Goal: Task Accomplishment & Management: Complete application form

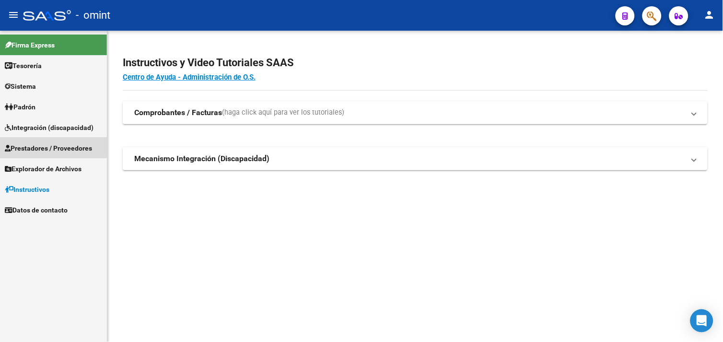
click at [42, 146] on span "Prestadores / Proveedores" at bounding box center [48, 148] width 87 height 11
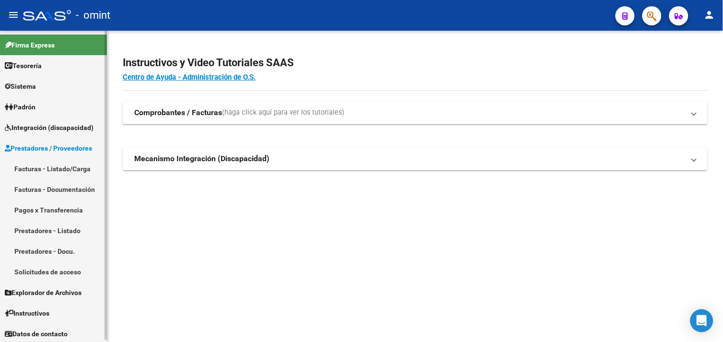
click at [46, 174] on link "Facturas - Listado/Carga" at bounding box center [53, 168] width 107 height 21
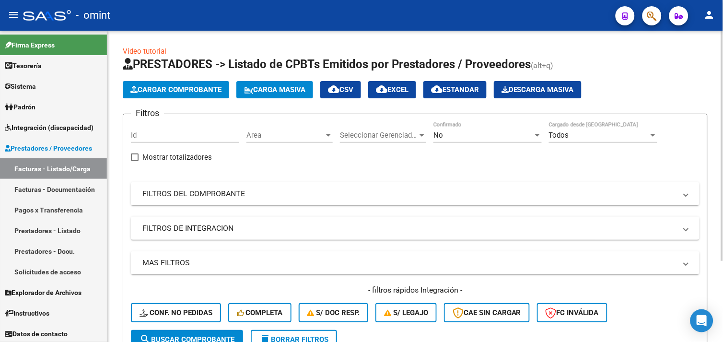
click at [575, 134] on div "Todos" at bounding box center [599, 135] width 100 height 9
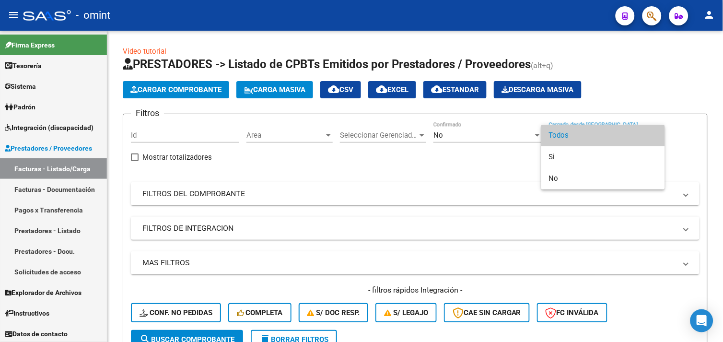
click at [482, 127] on div at bounding box center [361, 171] width 723 height 342
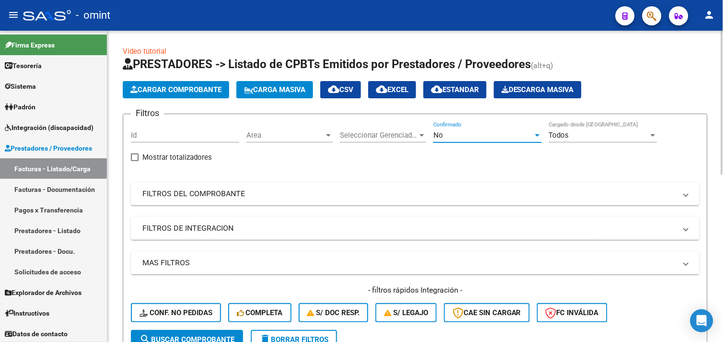
click at [496, 138] on div "No" at bounding box center [484, 135] width 100 height 9
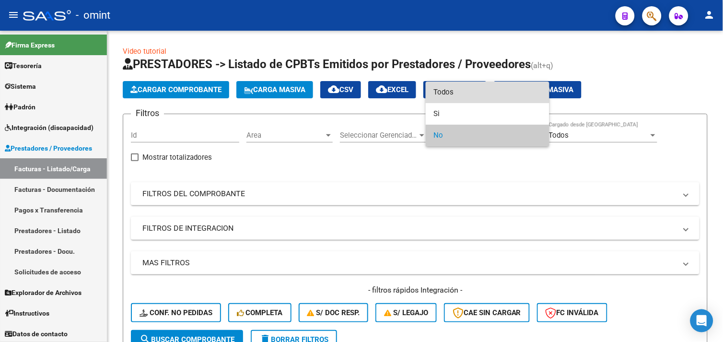
click at [453, 93] on span "Todos" at bounding box center [488, 93] width 108 height 22
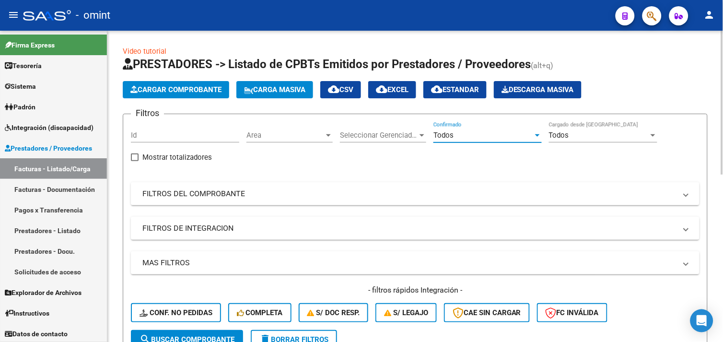
click at [199, 213] on div "Filtros Id Area Area Seleccionar Gerenciador Seleccionar Gerenciador Todos Conf…" at bounding box center [415, 226] width 569 height 208
click at [198, 203] on mat-expansion-panel-header "FILTROS DEL COMPROBANTE" at bounding box center [415, 193] width 569 height 23
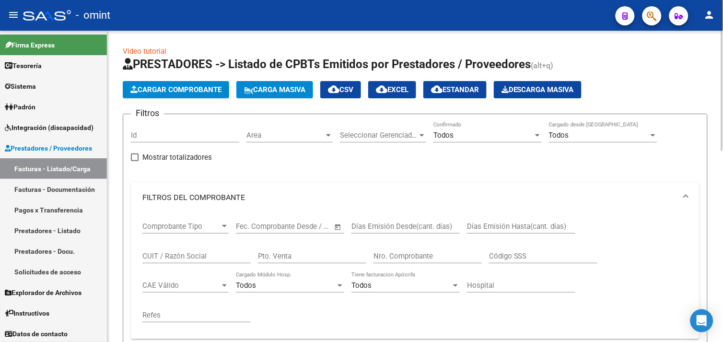
click at [182, 261] on div "CUIT / Razón Social" at bounding box center [196, 253] width 108 height 21
paste input "23474583244"
type input "23474583244"
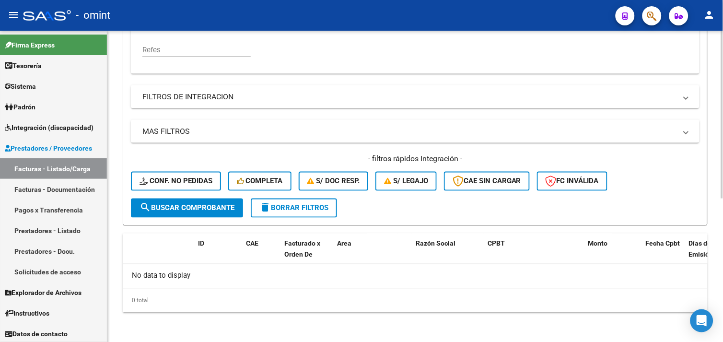
scroll to position [52, 0]
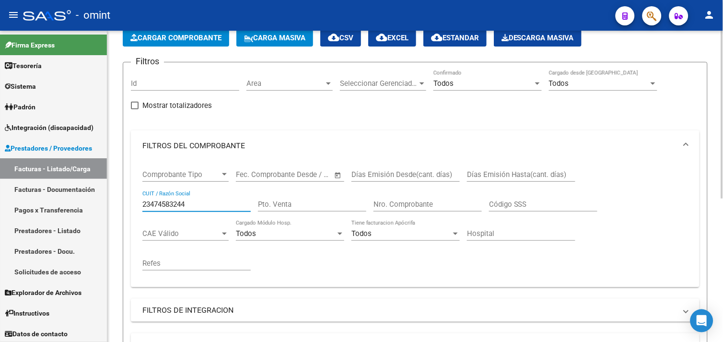
click at [169, 202] on input "23474583244" at bounding box center [196, 204] width 108 height 9
click at [178, 144] on mat-panel-title "FILTROS DEL COMPROBANTE" at bounding box center [409, 146] width 534 height 11
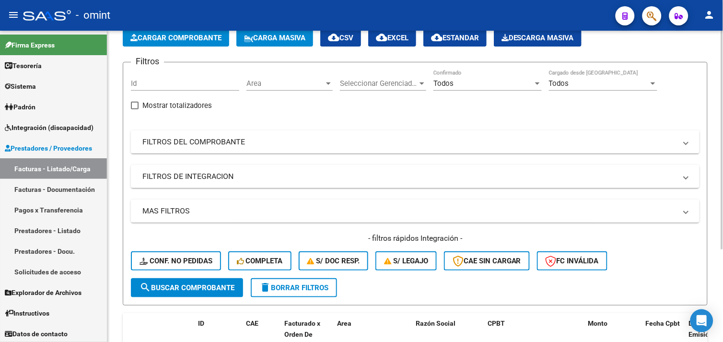
click at [188, 214] on mat-panel-title "MAS FILTROS" at bounding box center [409, 211] width 534 height 11
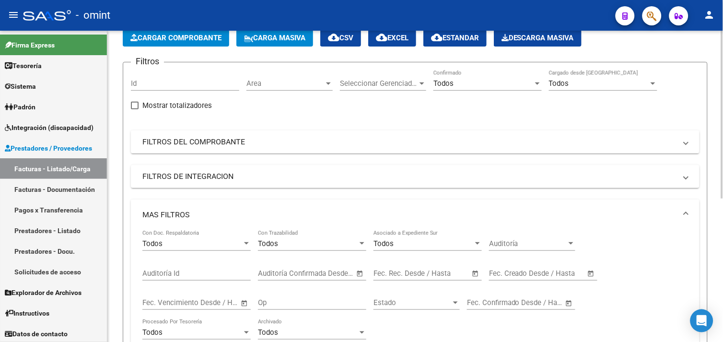
scroll to position [159, 0]
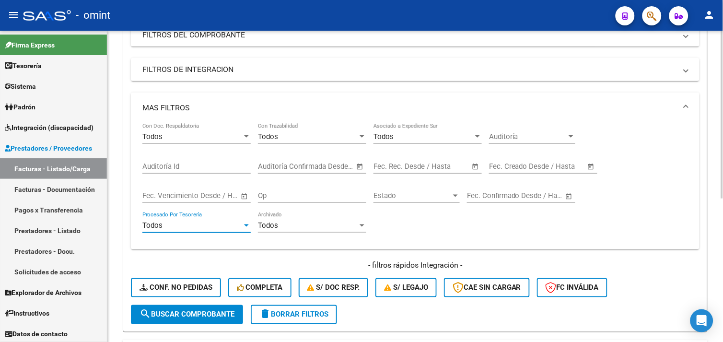
click at [173, 224] on div "Todos" at bounding box center [192, 225] width 100 height 9
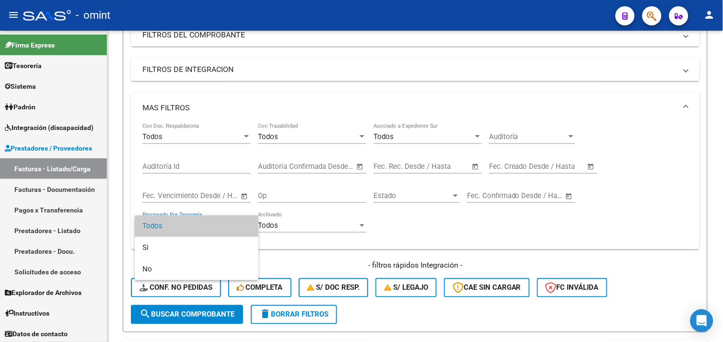
click at [173, 163] on div at bounding box center [361, 171] width 723 height 342
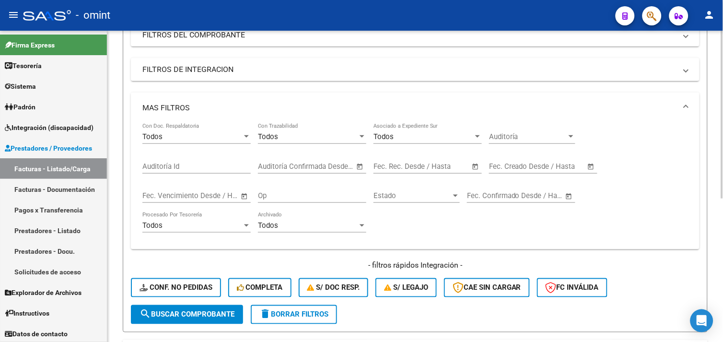
click at [181, 107] on mat-panel-title "MAS FILTROS" at bounding box center [409, 108] width 534 height 11
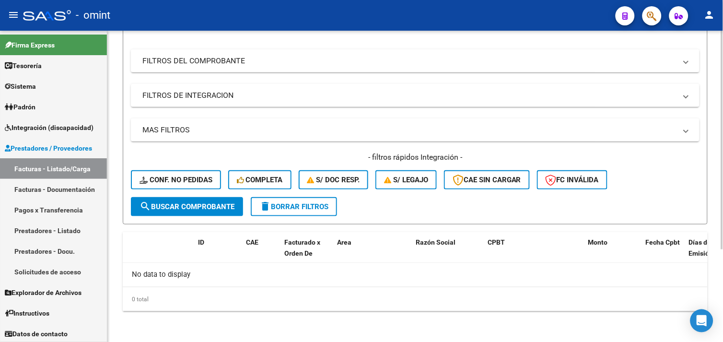
scroll to position [131, 0]
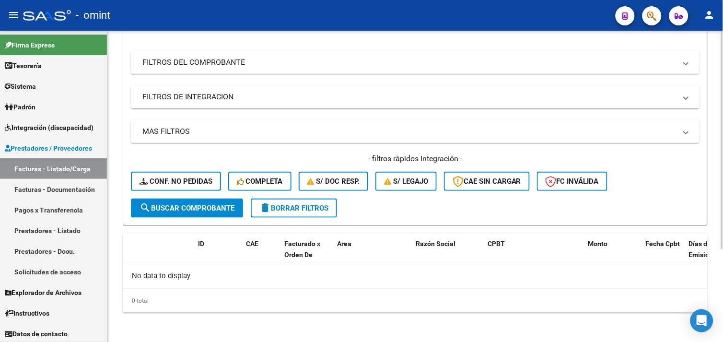
click at [197, 77] on div "Filtros Id Area Area Seleccionar Gerenciador Seleccionar Gerenciador Todos Conf…" at bounding box center [415, 94] width 569 height 208
click at [195, 94] on mat-panel-title "FILTROS DE INTEGRACION" at bounding box center [409, 97] width 534 height 11
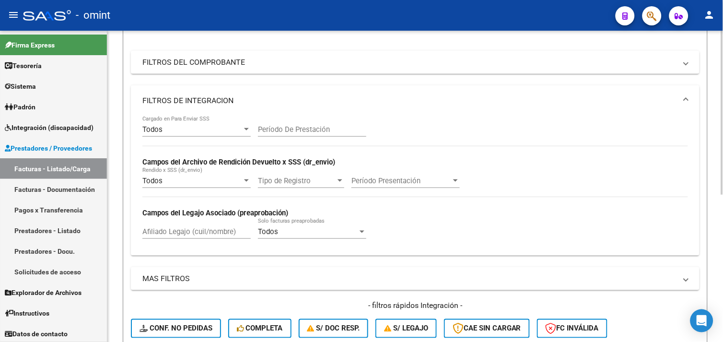
click at [175, 229] on input "Afiliado Legajo (cuil/nombre)" at bounding box center [196, 231] width 108 height 9
paste input "23474583244"
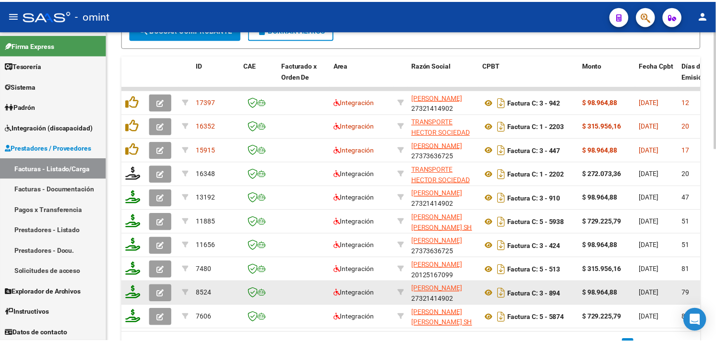
scroll to position [351, 0]
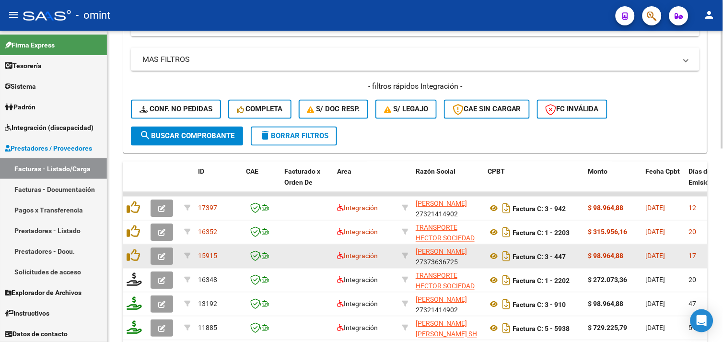
type input "23474583244"
click at [162, 259] on icon "button" at bounding box center [161, 256] width 7 height 7
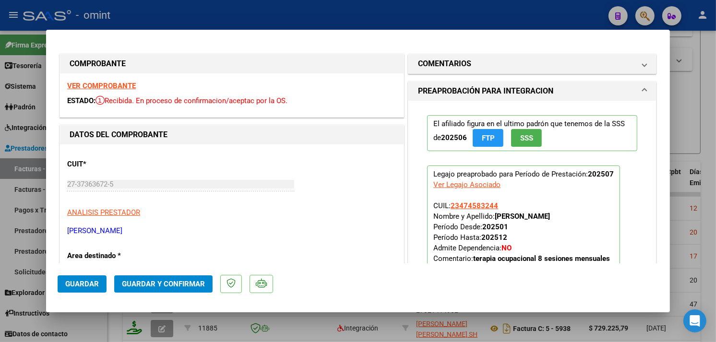
click at [117, 83] on strong "VER COMPROBANTE" at bounding box center [101, 86] width 69 height 9
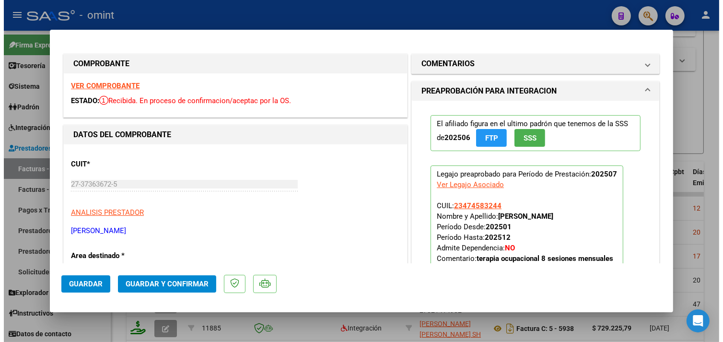
scroll to position [213, 0]
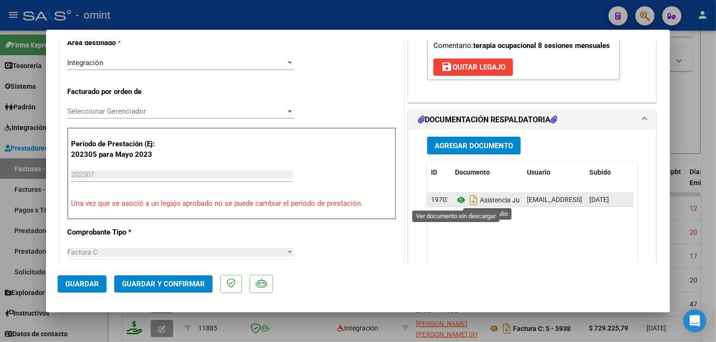
click at [457, 202] on icon at bounding box center [461, 200] width 12 height 12
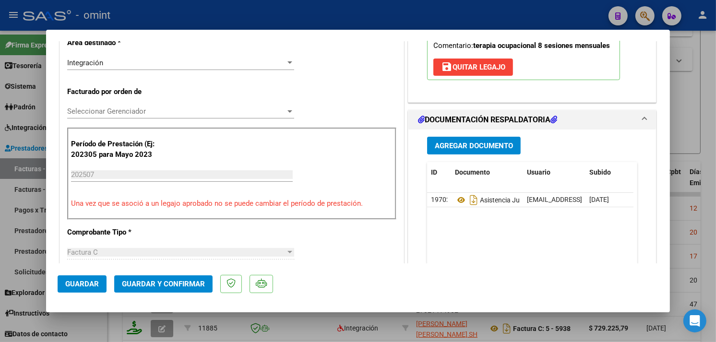
click at [191, 281] on span "Guardar y Confirmar" at bounding box center [163, 284] width 83 height 9
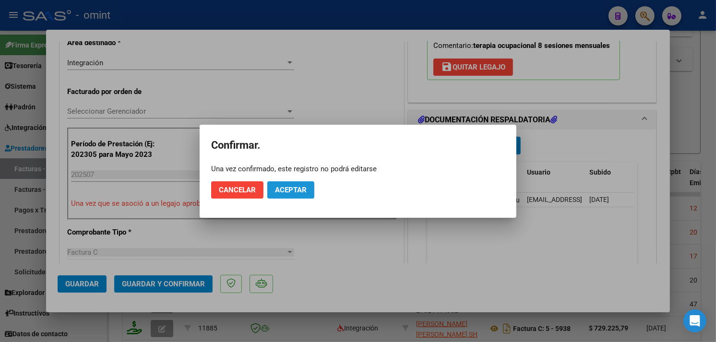
click at [299, 193] on span "Aceptar" at bounding box center [291, 190] width 32 height 9
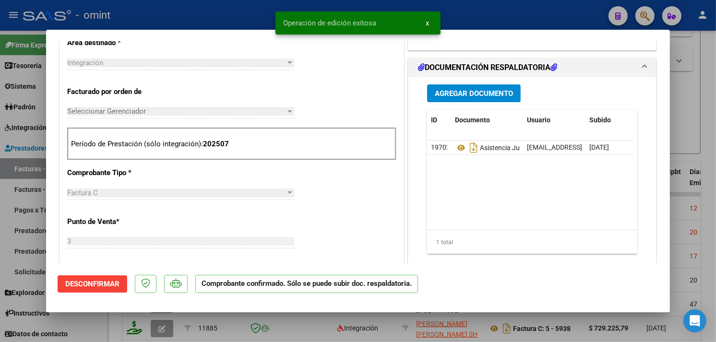
click at [237, 12] on div at bounding box center [358, 171] width 716 height 342
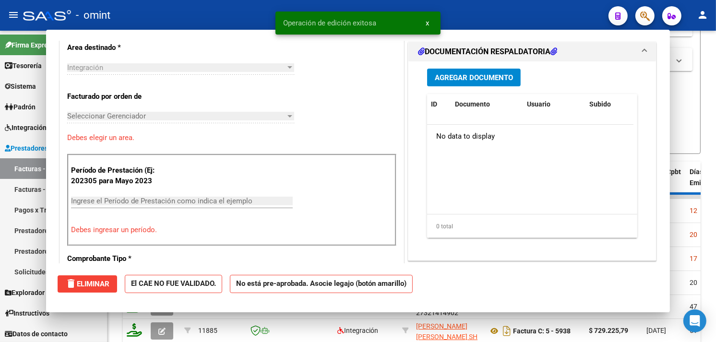
scroll to position [0, 0]
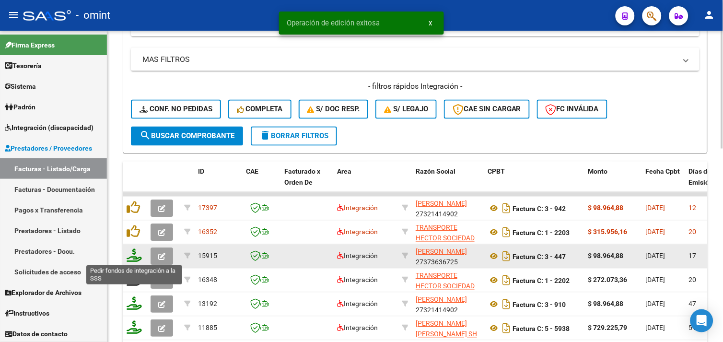
click at [132, 257] on icon at bounding box center [134, 255] width 15 height 13
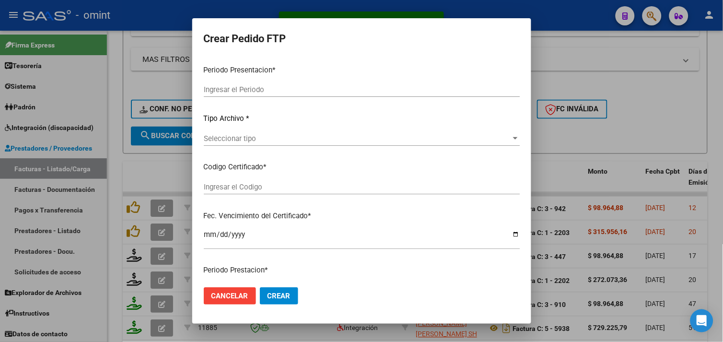
type input "202507"
type input "$ 98.964,88"
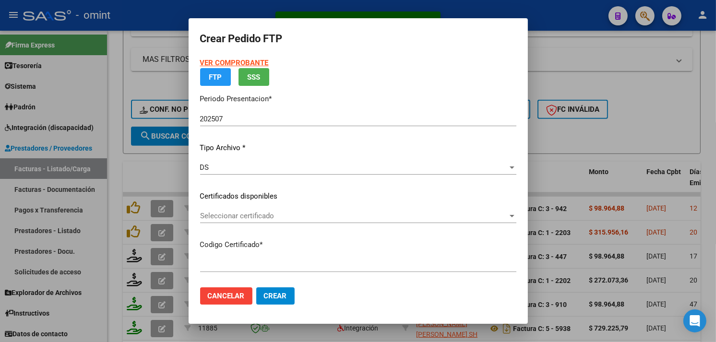
type input "8800427154"
type input "[DATE]"
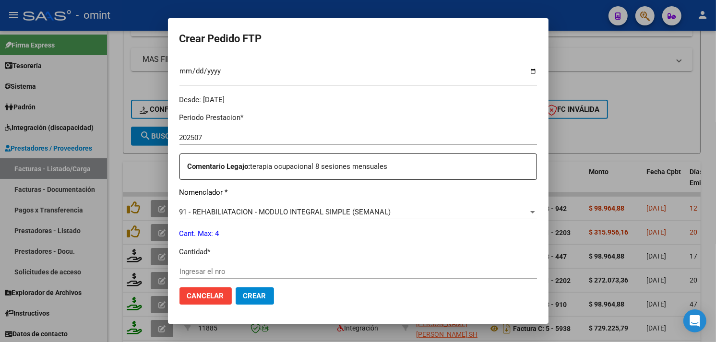
scroll to position [420, 0]
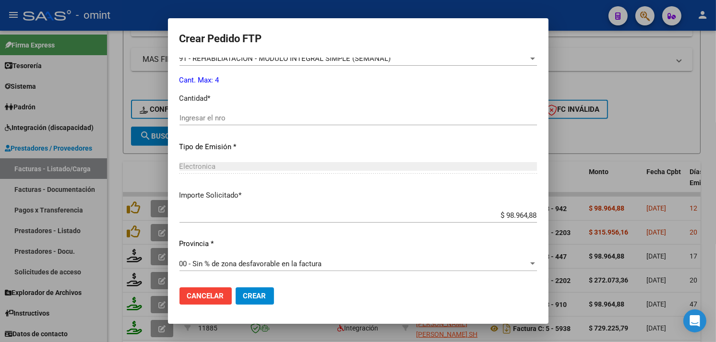
click at [240, 122] on div "Ingresar el nro" at bounding box center [357, 118] width 357 height 14
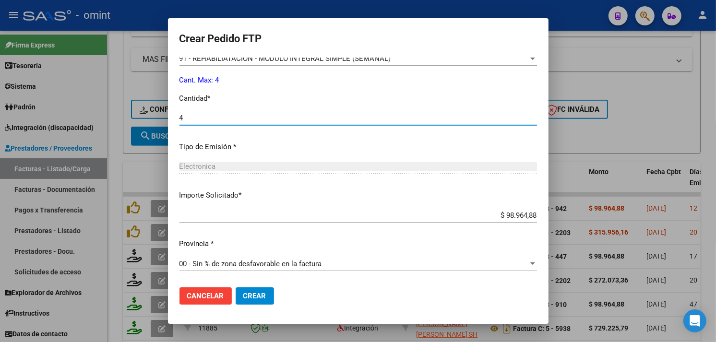
type input "4"
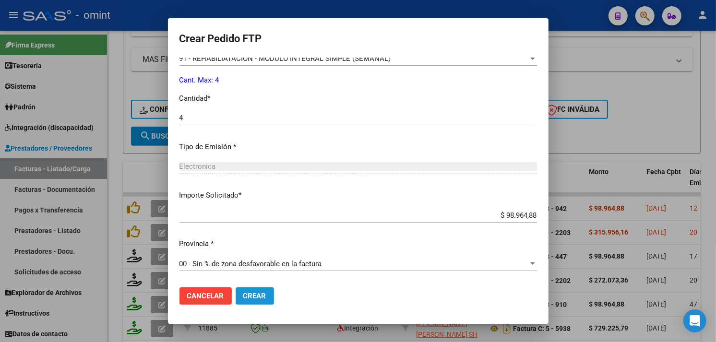
click at [255, 296] on span "Crear" at bounding box center [254, 296] width 23 height 9
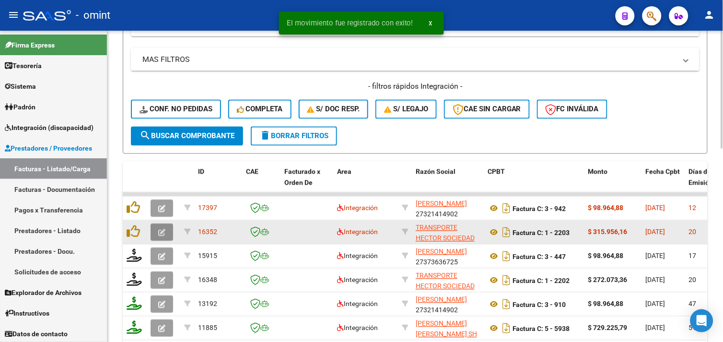
click at [160, 229] on icon "button" at bounding box center [161, 232] width 7 height 7
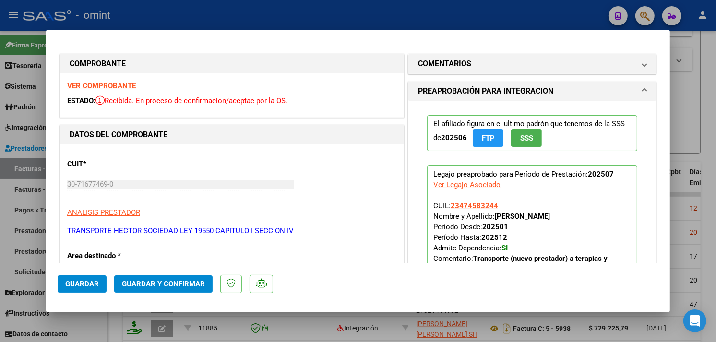
click at [117, 83] on strong "VER COMPROBANTE" at bounding box center [101, 86] width 69 height 9
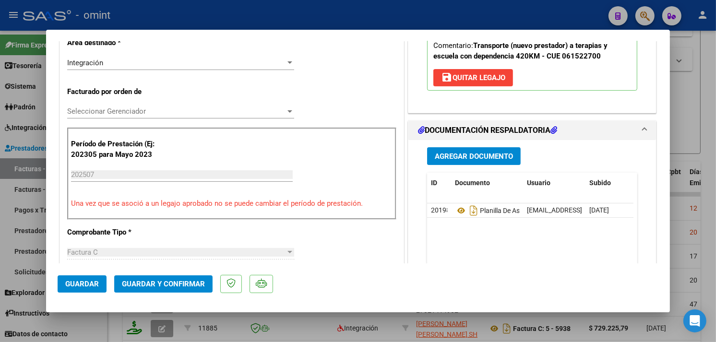
scroll to position [266, 0]
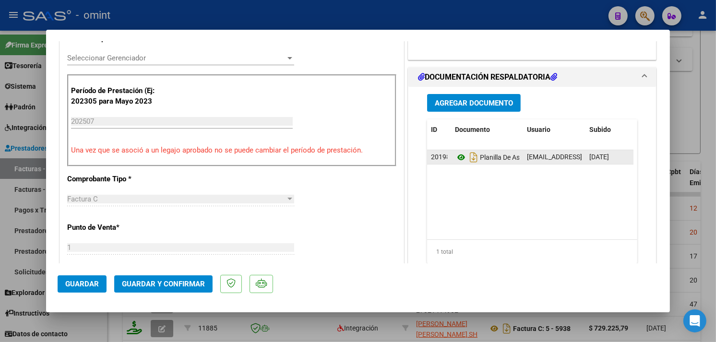
click at [455, 161] on icon at bounding box center [461, 158] width 12 height 12
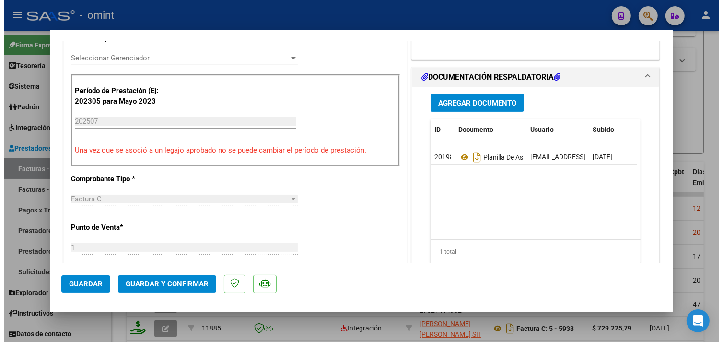
scroll to position [53, 0]
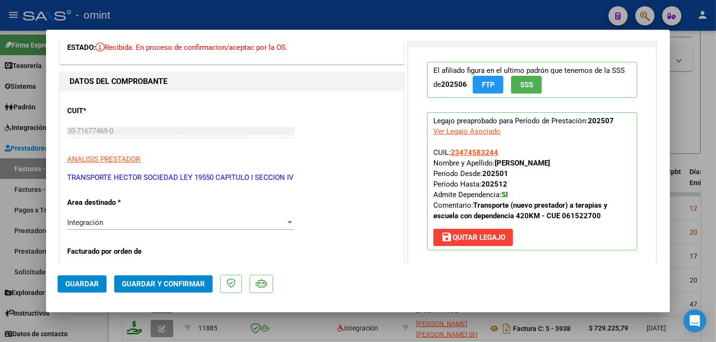
click at [188, 17] on div at bounding box center [358, 171] width 716 height 342
click at [188, 17] on div "- omint" at bounding box center [311, 15] width 577 height 21
type input "$ 0,00"
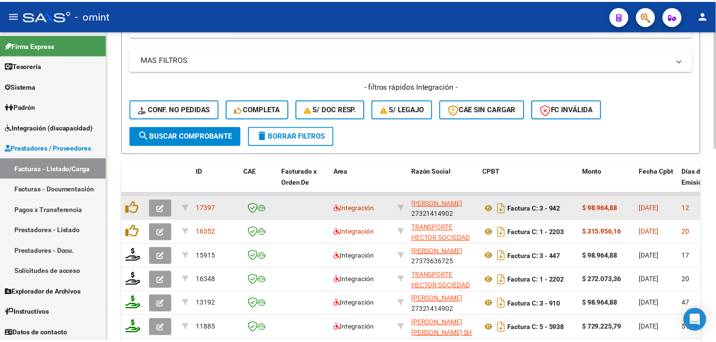
scroll to position [457, 0]
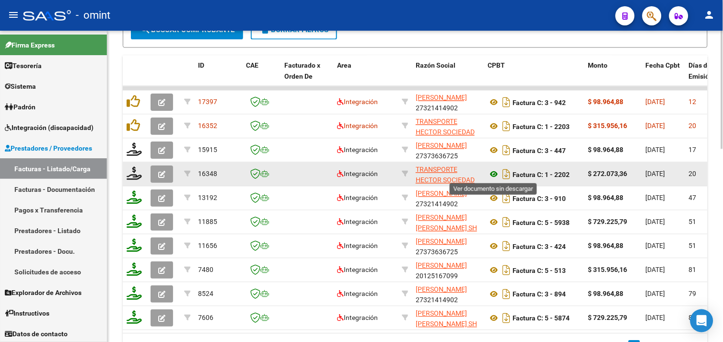
click at [493, 170] on icon at bounding box center [494, 174] width 12 height 12
click at [162, 170] on span "button" at bounding box center [161, 174] width 7 height 9
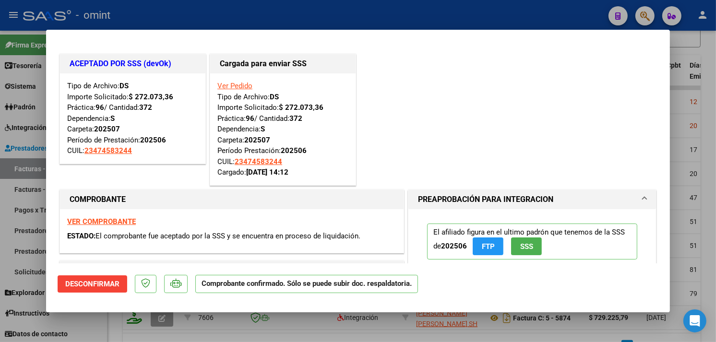
click at [216, 6] on div at bounding box center [358, 171] width 716 height 342
type input "$ 0,00"
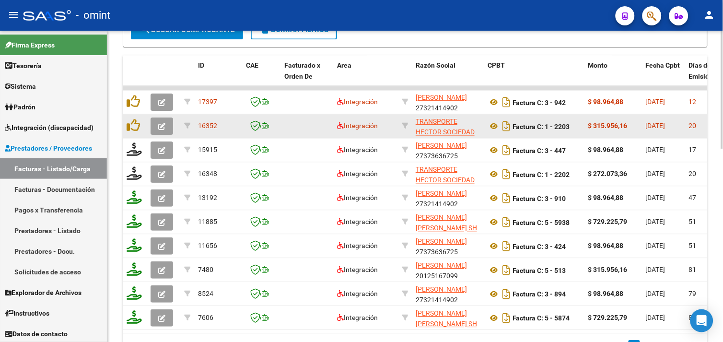
click at [159, 123] on icon "button" at bounding box center [161, 126] width 7 height 7
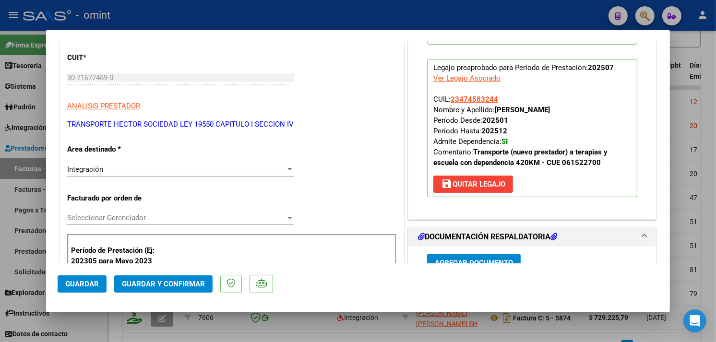
scroll to position [160, 0]
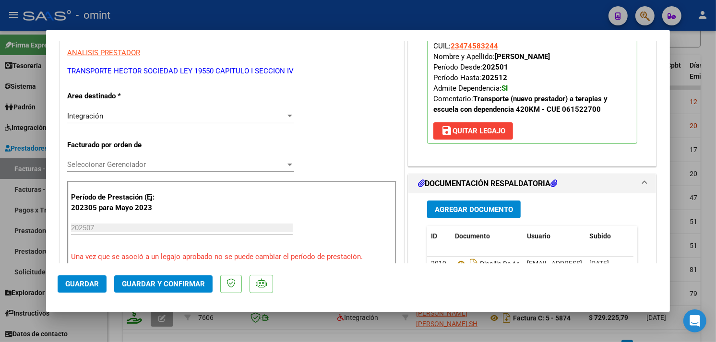
click at [426, 11] on div at bounding box center [358, 171] width 716 height 342
type input "$ 0,00"
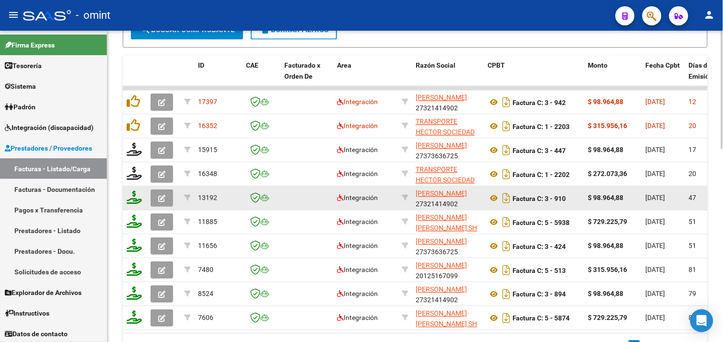
scroll to position [510, 0]
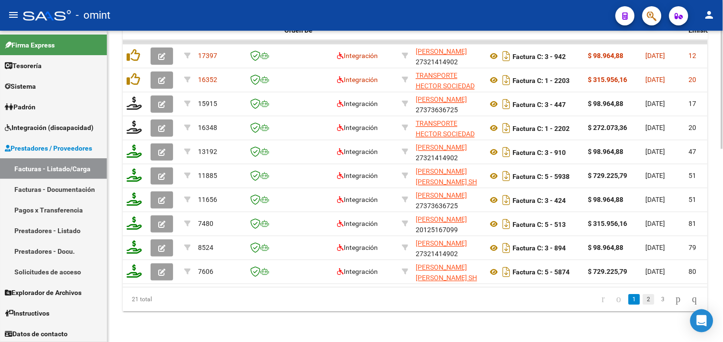
click at [643, 300] on link "2" at bounding box center [649, 299] width 12 height 11
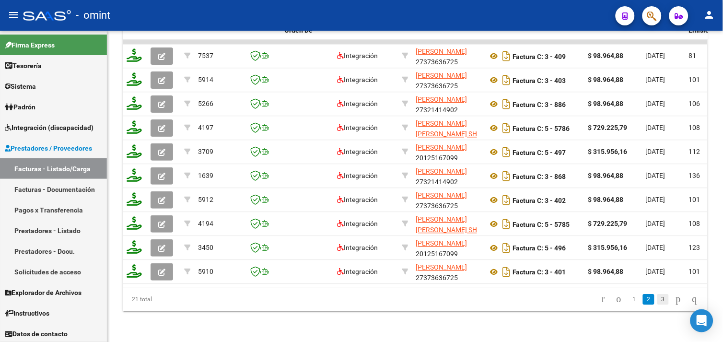
click at [658, 299] on link "3" at bounding box center [664, 299] width 12 height 11
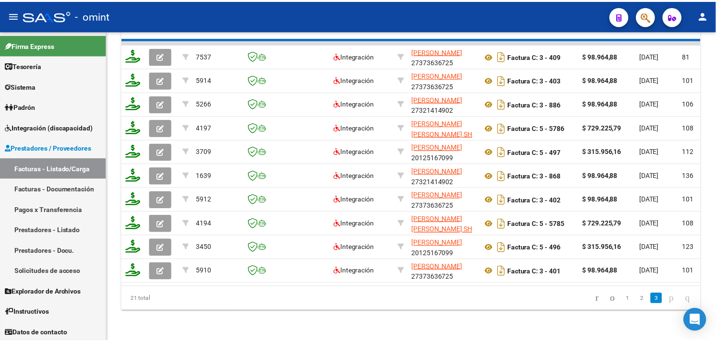
scroll to position [294, 0]
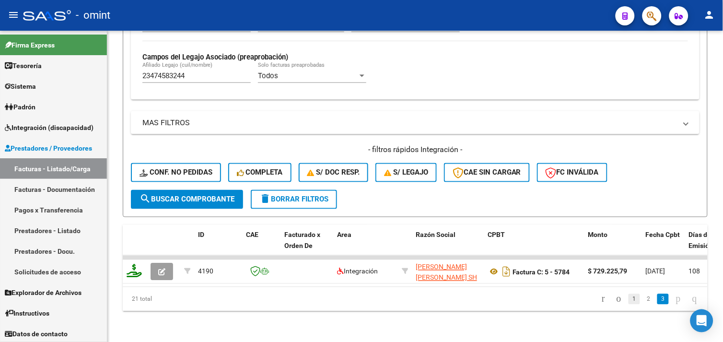
click at [629, 300] on link "1" at bounding box center [635, 299] width 12 height 11
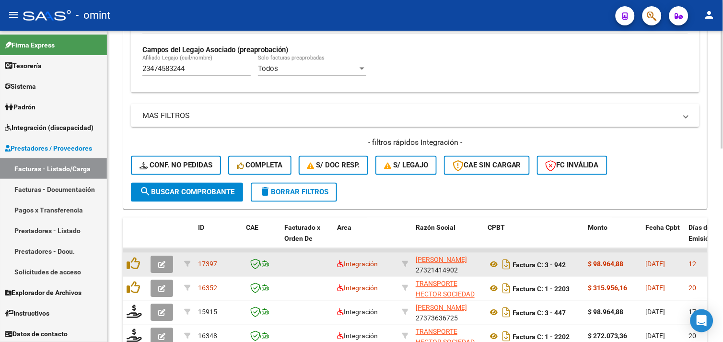
click at [164, 260] on span "button" at bounding box center [161, 264] width 7 height 9
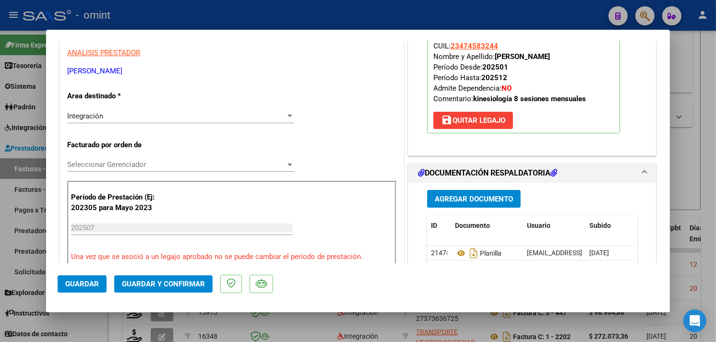
scroll to position [213, 0]
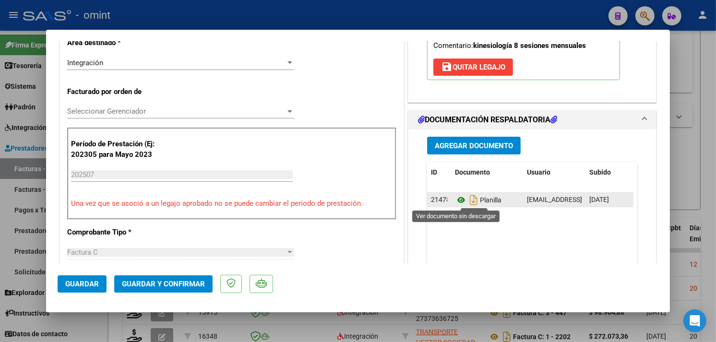
click at [456, 200] on icon at bounding box center [461, 200] width 12 height 12
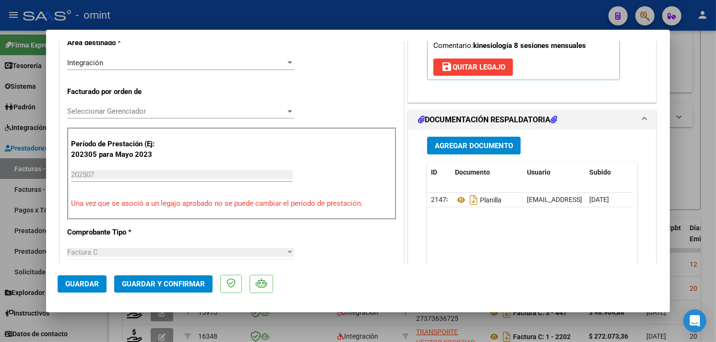
scroll to position [0, 0]
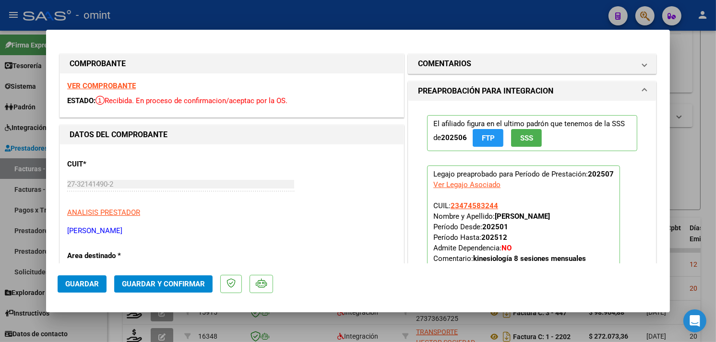
click at [116, 85] on strong "VER COMPROBANTE" at bounding box center [101, 86] width 69 height 9
click at [165, 293] on button "Guardar y Confirmar" at bounding box center [163, 283] width 98 height 17
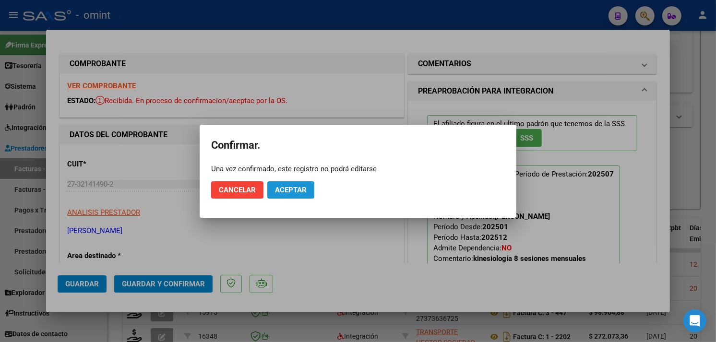
click at [277, 190] on span "Aceptar" at bounding box center [291, 190] width 32 height 9
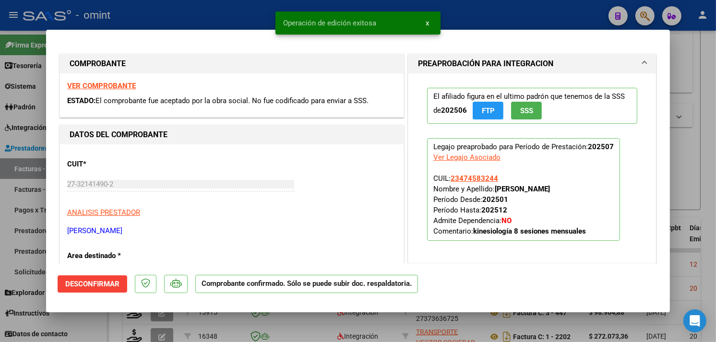
drag, startPoint x: 271, startPoint y: 3, endPoint x: 277, endPoint y: 9, distance: 7.8
click at [277, 9] on div "Operación de edición exitosa x" at bounding box center [358, 23] width 188 height 46
click at [267, 8] on div "Operación de edición exitosa x" at bounding box center [358, 23] width 188 height 46
click at [192, 14] on div at bounding box center [358, 171] width 716 height 342
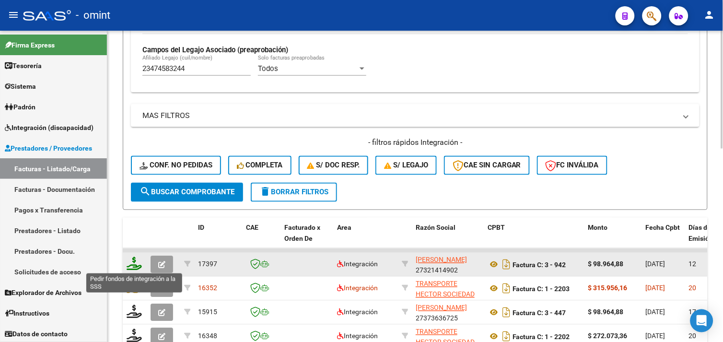
click at [136, 267] on icon at bounding box center [134, 263] width 15 height 13
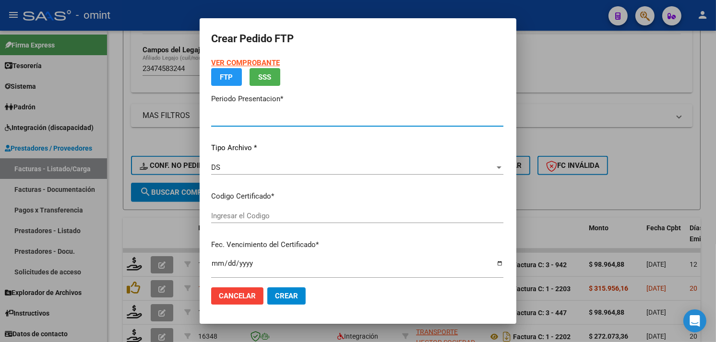
type input "202507"
type input "$ 98.964,88"
type input "8800427154"
type input "[DATE]"
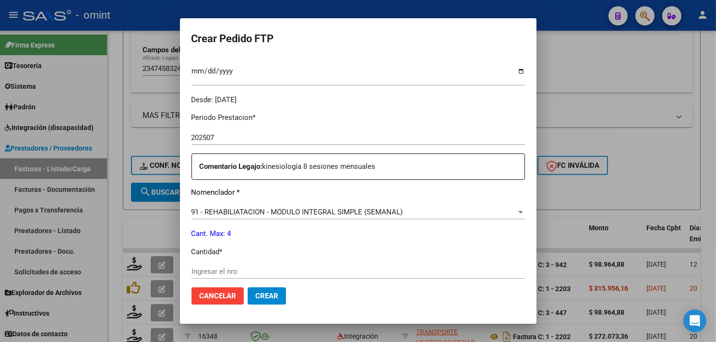
scroll to position [373, 0]
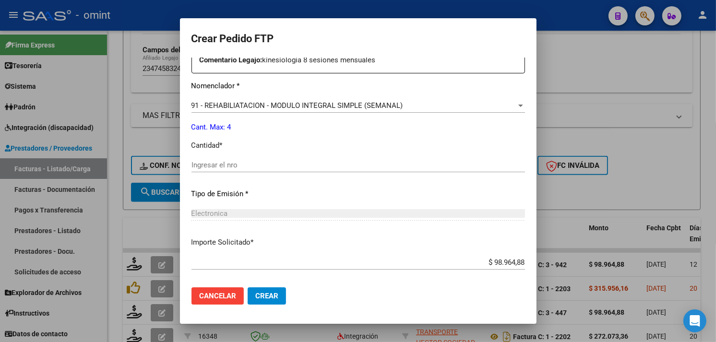
click at [245, 165] on input "Ingresar el nro" at bounding box center [357, 165] width 333 height 9
type input "4"
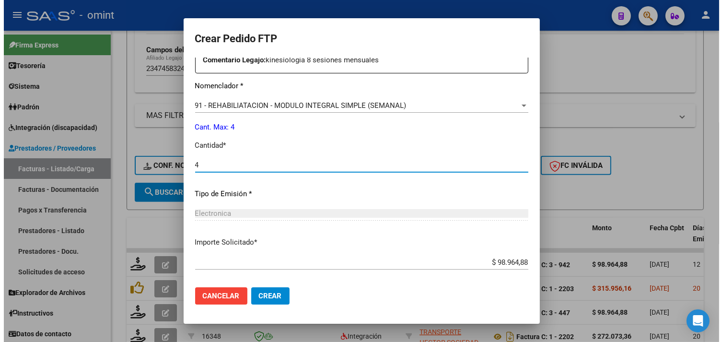
scroll to position [420, 0]
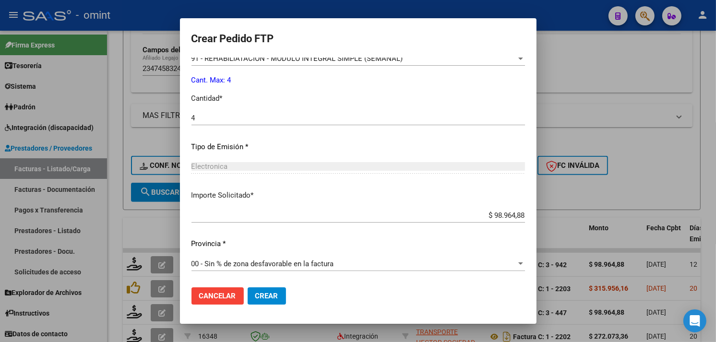
click at [262, 294] on span "Crear" at bounding box center [266, 296] width 23 height 9
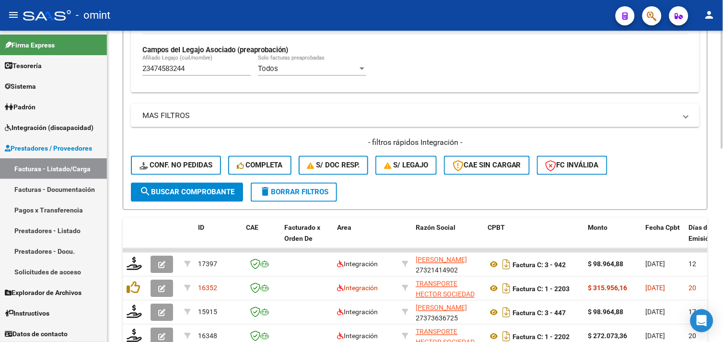
scroll to position [188, 0]
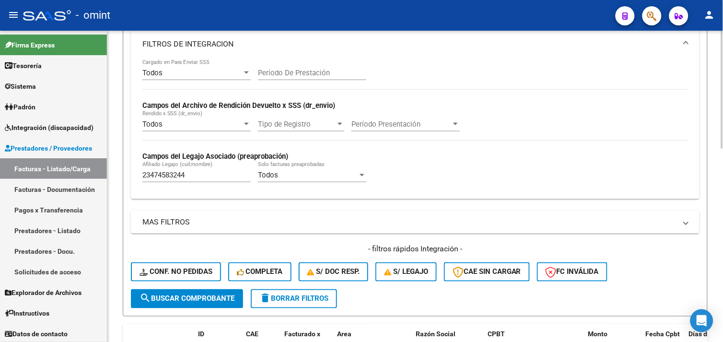
click at [169, 174] on input "23474583244" at bounding box center [196, 175] width 108 height 9
paste input "0548806217"
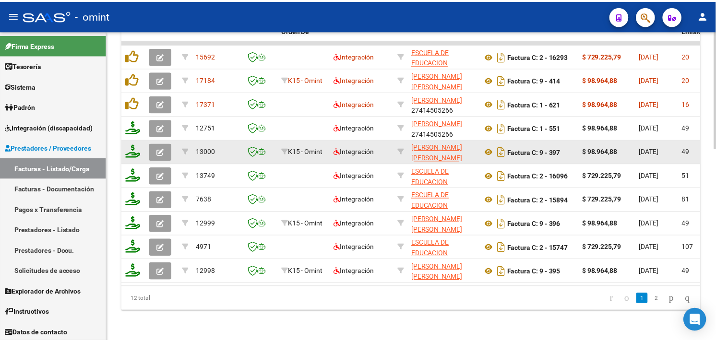
scroll to position [454, 0]
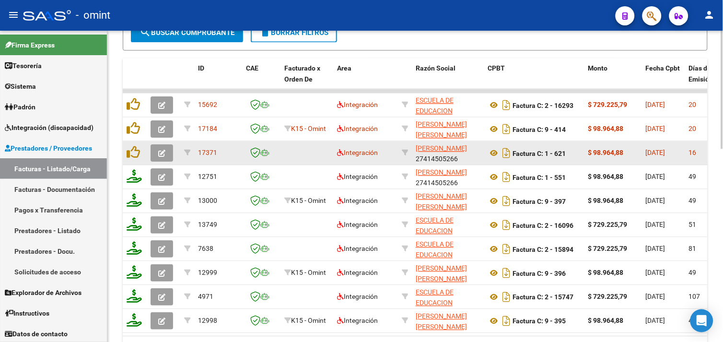
type input "20548806217"
click at [168, 155] on button "button" at bounding box center [162, 152] width 23 height 17
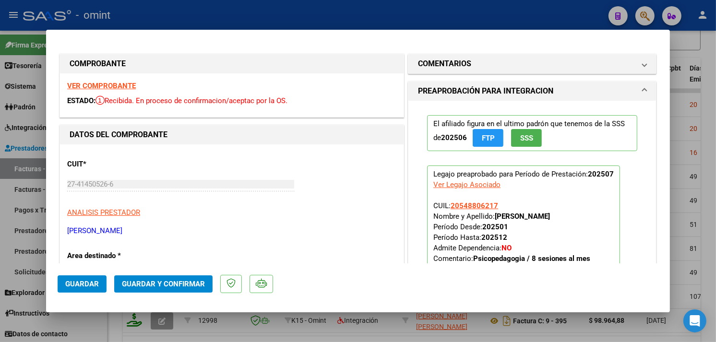
click at [125, 89] on strong "VER COMPROBANTE" at bounding box center [101, 86] width 69 height 9
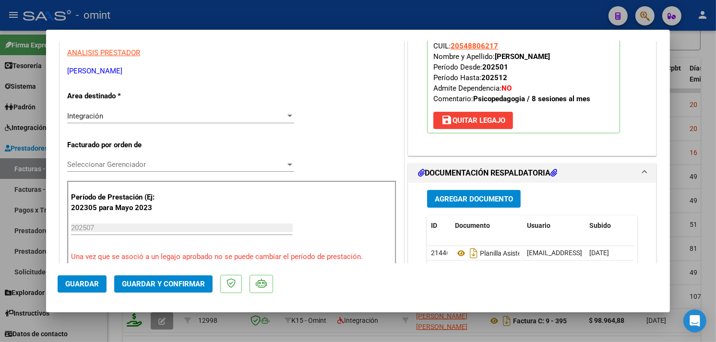
scroll to position [266, 0]
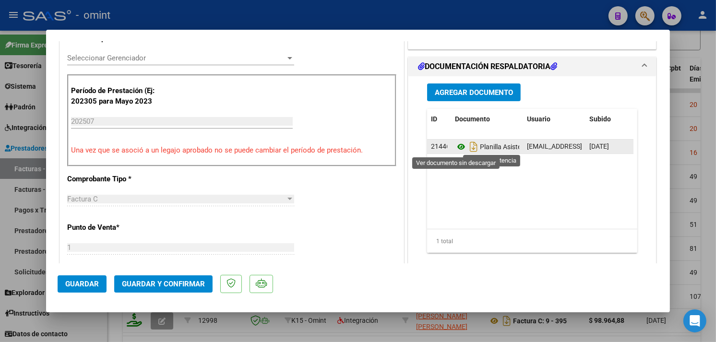
click at [455, 144] on icon at bounding box center [461, 147] width 12 height 12
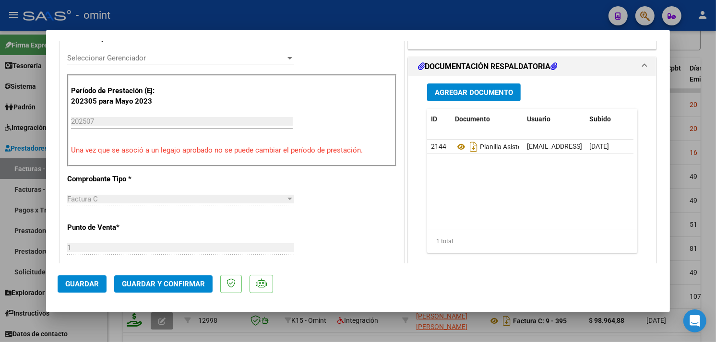
click at [205, 278] on button "Guardar y Confirmar" at bounding box center [163, 283] width 98 height 17
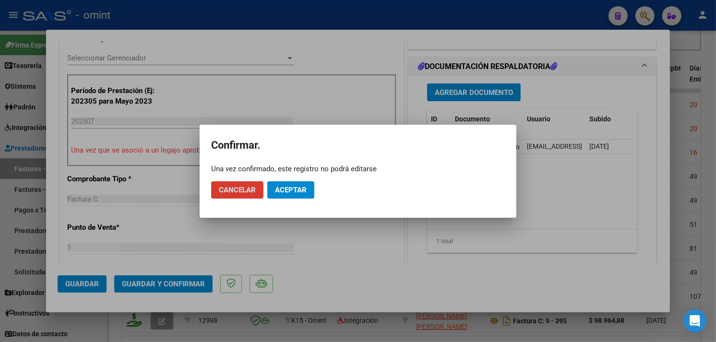
click at [314, 185] on button "Aceptar" at bounding box center [290, 189] width 47 height 17
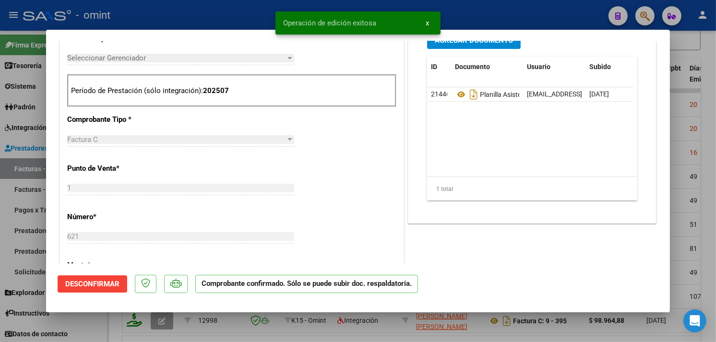
click at [207, 12] on div at bounding box center [358, 171] width 716 height 342
type input "$ 0,00"
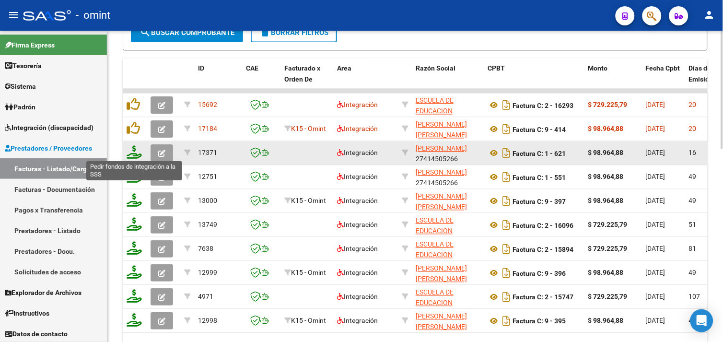
click at [133, 152] on icon at bounding box center [134, 151] width 15 height 13
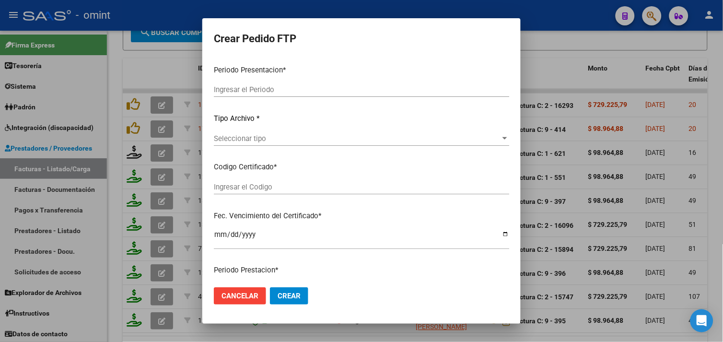
type input "202507"
type input "$ 98.964,88"
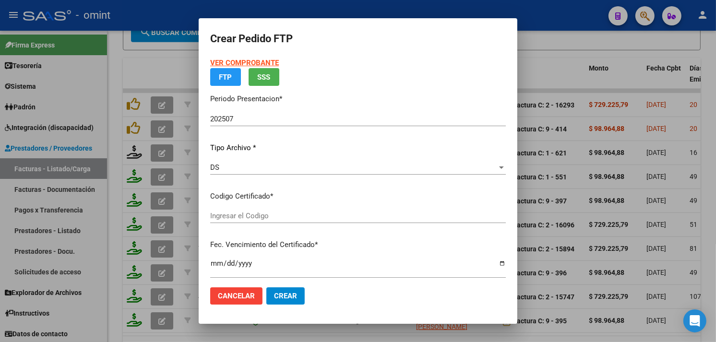
type input "4732384475"
type input "[DATE]"
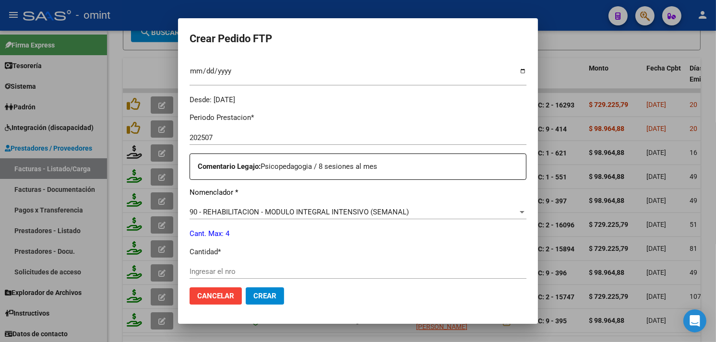
scroll to position [373, 0]
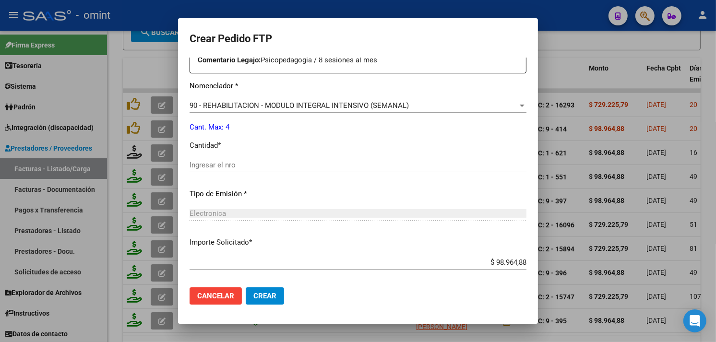
click at [232, 169] on div "Ingresar el nro" at bounding box center [357, 165] width 337 height 14
click at [232, 163] on input "Ingresar el nro" at bounding box center [357, 165] width 337 height 9
type input "4"
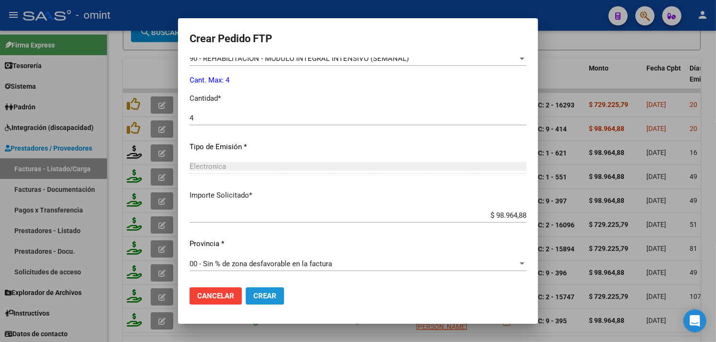
click at [253, 293] on span "Crear" at bounding box center [264, 296] width 23 height 9
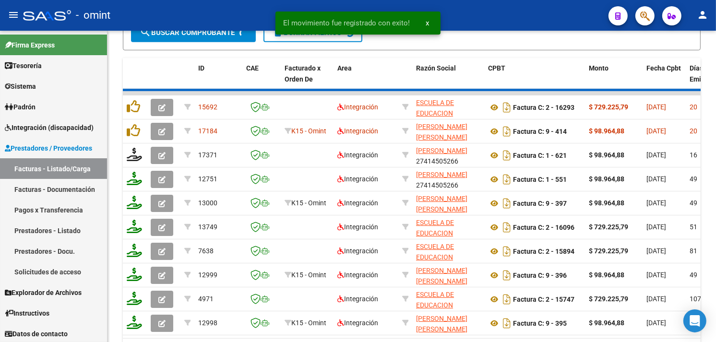
scroll to position [455, 0]
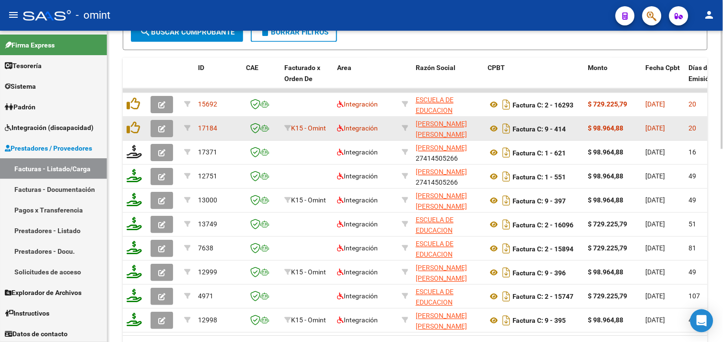
click at [161, 127] on icon "button" at bounding box center [161, 128] width 7 height 7
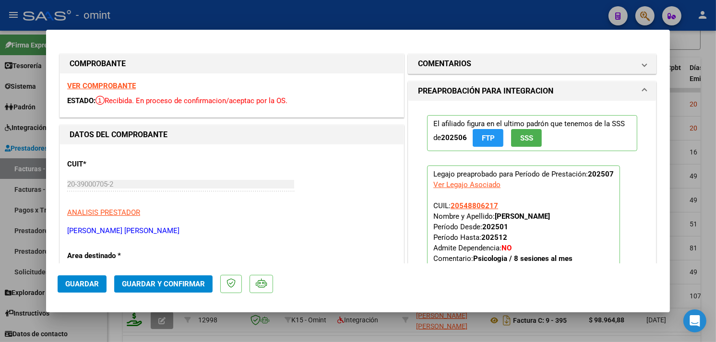
click at [111, 84] on strong "VER COMPROBANTE" at bounding box center [101, 86] width 69 height 9
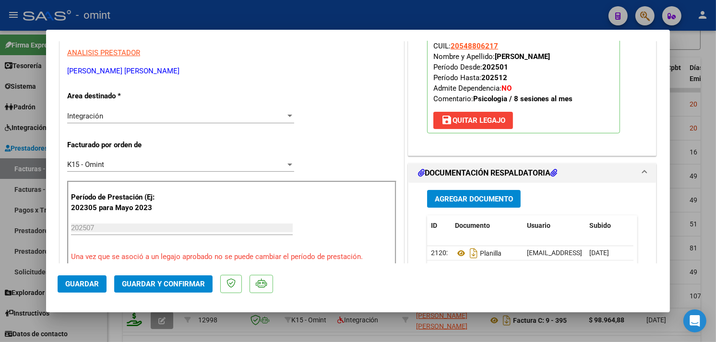
scroll to position [213, 0]
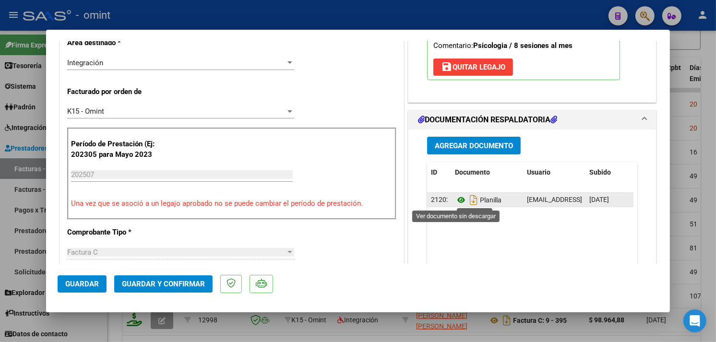
click at [458, 200] on icon at bounding box center [461, 200] width 12 height 12
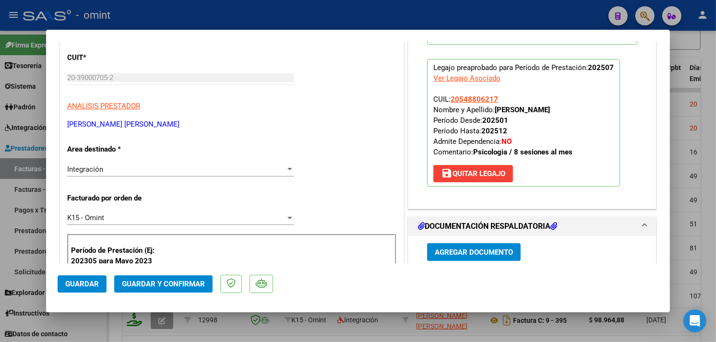
scroll to position [480, 0]
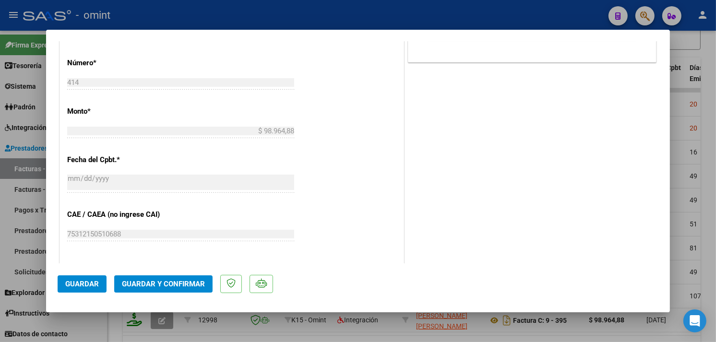
click at [157, 286] on span "Guardar y Confirmar" at bounding box center [163, 284] width 83 height 9
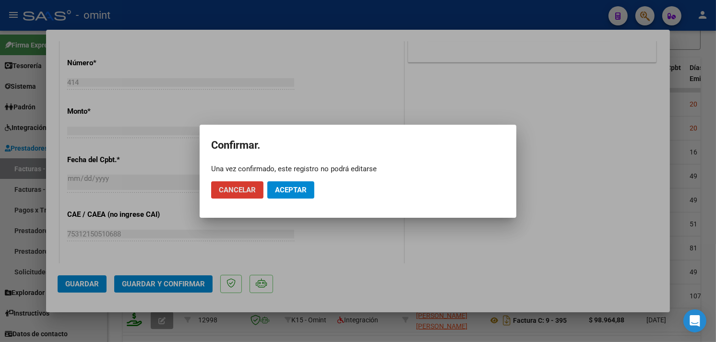
click at [283, 189] on span "Aceptar" at bounding box center [291, 190] width 32 height 9
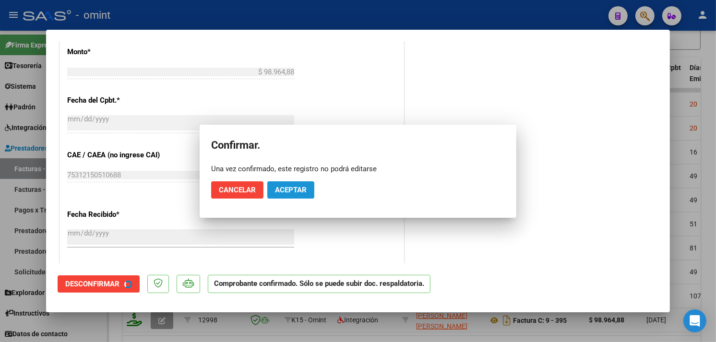
scroll to position [420, 0]
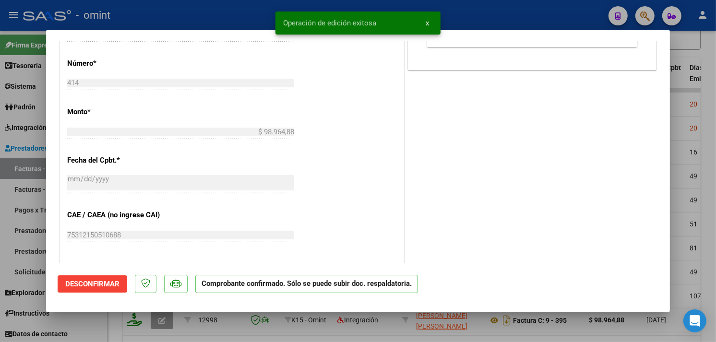
click at [185, 12] on div at bounding box center [358, 171] width 716 height 342
type input "$ 0,00"
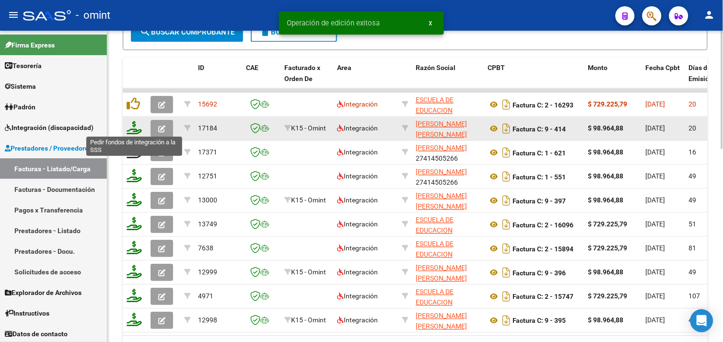
click at [133, 128] on icon at bounding box center [134, 127] width 15 height 13
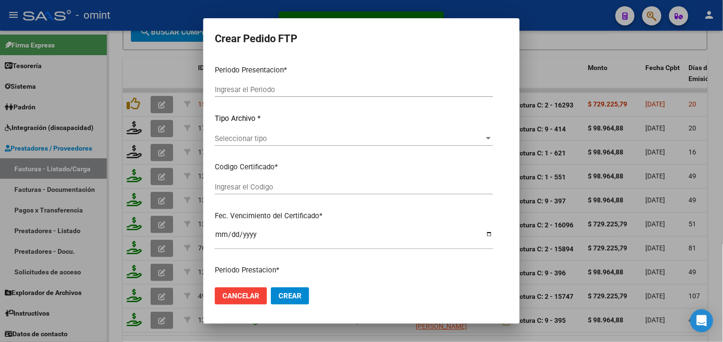
type input "202507"
type input "$ 98.964,88"
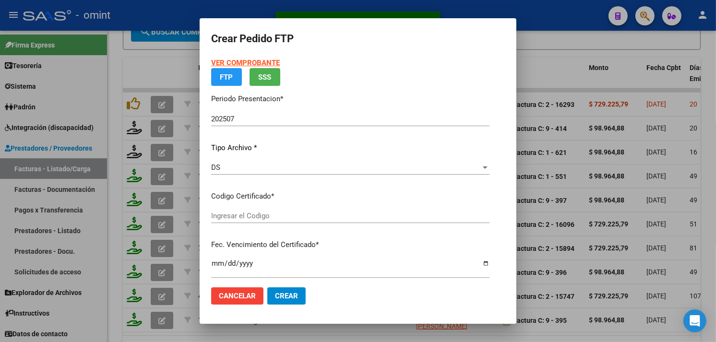
type input "4732384475"
type input "[DATE]"
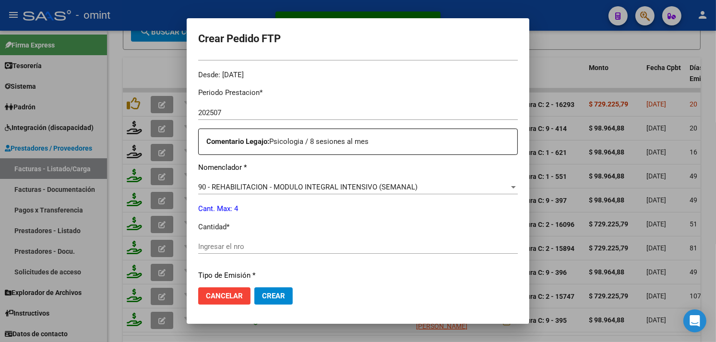
scroll to position [344, 0]
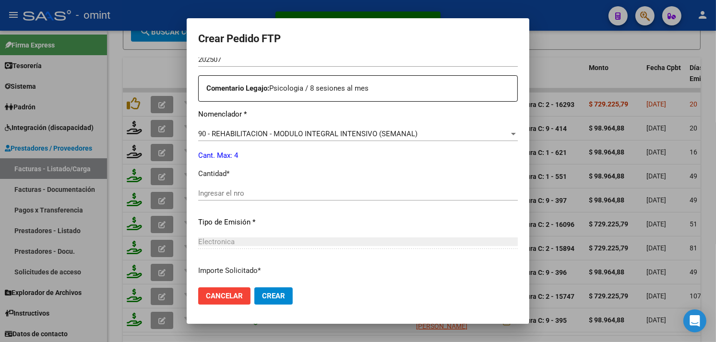
click at [236, 194] on input "Ingresar el nro" at bounding box center [357, 193] width 319 height 9
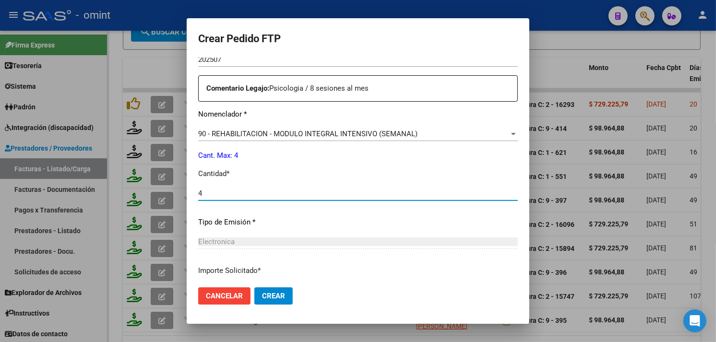
type input "4"
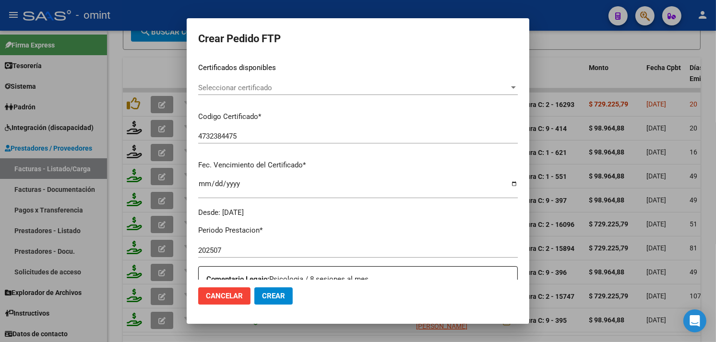
scroll to position [0, 0]
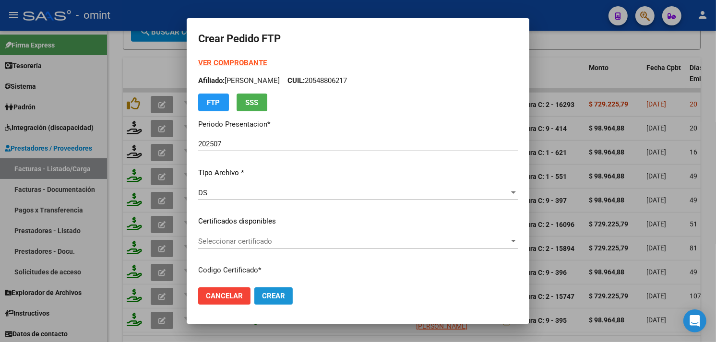
click at [262, 299] on span "Crear" at bounding box center [273, 296] width 23 height 9
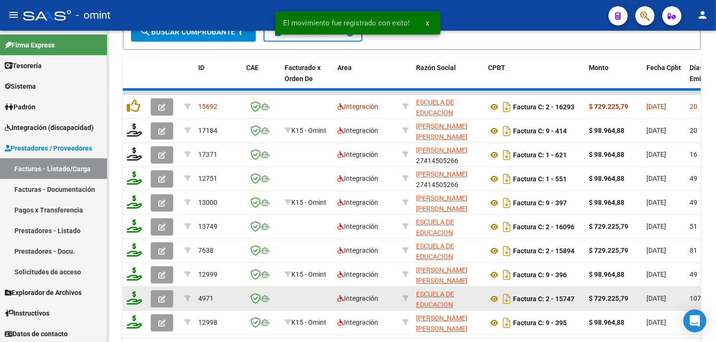
scroll to position [456, 0]
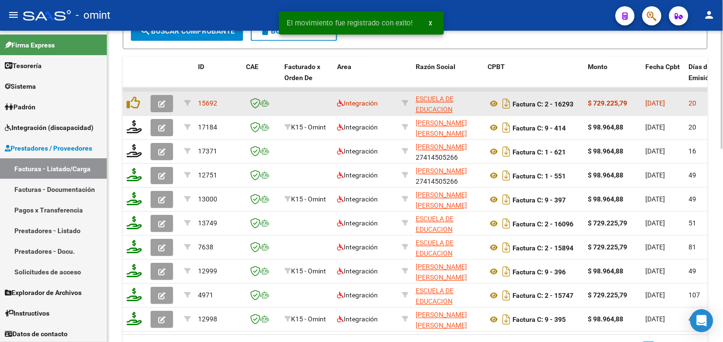
click at [166, 103] on button "button" at bounding box center [162, 103] width 23 height 17
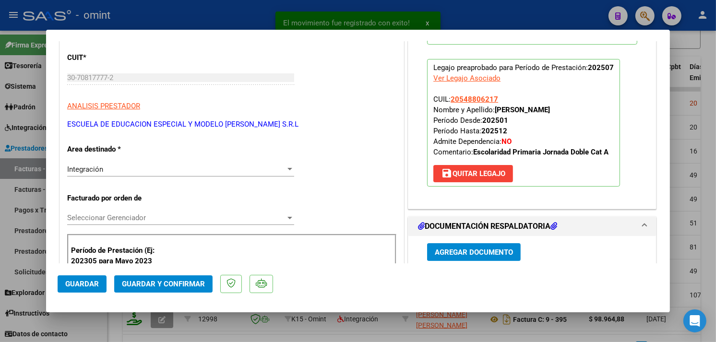
scroll to position [213, 0]
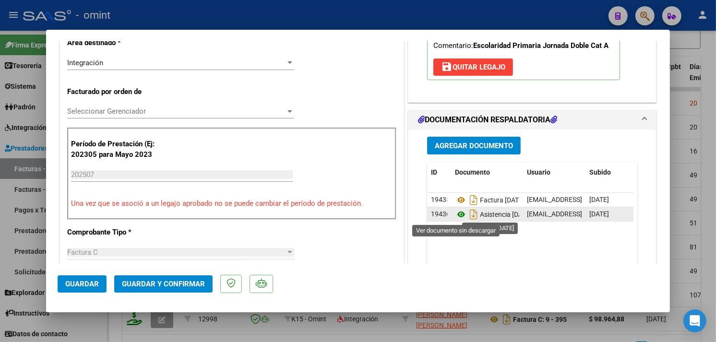
click at [455, 213] on icon at bounding box center [461, 215] width 12 height 12
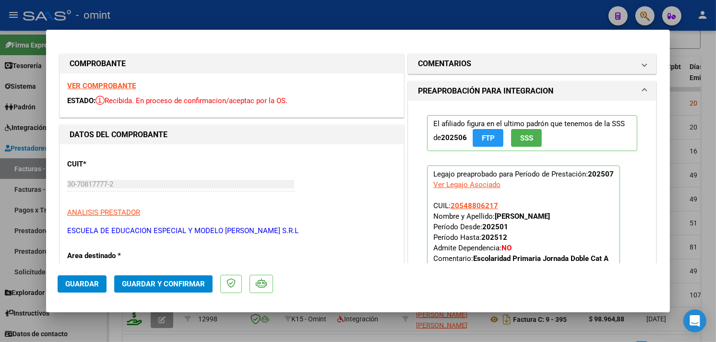
click at [103, 85] on strong "VER COMPROBANTE" at bounding box center [101, 86] width 69 height 9
click at [182, 278] on button "Guardar y Confirmar" at bounding box center [163, 283] width 98 height 17
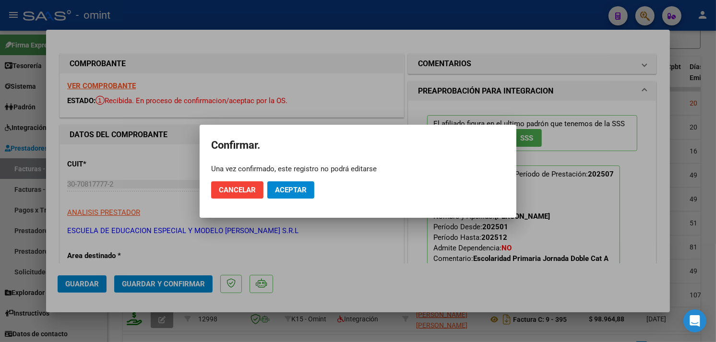
click at [299, 180] on mat-dialog-actions "Cancelar Aceptar" at bounding box center [358, 190] width 294 height 33
click at [287, 192] on span "Aceptar" at bounding box center [291, 190] width 32 height 9
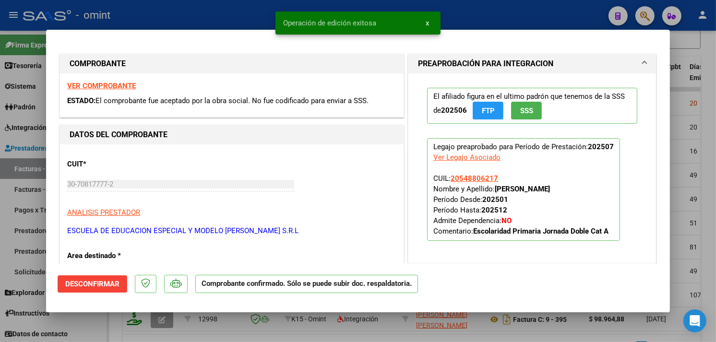
click at [218, 16] on div at bounding box center [358, 171] width 716 height 342
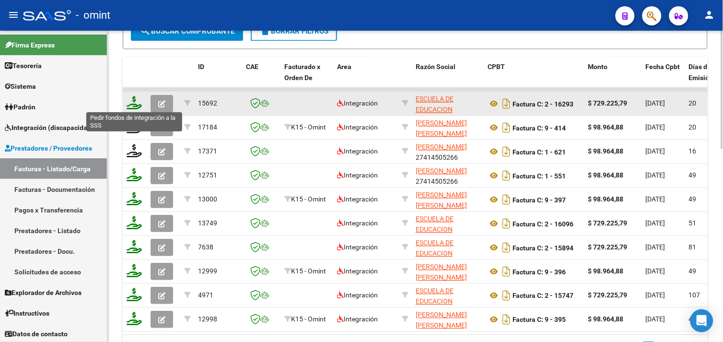
click at [136, 105] on icon at bounding box center [134, 102] width 15 height 13
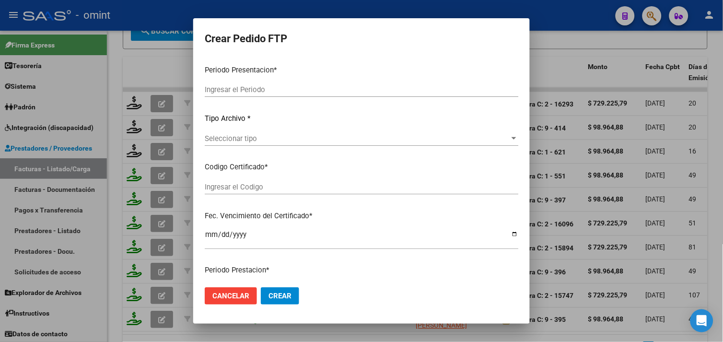
type input "202507"
type input "$ 729.225,79"
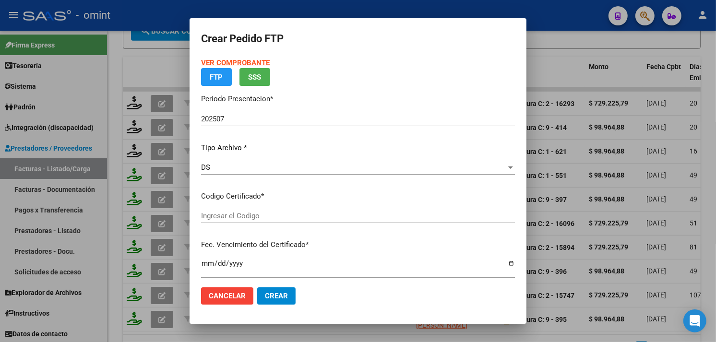
type input "4732384475"
type input "[DATE]"
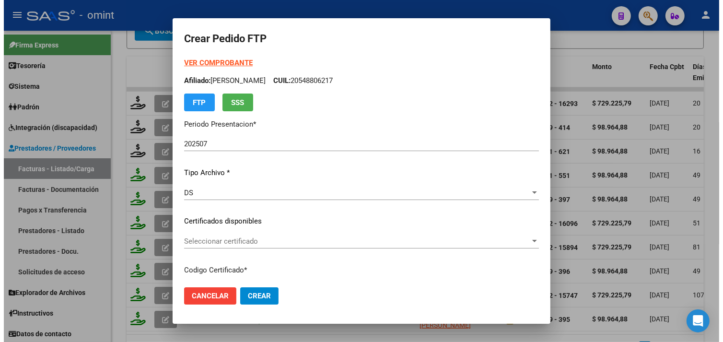
scroll to position [420, 0]
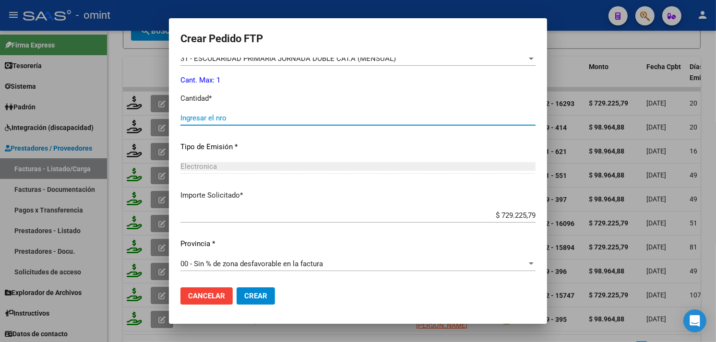
click at [253, 117] on input "Ingresar el nro" at bounding box center [357, 118] width 355 height 9
type input "1"
click at [255, 295] on span "Crear" at bounding box center [255, 296] width 23 height 9
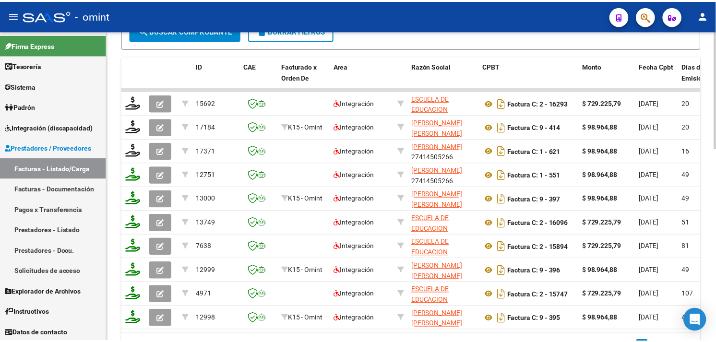
scroll to position [296, 0]
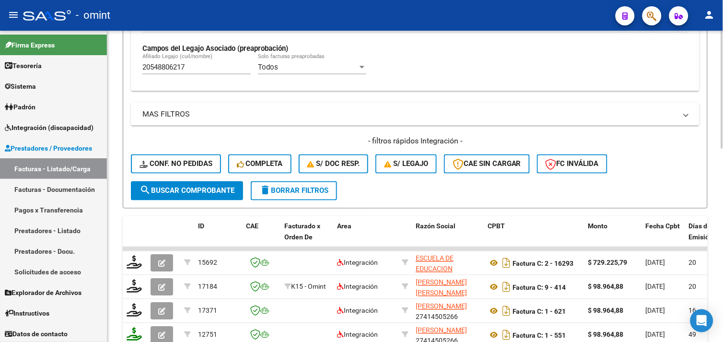
click at [176, 65] on input "20548806217" at bounding box center [196, 67] width 108 height 9
paste input "2129473"
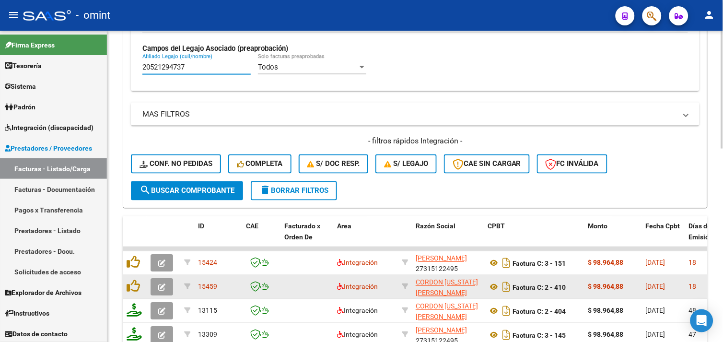
type input "20521294737"
click at [161, 284] on icon "button" at bounding box center [161, 287] width 7 height 7
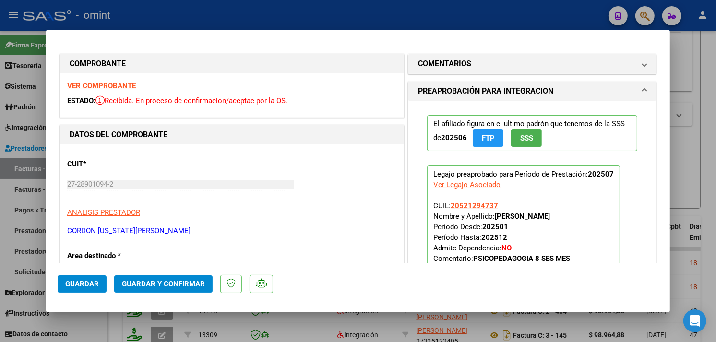
click at [116, 79] on div "VER COMPROBANTE ESTADO: Recibida. En proceso de confirmacion/aceptac por la OS." at bounding box center [231, 95] width 343 height 44
click at [116, 87] on strong "VER COMPROBANTE" at bounding box center [101, 86] width 69 height 9
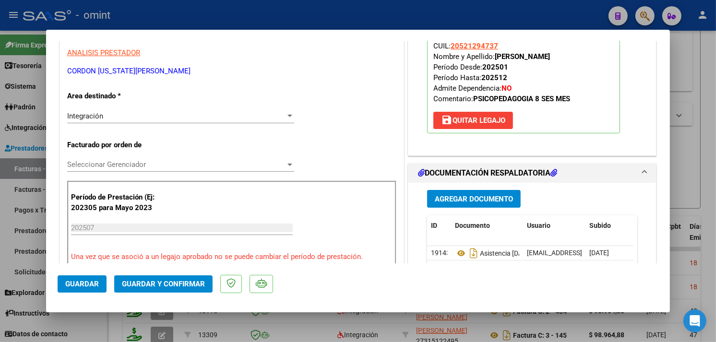
scroll to position [266, 0]
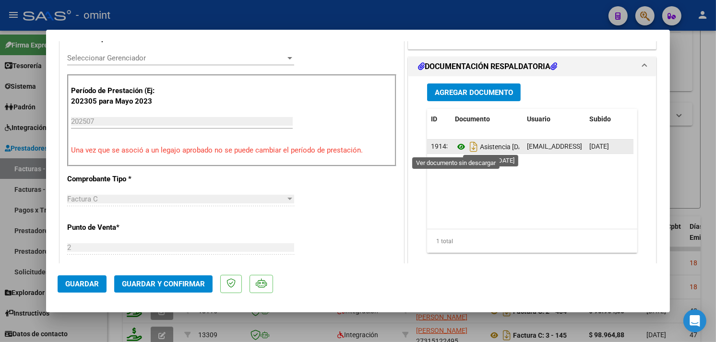
click at [457, 150] on icon at bounding box center [461, 147] width 12 height 12
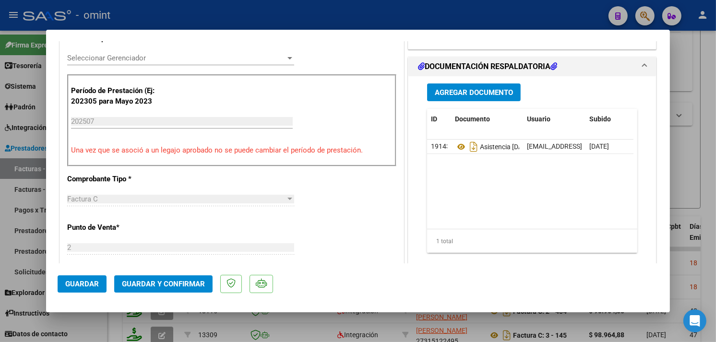
click at [164, 281] on span "Guardar y Confirmar" at bounding box center [163, 284] width 83 height 9
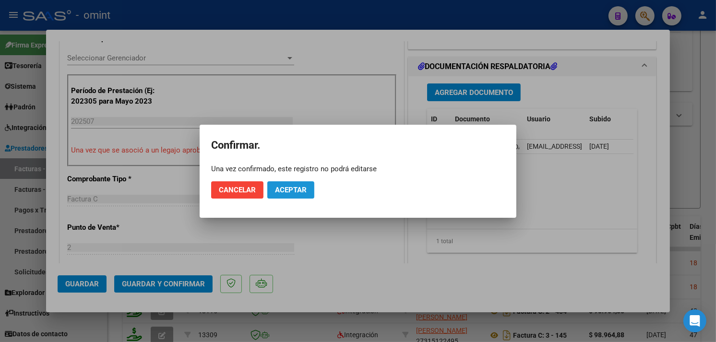
click at [282, 192] on span "Aceptar" at bounding box center [291, 190] width 32 height 9
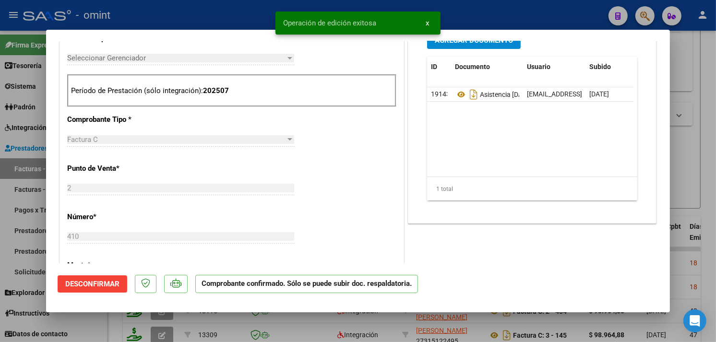
click at [205, 16] on div at bounding box center [358, 171] width 716 height 342
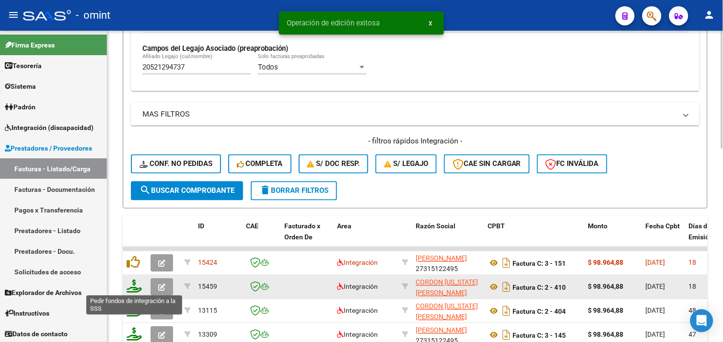
click at [138, 286] on icon at bounding box center [134, 286] width 15 height 13
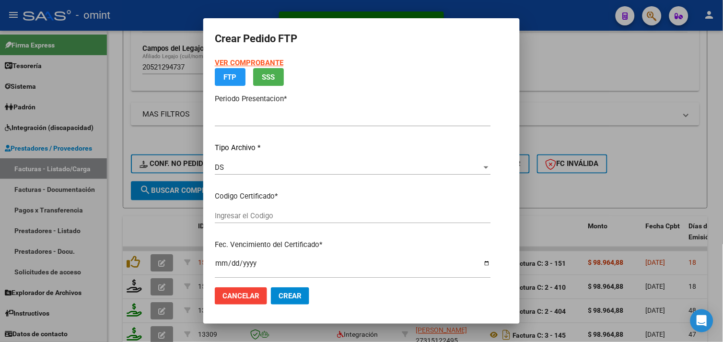
type input "202507"
type input "$ 98.964,88"
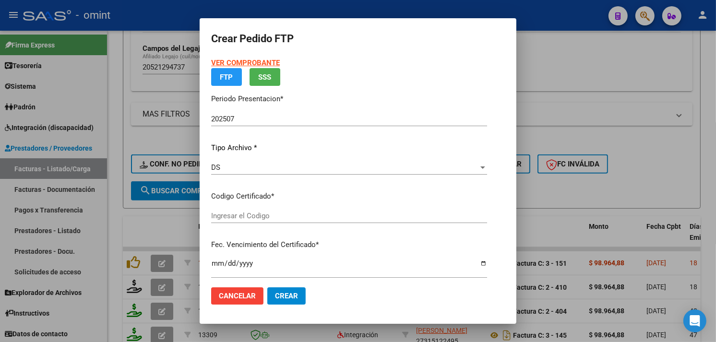
type input "4828970052"
type input "[DATE]"
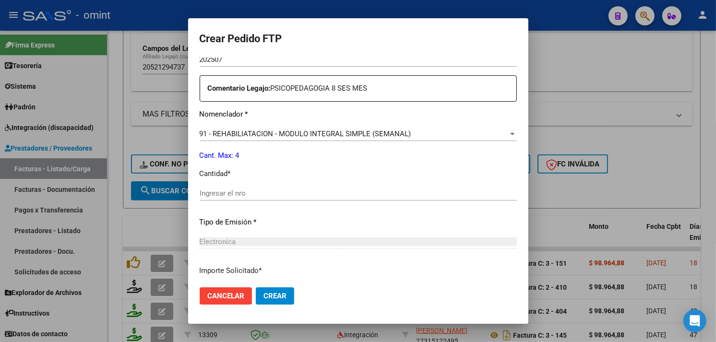
scroll to position [398, 0]
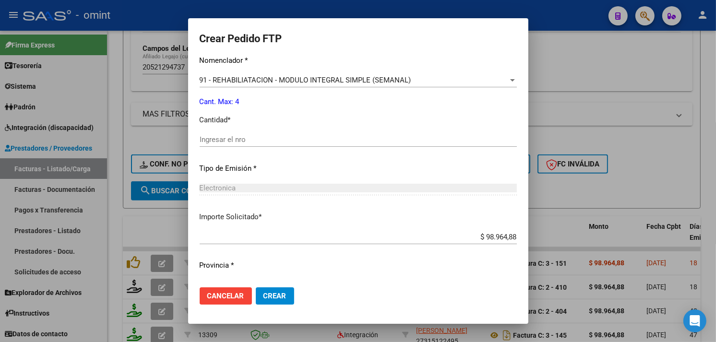
click at [220, 140] on input "Ingresar el nro" at bounding box center [358, 139] width 317 height 9
type input "4"
click at [263, 296] on span "Crear" at bounding box center [274, 296] width 23 height 9
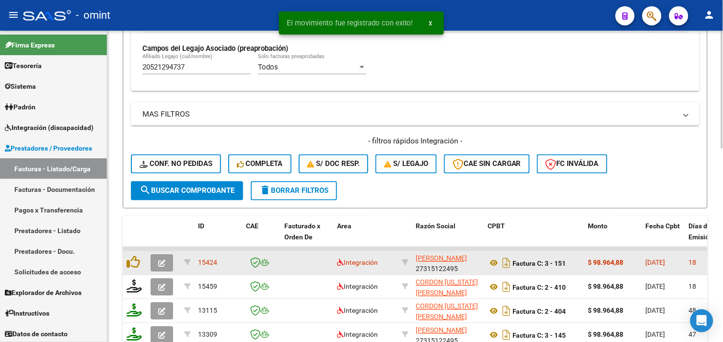
click at [165, 264] on icon "button" at bounding box center [161, 263] width 7 height 7
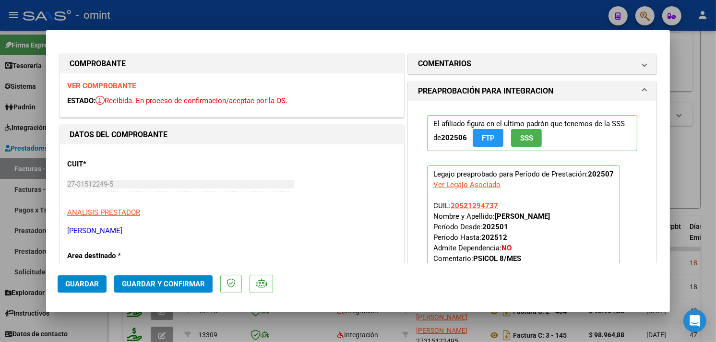
drag, startPoint x: 95, startPoint y: 94, endPoint x: 99, endPoint y: 89, distance: 6.1
click at [97, 93] on div "VER COMPROBANTE ESTADO: Recibida. En proceso de confirmacion/aceptac por la OS." at bounding box center [231, 95] width 343 height 44
click at [100, 88] on strong "VER COMPROBANTE" at bounding box center [101, 86] width 69 height 9
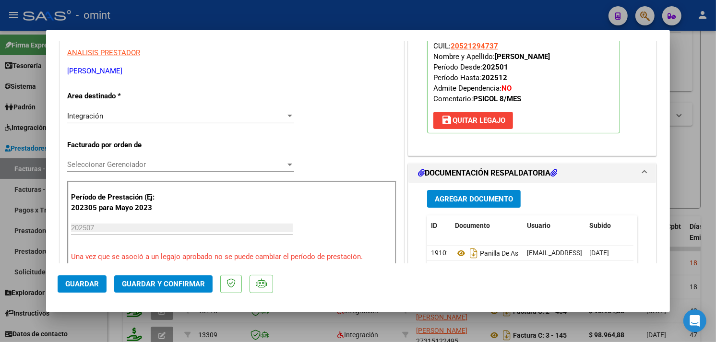
scroll to position [213, 0]
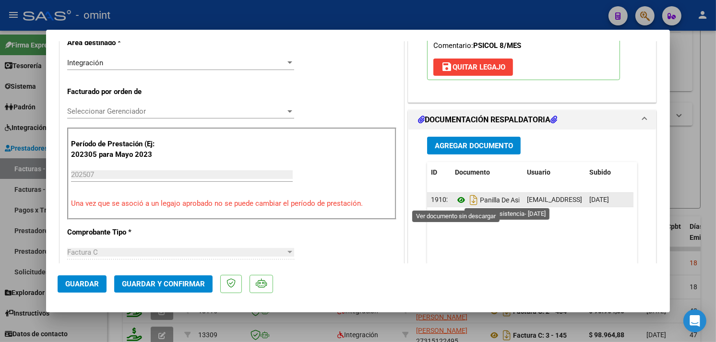
click at [456, 200] on icon at bounding box center [461, 200] width 12 height 12
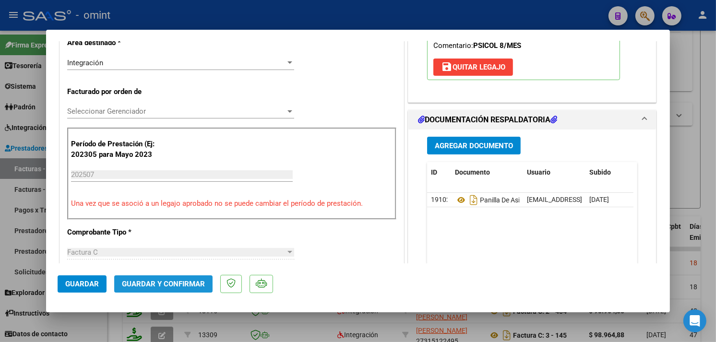
click at [174, 286] on span "Guardar y Confirmar" at bounding box center [163, 284] width 83 height 9
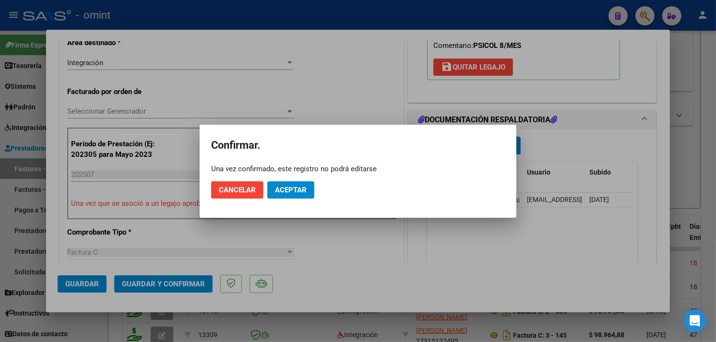
drag, startPoint x: 307, startPoint y: 168, endPoint x: 291, endPoint y: 200, distance: 35.4
click at [305, 171] on div "Una vez confirmado, este registro no podrá editarse" at bounding box center [358, 169] width 294 height 10
drag, startPoint x: 291, startPoint y: 200, endPoint x: 294, endPoint y: 185, distance: 15.7
click at [291, 202] on mat-dialog-actions "Cancelar Aceptar" at bounding box center [358, 190] width 294 height 33
click at [295, 184] on button "Aceptar" at bounding box center [290, 189] width 47 height 17
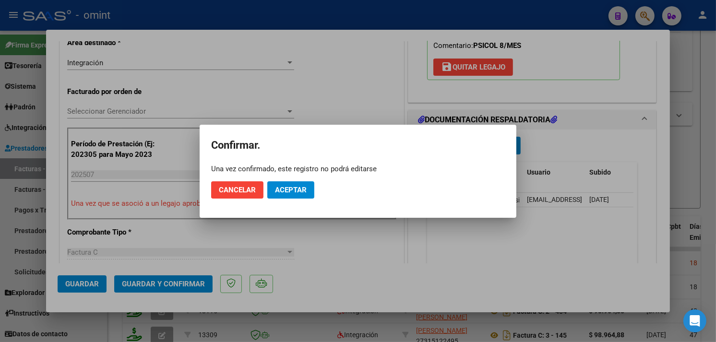
click at [295, 188] on span "Aceptar" at bounding box center [291, 190] width 32 height 9
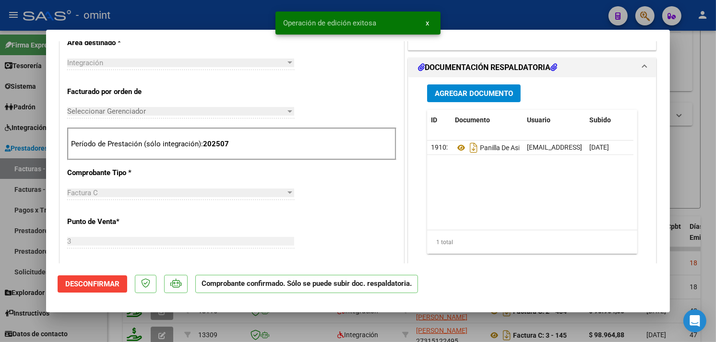
click at [277, 188] on div "Factura C" at bounding box center [176, 192] width 218 height 9
click at [237, 8] on div at bounding box center [358, 171] width 716 height 342
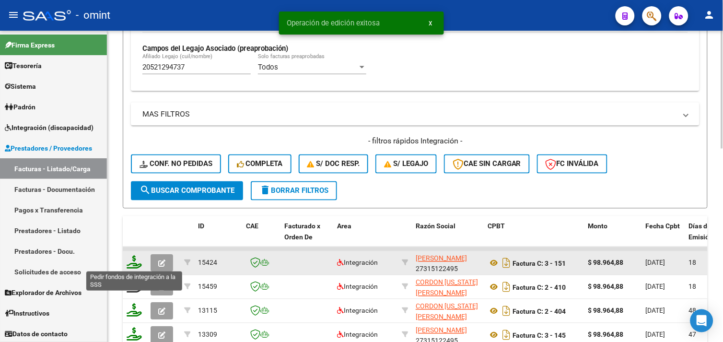
click at [132, 258] on icon at bounding box center [134, 262] width 15 height 13
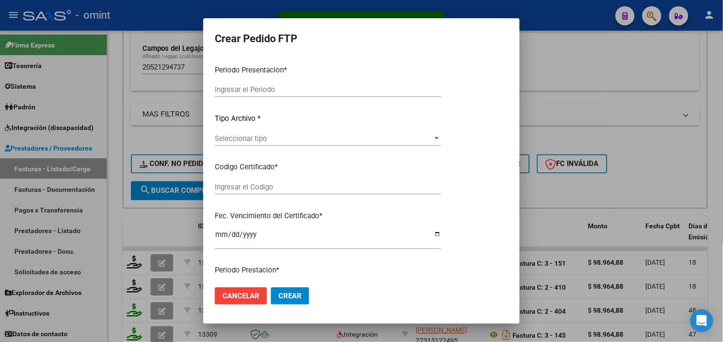
type input "202507"
type input "$ 98.964,88"
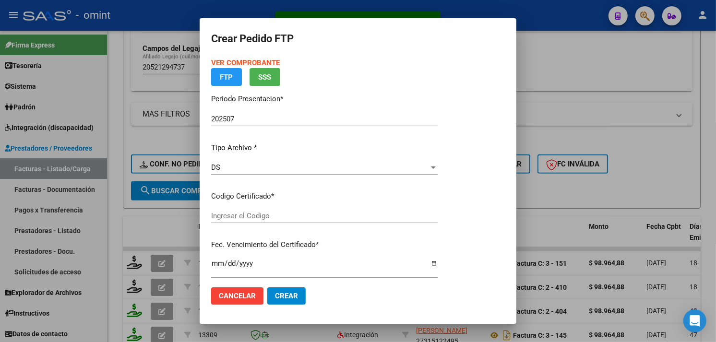
type input "4828970052"
type input "[DATE]"
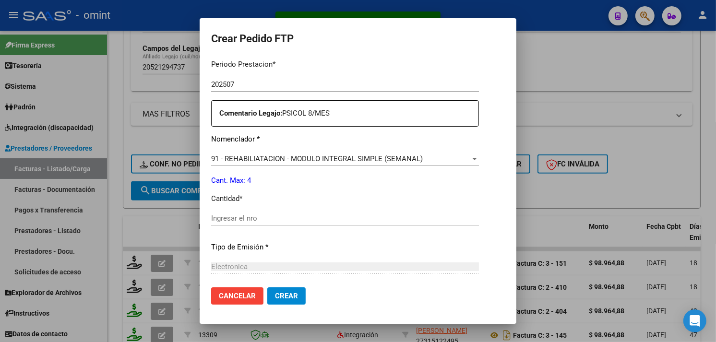
scroll to position [373, 0]
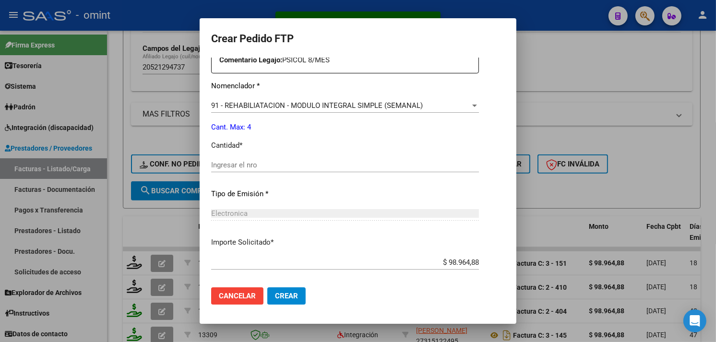
click at [248, 161] on input "Ingresar el nro" at bounding box center [345, 165] width 268 height 9
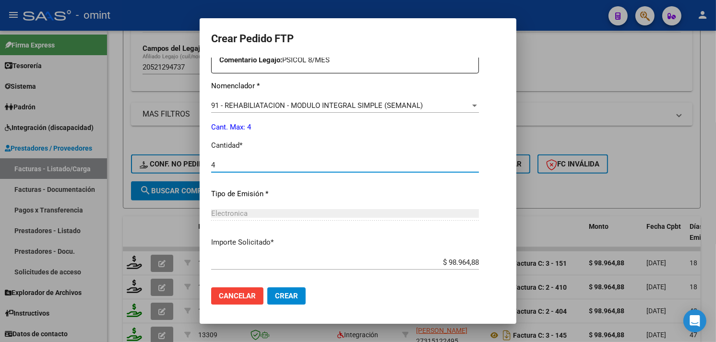
type input "4"
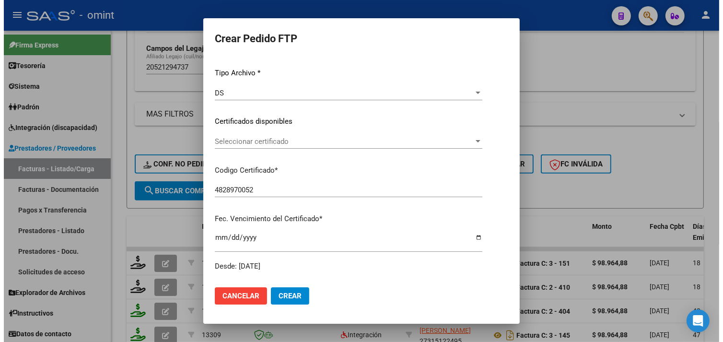
scroll to position [0, 0]
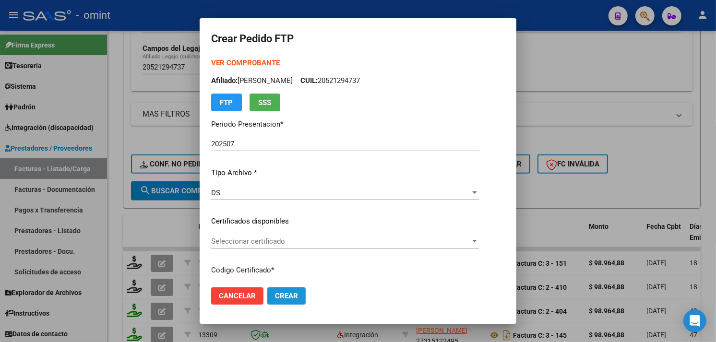
click at [275, 298] on span "Crear" at bounding box center [286, 296] width 23 height 9
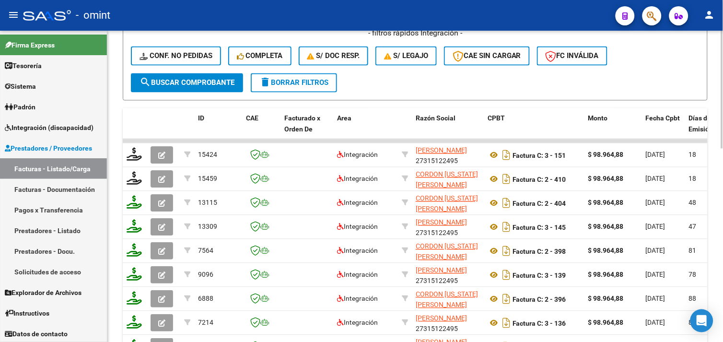
scroll to position [297, 0]
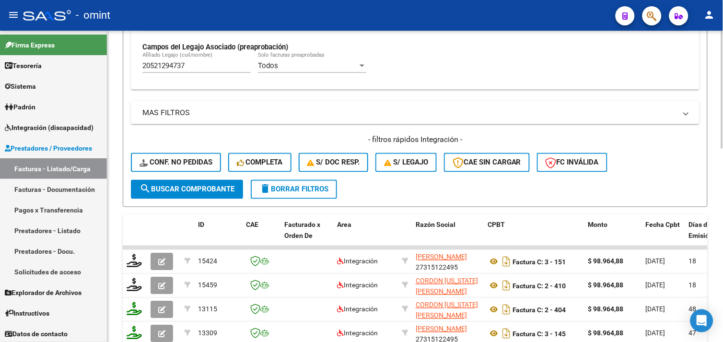
click at [169, 63] on input "20521294737" at bounding box center [196, 65] width 108 height 9
paste input "40413445"
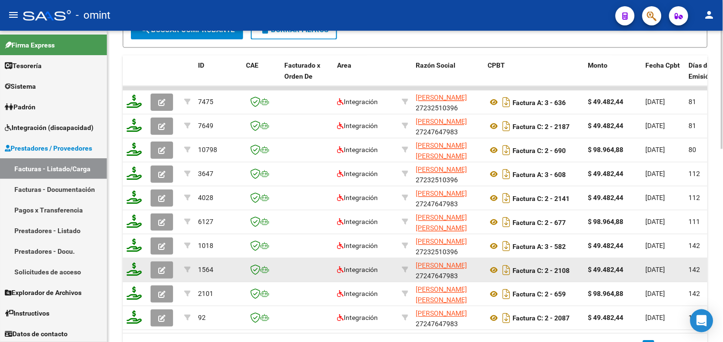
scroll to position [510, 0]
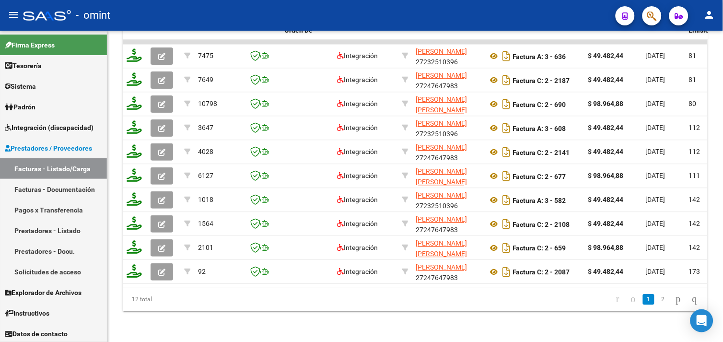
click at [658, 303] on link "2" at bounding box center [664, 299] width 12 height 11
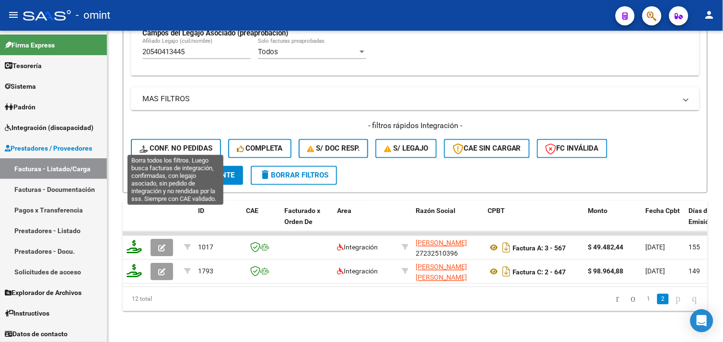
scroll to position [265, 0]
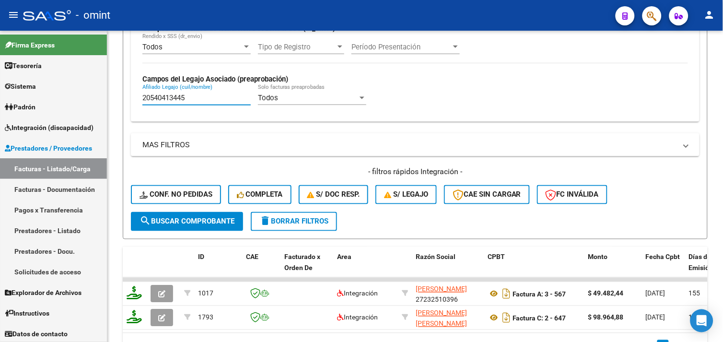
click at [175, 102] on input "20540413445" at bounding box center [196, 98] width 108 height 9
paste input "80312560"
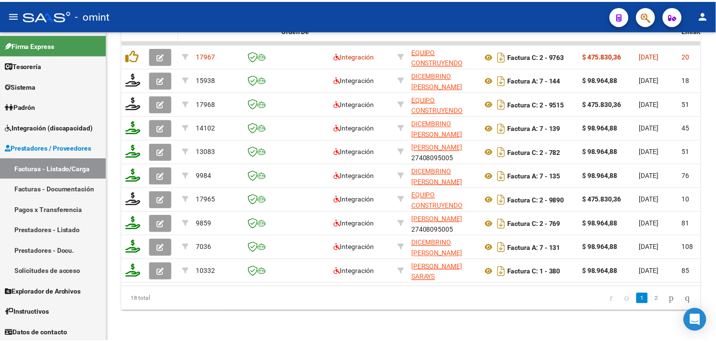
scroll to position [404, 0]
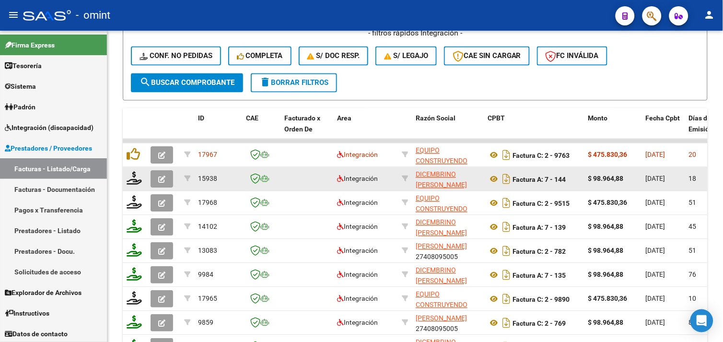
type input "20580312560"
click at [160, 178] on icon "button" at bounding box center [161, 179] width 7 height 7
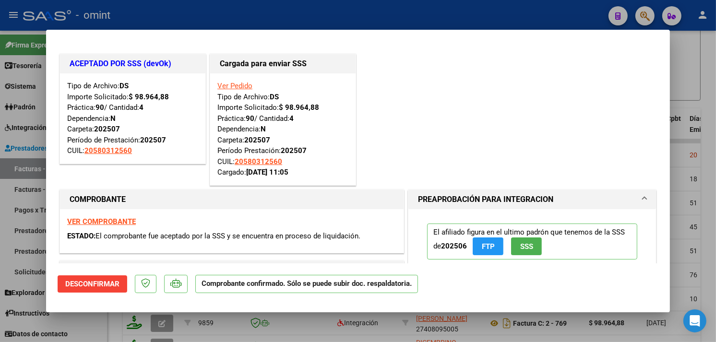
click at [155, 6] on div at bounding box center [358, 171] width 716 height 342
type input "$ 0,00"
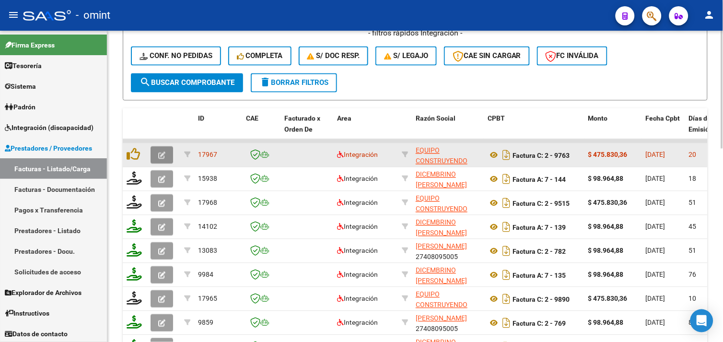
click at [159, 152] on icon "button" at bounding box center [161, 155] width 7 height 7
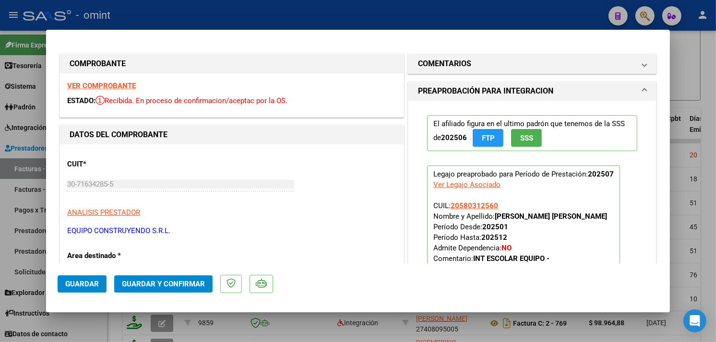
click at [103, 83] on strong "VER COMPROBANTE" at bounding box center [101, 86] width 69 height 9
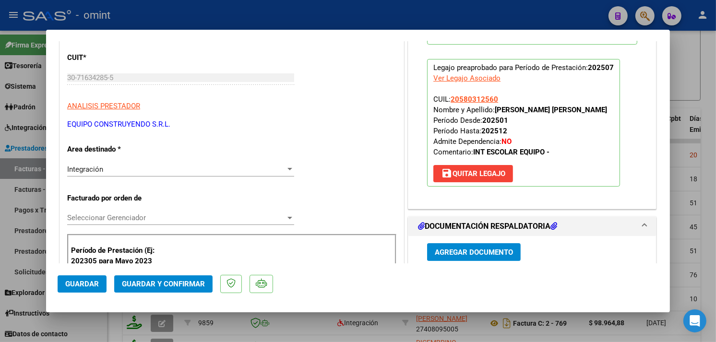
scroll to position [213, 0]
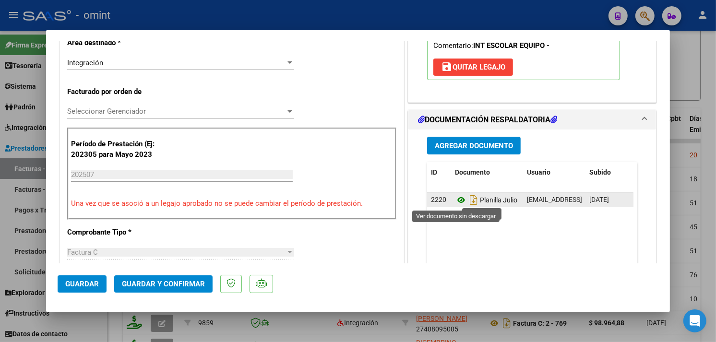
click at [455, 199] on icon at bounding box center [461, 200] width 12 height 12
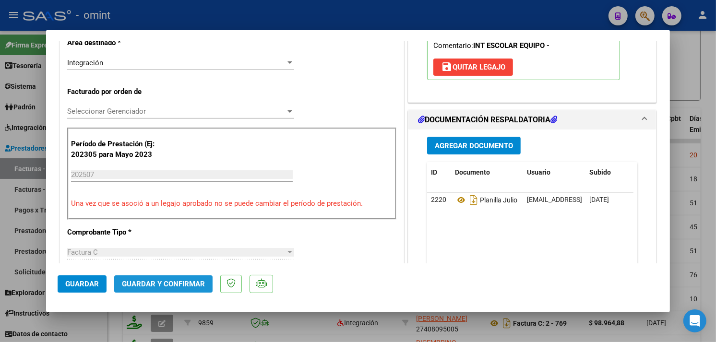
click at [180, 286] on span "Guardar y Confirmar" at bounding box center [163, 284] width 83 height 9
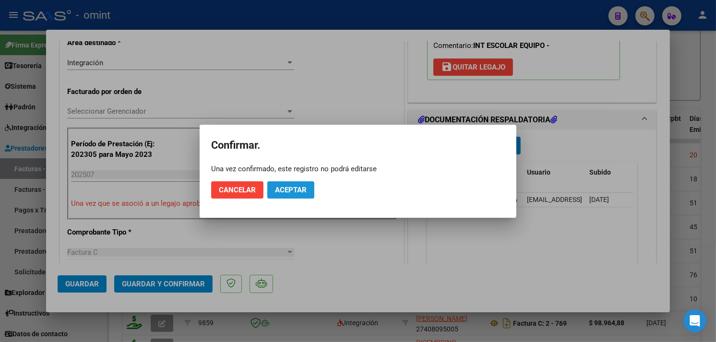
click at [295, 189] on span "Aceptar" at bounding box center [291, 190] width 32 height 9
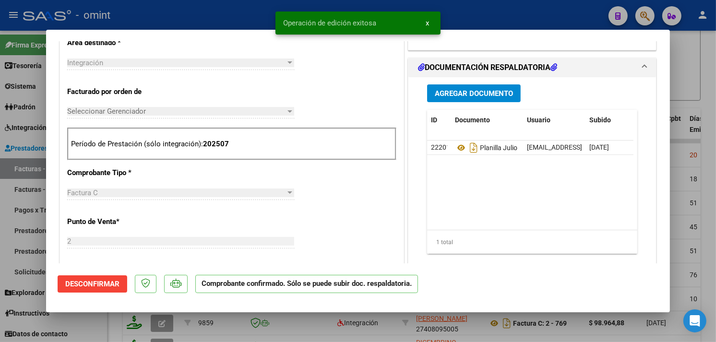
click at [230, 11] on div at bounding box center [358, 171] width 716 height 342
type input "$ 0,00"
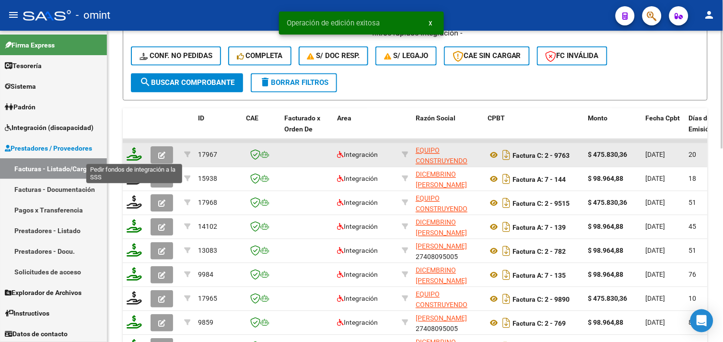
click at [139, 152] on icon at bounding box center [134, 154] width 15 height 13
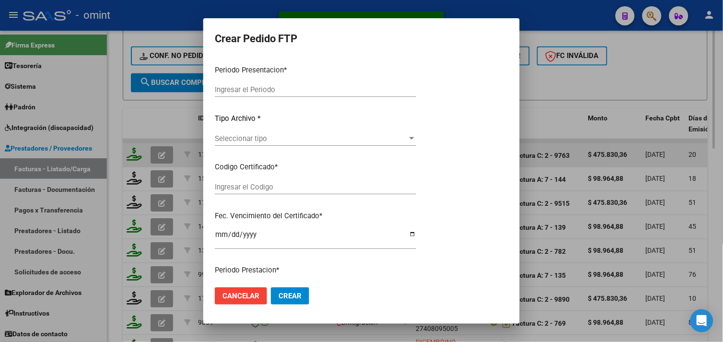
type input "202507"
type input "$ 475.830,36"
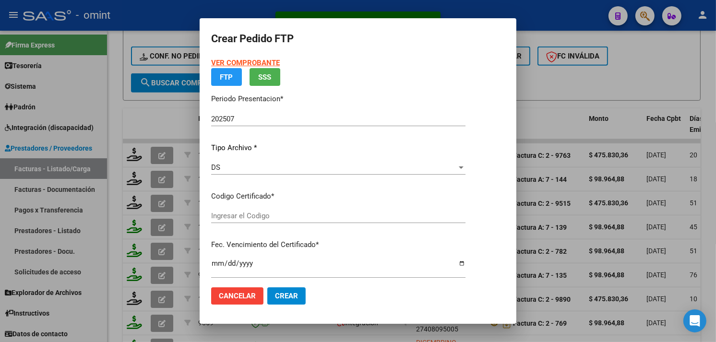
type input "4590317600"
type input "[DATE]"
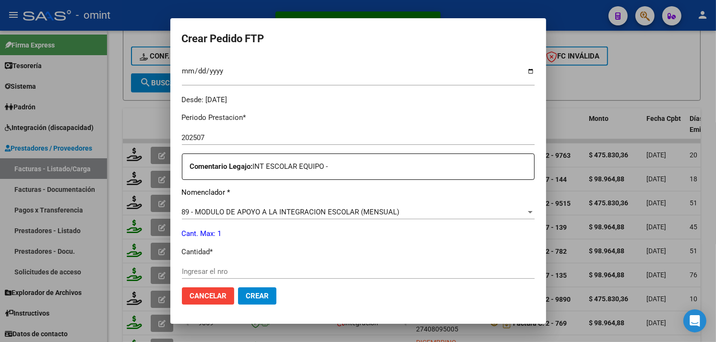
scroll to position [373, 0]
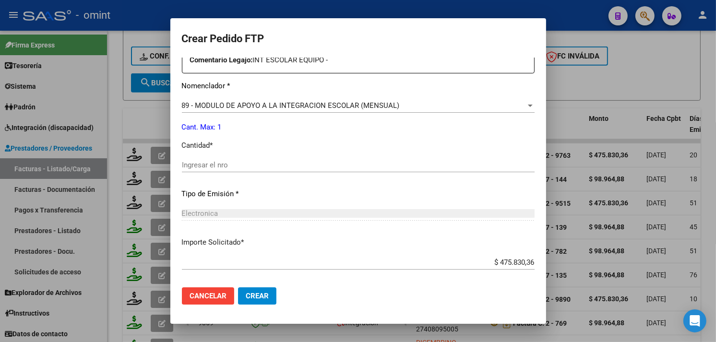
click at [266, 159] on div "Ingresar el nro" at bounding box center [358, 165] width 353 height 14
type input "1"
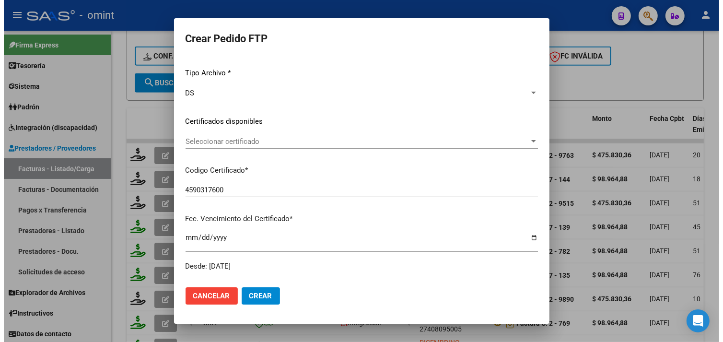
scroll to position [0, 0]
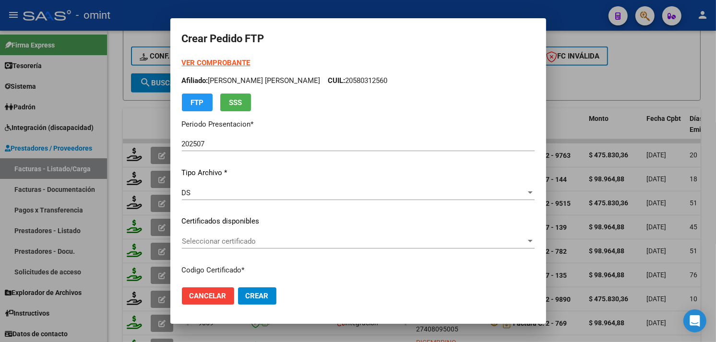
click at [257, 290] on button "Crear" at bounding box center [257, 295] width 38 height 17
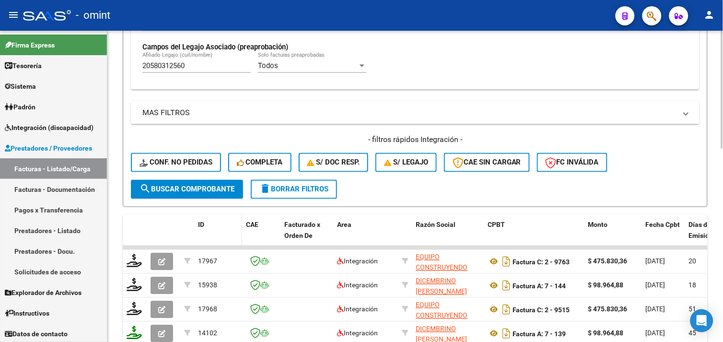
scroll to position [190, 0]
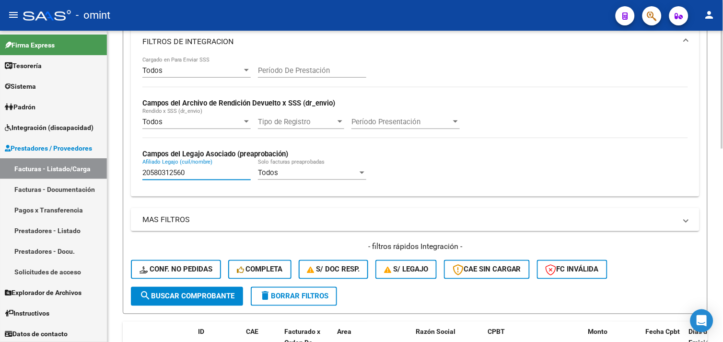
click at [171, 176] on input "20580312560" at bounding box center [196, 172] width 108 height 9
paste input "62311344"
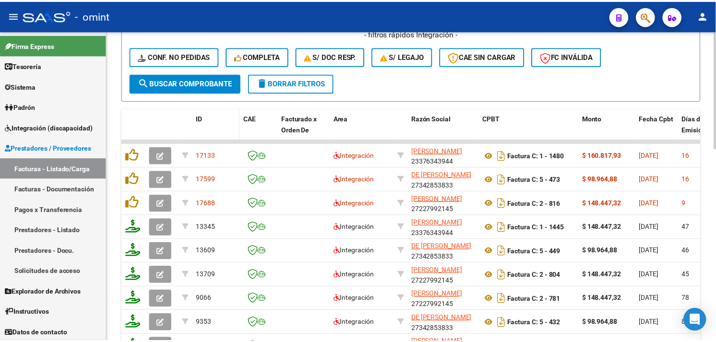
scroll to position [457, 0]
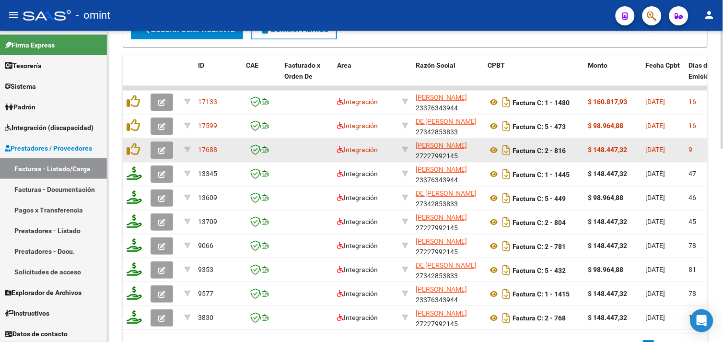
type input "20562311344"
click at [154, 146] on button "button" at bounding box center [162, 149] width 23 height 17
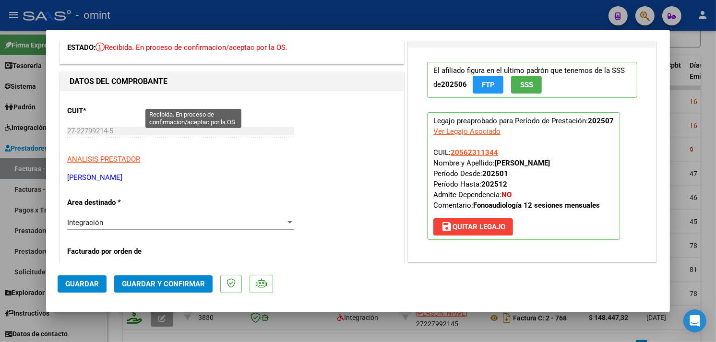
scroll to position [0, 0]
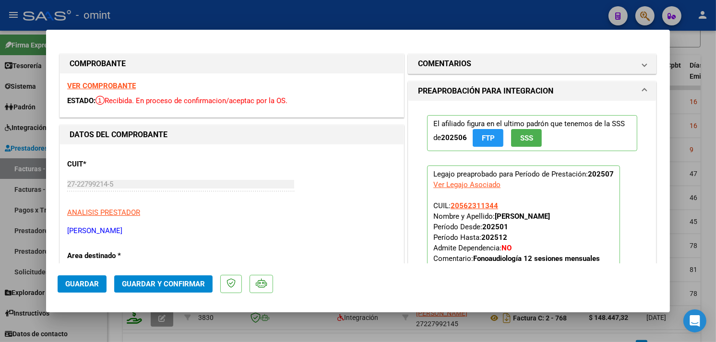
click at [96, 83] on strong "VER COMPROBANTE" at bounding box center [101, 86] width 69 height 9
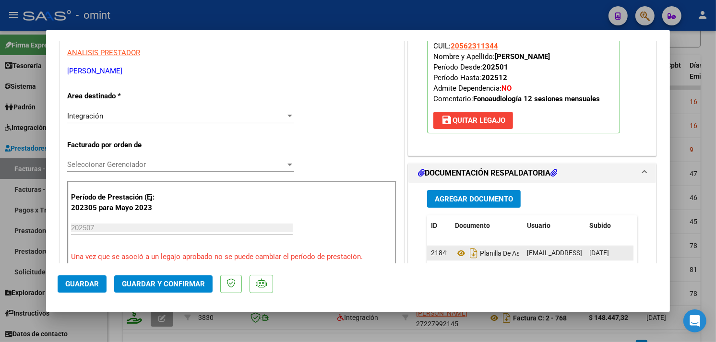
scroll to position [266, 0]
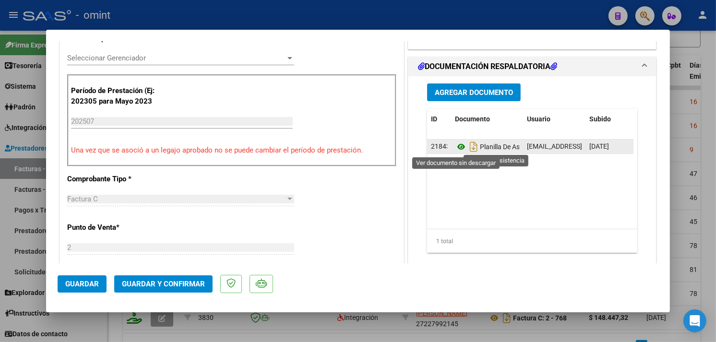
click at [455, 146] on icon at bounding box center [461, 147] width 12 height 12
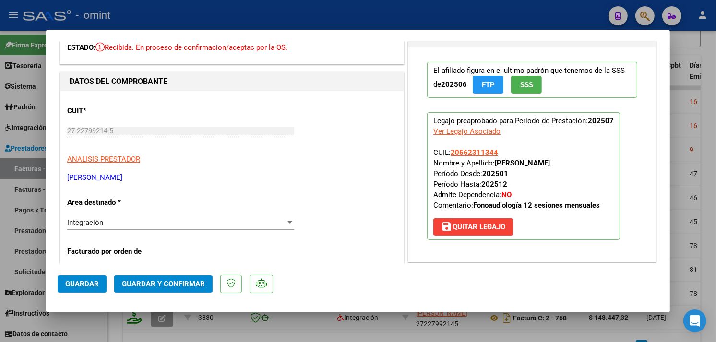
scroll to position [0, 0]
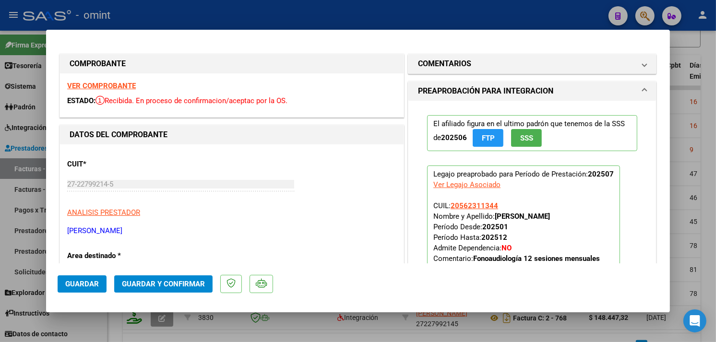
click at [176, 283] on span "Guardar y Confirmar" at bounding box center [163, 284] width 83 height 9
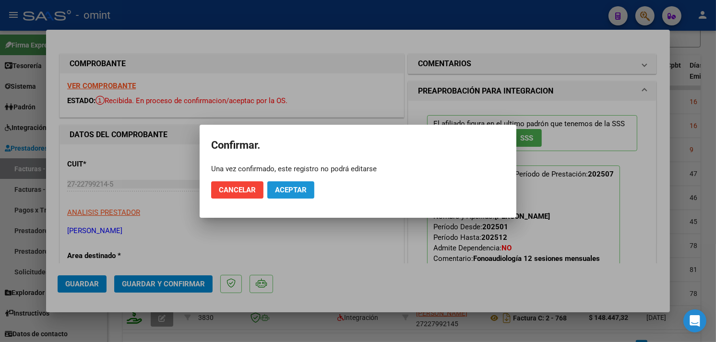
click at [289, 188] on span "Aceptar" at bounding box center [291, 190] width 32 height 9
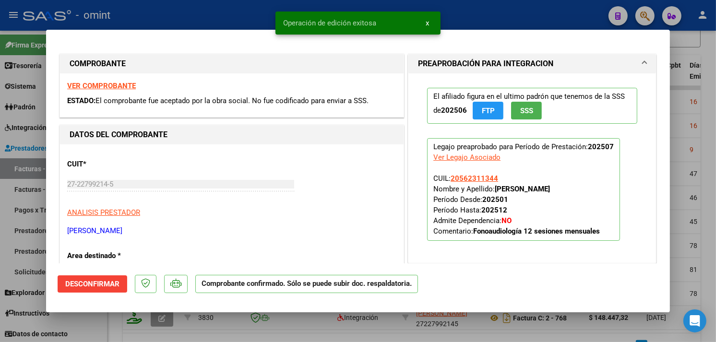
click at [314, 10] on div "Operación de edición exitosa x" at bounding box center [358, 23] width 188 height 46
click at [228, 10] on div at bounding box center [358, 171] width 716 height 342
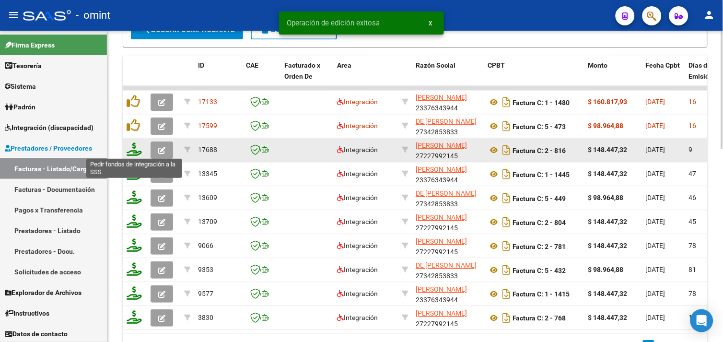
click at [136, 153] on icon at bounding box center [134, 148] width 15 height 13
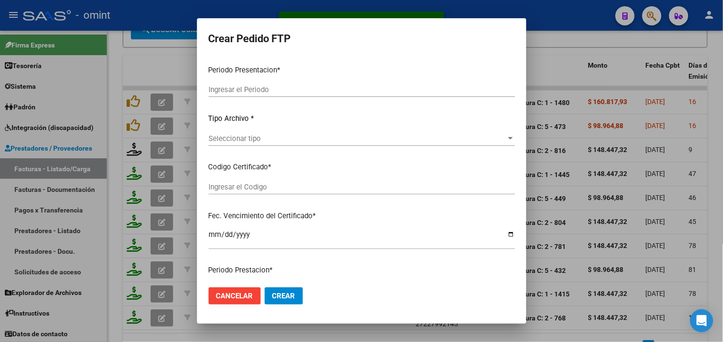
type input "202507"
type input "$ 148.447,32"
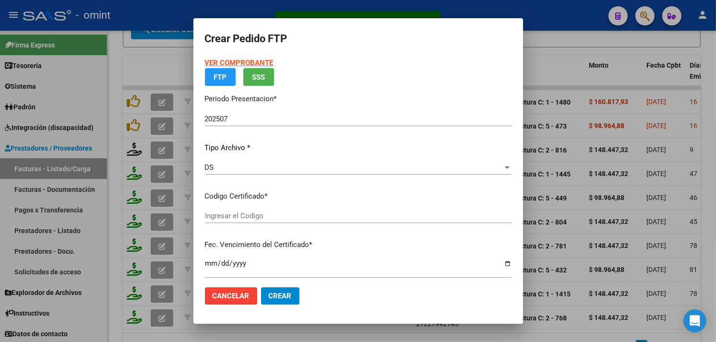
type input "8404988665"
type input "[DATE]"
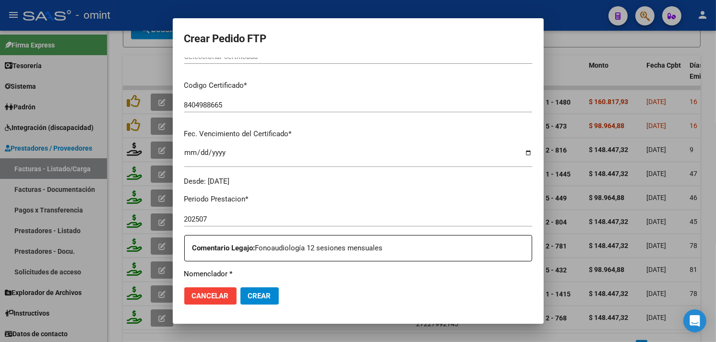
scroll to position [344, 0]
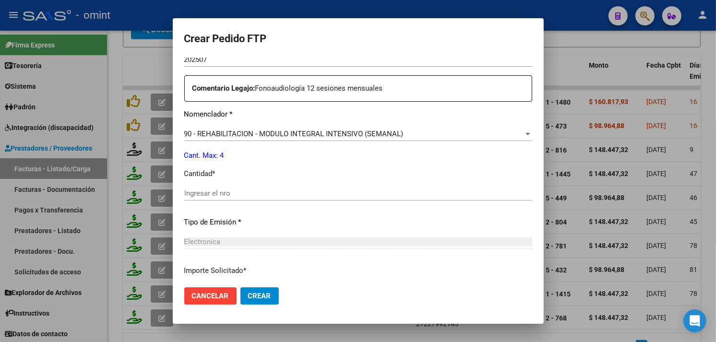
click at [226, 199] on div "Ingresar el nro" at bounding box center [358, 193] width 348 height 14
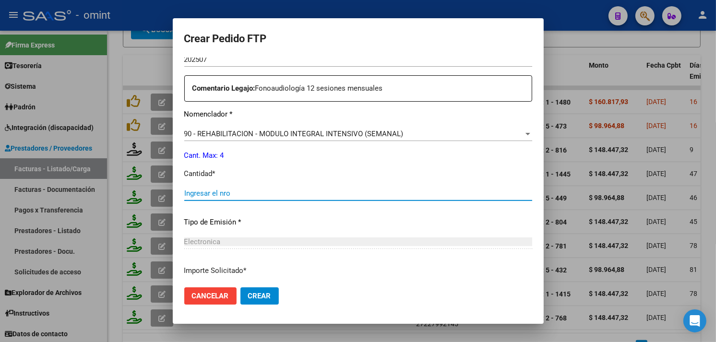
click at [226, 193] on input "Ingresar el nro" at bounding box center [358, 193] width 348 height 9
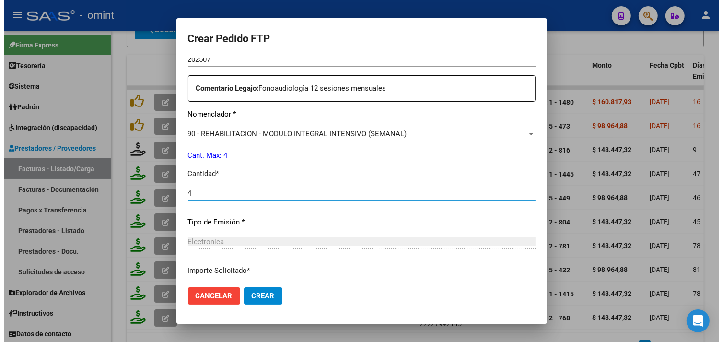
scroll to position [420, 0]
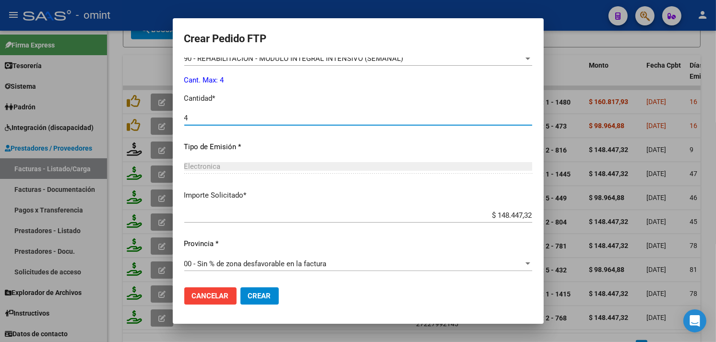
type input "4"
click at [282, 113] on div "4 Ingresar el nro" at bounding box center [358, 118] width 348 height 14
click at [253, 300] on button "Crear" at bounding box center [259, 295] width 38 height 17
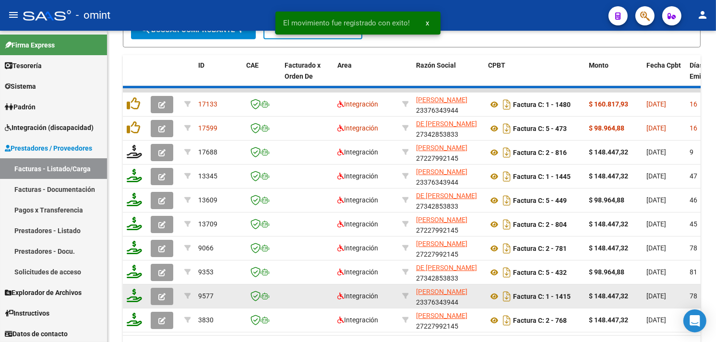
scroll to position [458, 0]
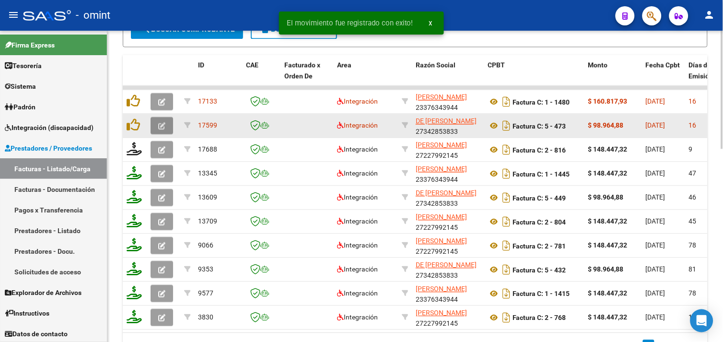
click at [158, 124] on icon "button" at bounding box center [161, 125] width 7 height 7
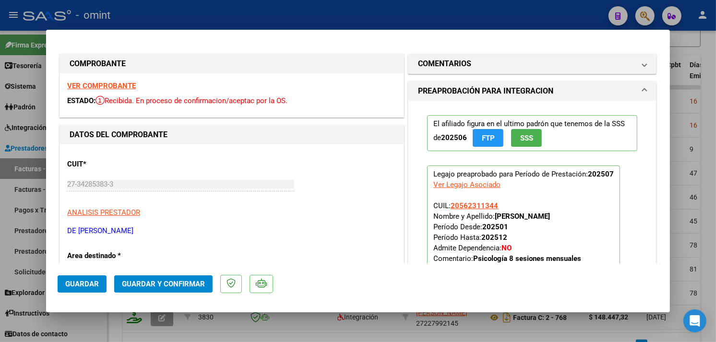
click at [114, 86] on strong "VER COMPROBANTE" at bounding box center [101, 86] width 69 height 9
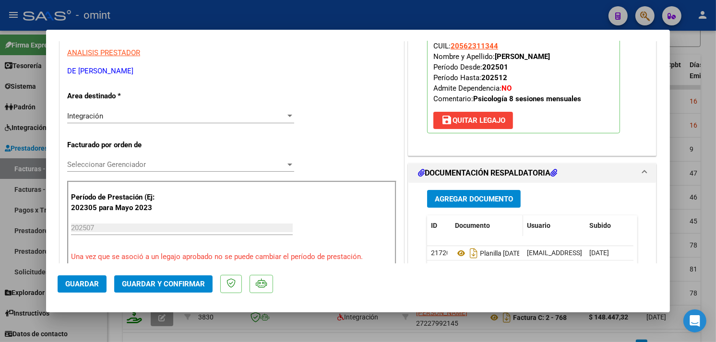
scroll to position [213, 0]
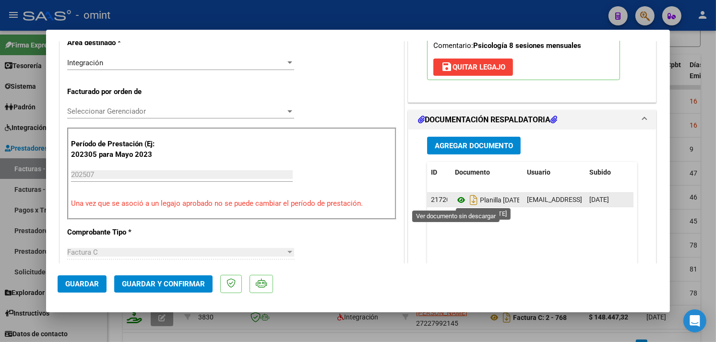
click at [455, 204] on icon at bounding box center [461, 200] width 12 height 12
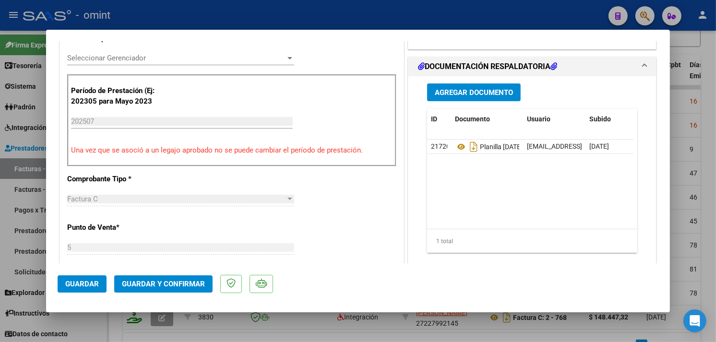
scroll to position [53, 0]
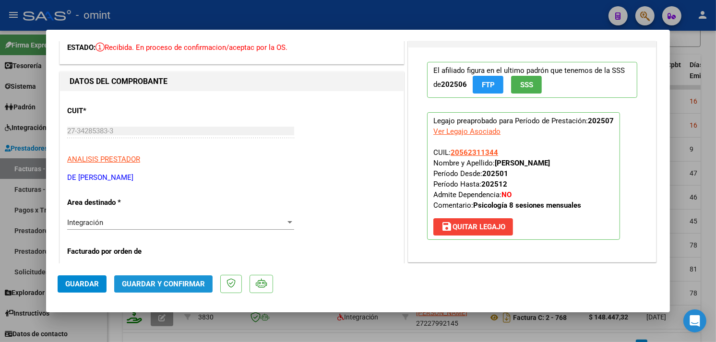
click at [156, 286] on span "Guardar y Confirmar" at bounding box center [163, 284] width 83 height 9
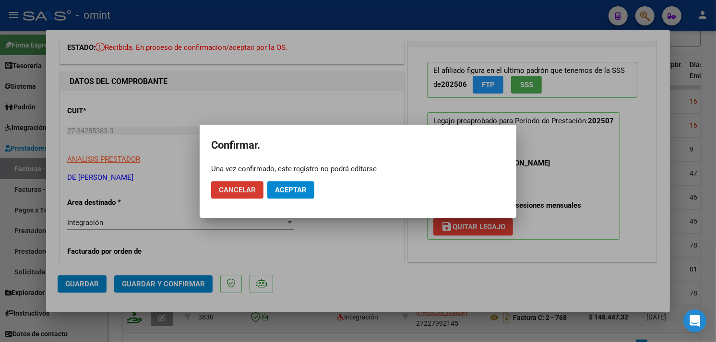
click at [301, 183] on button "Aceptar" at bounding box center [290, 189] width 47 height 17
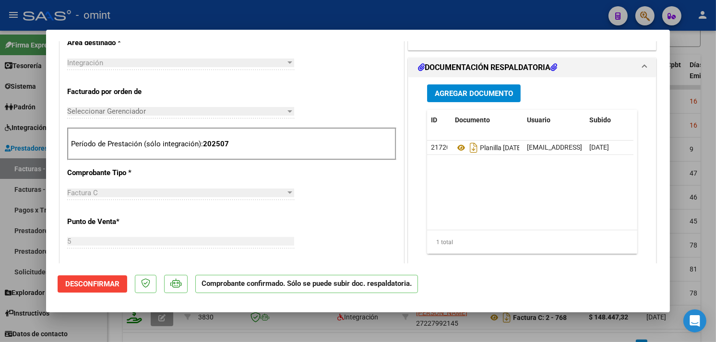
scroll to position [0, 0]
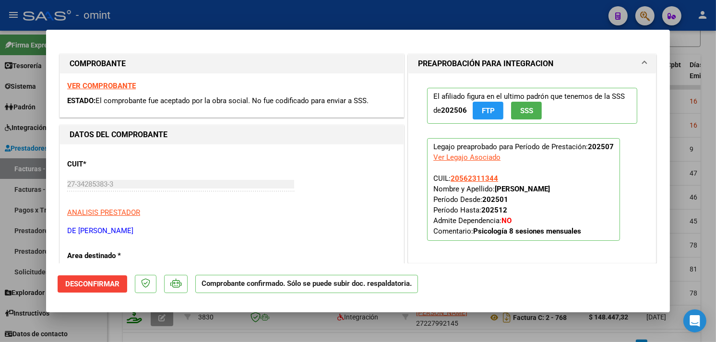
click at [274, 10] on div at bounding box center [358, 171] width 716 height 342
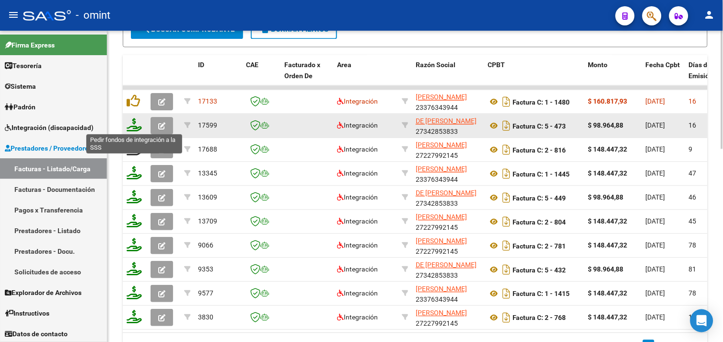
click at [135, 128] on icon at bounding box center [134, 124] width 15 height 13
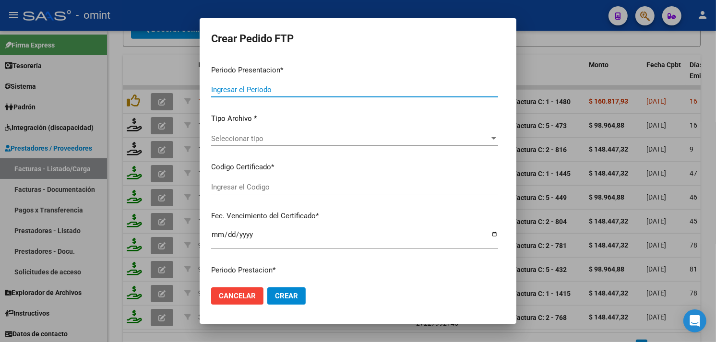
type input "202507"
type input "$ 98.964,88"
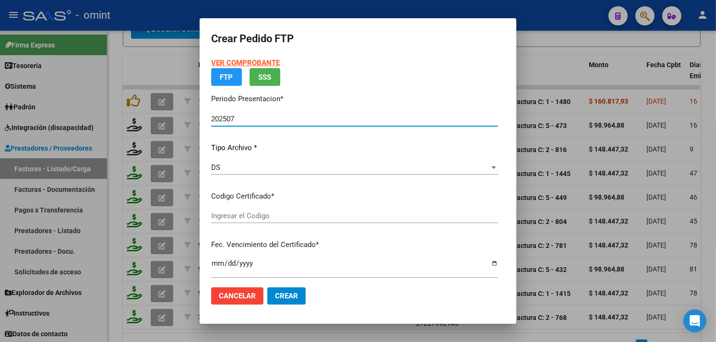
type input "8404988665"
type input "[DATE]"
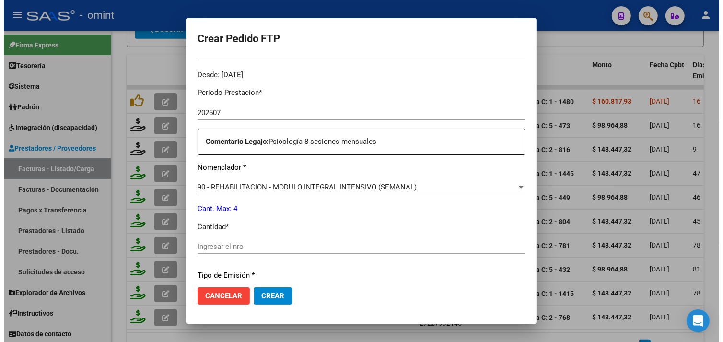
scroll to position [344, 0]
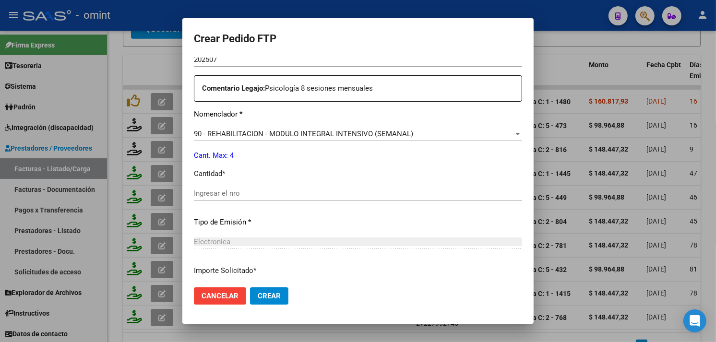
click at [237, 200] on div "Ingresar el nro" at bounding box center [358, 193] width 328 height 14
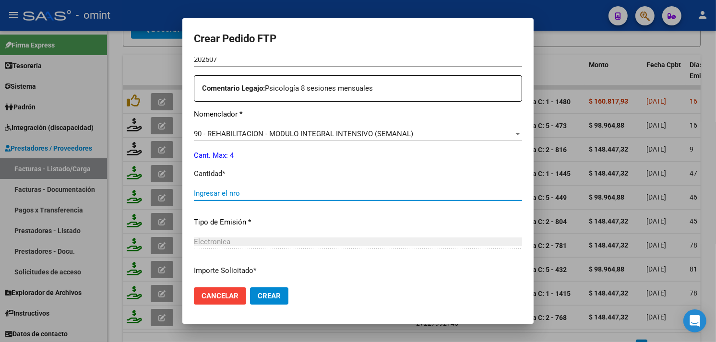
click at [237, 194] on input "Ingresar el nro" at bounding box center [358, 193] width 328 height 9
type input "4"
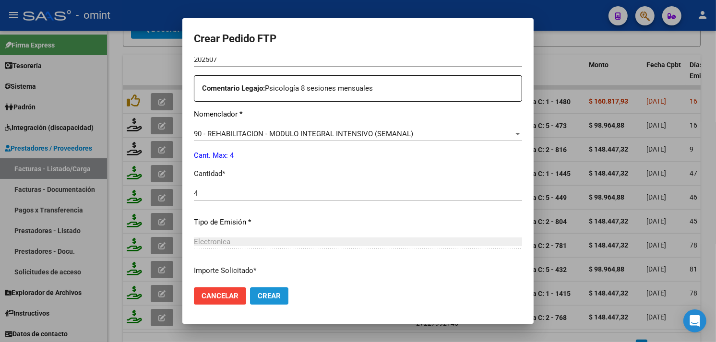
click at [258, 296] on span "Crear" at bounding box center [269, 296] width 23 height 9
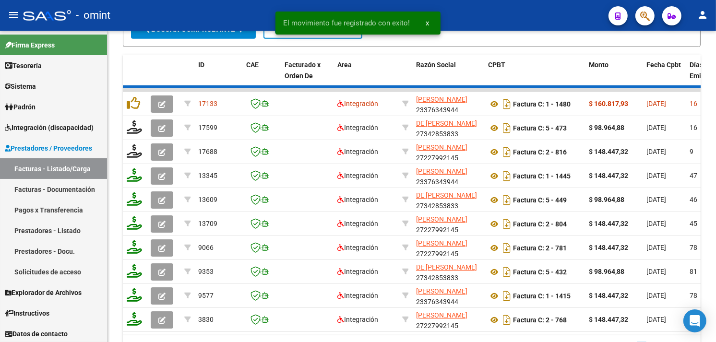
scroll to position [458, 0]
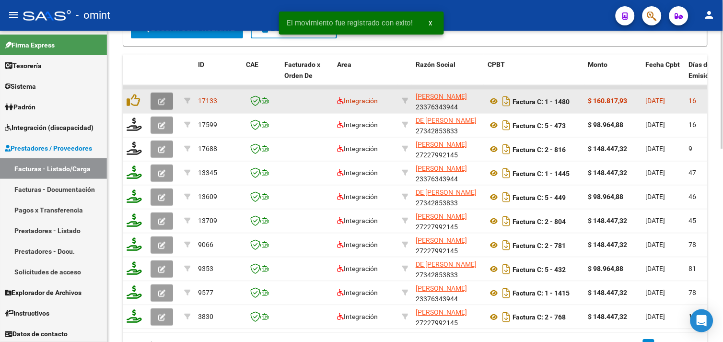
click at [160, 103] on icon "button" at bounding box center [161, 101] width 7 height 7
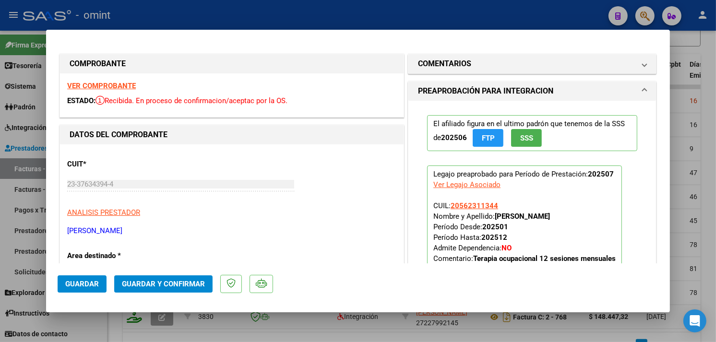
click at [104, 82] on strong "VER COMPROBANTE" at bounding box center [101, 86] width 69 height 9
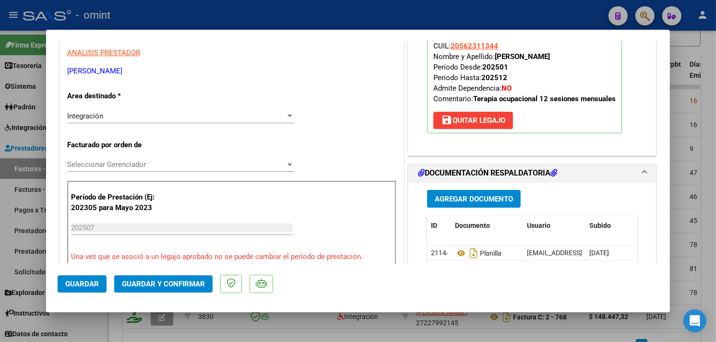
scroll to position [266, 0]
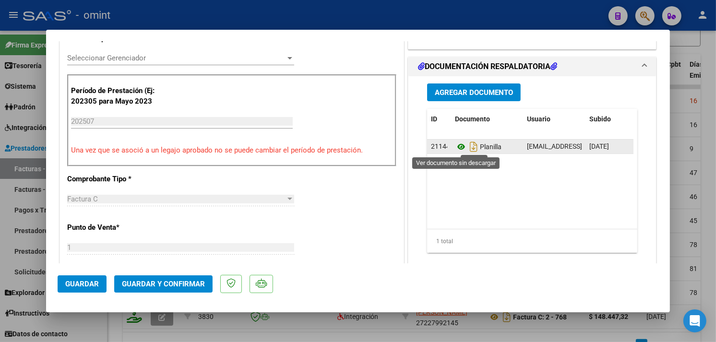
click at [455, 147] on icon at bounding box center [461, 147] width 12 height 12
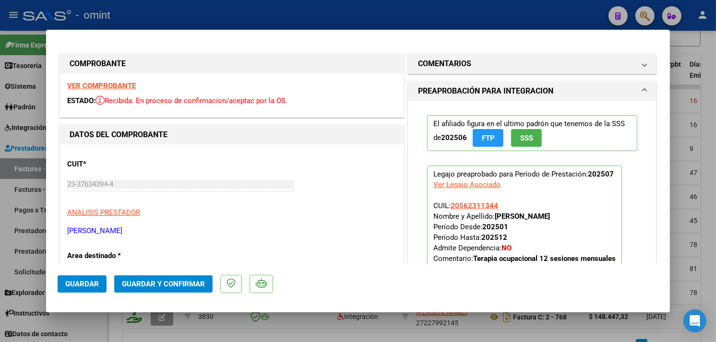
scroll to position [106, 0]
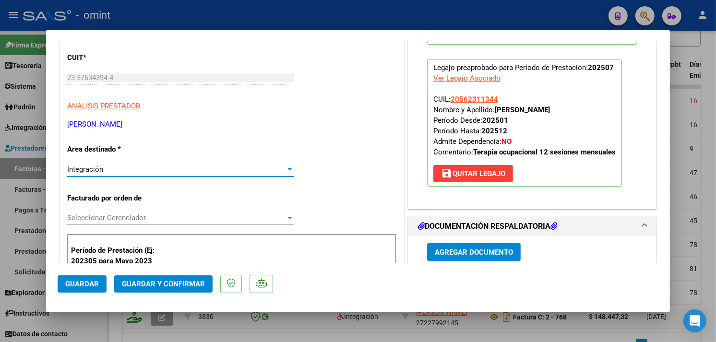
click at [141, 171] on div "Integración" at bounding box center [176, 169] width 218 height 9
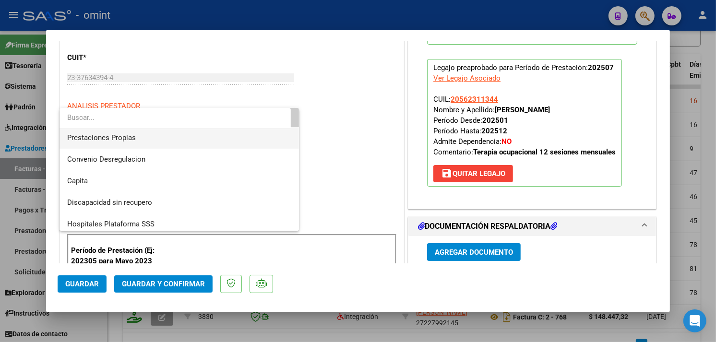
scroll to position [93, 0]
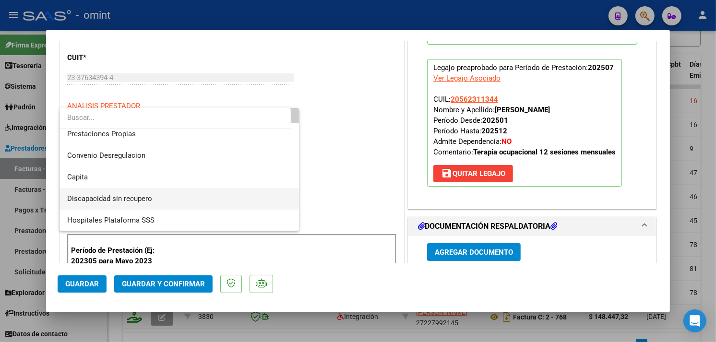
click at [140, 193] on span "Discapacidad sin recupero" at bounding box center [179, 199] width 224 height 22
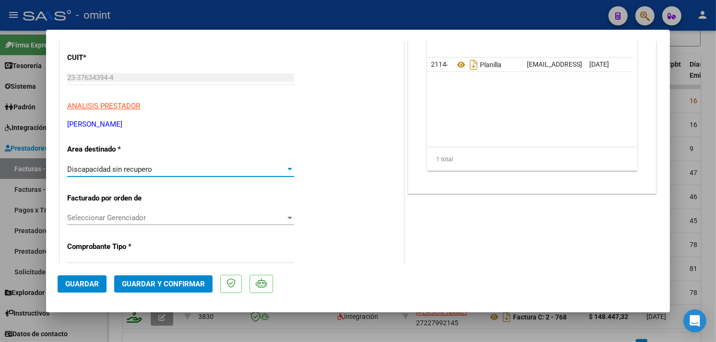
scroll to position [0, 0]
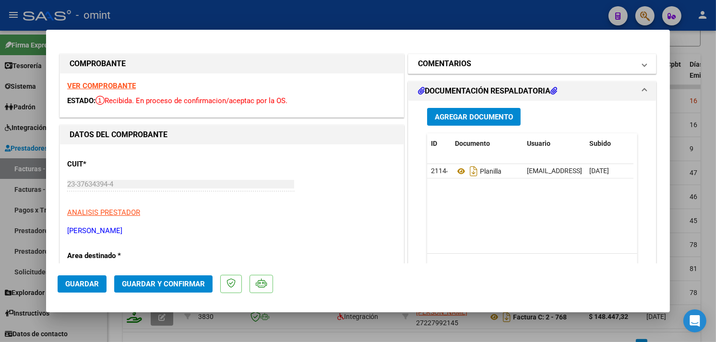
click at [460, 68] on h1 "COMENTARIOS" at bounding box center [444, 64] width 53 height 12
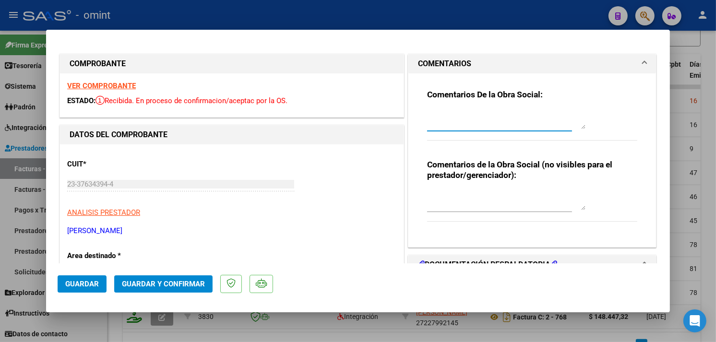
click at [459, 120] on textarea at bounding box center [506, 119] width 158 height 19
paste textarea "Factura emitida por 11 sesiones, prestación habilitada por 8 sesiones mensuales…"
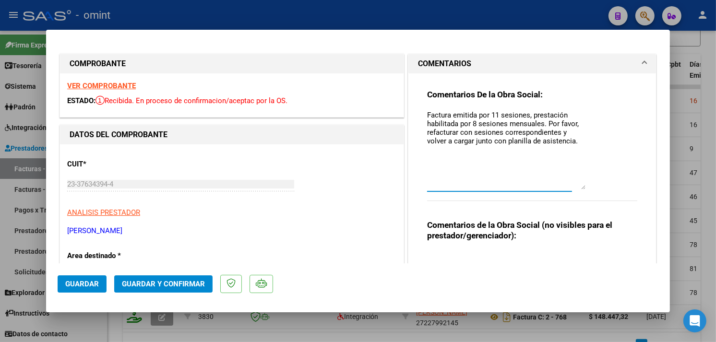
drag, startPoint x: 578, startPoint y: 127, endPoint x: 537, endPoint y: 159, distance: 52.6
click at [566, 189] on textarea "Factura emitida por 11 sesiones, prestación habilitada por 8 sesiones mensuales…" at bounding box center [506, 150] width 158 height 80
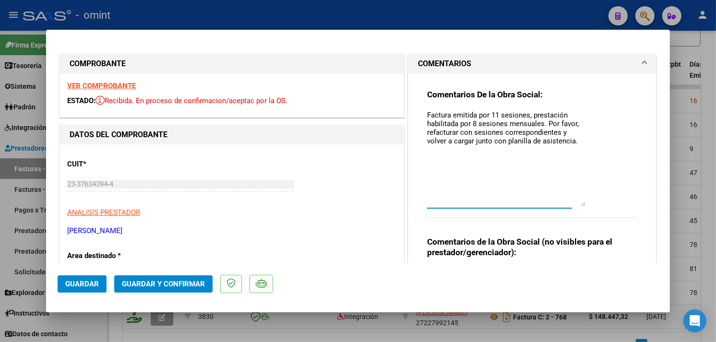
click at [492, 114] on textarea "Factura emitida por 11 sesiones, prestación habilitada por 8 sesiones mensuales…" at bounding box center [506, 158] width 158 height 96
click at [469, 124] on textarea "Factura emitida por 13 sesiones, prestación habilitada por 8 sesiones mensuales…" at bounding box center [506, 158] width 158 height 96
type textarea "Factura emitida por 13 sesiones, prestación habilitada por 12 sesiones mensuale…"
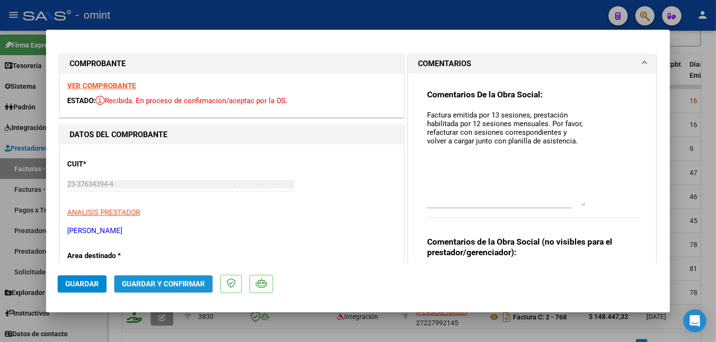
click at [146, 281] on span "Guardar y Confirmar" at bounding box center [163, 284] width 83 height 9
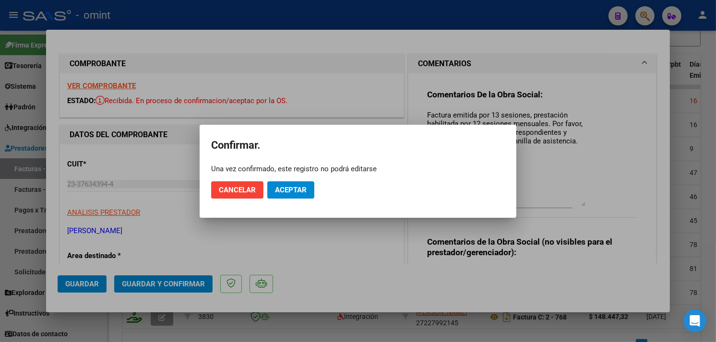
click at [297, 180] on mat-dialog-actions "Cancelar Aceptar" at bounding box center [358, 190] width 294 height 33
click at [290, 188] on span "Aceptar" at bounding box center [291, 190] width 32 height 9
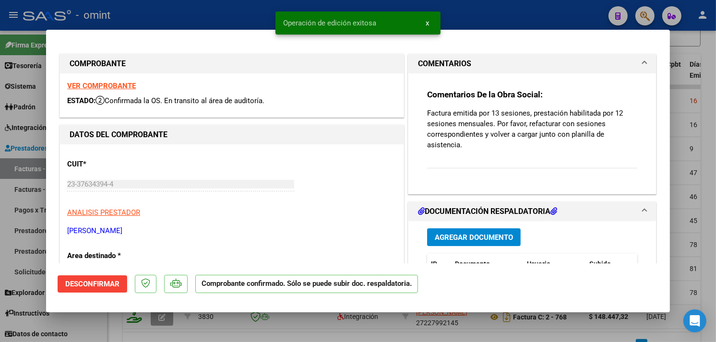
click at [209, 16] on div at bounding box center [358, 171] width 716 height 342
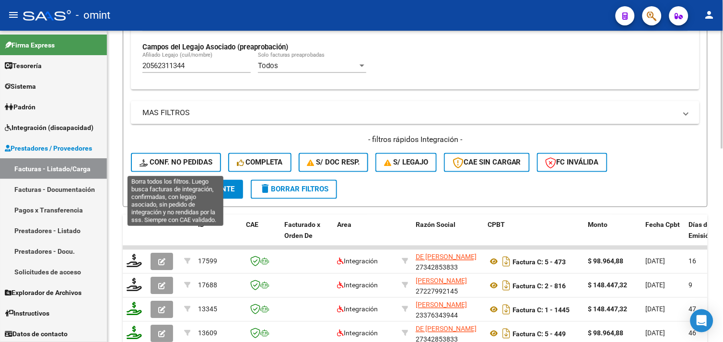
scroll to position [84, 0]
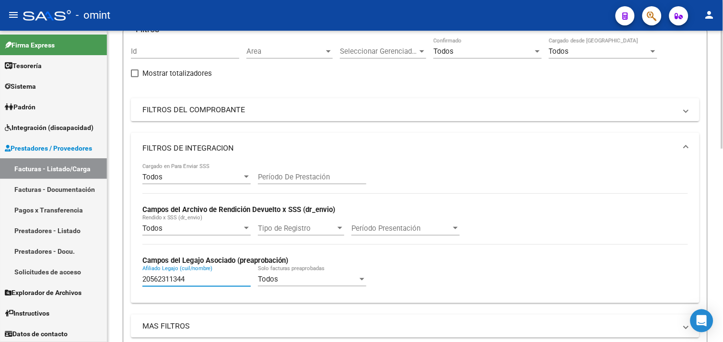
click at [165, 283] on input "20562311344" at bounding box center [196, 279] width 108 height 9
paste input "7430842558"
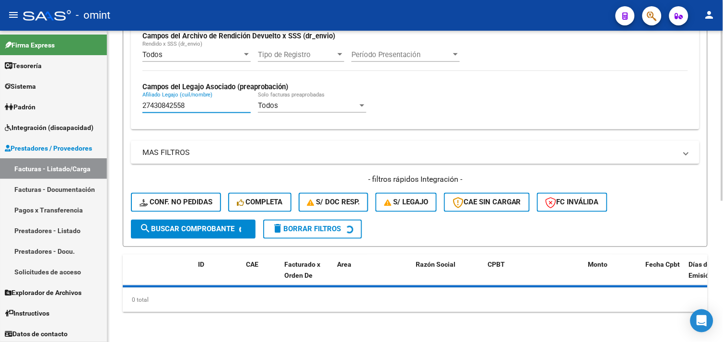
scroll to position [279, 0]
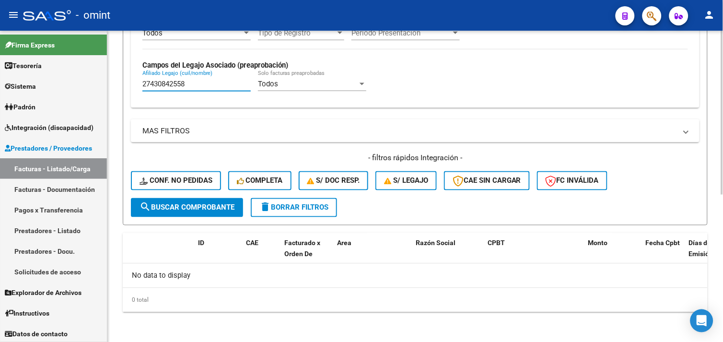
click at [175, 87] on input "27430842558" at bounding box center [196, 84] width 108 height 9
click at [189, 87] on input "27430842558" at bounding box center [196, 84] width 108 height 9
click at [188, 87] on input "27430842558" at bounding box center [196, 84] width 108 height 9
paste input "0520288865"
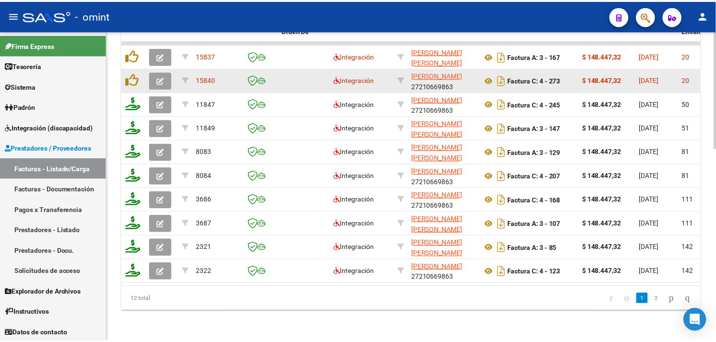
scroll to position [457, 0]
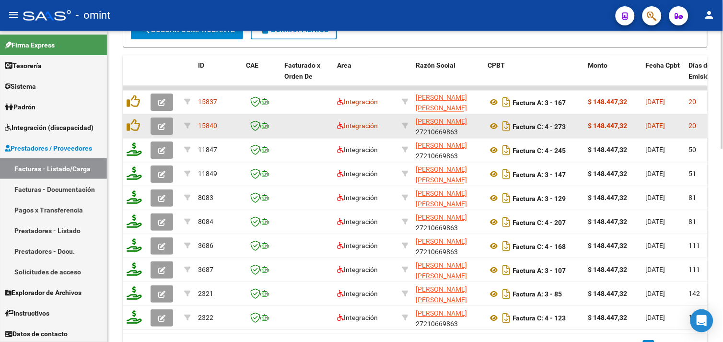
type input "20520288865"
click at [162, 125] on icon "button" at bounding box center [161, 126] width 7 height 7
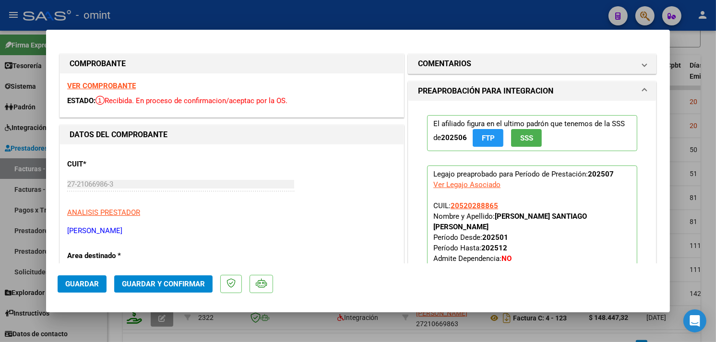
click at [111, 84] on strong "VER COMPROBANTE" at bounding box center [101, 86] width 69 height 9
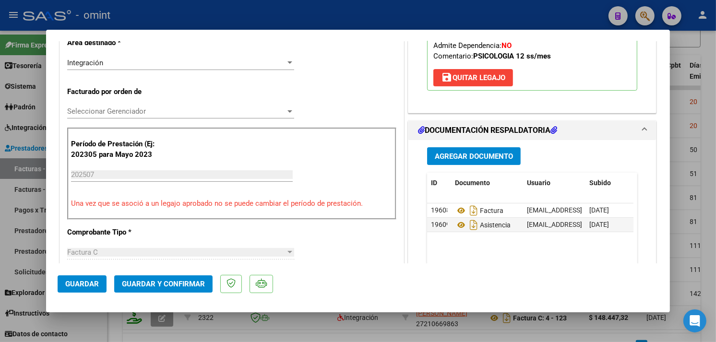
scroll to position [266, 0]
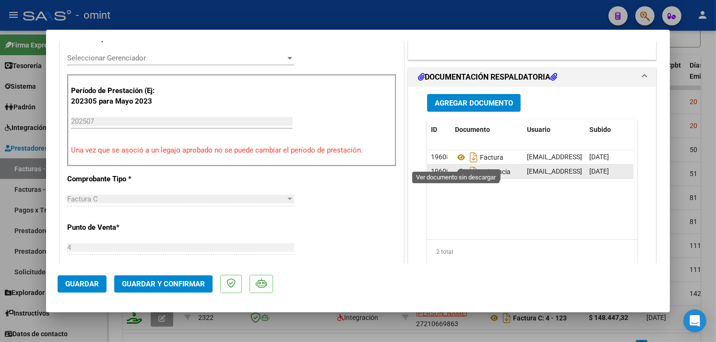
click at [456, 166] on icon at bounding box center [461, 172] width 12 height 12
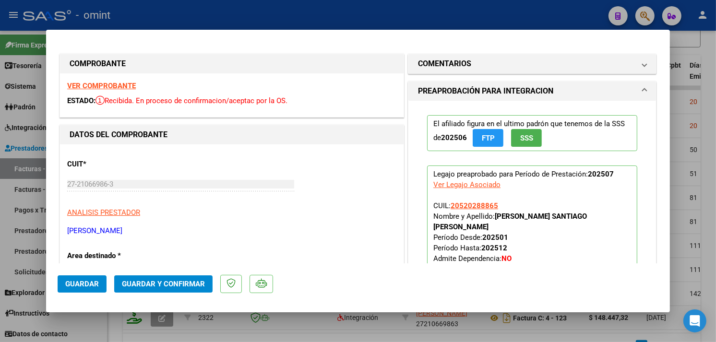
scroll to position [160, 0]
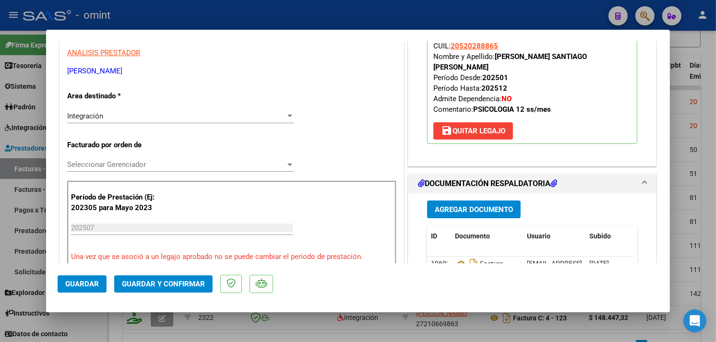
click at [174, 287] on span "Guardar y Confirmar" at bounding box center [163, 284] width 83 height 9
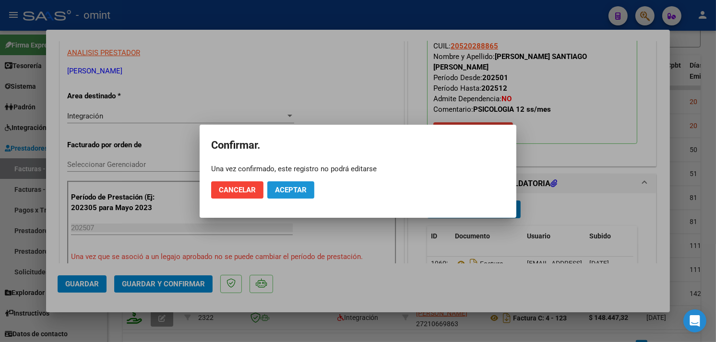
click at [280, 189] on span "Aceptar" at bounding box center [291, 190] width 32 height 9
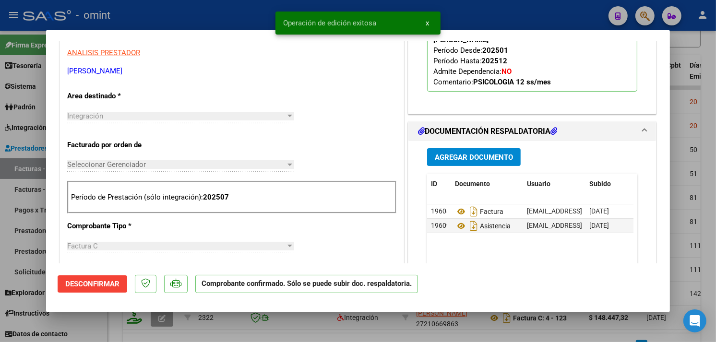
click at [214, 10] on div at bounding box center [358, 171] width 716 height 342
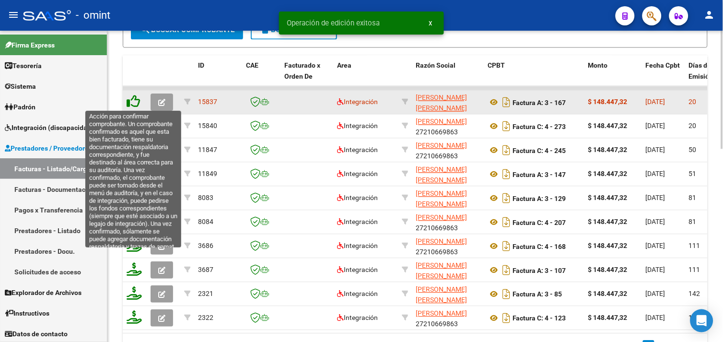
click at [140, 102] on icon at bounding box center [133, 100] width 13 height 13
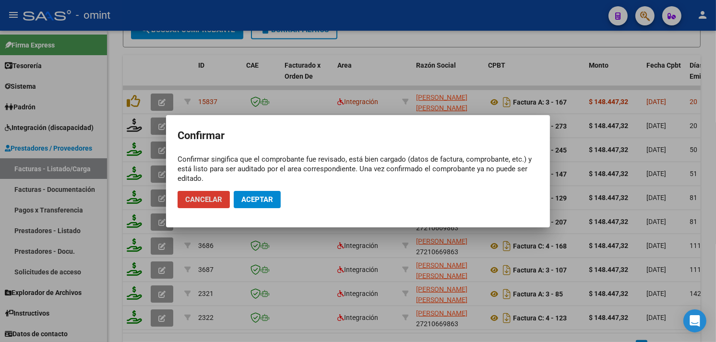
click at [205, 200] on span "Cancelar" at bounding box center [203, 199] width 37 height 9
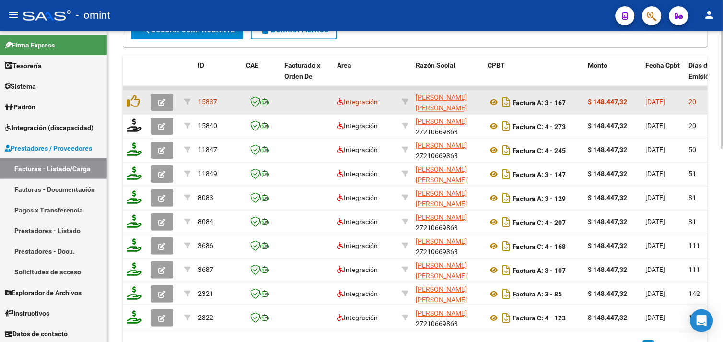
click at [166, 102] on button "button" at bounding box center [162, 102] width 23 height 17
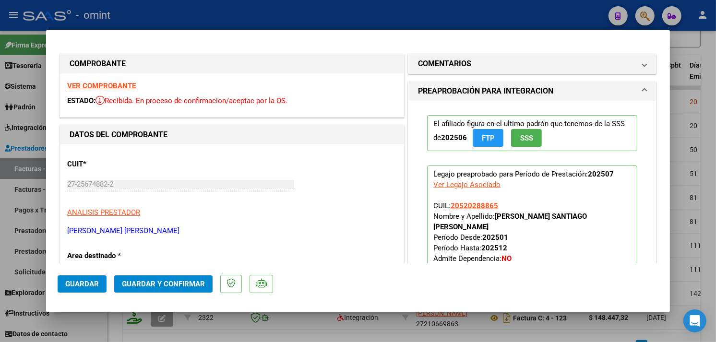
click at [196, 16] on div at bounding box center [358, 171] width 716 height 342
type input "$ 0,00"
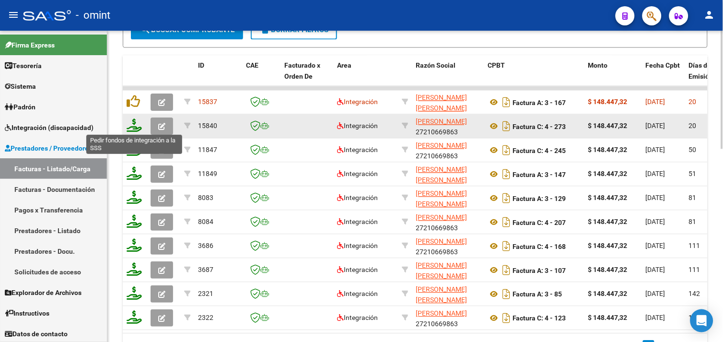
click at [130, 123] on icon at bounding box center [134, 124] width 15 height 13
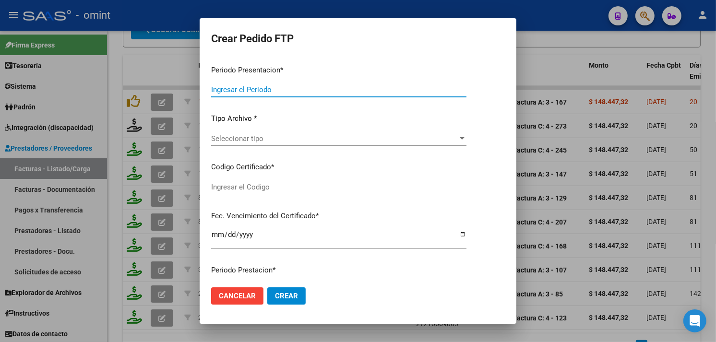
type input "202507"
type input "$ 148.447,32"
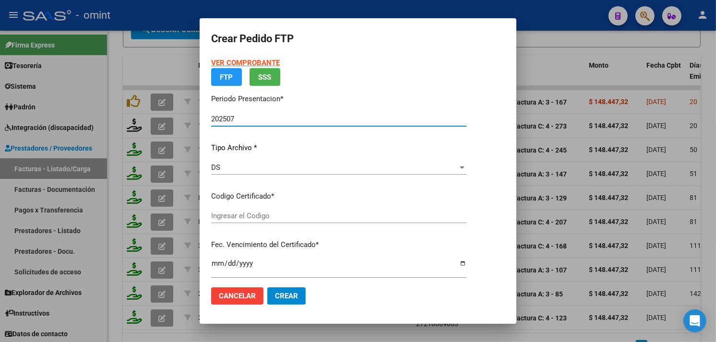
type input "1134601004"
type input "[DATE]"
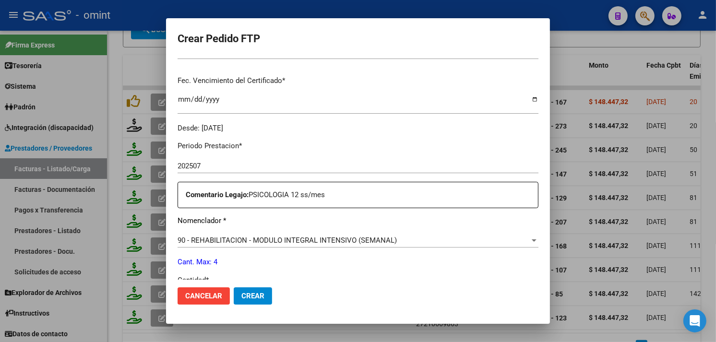
scroll to position [291, 0]
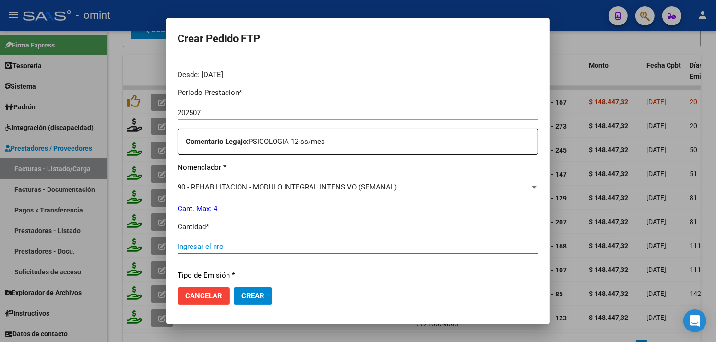
click at [236, 247] on input "Ingresar el nro" at bounding box center [357, 246] width 361 height 9
type input "4"
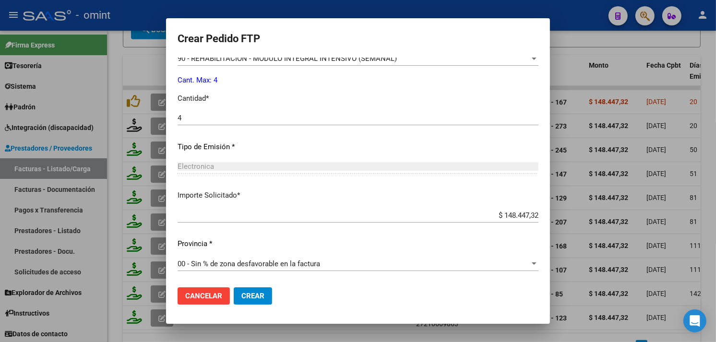
click at [246, 301] on button "Crear" at bounding box center [253, 295] width 38 height 17
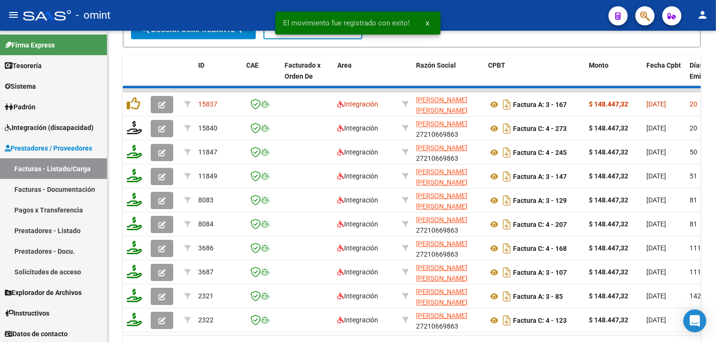
scroll to position [458, 0]
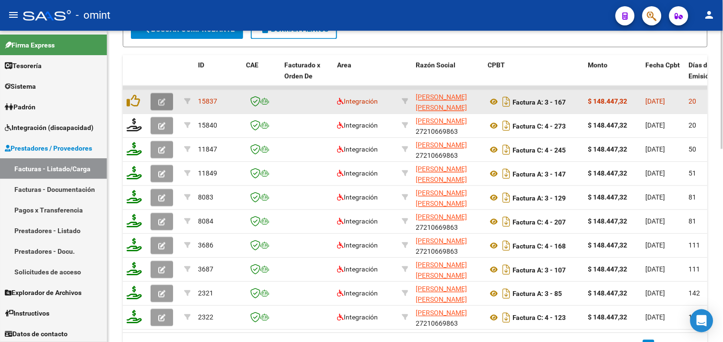
click at [160, 101] on icon "button" at bounding box center [161, 101] width 7 height 7
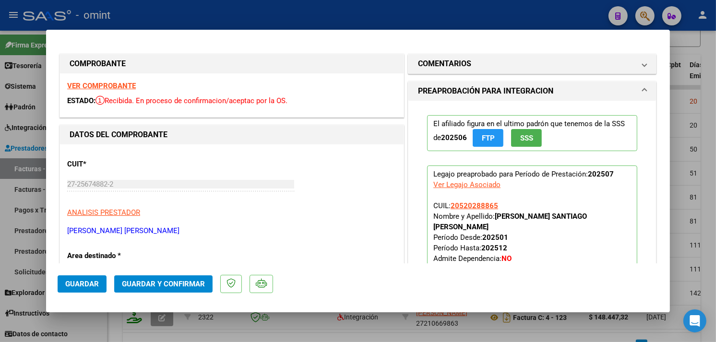
click at [129, 88] on strong "VER COMPROBANTE" at bounding box center [101, 86] width 69 height 9
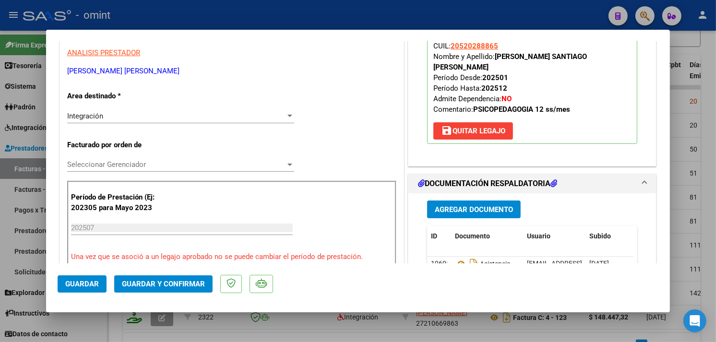
scroll to position [213, 0]
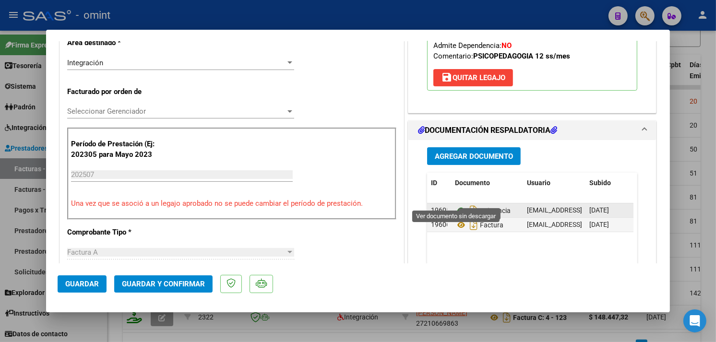
click at [458, 205] on icon at bounding box center [461, 211] width 12 height 12
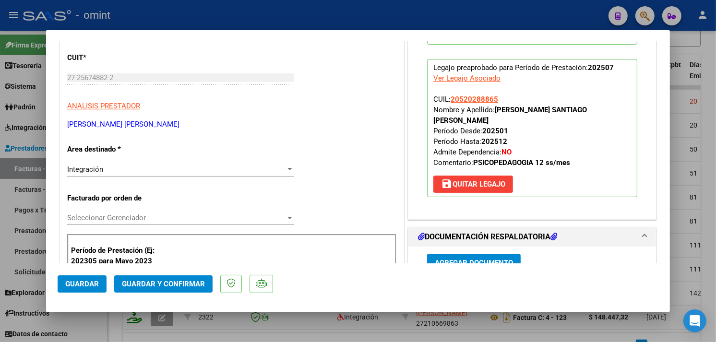
scroll to position [0, 0]
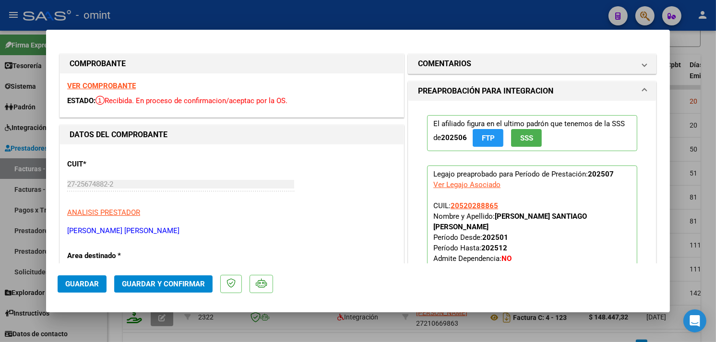
click at [179, 290] on button "Guardar y Confirmar" at bounding box center [163, 283] width 98 height 17
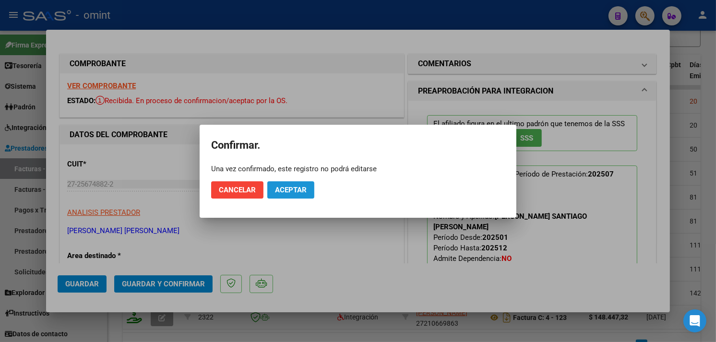
click at [288, 192] on span "Aceptar" at bounding box center [291, 190] width 32 height 9
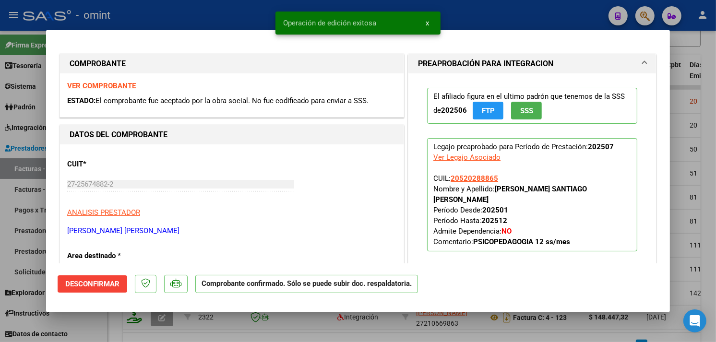
click at [224, 19] on div at bounding box center [358, 171] width 716 height 342
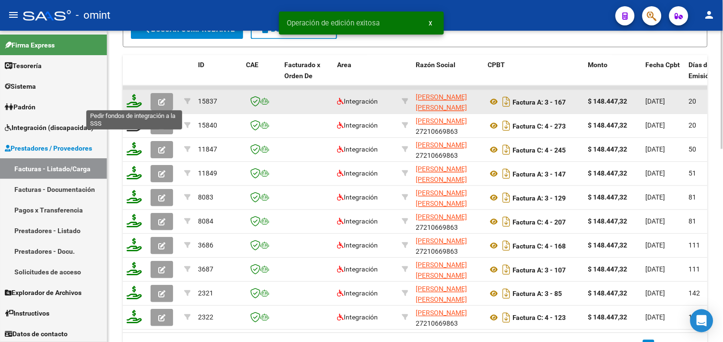
click at [137, 106] on icon at bounding box center [134, 100] width 15 height 13
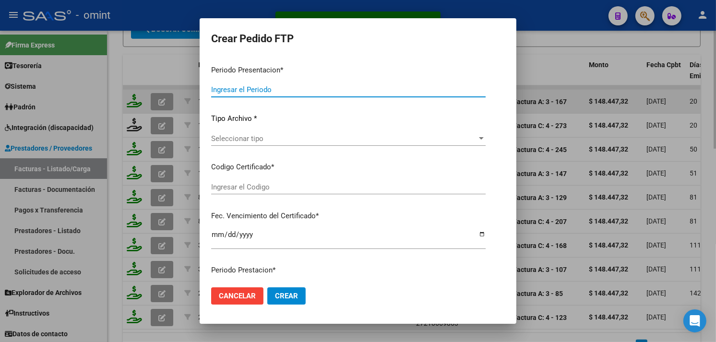
type input "202507"
type input "$ 148.447,32"
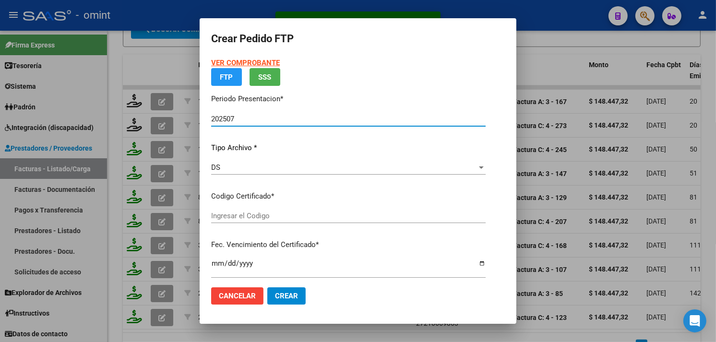
type input "1134601004"
type input "[DATE]"
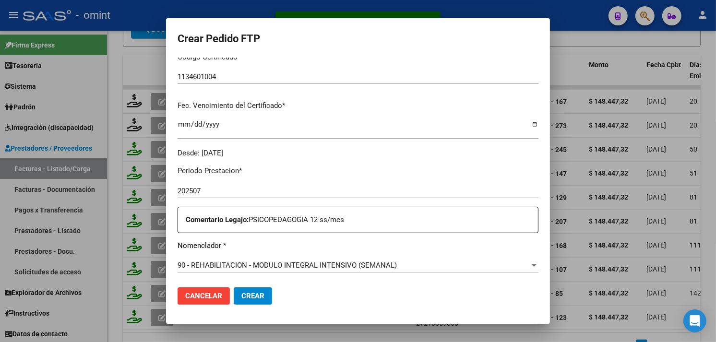
scroll to position [319, 0]
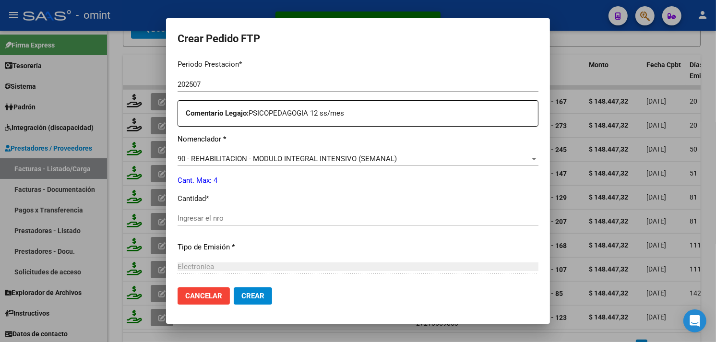
click at [249, 216] on input "Ingresar el nro" at bounding box center [357, 218] width 361 height 9
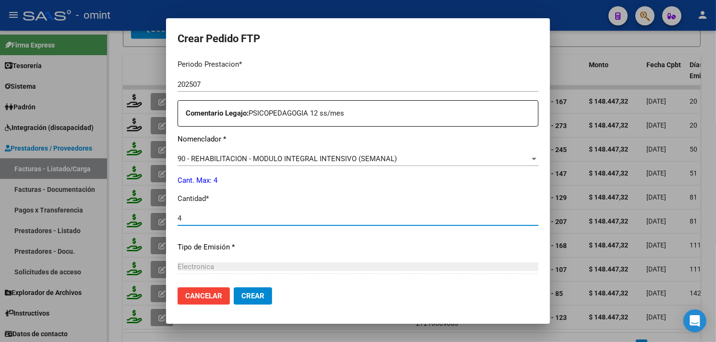
type input "4"
click at [248, 292] on button "Crear" at bounding box center [253, 295] width 38 height 17
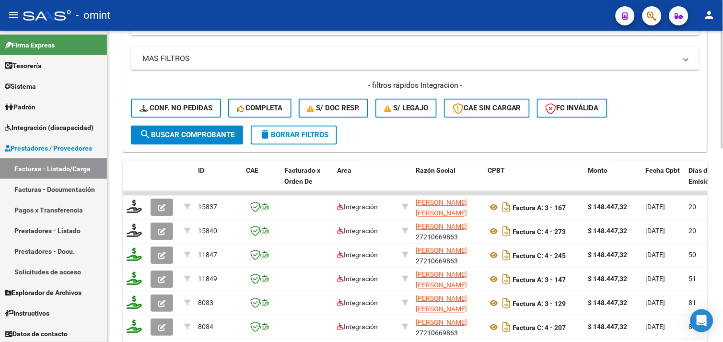
scroll to position [298, 0]
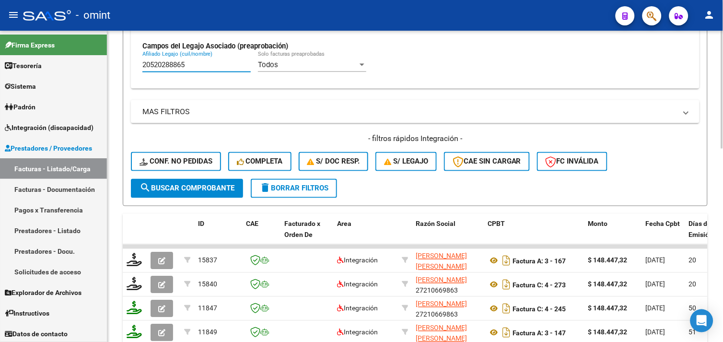
click at [174, 64] on input "20520288865" at bounding box center [196, 64] width 108 height 9
paste input "01014231"
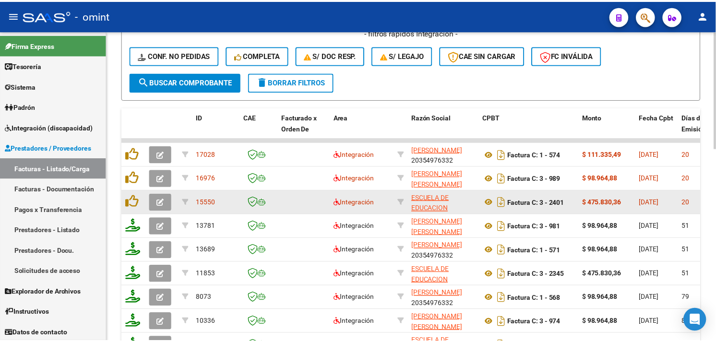
scroll to position [458, 0]
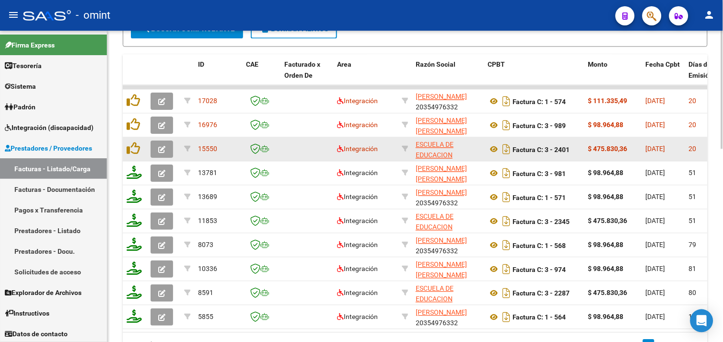
type input "20501014231"
click at [166, 150] on button "button" at bounding box center [162, 149] width 23 height 17
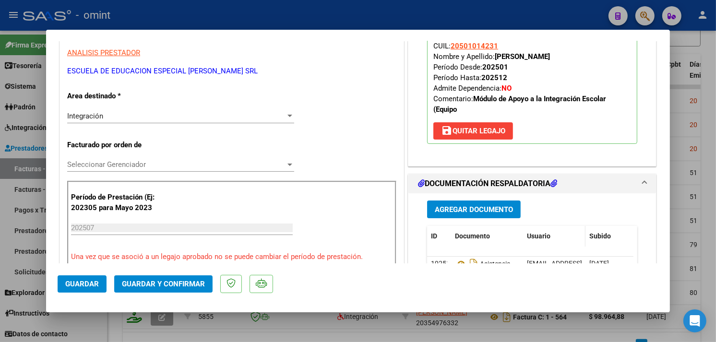
scroll to position [213, 0]
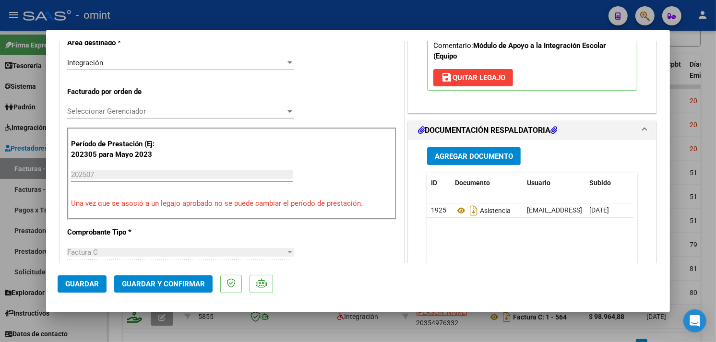
click at [190, 281] on span "Guardar y Confirmar" at bounding box center [163, 284] width 83 height 9
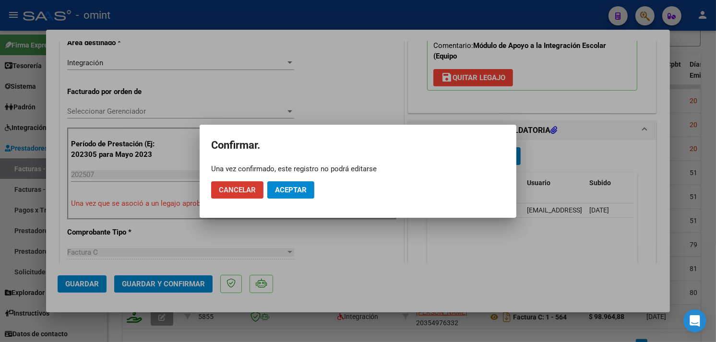
click at [284, 189] on span "Aceptar" at bounding box center [291, 190] width 32 height 9
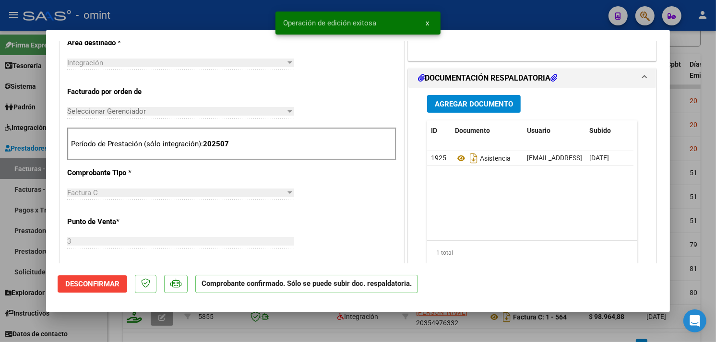
click at [204, 9] on div at bounding box center [358, 171] width 716 height 342
type input "$ 0,00"
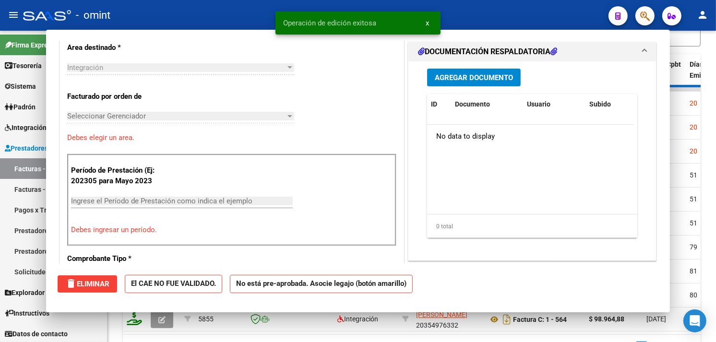
scroll to position [230, 0]
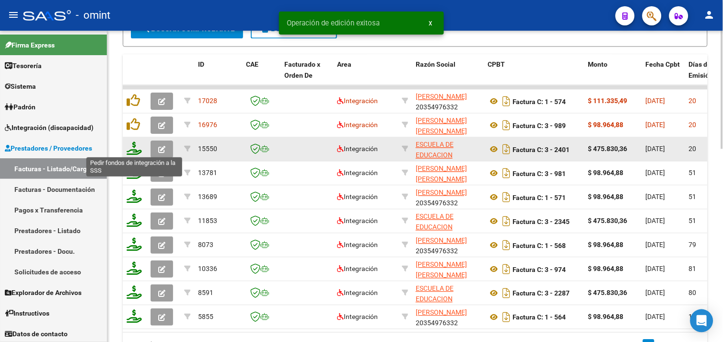
click at [133, 146] on icon at bounding box center [134, 147] width 15 height 13
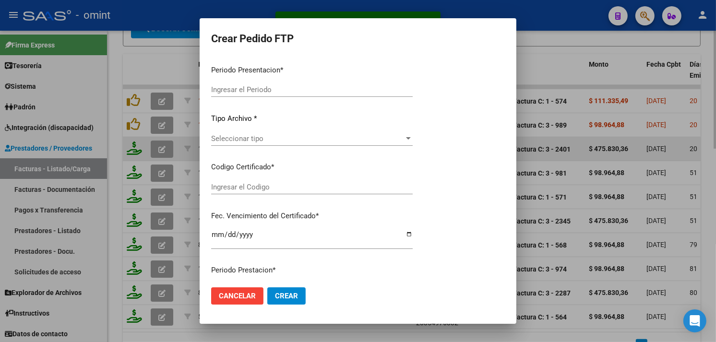
type input "202507"
type input "$ 475.830,36"
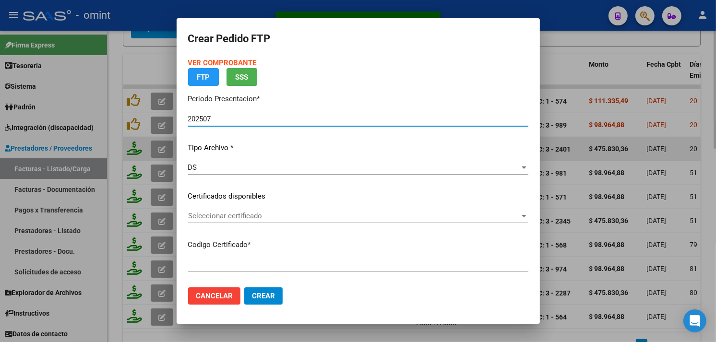
type input "1564678675"
type input "[DATE]"
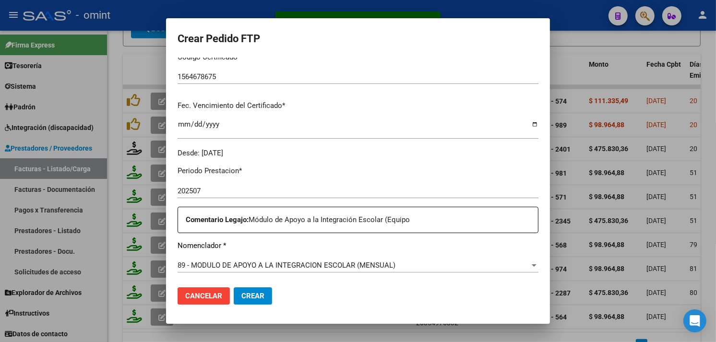
scroll to position [319, 0]
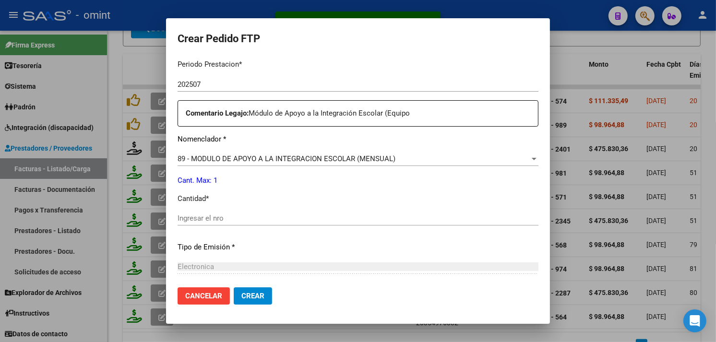
click at [236, 217] on input "Ingresar el nro" at bounding box center [357, 218] width 361 height 9
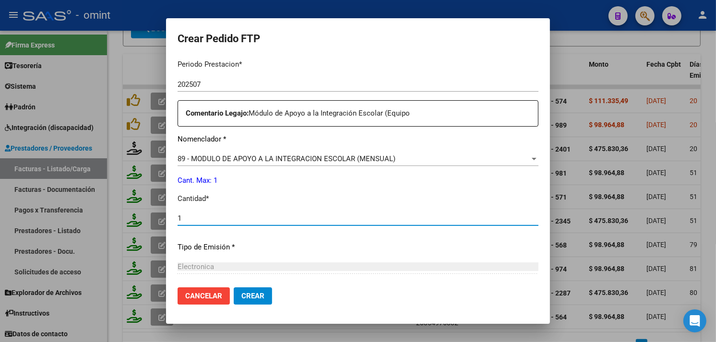
scroll to position [420, 0]
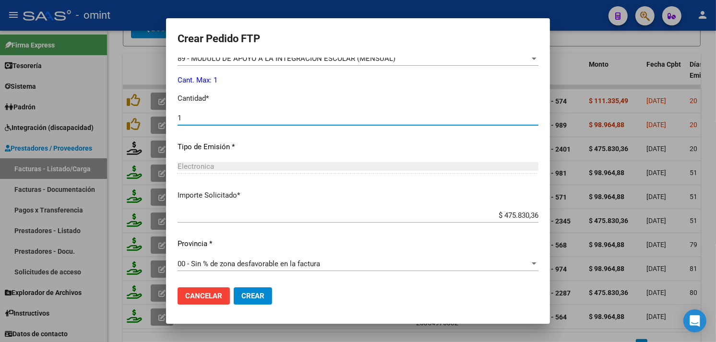
type input "1"
click at [265, 294] on button "Crear" at bounding box center [253, 295] width 38 height 17
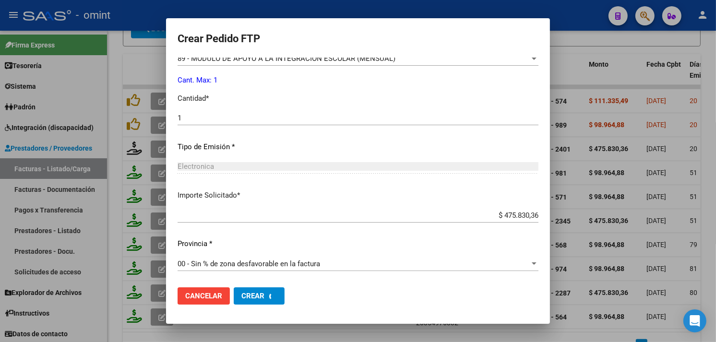
scroll to position [458, 0]
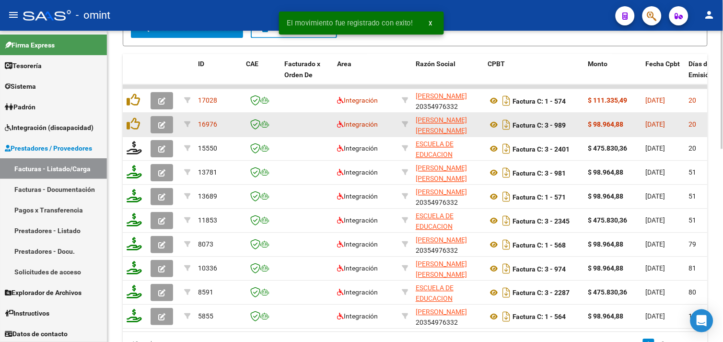
click at [155, 123] on button "button" at bounding box center [162, 124] width 23 height 17
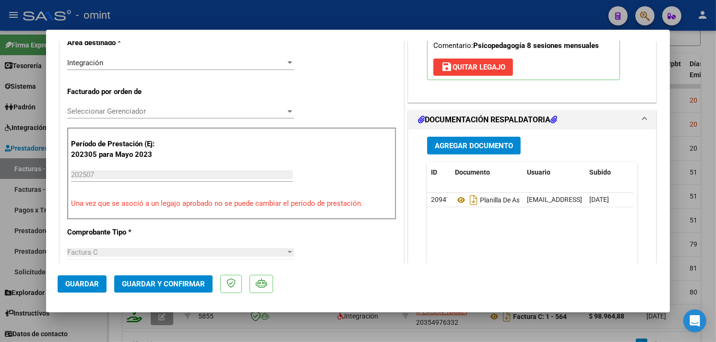
scroll to position [266, 0]
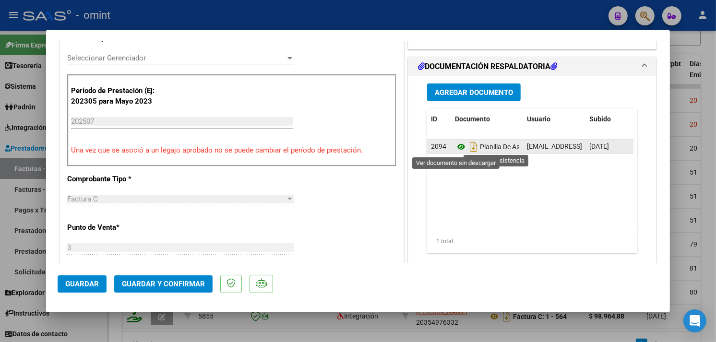
click at [456, 146] on icon at bounding box center [461, 147] width 12 height 12
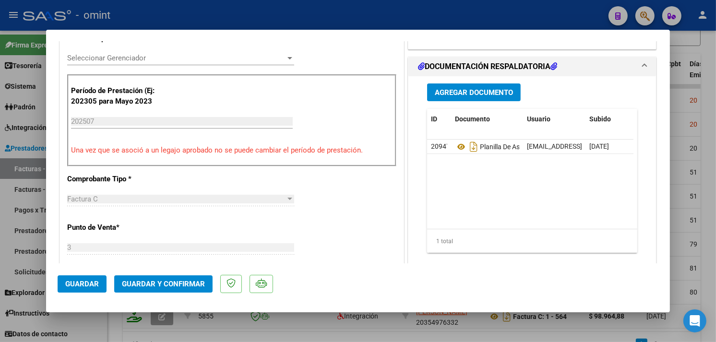
scroll to position [0, 0]
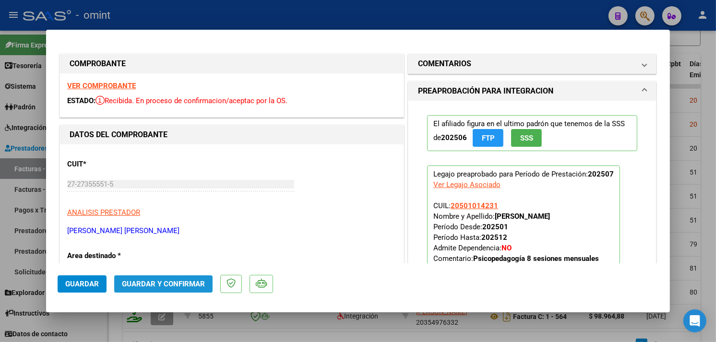
click at [145, 288] on span "Guardar y Confirmar" at bounding box center [163, 284] width 83 height 9
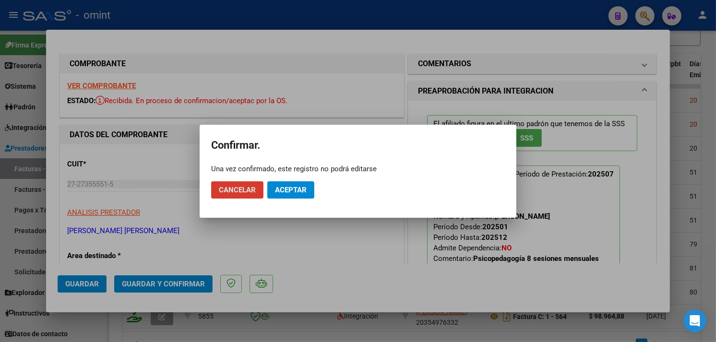
click at [294, 186] on span "Aceptar" at bounding box center [291, 190] width 32 height 9
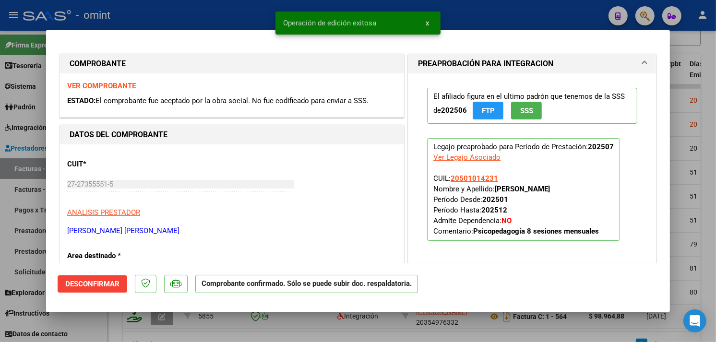
click at [247, 13] on div at bounding box center [358, 171] width 716 height 342
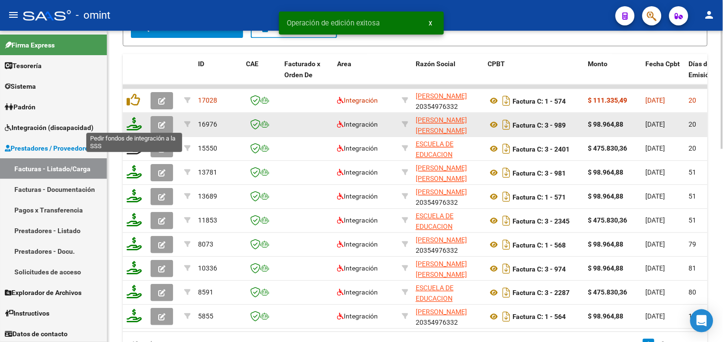
click at [135, 123] on icon at bounding box center [134, 123] width 15 height 13
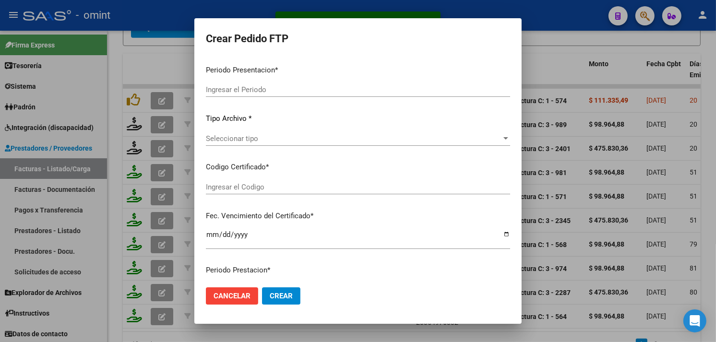
type input "202507"
type input "$ 98.964,88"
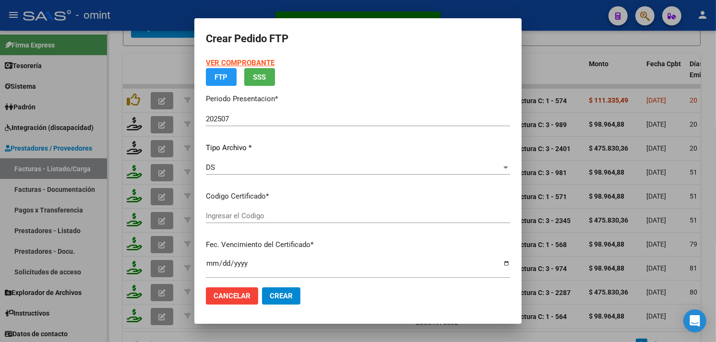
type input "1564678675"
type input "[DATE]"
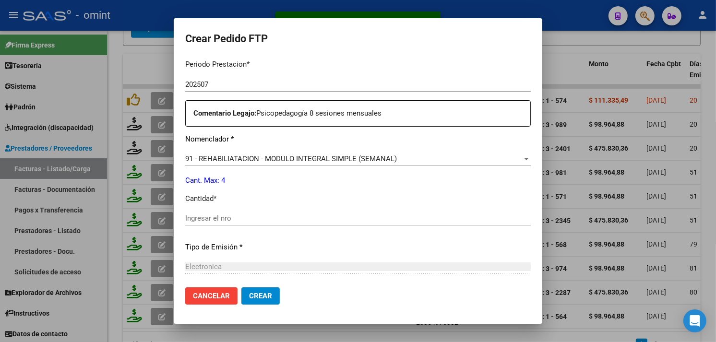
scroll to position [373, 0]
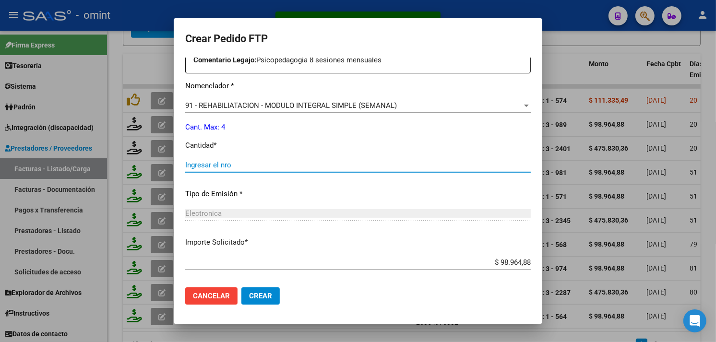
click at [217, 161] on input "Ingresar el nro" at bounding box center [357, 165] width 345 height 9
type input "4"
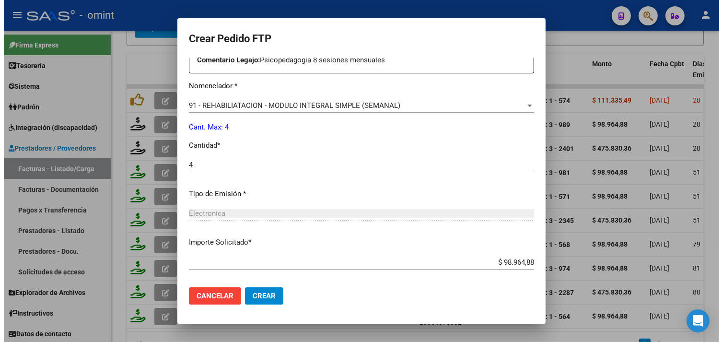
scroll to position [420, 0]
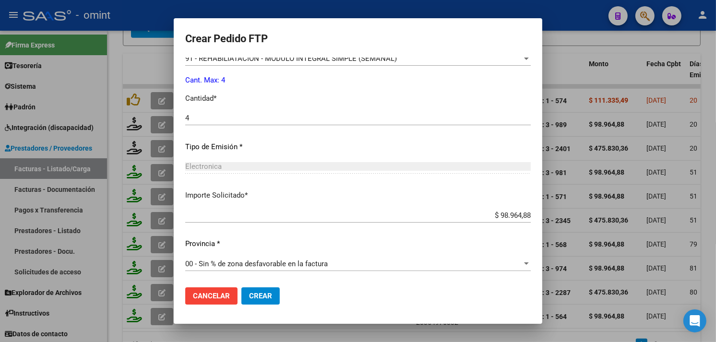
drag, startPoint x: 248, startPoint y: 297, endPoint x: 238, endPoint y: 298, distance: 10.1
click at [249, 297] on span "Crear" at bounding box center [260, 296] width 23 height 9
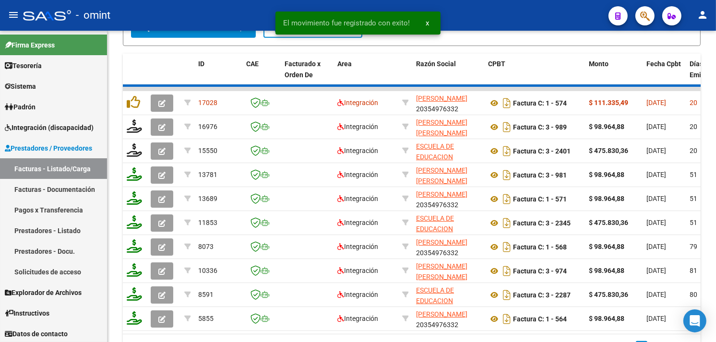
scroll to position [459, 0]
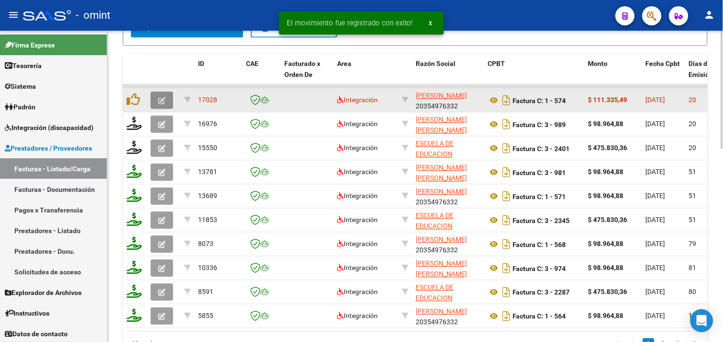
click at [160, 99] on icon "button" at bounding box center [161, 100] width 7 height 7
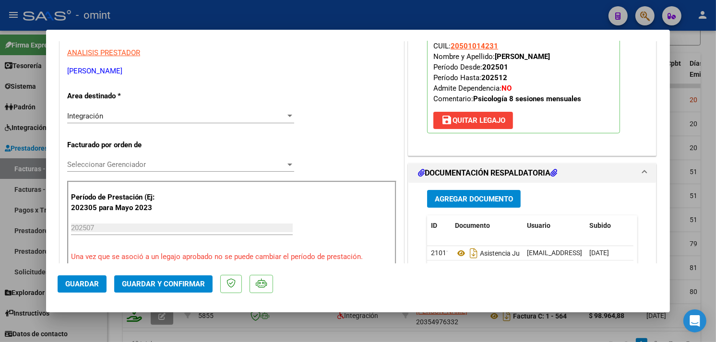
scroll to position [213, 0]
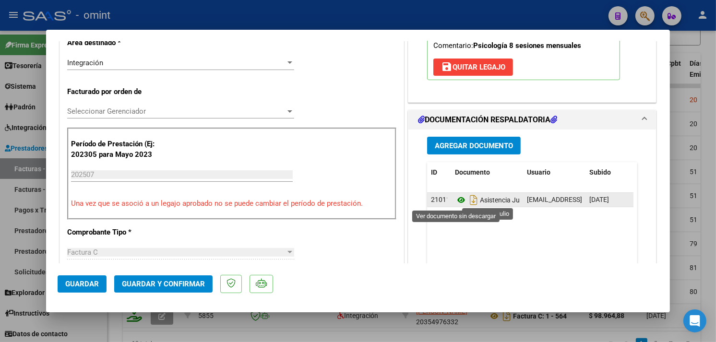
click at [458, 201] on icon at bounding box center [461, 200] width 12 height 12
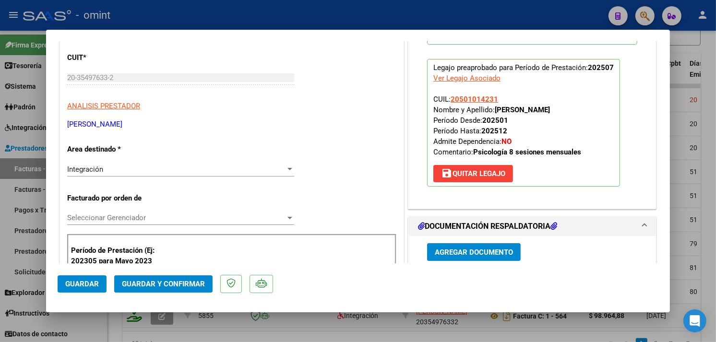
scroll to position [160, 0]
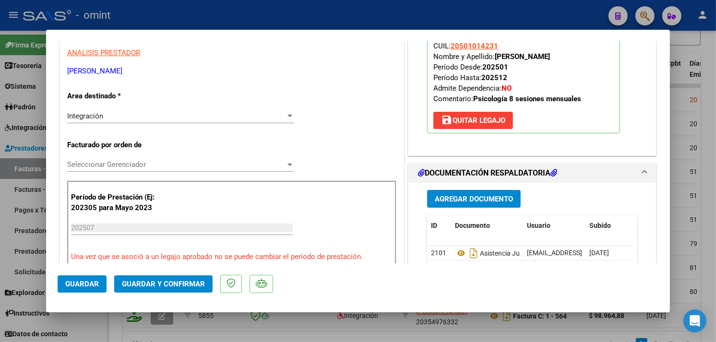
click at [128, 120] on div "Integración Seleccionar Area" at bounding box center [180, 116] width 227 height 14
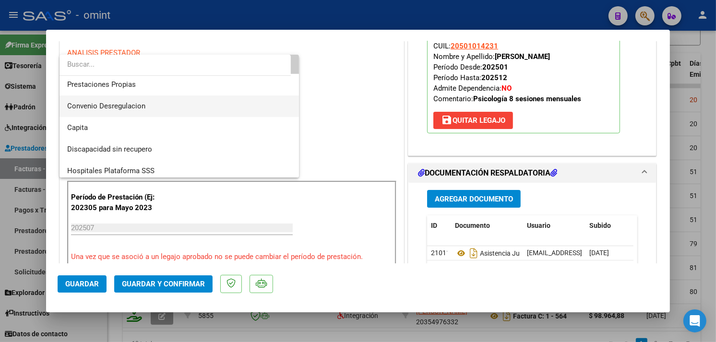
scroll to position [93, 0]
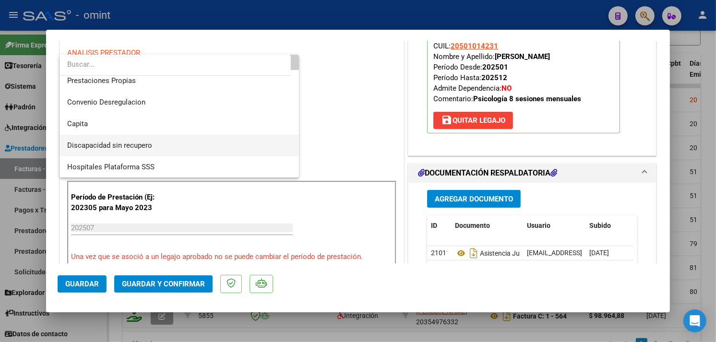
click at [131, 152] on span "Discapacidad sin recupero" at bounding box center [179, 146] width 224 height 22
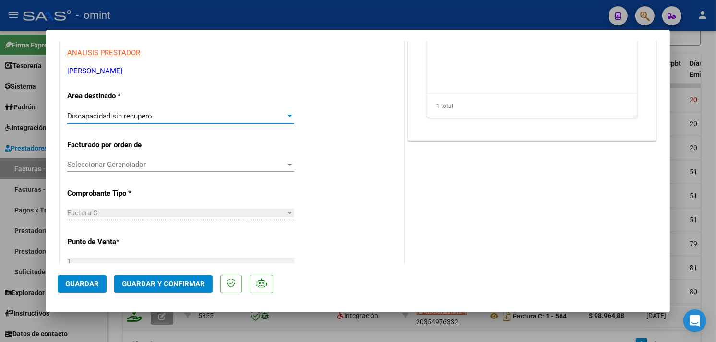
scroll to position [0, 0]
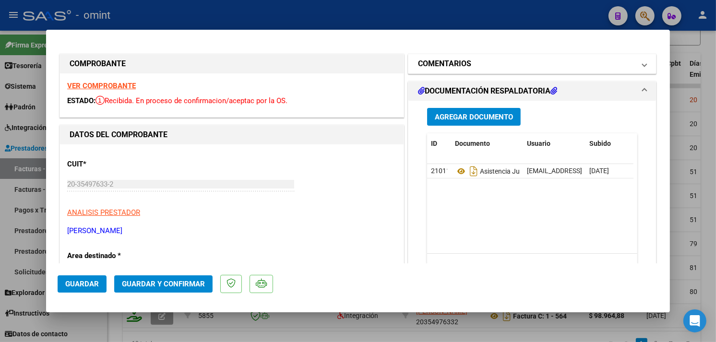
click at [482, 63] on mat-panel-title "COMENTARIOS" at bounding box center [526, 64] width 217 height 12
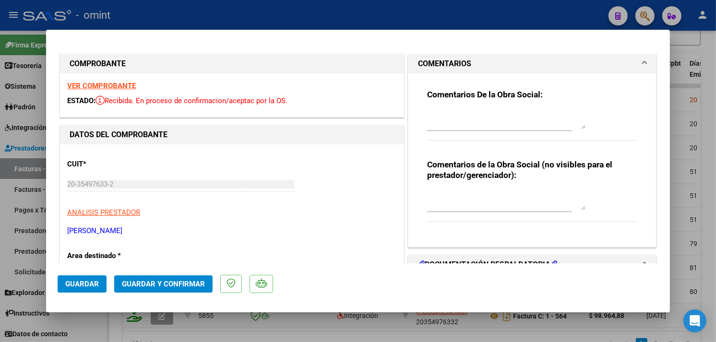
click at [456, 122] on textarea at bounding box center [506, 119] width 158 height 19
paste textarea "Factura emitida por 11 sesiones, prestación habilitada por 8 sesiones mensuales…"
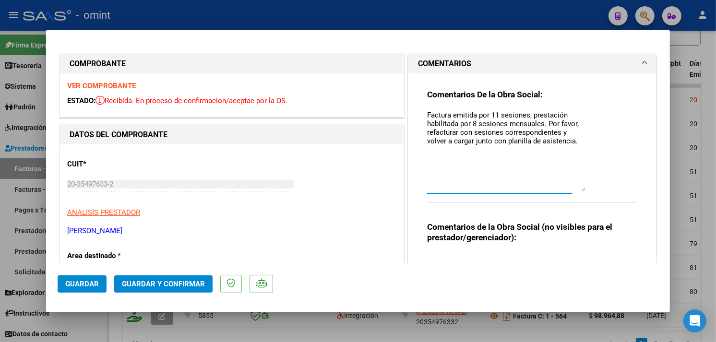
drag, startPoint x: 573, startPoint y: 125, endPoint x: 564, endPoint y: 187, distance: 62.9
click at [564, 187] on textarea "Factura emitida por 11 sesiones, prestación habilitada por 8 sesiones mensuales…" at bounding box center [506, 151] width 158 height 82
drag, startPoint x: 493, startPoint y: 115, endPoint x: 486, endPoint y: 117, distance: 6.9
click at [486, 117] on textarea "Factura emitida por 11 sesiones, prestación habilitada por 8 sesiones mensuales…" at bounding box center [506, 151] width 158 height 82
type textarea "Factura emitida por 9 sesiones, prestación habilitada por 8 sesiones mensuales.…"
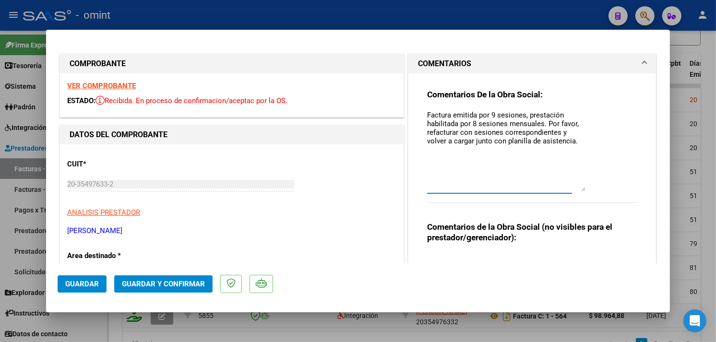
click at [190, 285] on span "Guardar y Confirmar" at bounding box center [163, 284] width 83 height 9
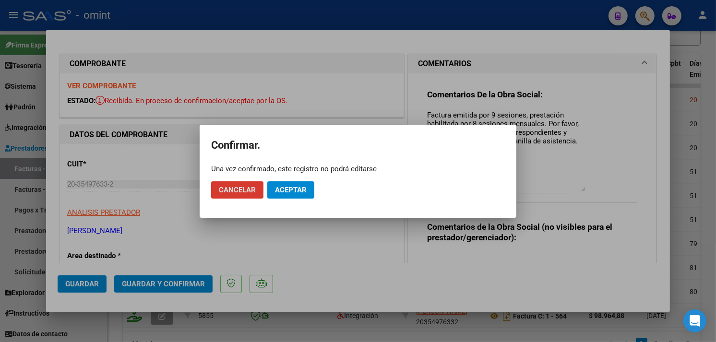
click at [294, 183] on button "Aceptar" at bounding box center [290, 189] width 47 height 17
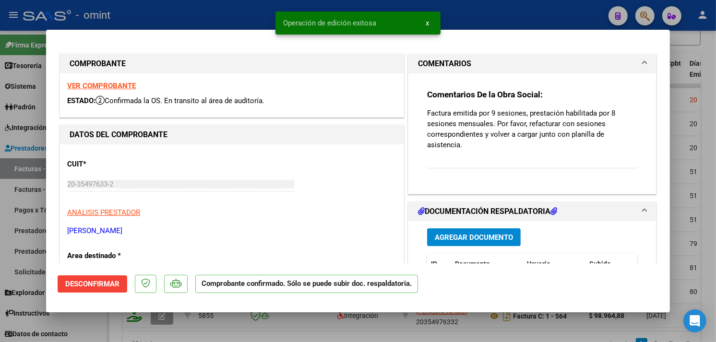
click at [188, 7] on div at bounding box center [358, 171] width 716 height 342
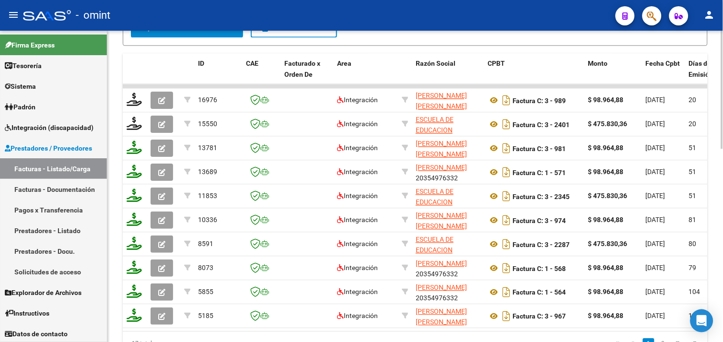
scroll to position [193, 0]
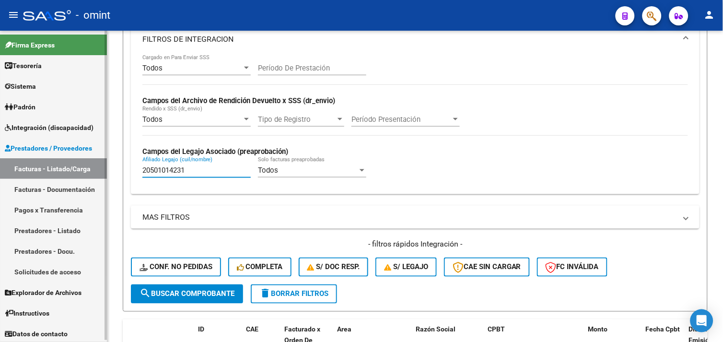
drag, startPoint x: 188, startPoint y: 170, endPoint x: 98, endPoint y: 170, distance: 90.6
click at [98, 170] on mat-sidenav-container "Firma Express Tesorería Extractos Procesados (csv) Extractos Originales (pdf) S…" at bounding box center [361, 186] width 723 height 311
paste input "65566238"
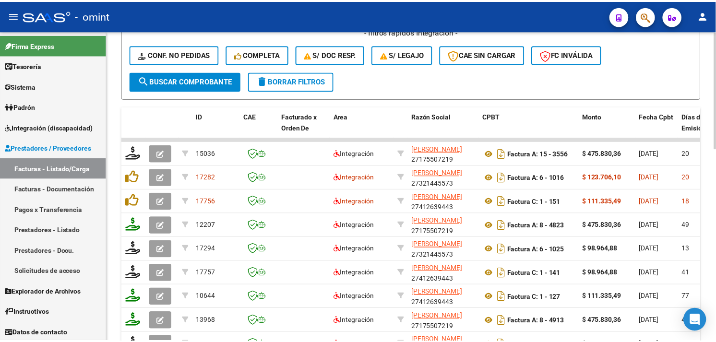
scroll to position [510, 0]
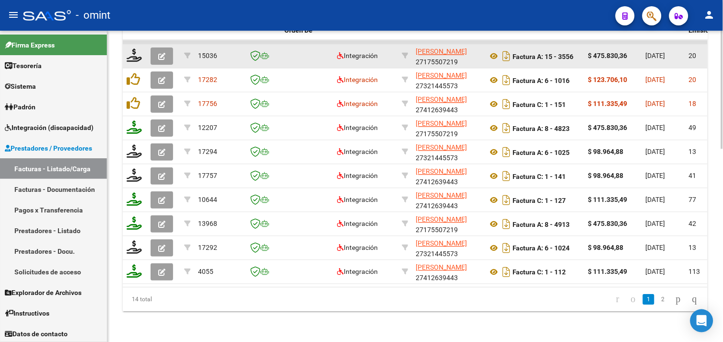
type input "20565566238"
click at [166, 50] on button "button" at bounding box center [162, 55] width 23 height 17
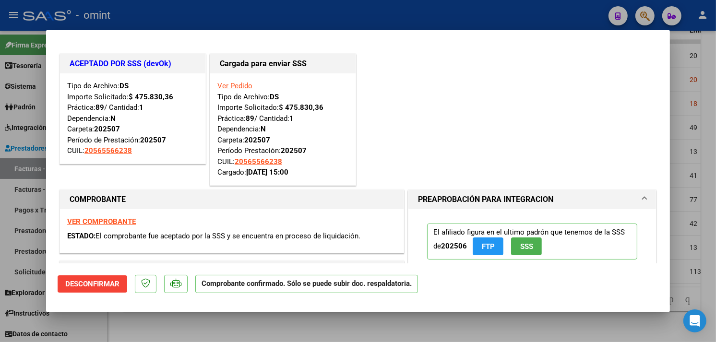
click at [256, 320] on div at bounding box center [358, 171] width 716 height 342
type input "$ 0,00"
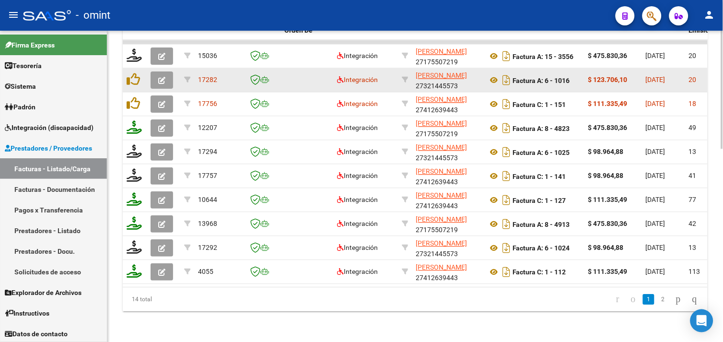
click at [160, 77] on icon "button" at bounding box center [161, 80] width 7 height 7
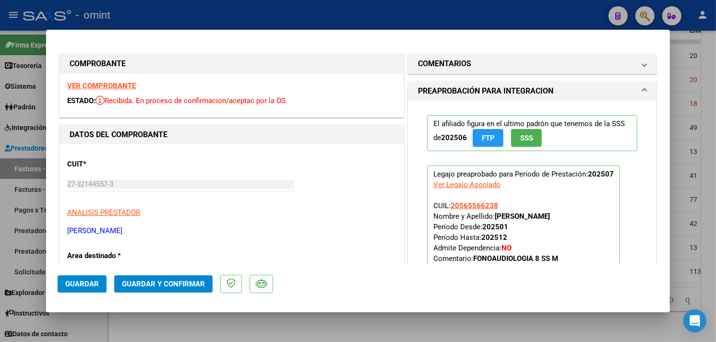
click at [198, 309] on mat-dialog-container "COMPROBANTE VER COMPROBANTE ESTADO: Recibida. En proceso de confirmacion/acepta…" at bounding box center [357, 171] width 623 height 283
click at [198, 319] on div at bounding box center [358, 171] width 716 height 342
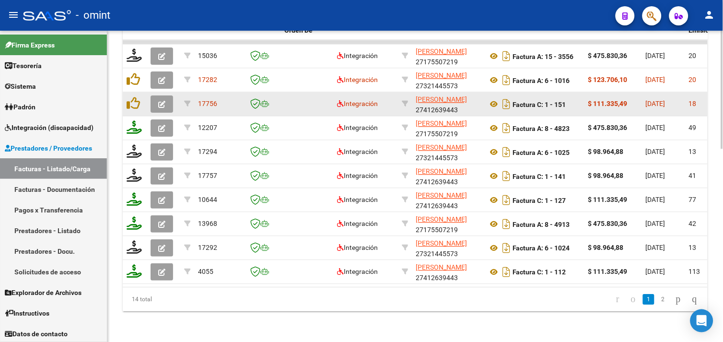
click at [164, 101] on icon "button" at bounding box center [161, 104] width 7 height 7
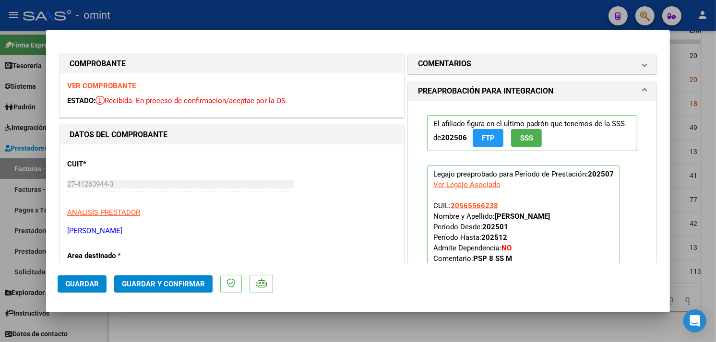
click at [213, 324] on div at bounding box center [358, 171] width 716 height 342
type input "$ 0,00"
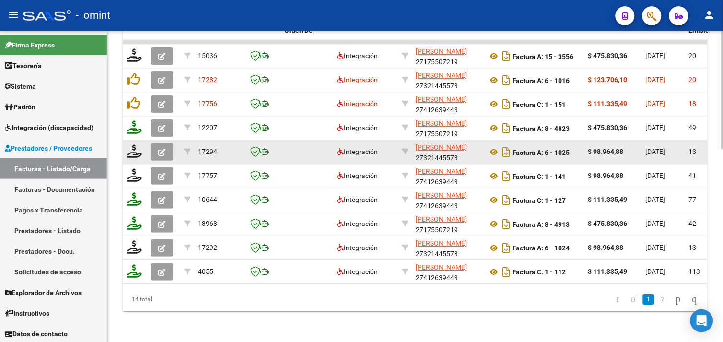
click at [165, 146] on button "button" at bounding box center [162, 151] width 23 height 17
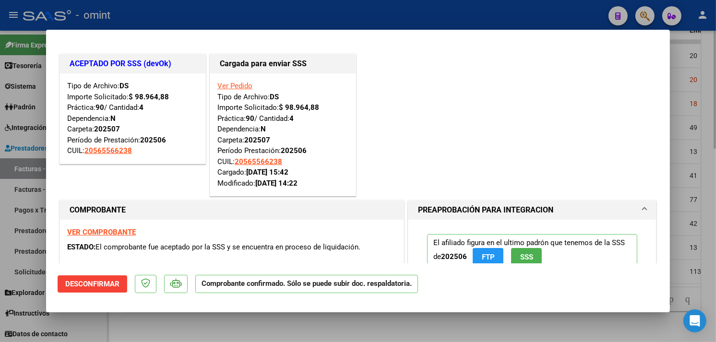
click at [205, 325] on div at bounding box center [358, 171] width 716 height 342
type input "$ 0,00"
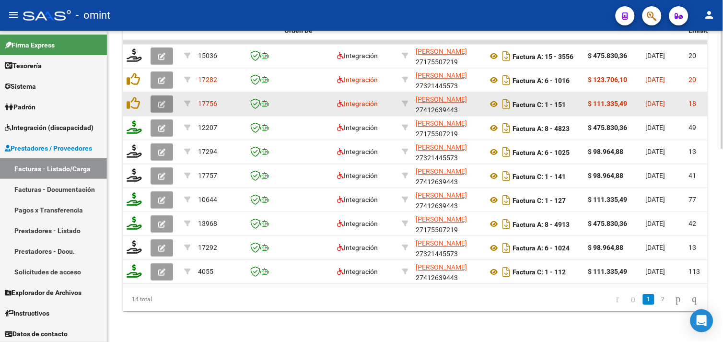
click at [161, 101] on icon "button" at bounding box center [161, 104] width 7 height 7
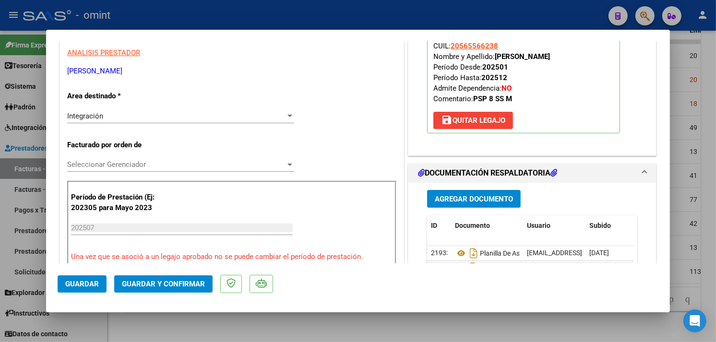
scroll to position [213, 0]
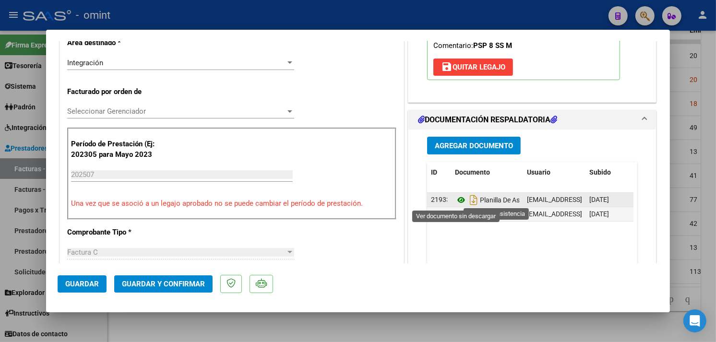
click at [455, 201] on icon at bounding box center [461, 200] width 12 height 12
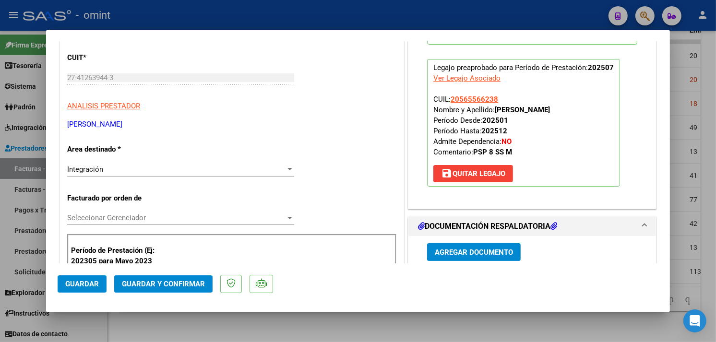
scroll to position [0, 0]
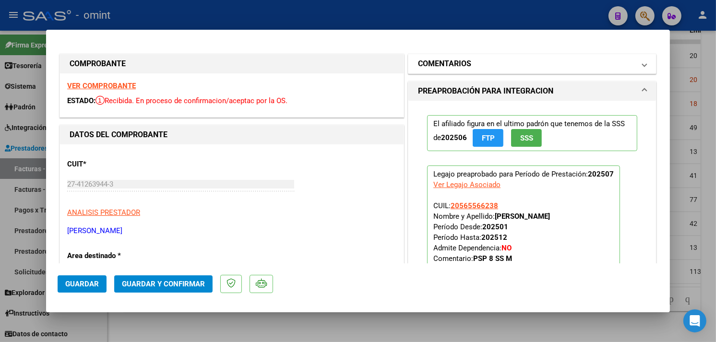
click at [473, 63] on mat-panel-title "COMENTARIOS" at bounding box center [526, 64] width 217 height 12
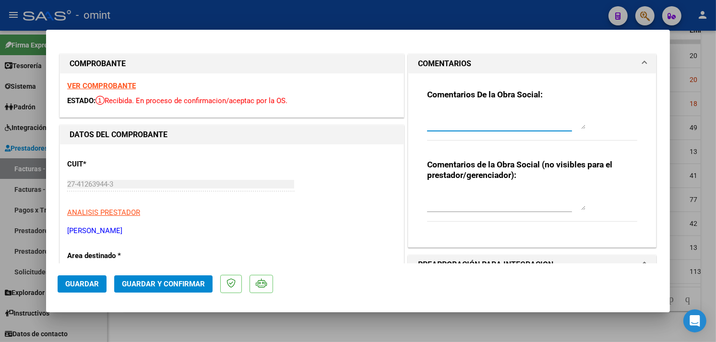
click at [451, 116] on textarea at bounding box center [506, 119] width 158 height 19
paste textarea "Factura emitida por 11 sesiones, prestación habilitada por 8 sesiones mensuales…"
paste textarea "El informe [PERSON_NAME] debe ser presentado por la familia del socio, no se ge…"
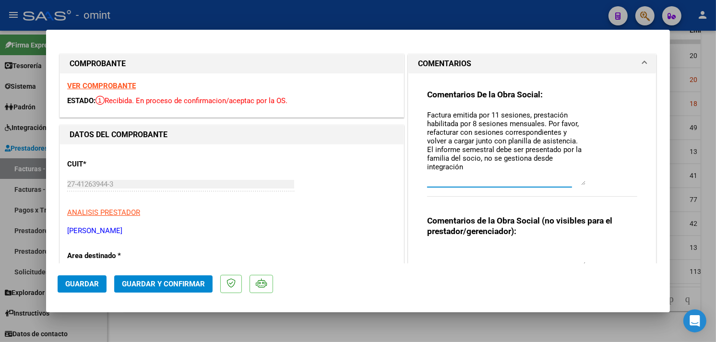
scroll to position [0, 0]
drag, startPoint x: 570, startPoint y: 176, endPoint x: 564, endPoint y: 206, distance: 30.4
click at [566, 185] on textarea "Factura emitida por 11 sesiones, prestación habilitada por 8 sesiones mensuales…" at bounding box center [506, 147] width 158 height 75
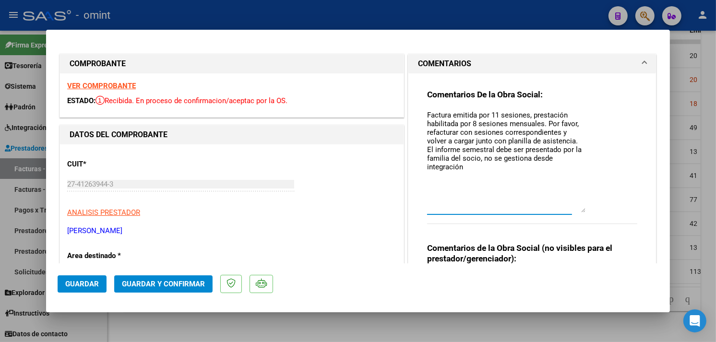
drag, startPoint x: 493, startPoint y: 113, endPoint x: 485, endPoint y: 116, distance: 8.0
click at [485, 116] on textarea "Factura emitida por 11 sesiones, prestación habilitada por 8 sesiones mensuales…" at bounding box center [506, 161] width 158 height 103
click at [447, 199] on textarea "Factura emitida por 9 sesiones, prestación habilitada por 8 sesiones mensuales.…" at bounding box center [506, 161] width 158 height 103
drag, startPoint x: 447, startPoint y: 199, endPoint x: 501, endPoint y: 192, distance: 54.1
click at [481, 196] on textarea "Factura emitida por 9 sesiones, prestación habilitada por 8 sesiones mensuales.…" at bounding box center [506, 161] width 158 height 103
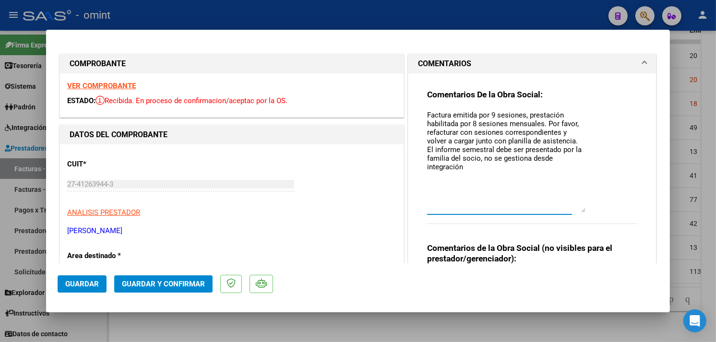
click at [501, 192] on textarea "Factura emitida por 9 sesiones, prestación habilitada por 8 sesiones mensuales.…" at bounding box center [506, 161] width 158 height 103
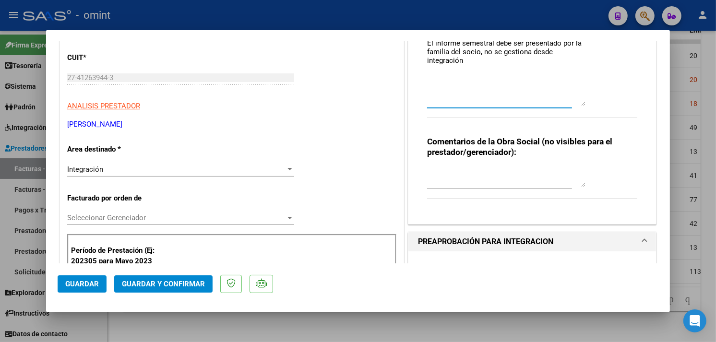
scroll to position [160, 0]
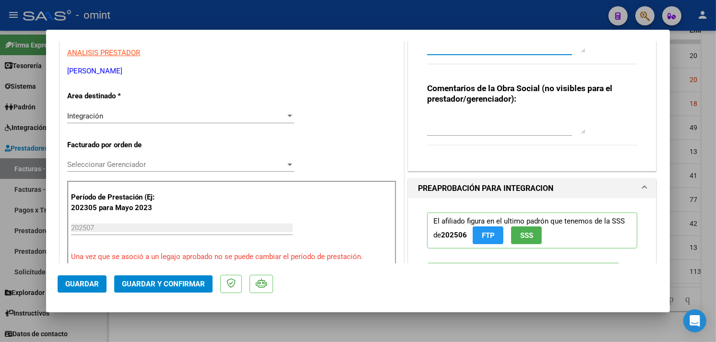
type textarea "Factura emitida por 9 sesiones, prestación habilitada por 8 sesiones mensuales.…"
click at [121, 118] on div "Integración" at bounding box center [176, 116] width 218 height 9
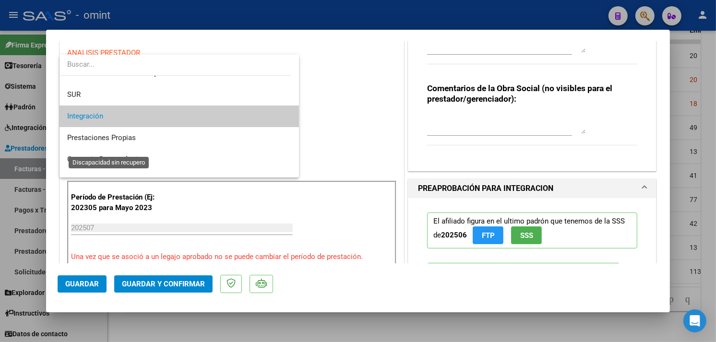
scroll to position [89, 0]
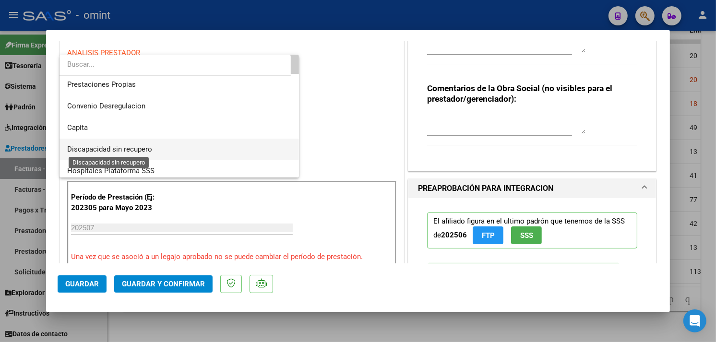
click at [127, 149] on span "Discapacidad sin recupero" at bounding box center [109, 149] width 85 height 9
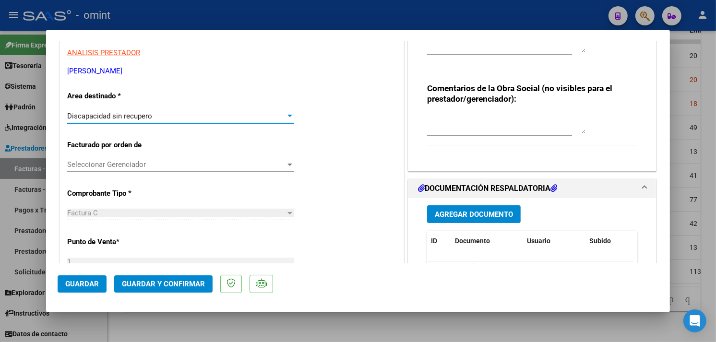
scroll to position [0, 0]
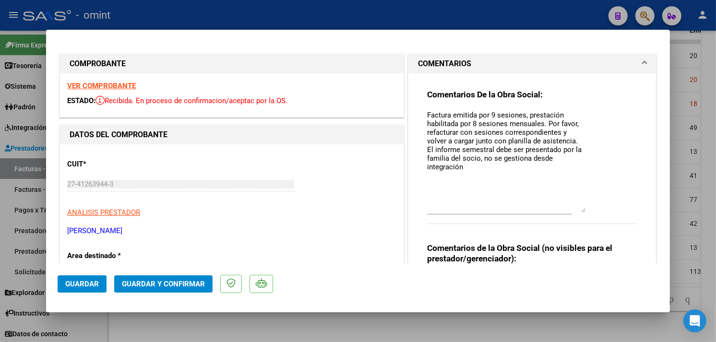
click at [185, 283] on span "Guardar y Confirmar" at bounding box center [163, 284] width 83 height 9
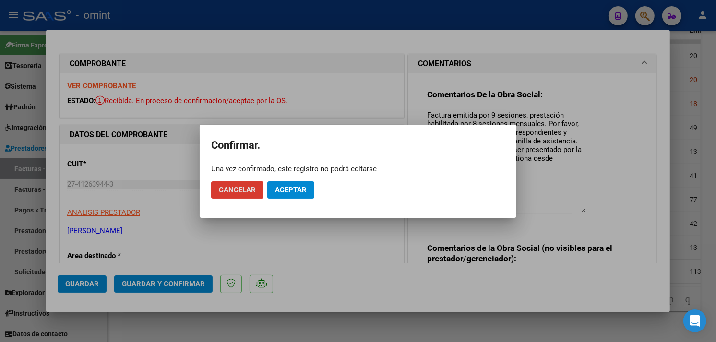
click at [296, 190] on span "Aceptar" at bounding box center [291, 190] width 32 height 9
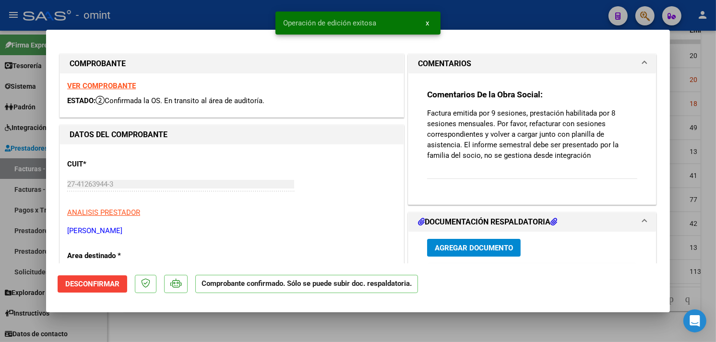
click at [210, 16] on div at bounding box center [358, 171] width 716 height 342
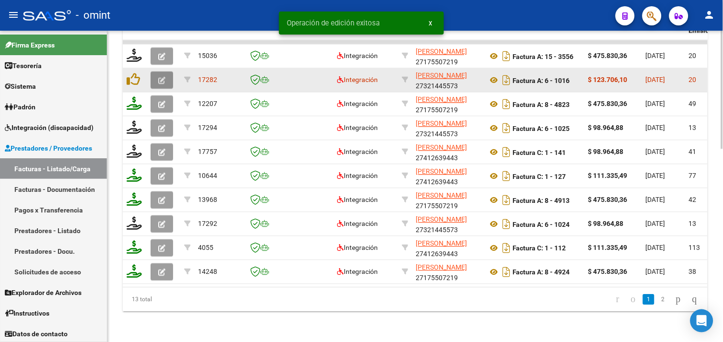
click at [164, 77] on icon "button" at bounding box center [161, 80] width 7 height 7
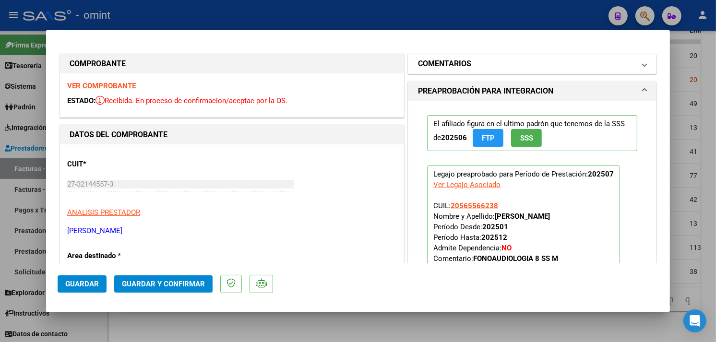
click at [472, 66] on mat-panel-title "COMENTARIOS" at bounding box center [526, 64] width 217 height 12
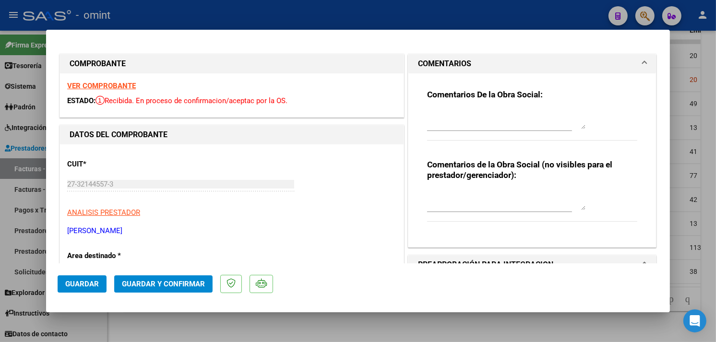
click at [462, 114] on textarea at bounding box center [506, 119] width 158 height 19
paste textarea "Factura emitida por 11 sesiones, prestación habilitada por 8 sesiones mensuales…"
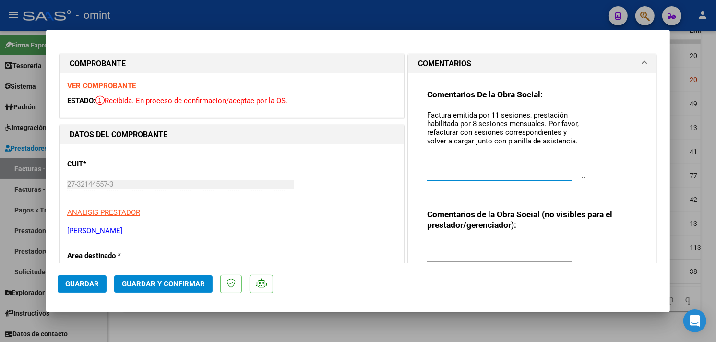
drag, startPoint x: 576, startPoint y: 128, endPoint x: 574, endPoint y: 178, distance: 50.4
click at [574, 178] on textarea "Factura emitida por 11 sesiones, prestación habilitada por 8 sesiones mensuales…" at bounding box center [506, 144] width 158 height 69
drag, startPoint x: 492, startPoint y: 115, endPoint x: 485, endPoint y: 114, distance: 7.3
click at [485, 114] on textarea "Factura emitida por 11 sesiones, prestación habilitada por 8 sesiones mensuales…" at bounding box center [506, 144] width 158 height 69
type textarea "Factura emitida por 10 sesiones, prestación habilitada por 8 sesiones mensuales…"
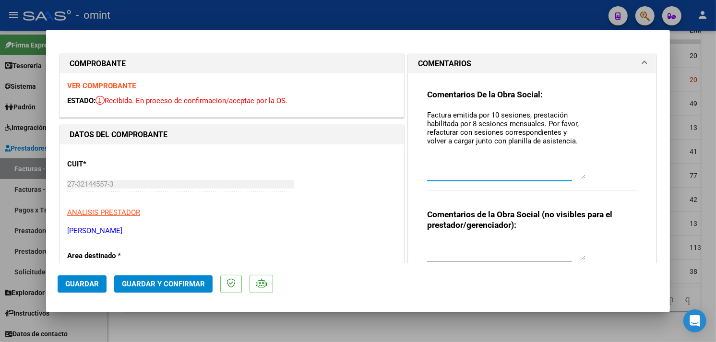
scroll to position [106, 0]
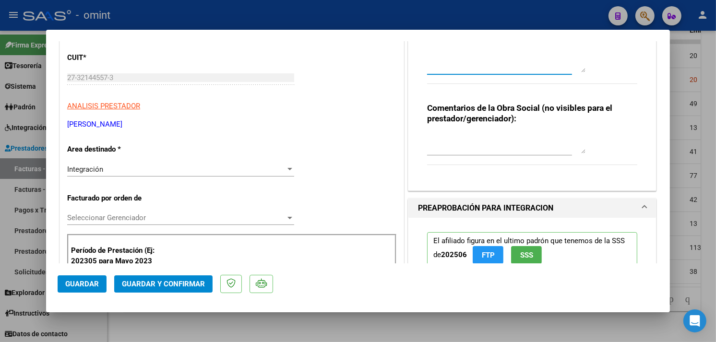
click at [161, 170] on div "Integración" at bounding box center [176, 169] width 218 height 9
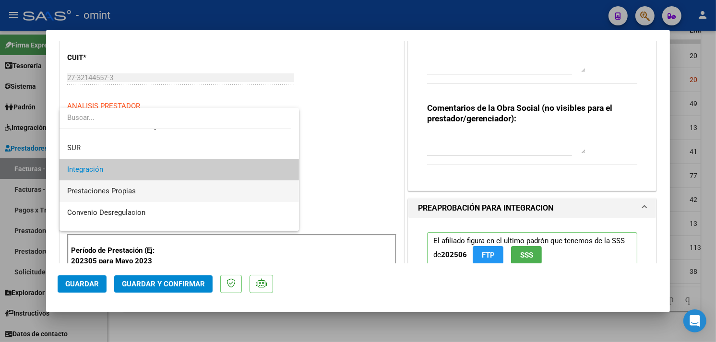
scroll to position [89, 0]
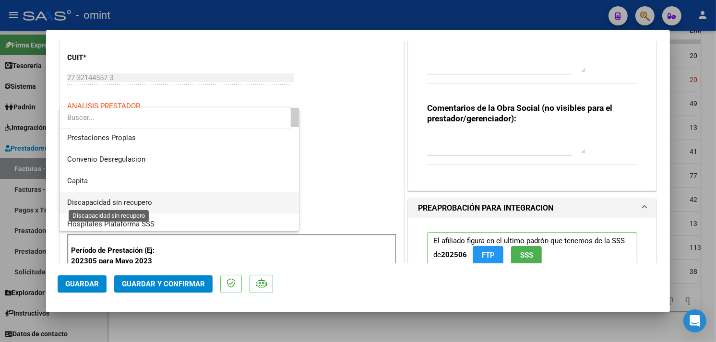
click at [132, 199] on span "Discapacidad sin recupero" at bounding box center [109, 202] width 85 height 9
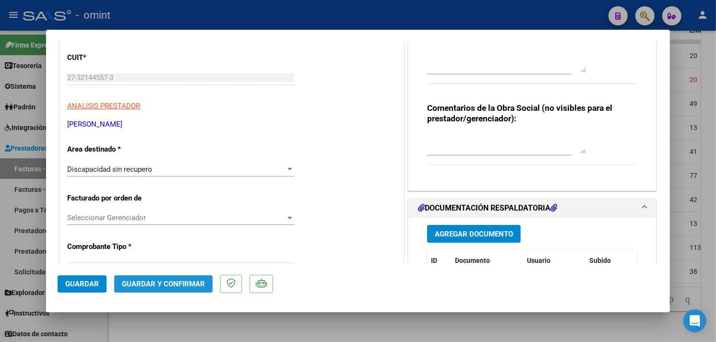
click at [171, 283] on span "Guardar y Confirmar" at bounding box center [163, 284] width 83 height 9
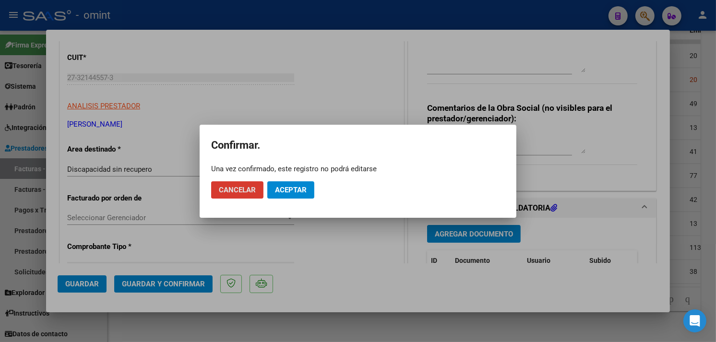
click at [281, 194] on button "Aceptar" at bounding box center [290, 189] width 47 height 17
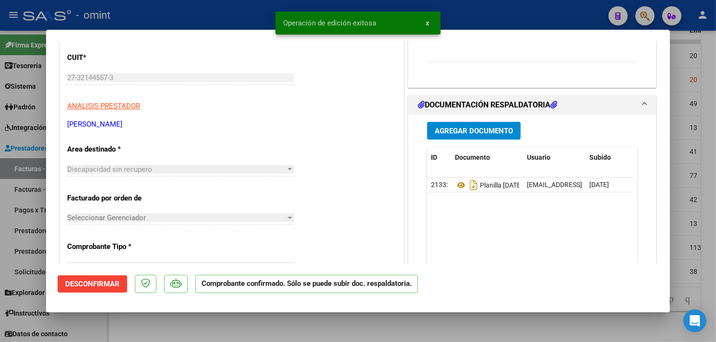
click at [250, 6] on div at bounding box center [358, 171] width 716 height 342
type input "$ 0,00"
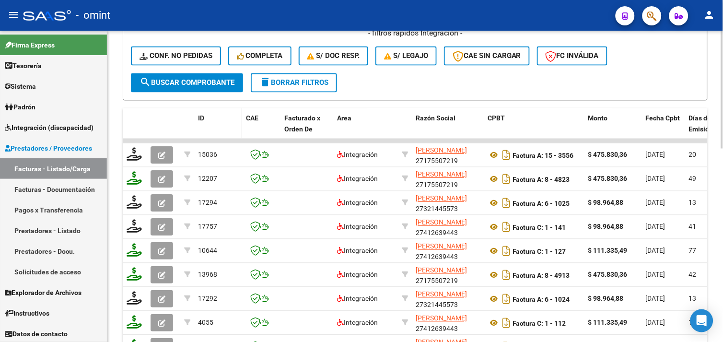
scroll to position [244, 0]
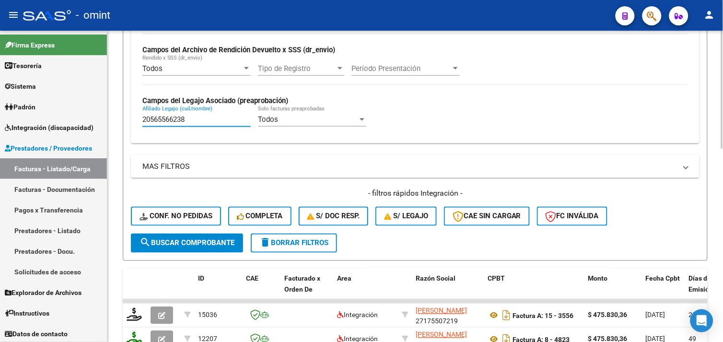
drag, startPoint x: 199, startPoint y: 122, endPoint x: 116, endPoint y: 117, distance: 83.2
click at [116, 117] on div "Video tutorial PRESTADORES -> Listado de CPBTs Emitidos por Prestadores / Prove…" at bounding box center [415, 194] width 616 height 814
paste input "58668920"
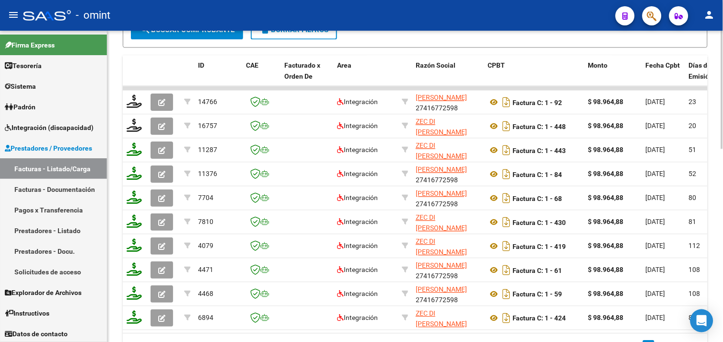
scroll to position [510, 0]
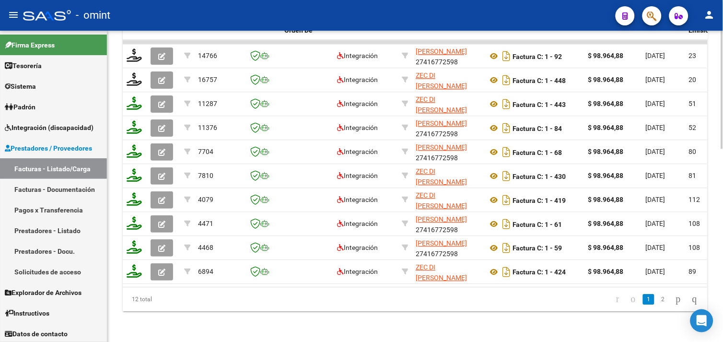
click at [658, 295] on link "2" at bounding box center [664, 299] width 12 height 11
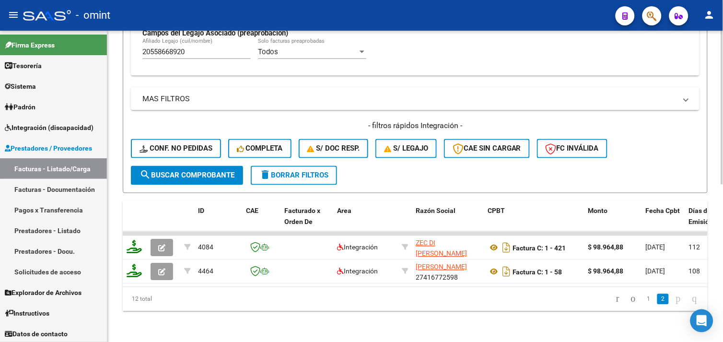
scroll to position [159, 0]
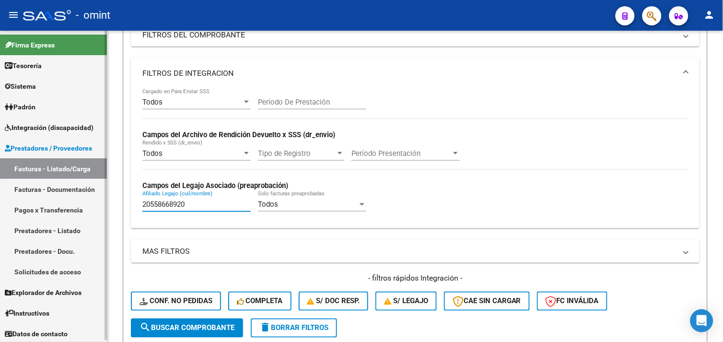
drag, startPoint x: 203, startPoint y: 208, endPoint x: 101, endPoint y: 201, distance: 102.3
click at [101, 201] on mat-sidenav-container "Firma Express Tesorería Extractos Procesados (csv) Extractos Originales (pdf) S…" at bounding box center [361, 186] width 723 height 311
paste input "63913674"
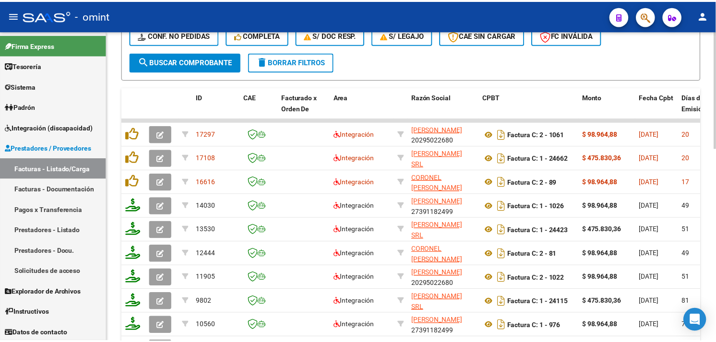
scroll to position [478, 0]
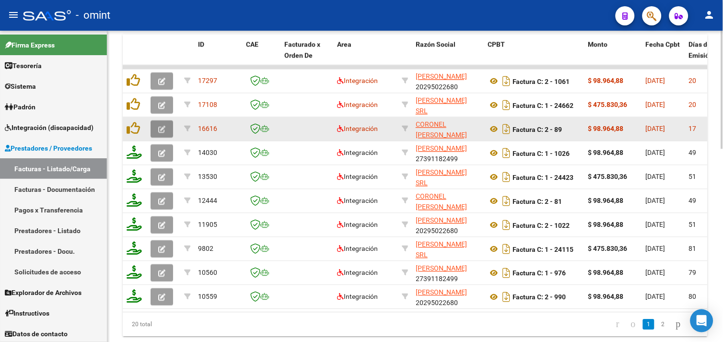
click at [160, 126] on icon "button" at bounding box center [161, 129] width 7 height 7
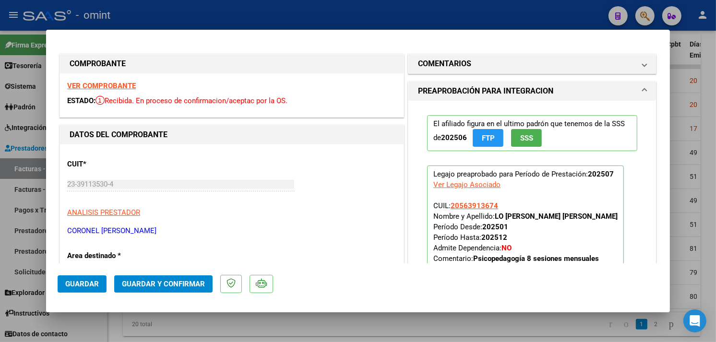
click at [97, 82] on strong "VER COMPROBANTE" at bounding box center [101, 86] width 69 height 9
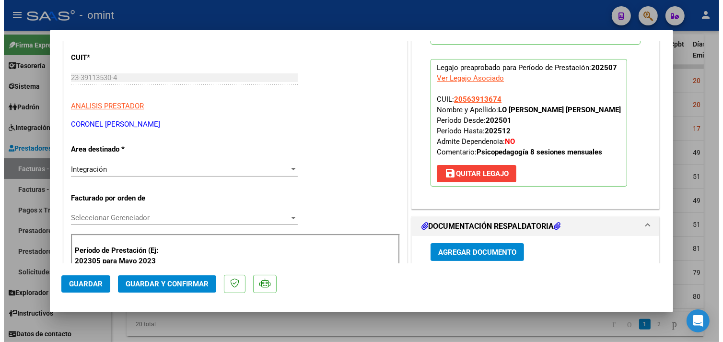
scroll to position [266, 0]
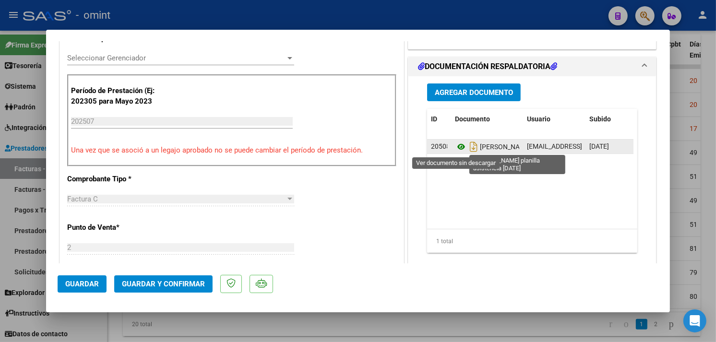
click at [455, 147] on icon at bounding box center [461, 147] width 12 height 12
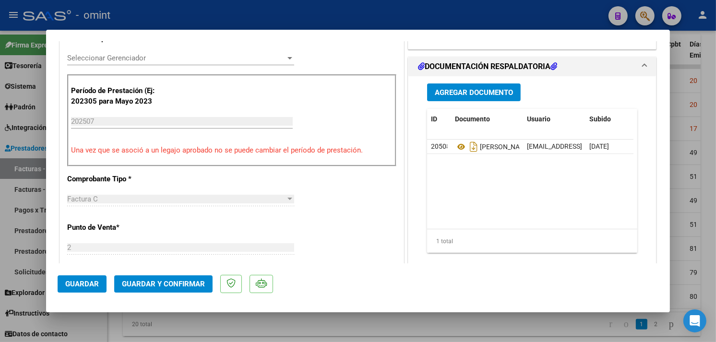
click at [186, 288] on span "Guardar y Confirmar" at bounding box center [163, 284] width 83 height 9
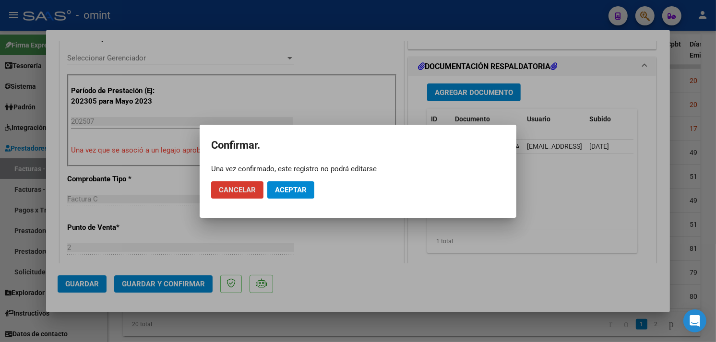
click at [294, 192] on span "Aceptar" at bounding box center [291, 190] width 32 height 9
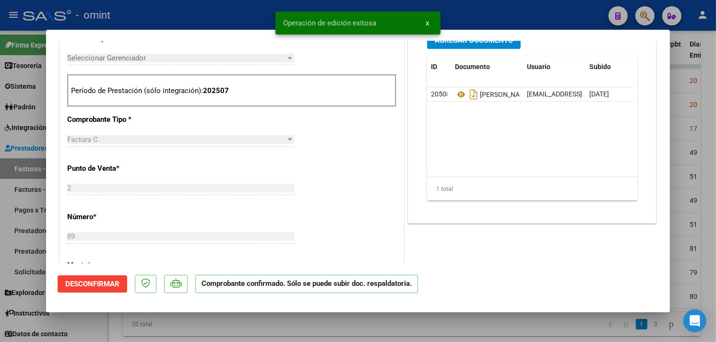
click at [230, 8] on div at bounding box center [358, 171] width 716 height 342
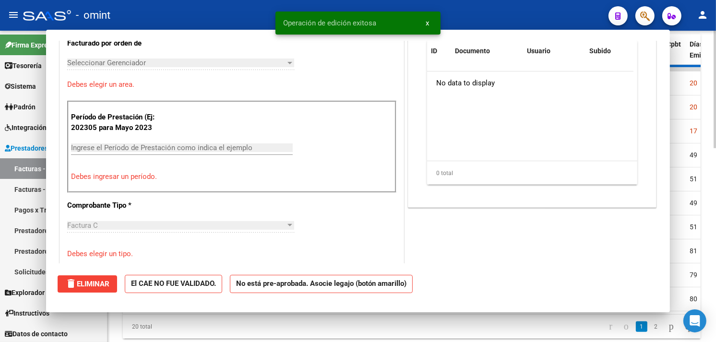
scroll to position [0, 0]
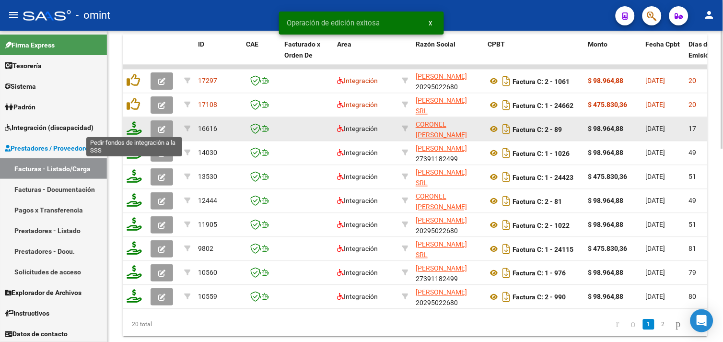
click at [139, 128] on icon at bounding box center [134, 127] width 15 height 13
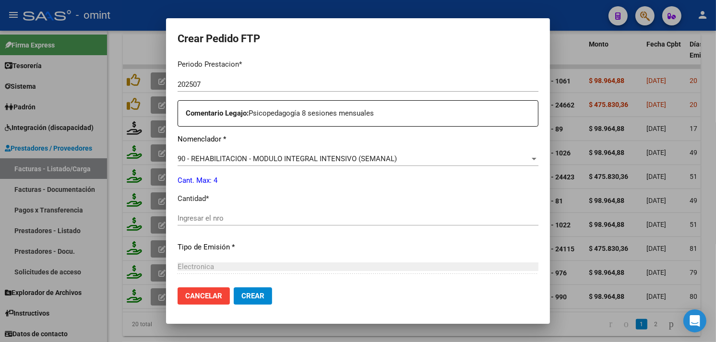
scroll to position [373, 0]
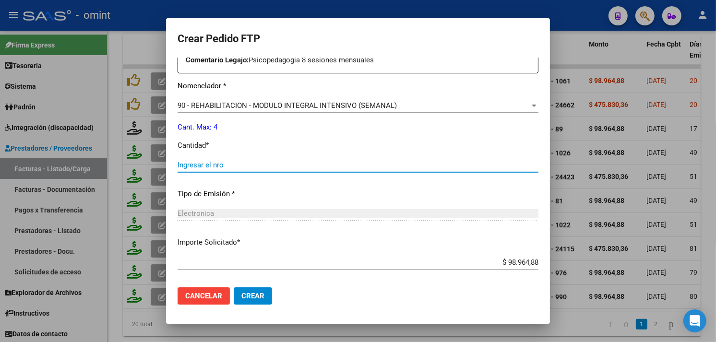
click at [237, 162] on input "Ingresar el nro" at bounding box center [357, 165] width 361 height 9
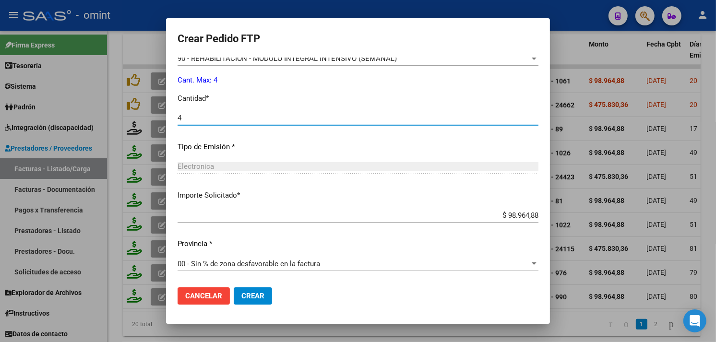
click at [240, 300] on button "Crear" at bounding box center [253, 295] width 38 height 17
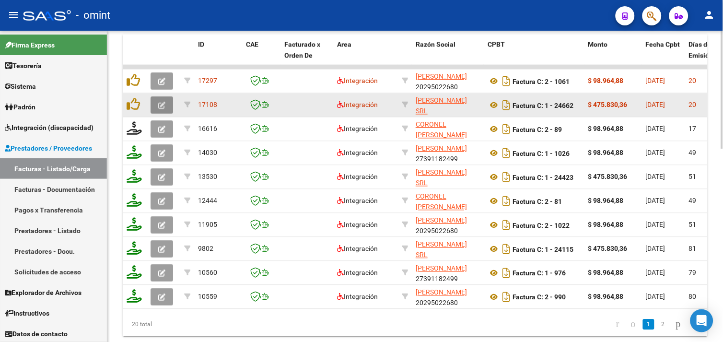
click at [156, 106] on button "button" at bounding box center [162, 104] width 23 height 17
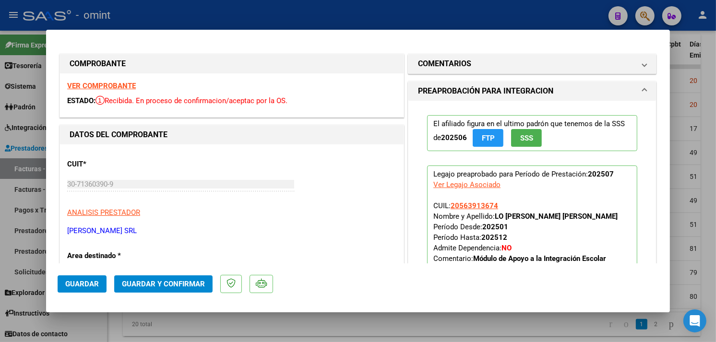
click at [98, 85] on strong "VER COMPROBANTE" at bounding box center [101, 86] width 69 height 9
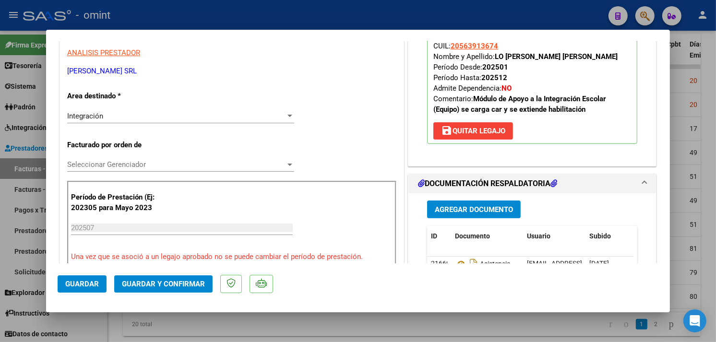
scroll to position [266, 0]
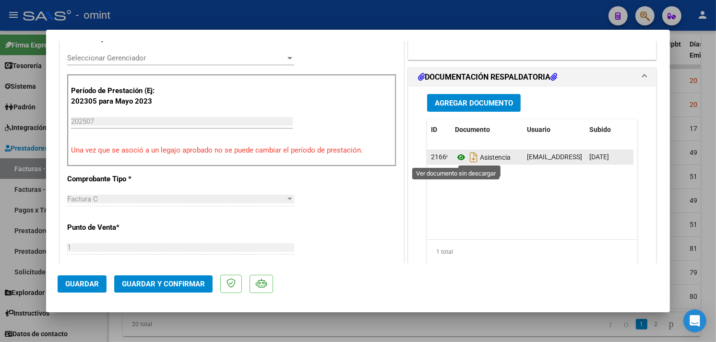
click at [455, 158] on icon at bounding box center [461, 158] width 12 height 12
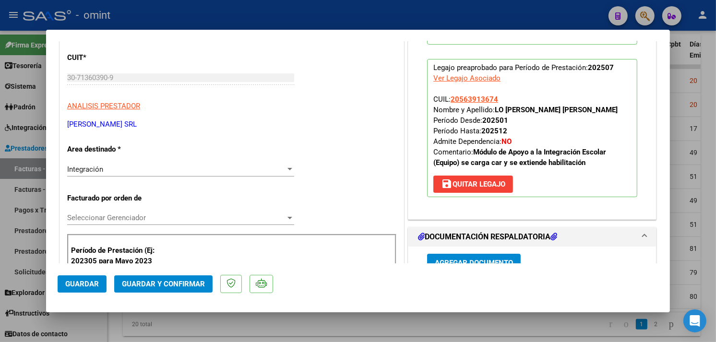
scroll to position [160, 0]
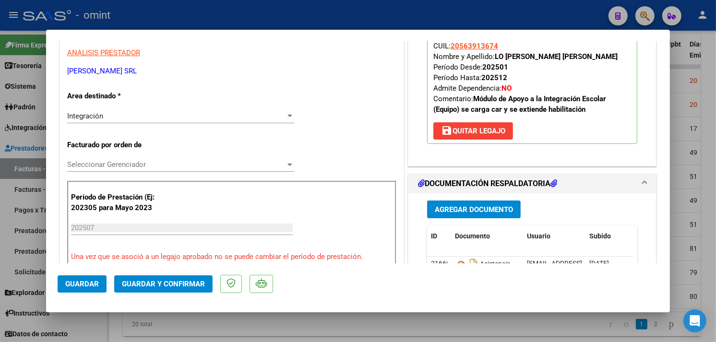
click at [166, 289] on button "Guardar y Confirmar" at bounding box center [163, 283] width 98 height 17
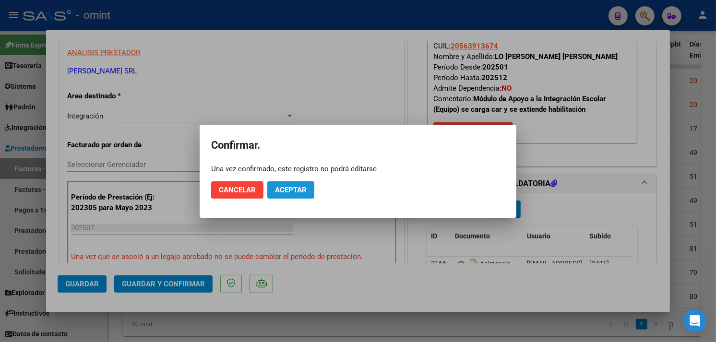
click at [280, 188] on span "Aceptar" at bounding box center [291, 190] width 32 height 9
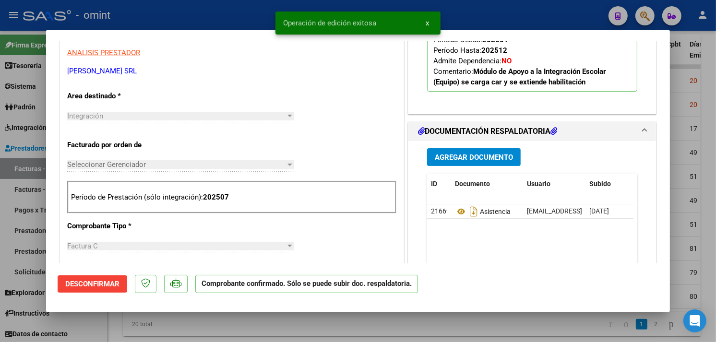
click at [243, 12] on div at bounding box center [358, 171] width 716 height 342
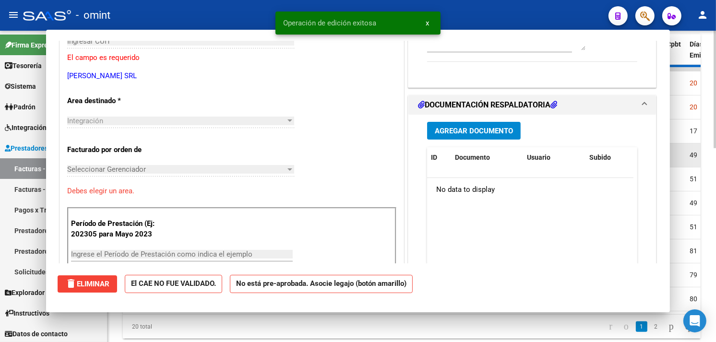
scroll to position [0, 0]
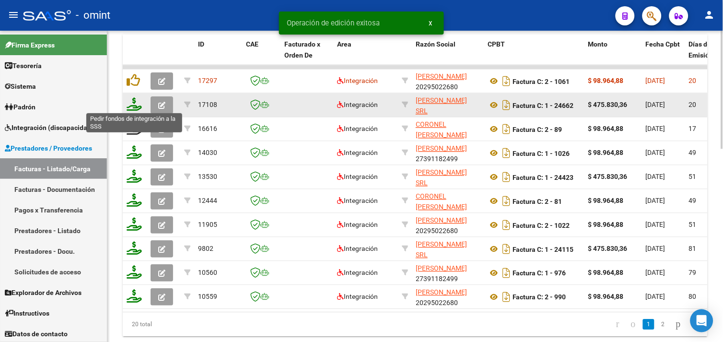
click at [127, 106] on icon at bounding box center [134, 103] width 15 height 13
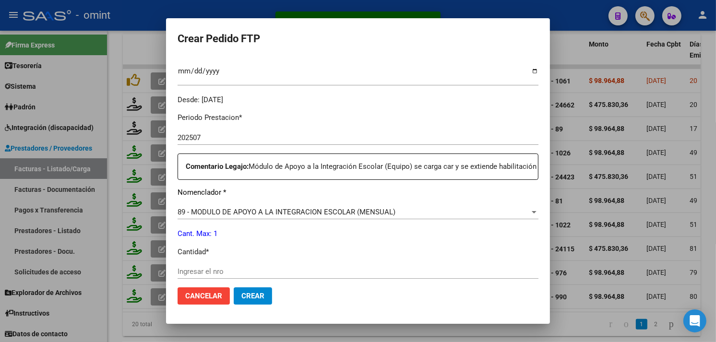
scroll to position [373, 0]
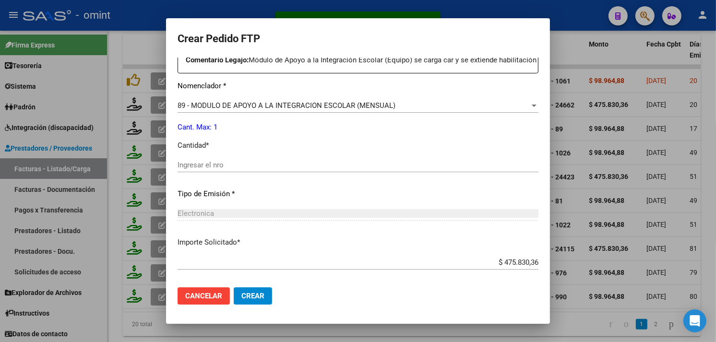
click at [212, 218] on div "Electronica" at bounding box center [357, 213] width 361 height 9
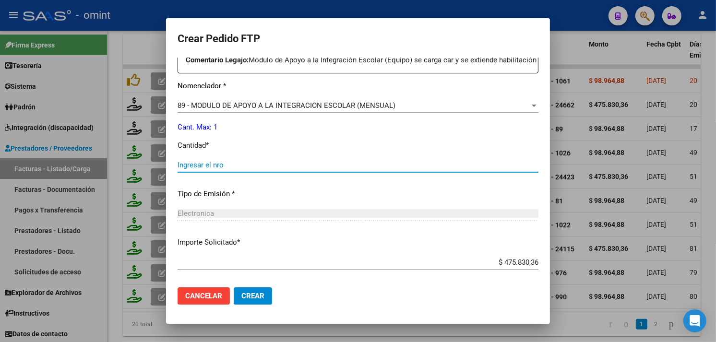
click at [212, 169] on input "Ingresar el nro" at bounding box center [357, 165] width 361 height 9
click at [254, 297] on span "Crear" at bounding box center [252, 296] width 23 height 9
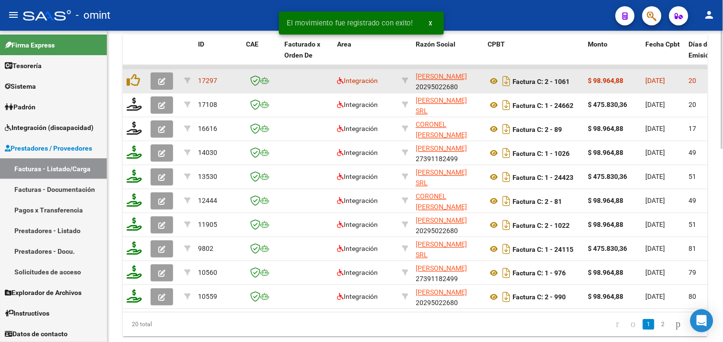
click at [165, 84] on button "button" at bounding box center [162, 80] width 23 height 17
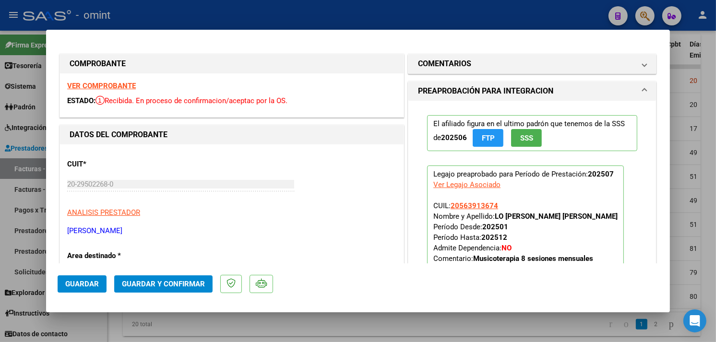
click at [95, 87] on strong "VER COMPROBANTE" at bounding box center [101, 86] width 69 height 9
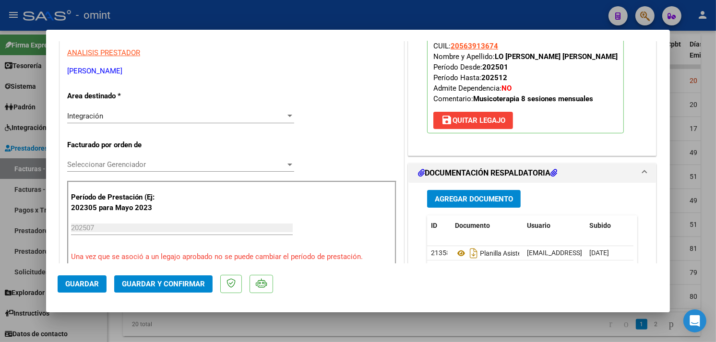
scroll to position [213, 0]
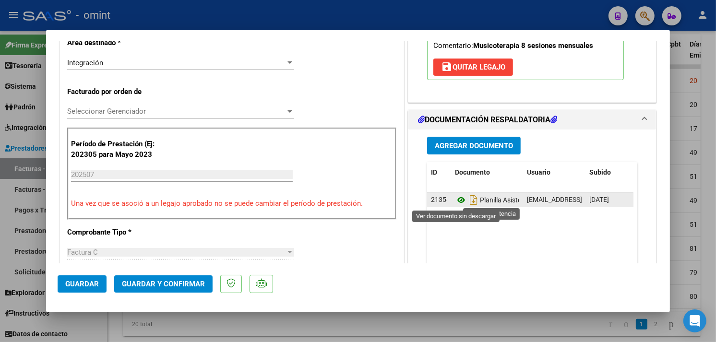
click at [456, 200] on icon at bounding box center [461, 200] width 12 height 12
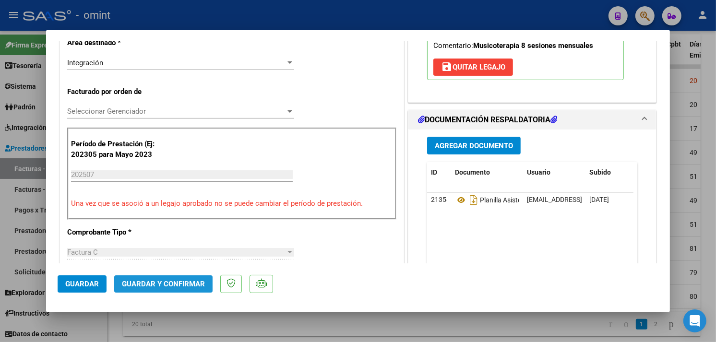
click at [164, 280] on span "Guardar y Confirmar" at bounding box center [163, 284] width 83 height 9
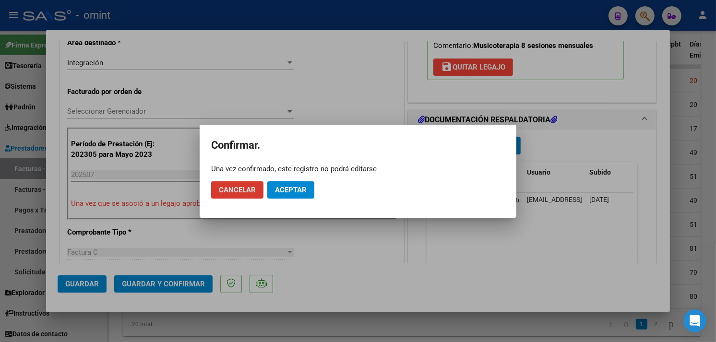
click at [285, 189] on span "Aceptar" at bounding box center [291, 190] width 32 height 9
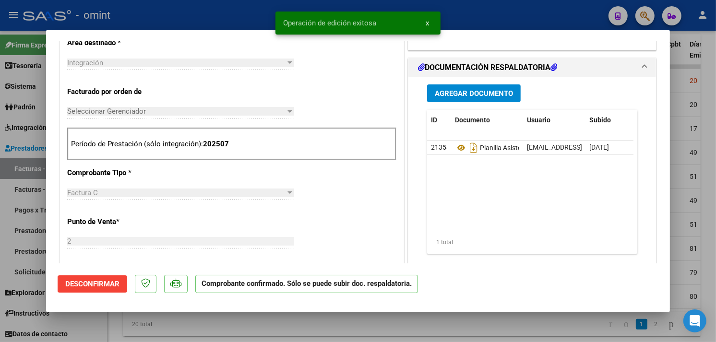
click at [147, 332] on div at bounding box center [358, 171] width 716 height 342
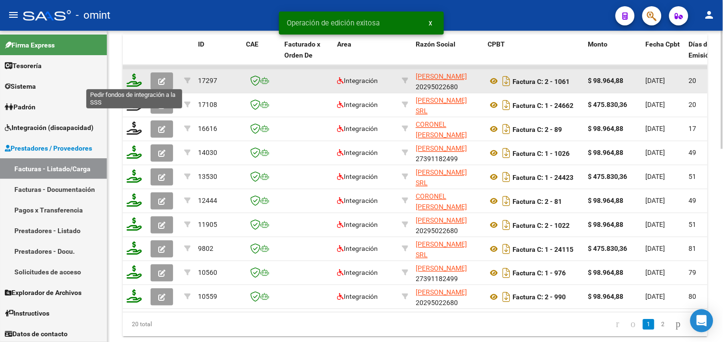
click at [135, 76] on icon at bounding box center [134, 79] width 15 height 13
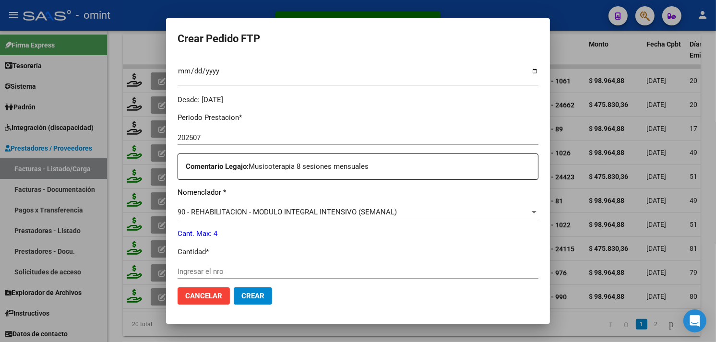
scroll to position [373, 0]
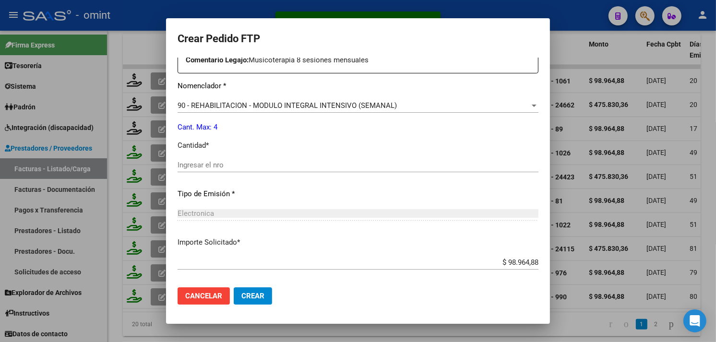
click at [228, 155] on div "Periodo Prestacion * 202507 Ingresar el Periodo Prestacion Comentario Legajo: M…" at bounding box center [357, 163] width 361 height 329
click at [228, 160] on div "Ingresar el nro" at bounding box center [357, 165] width 361 height 14
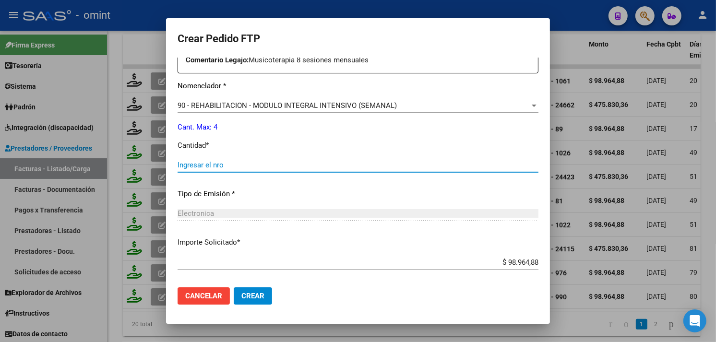
click at [228, 161] on input "Ingresar el nro" at bounding box center [357, 165] width 361 height 9
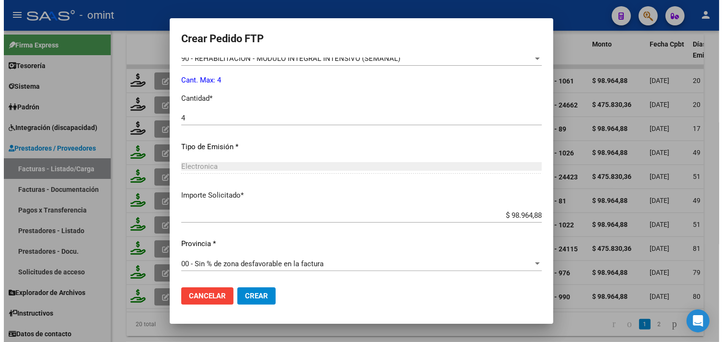
scroll to position [0, 0]
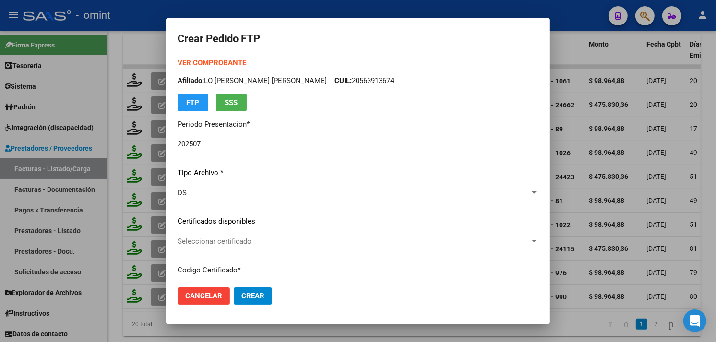
click at [254, 297] on span "Crear" at bounding box center [252, 296] width 23 height 9
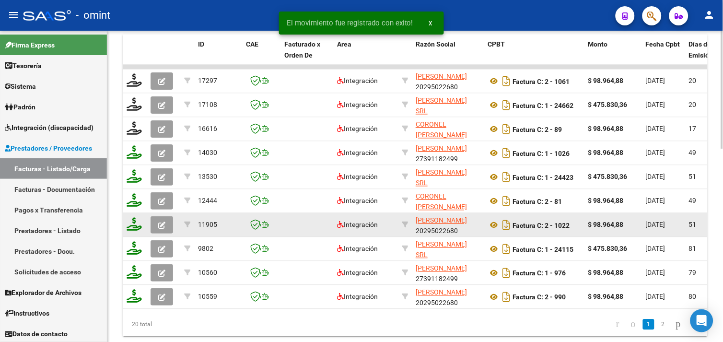
scroll to position [159, 0]
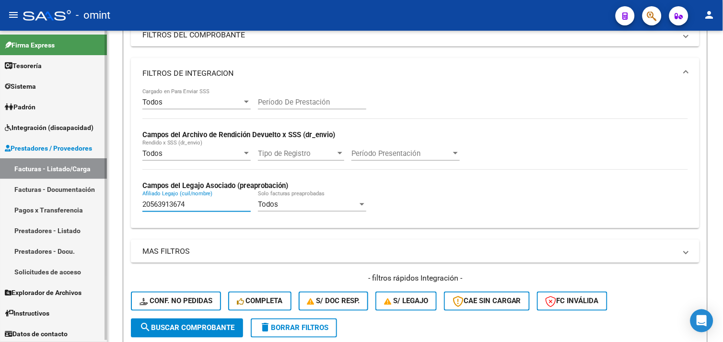
drag, startPoint x: 202, startPoint y: 204, endPoint x: 106, endPoint y: 206, distance: 96.9
click at [106, 206] on mat-sidenav-container "Firma Express Tesorería Extractos Procesados (csv) Extractos Originales (pdf) S…" at bounding box center [361, 186] width 723 height 311
paste input "3525898539"
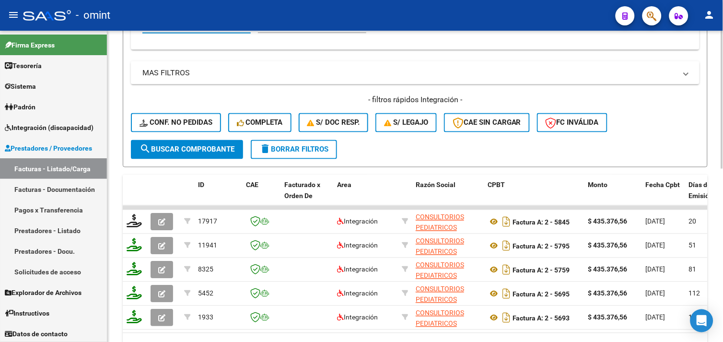
scroll to position [284, 0]
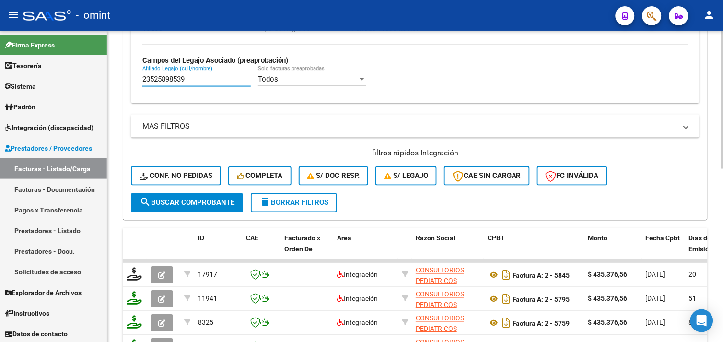
drag, startPoint x: 199, startPoint y: 79, endPoint x: 120, endPoint y: 82, distance: 79.2
click at [120, 82] on div "Video tutorial PRESTADORES -> Listado de CPBTs Emitidos por Prestadores / Prove…" at bounding box center [415, 94] width 616 height 694
paste input "0502366158"
click at [197, 78] on input "20502366158" at bounding box center [196, 79] width 108 height 9
click at [194, 82] on input "20502366158" at bounding box center [196, 79] width 108 height 9
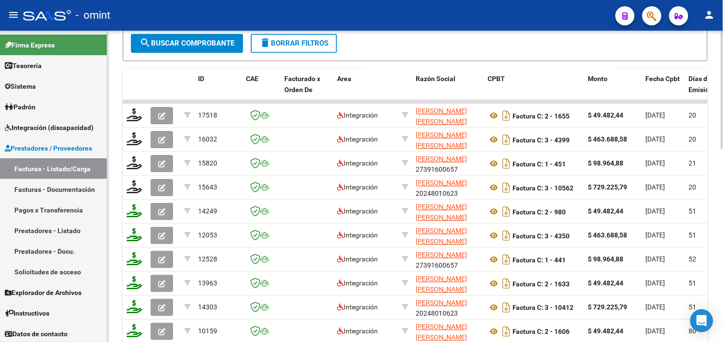
scroll to position [497, 0]
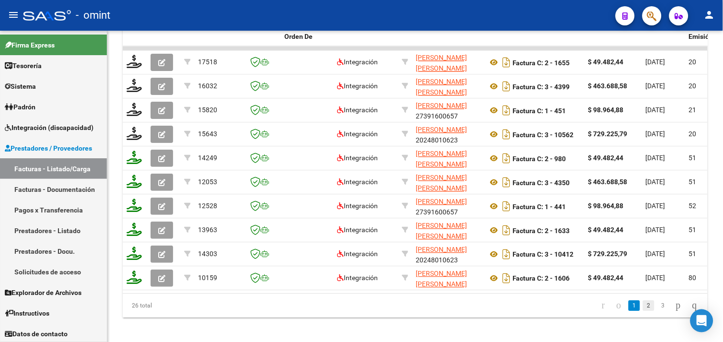
click at [643, 311] on link "2" at bounding box center [649, 305] width 12 height 11
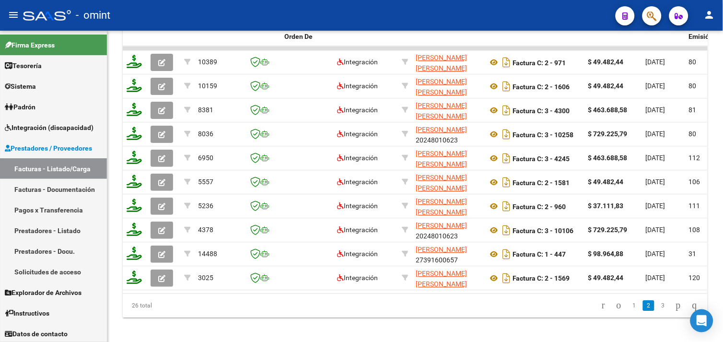
click at [658, 311] on link "3" at bounding box center [664, 305] width 12 height 11
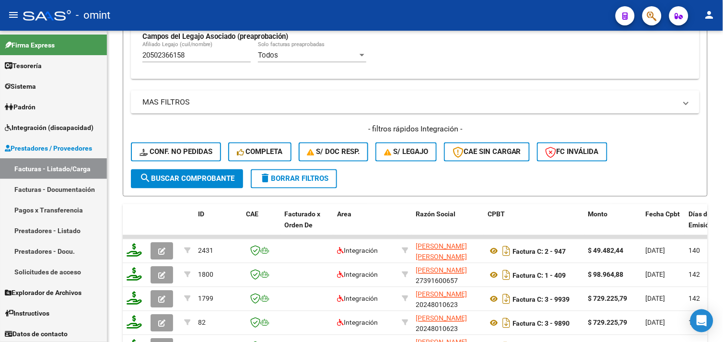
scroll to position [255, 0]
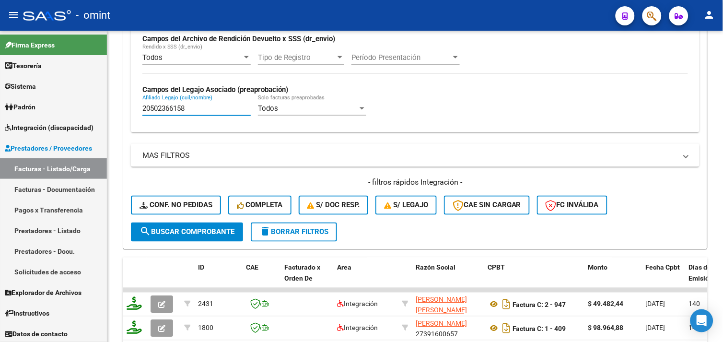
drag, startPoint x: 194, startPoint y: 105, endPoint x: 120, endPoint y: 105, distance: 74.3
click at [120, 105] on div "Video tutorial PRESTADORES -> Listado de CPBTs Emitidos por Prestadores / Prove…" at bounding box center [415, 135] width 616 height 718
paste input "90813436"
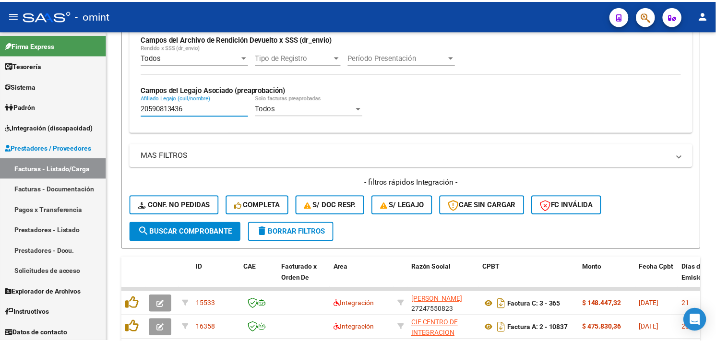
scroll to position [468, 0]
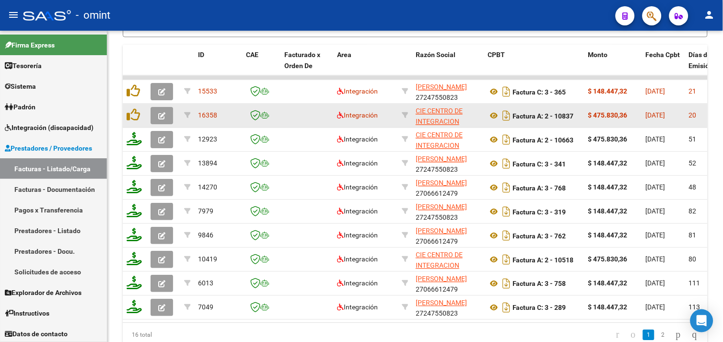
click at [165, 112] on icon "button" at bounding box center [161, 115] width 7 height 7
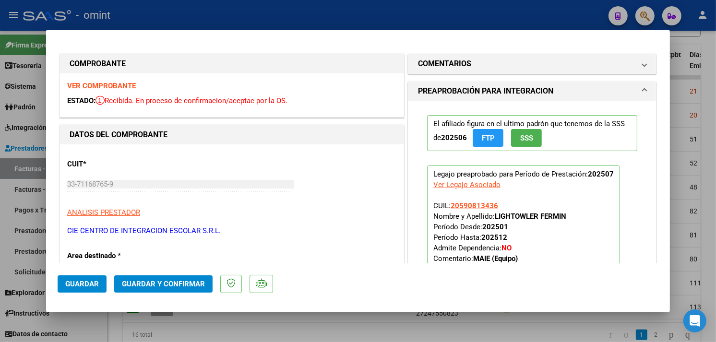
click at [113, 87] on strong "VER COMPROBANTE" at bounding box center [101, 86] width 69 height 9
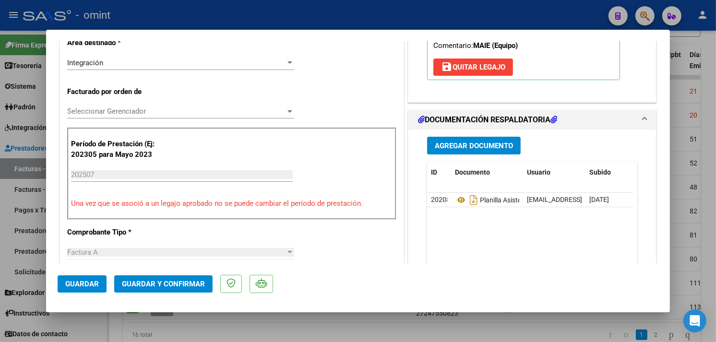
scroll to position [266, 0]
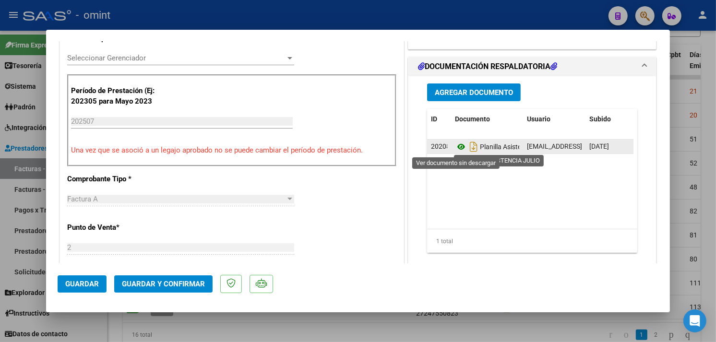
click at [455, 146] on icon at bounding box center [461, 147] width 12 height 12
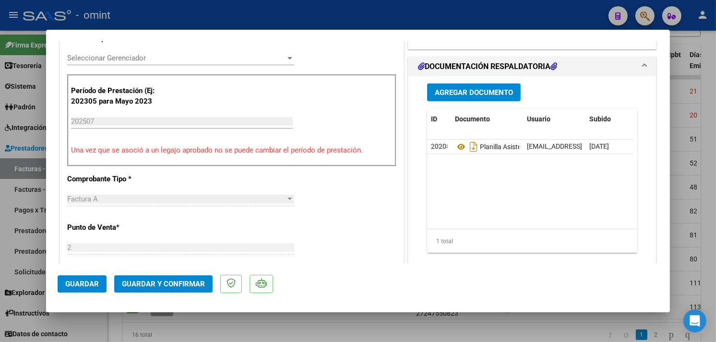
click at [184, 282] on span "Guardar y Confirmar" at bounding box center [163, 284] width 83 height 9
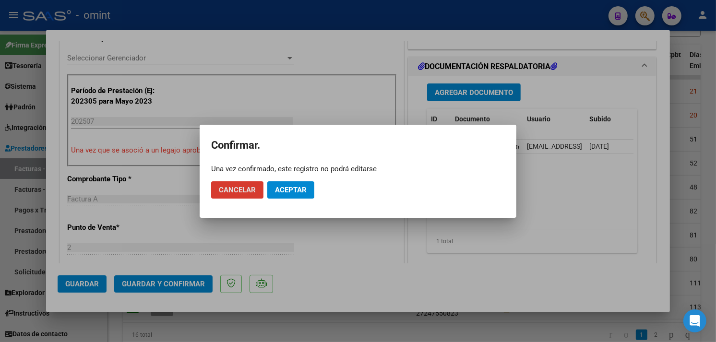
click at [294, 197] on mat-dialog-actions "Cancelar Aceptar" at bounding box center [358, 190] width 294 height 33
click at [299, 186] on span "Aceptar" at bounding box center [291, 190] width 32 height 9
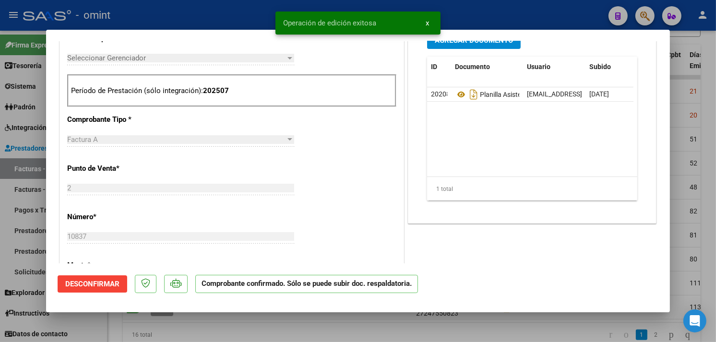
click at [253, 331] on div at bounding box center [358, 171] width 716 height 342
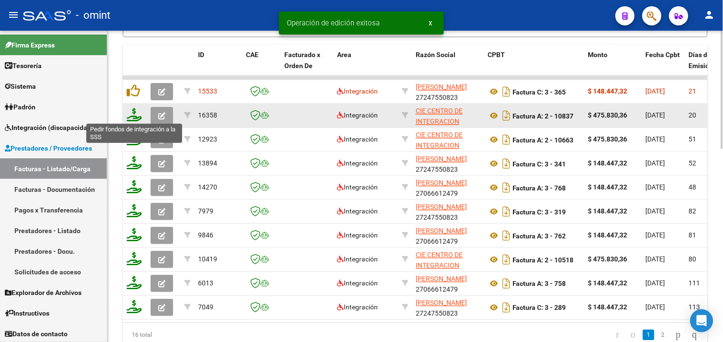
click at [133, 115] on icon at bounding box center [134, 114] width 15 height 13
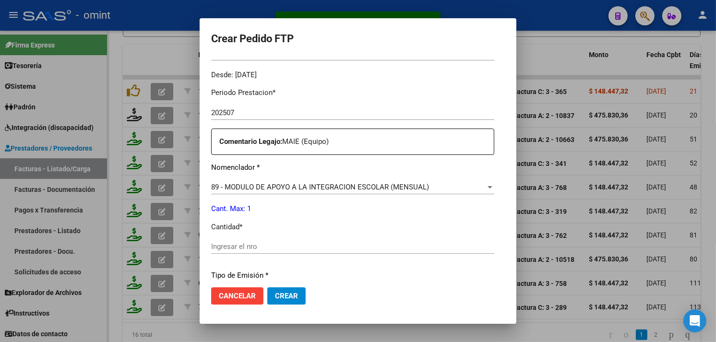
scroll to position [344, 0]
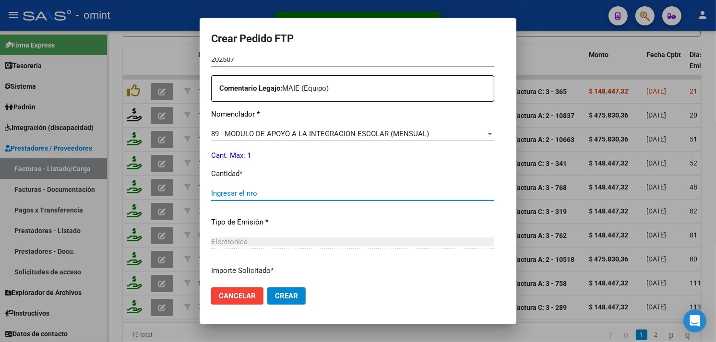
click at [279, 192] on input "Ingresar el nro" at bounding box center [352, 193] width 283 height 9
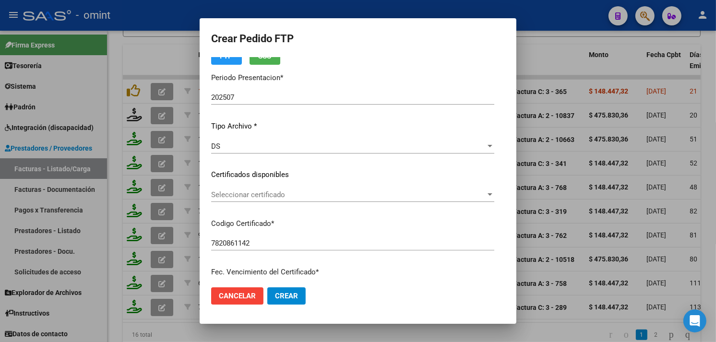
scroll to position [0, 0]
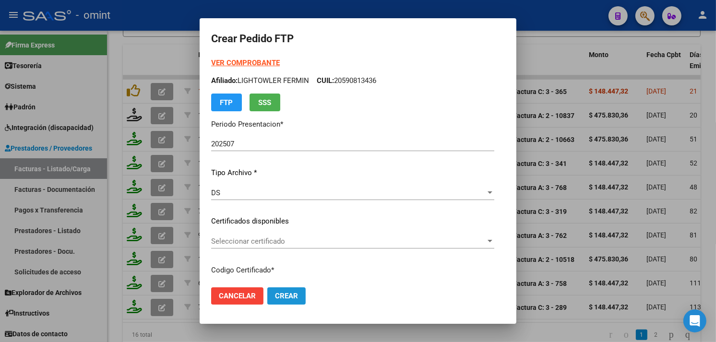
click at [275, 293] on span "Crear" at bounding box center [286, 296] width 23 height 9
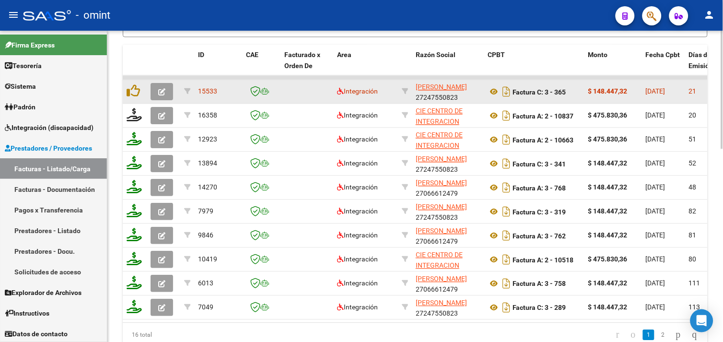
click at [160, 90] on icon "button" at bounding box center [161, 91] width 7 height 7
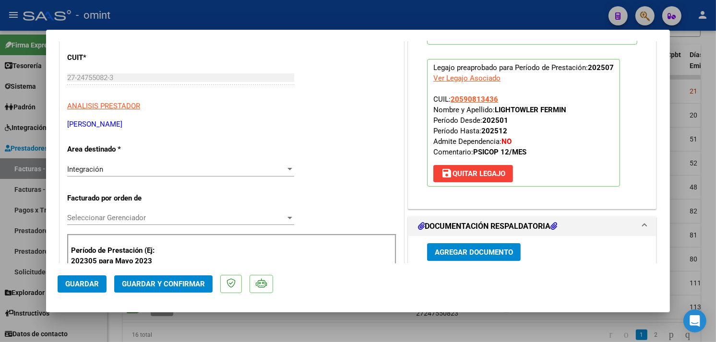
scroll to position [213, 0]
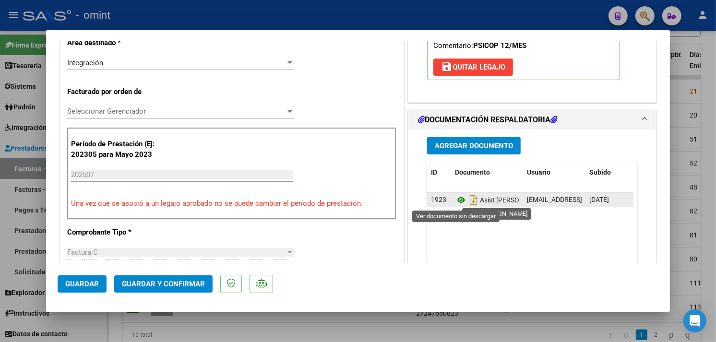
click at [456, 199] on icon at bounding box center [461, 200] width 12 height 12
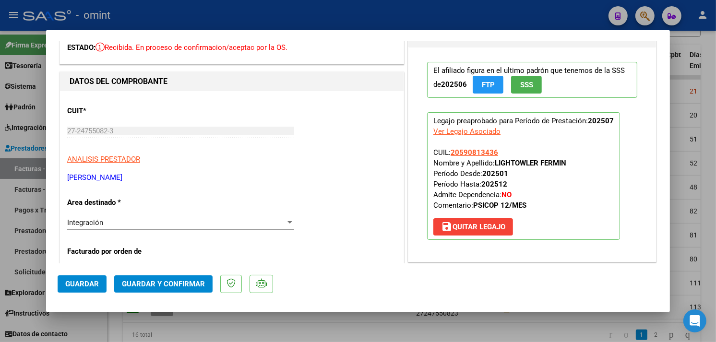
scroll to position [0, 0]
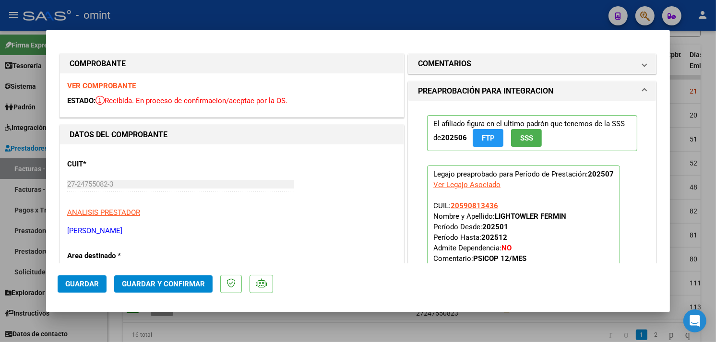
click at [103, 82] on strong "VER COMPROBANTE" at bounding box center [101, 86] width 69 height 9
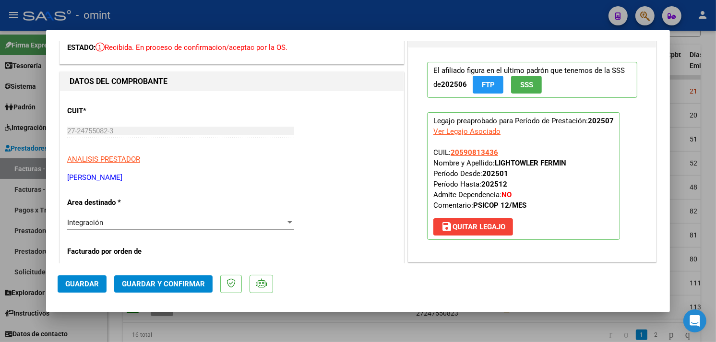
scroll to position [213, 0]
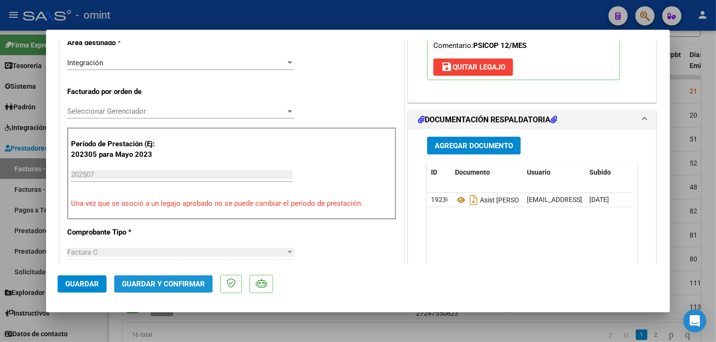
click at [189, 285] on span "Guardar y Confirmar" at bounding box center [163, 284] width 83 height 9
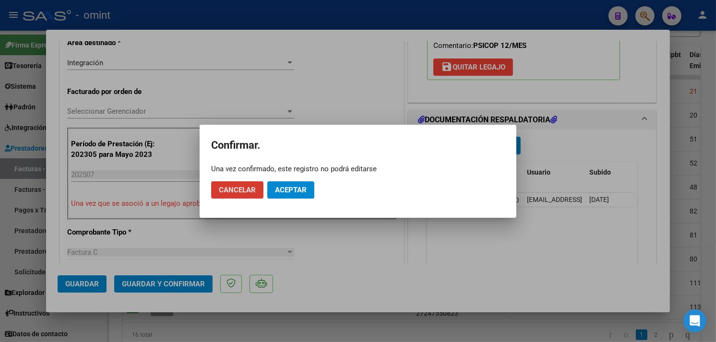
click at [296, 186] on span "Aceptar" at bounding box center [291, 190] width 32 height 9
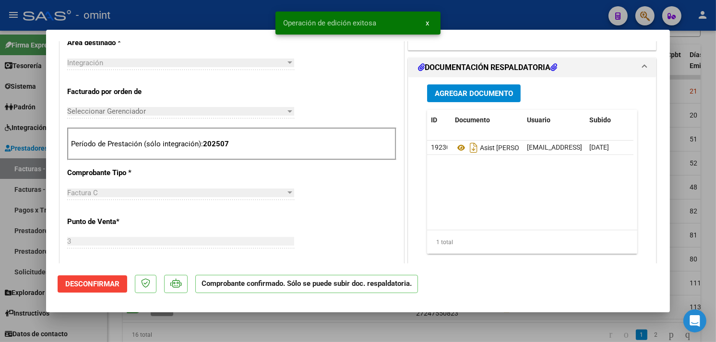
click at [269, 11] on div "Operación de edición exitosa x" at bounding box center [358, 23] width 188 height 46
click at [166, 12] on div at bounding box center [358, 171] width 716 height 342
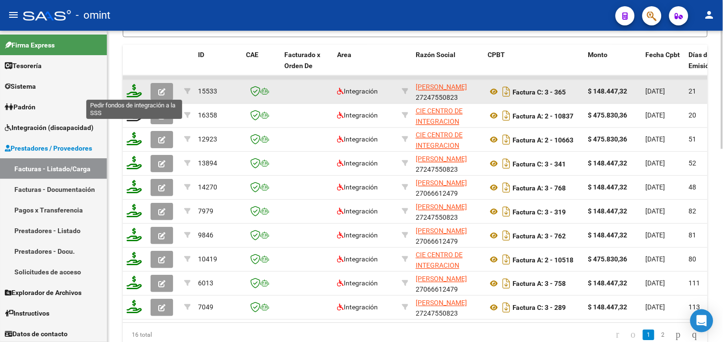
click at [138, 94] on icon at bounding box center [134, 90] width 15 height 13
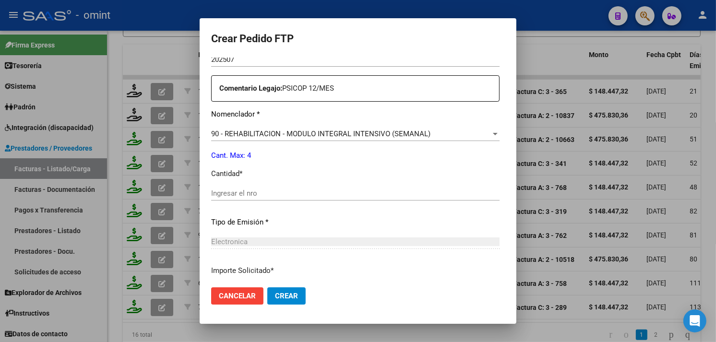
scroll to position [398, 0]
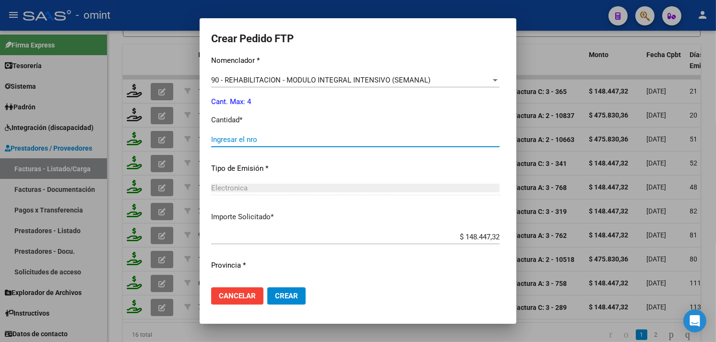
click at [243, 141] on input "Ingresar el nro" at bounding box center [355, 139] width 288 height 9
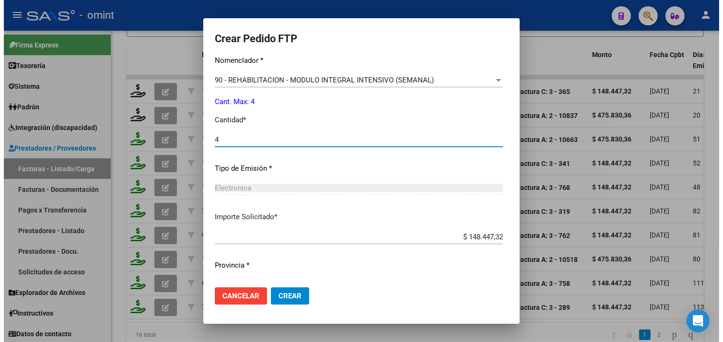
scroll to position [420, 0]
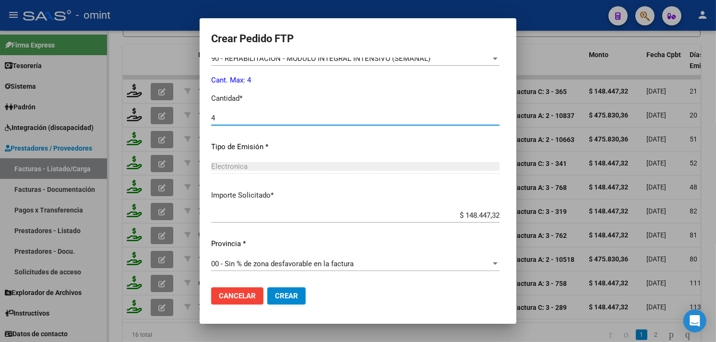
click at [267, 301] on button "Crear" at bounding box center [286, 295] width 38 height 17
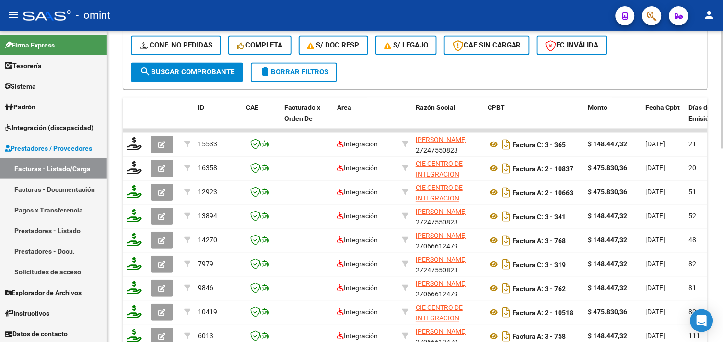
scroll to position [308, 0]
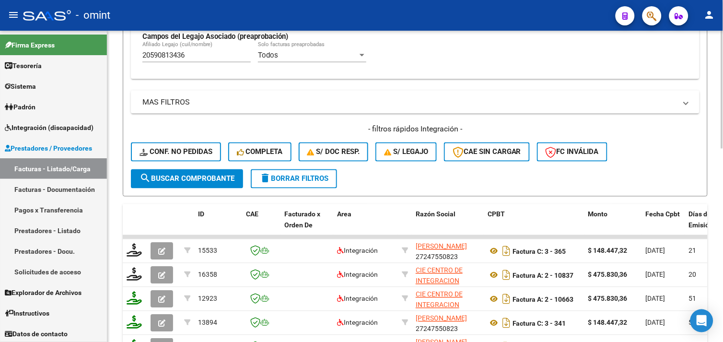
click at [173, 56] on input "20590813436" at bounding box center [196, 55] width 108 height 9
paste input "09683264"
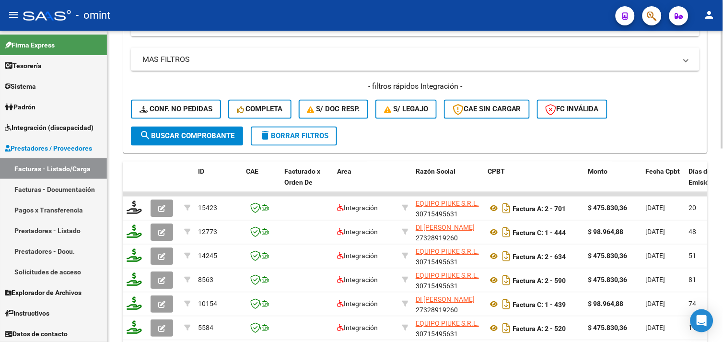
scroll to position [244, 0]
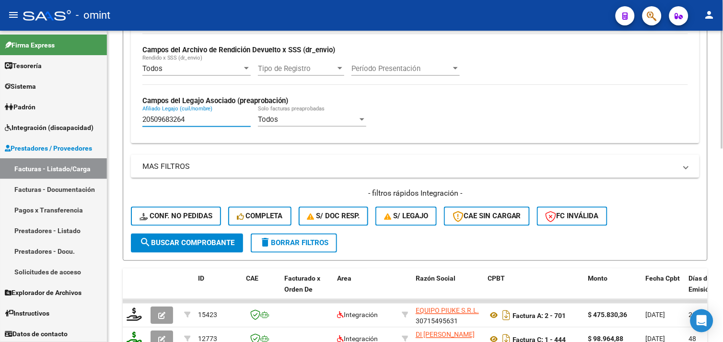
drag, startPoint x: 194, startPoint y: 117, endPoint x: 116, endPoint y: 118, distance: 78.2
click at [116, 118] on div "Video tutorial PRESTADORES -> Listado de CPBTs Emitidos por Prestadores / Prove…" at bounding box center [415, 194] width 616 height 814
paste input "79815052"
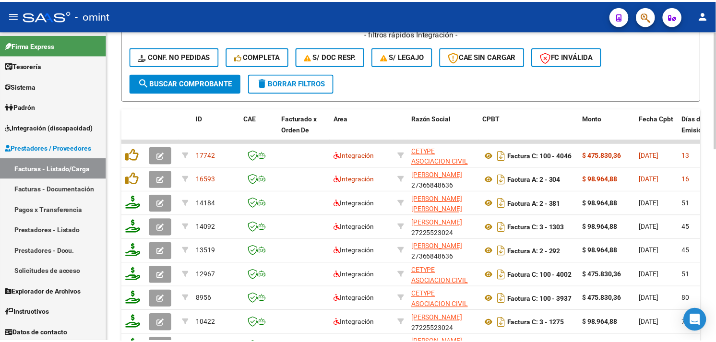
scroll to position [510, 0]
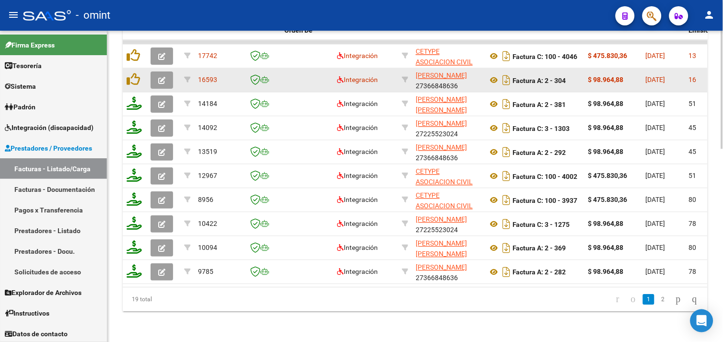
click at [158, 77] on icon "button" at bounding box center [161, 80] width 7 height 7
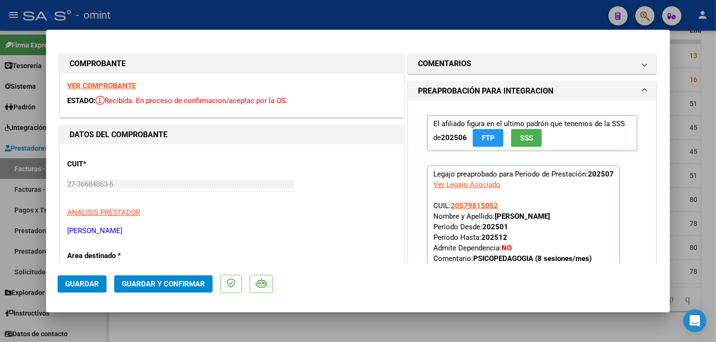
click at [126, 84] on strong "VER COMPROBANTE" at bounding box center [101, 86] width 69 height 9
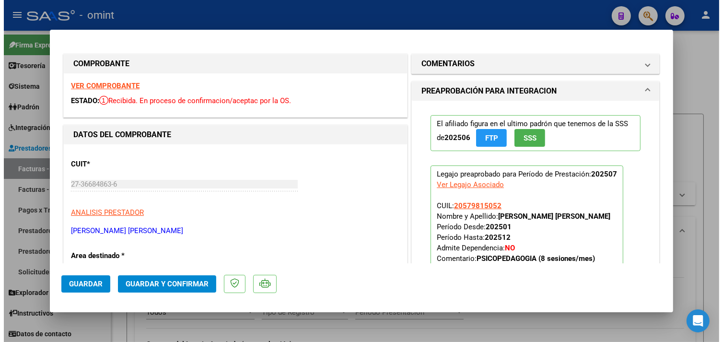
scroll to position [213, 0]
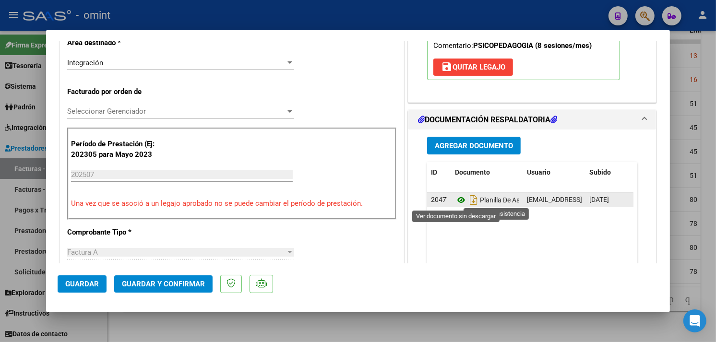
click at [456, 200] on icon at bounding box center [461, 200] width 12 height 12
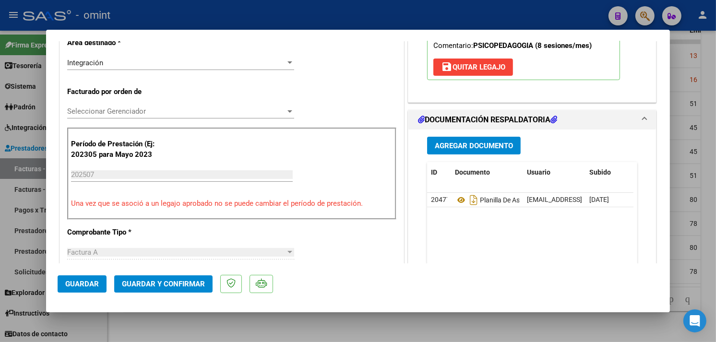
click at [170, 280] on button "Guardar y Confirmar" at bounding box center [163, 283] width 98 height 17
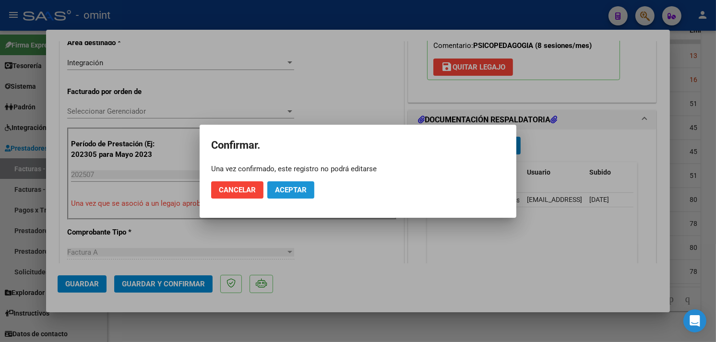
click at [281, 182] on button "Aceptar" at bounding box center [290, 189] width 47 height 17
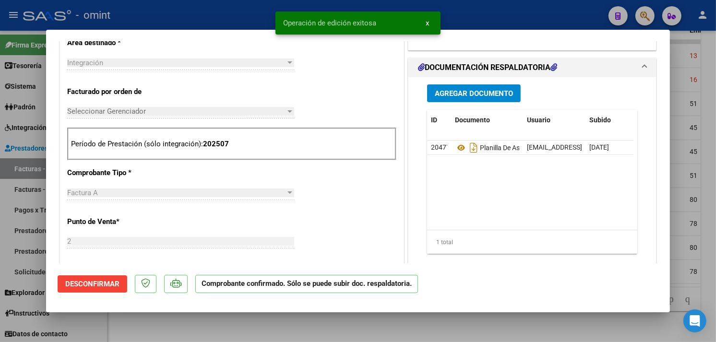
click at [185, 326] on div at bounding box center [358, 171] width 716 height 342
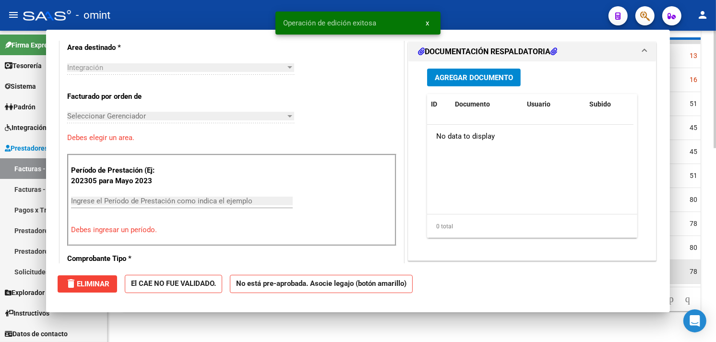
scroll to position [0, 0]
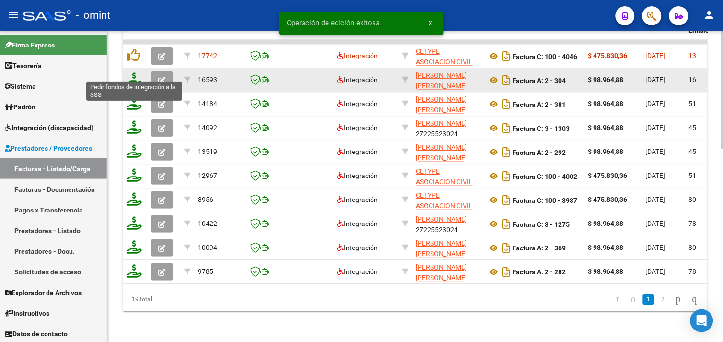
click at [129, 72] on icon at bounding box center [134, 78] width 15 height 13
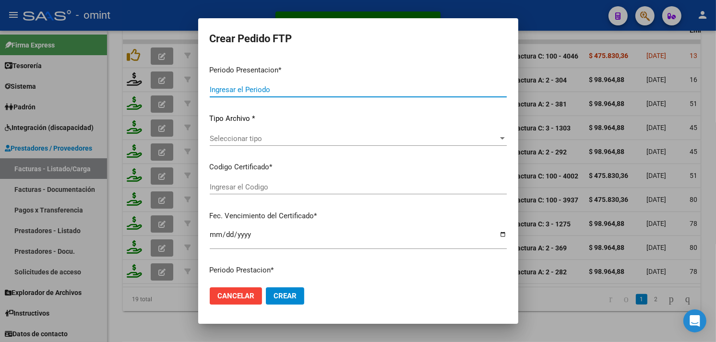
type input "202507"
type input "$ 98.964,88"
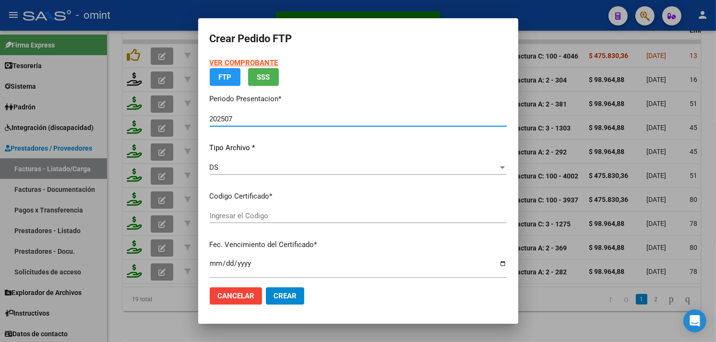
type input "9731960836"
type input "2025-10-31"
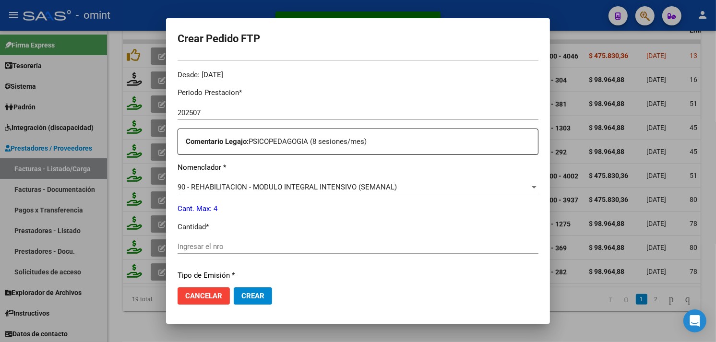
scroll to position [344, 0]
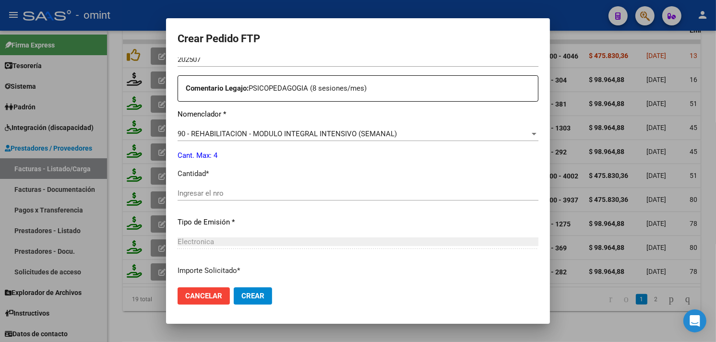
click at [240, 188] on div "Ingresar el nro" at bounding box center [357, 193] width 361 height 14
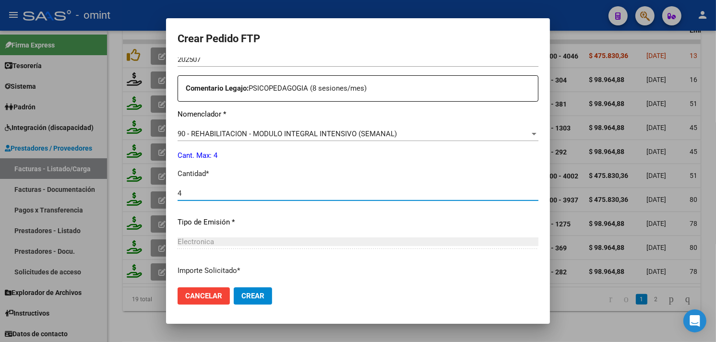
type input "4"
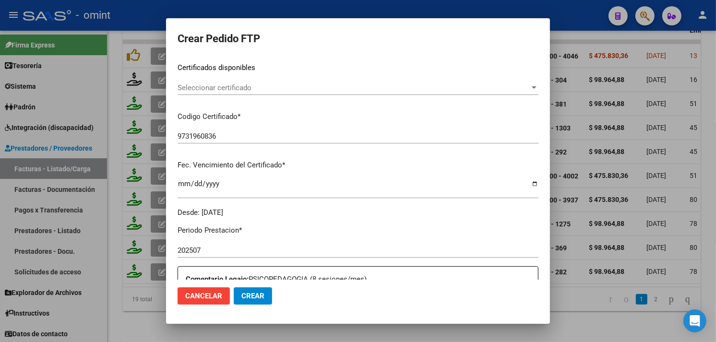
scroll to position [47, 0]
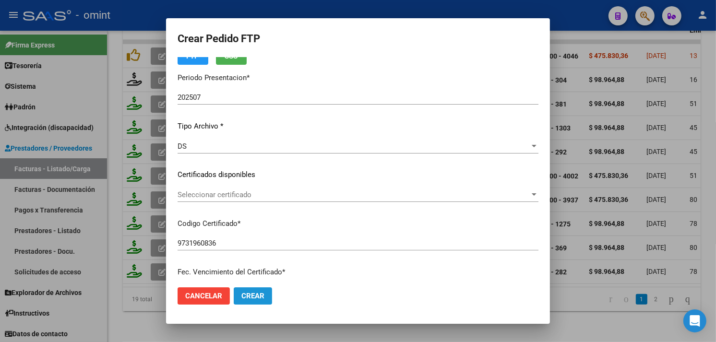
click at [260, 295] on span "Crear" at bounding box center [252, 296] width 23 height 9
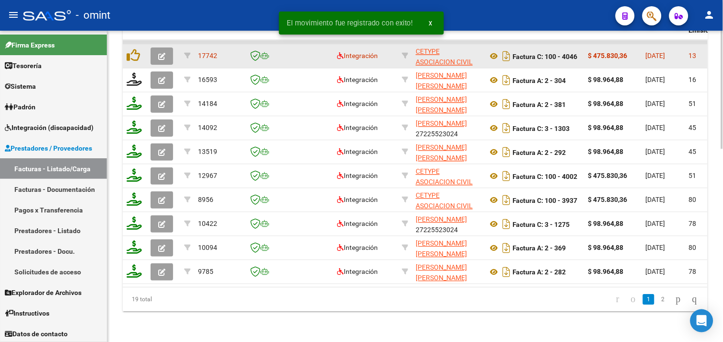
click at [159, 53] on icon "button" at bounding box center [161, 56] width 7 height 7
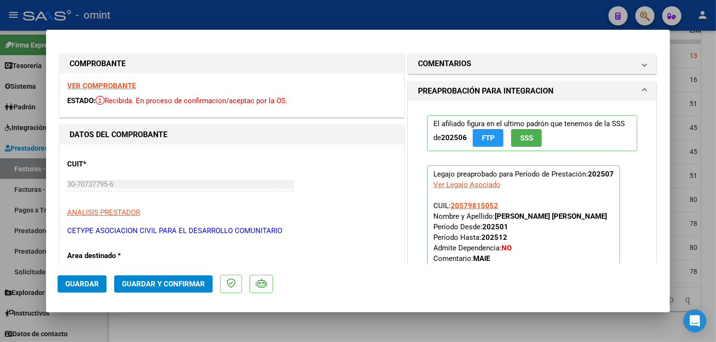
click at [109, 83] on strong "VER COMPROBANTE" at bounding box center [101, 86] width 69 height 9
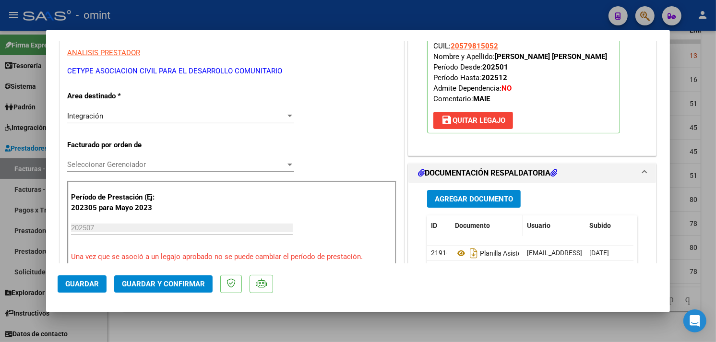
scroll to position [213, 0]
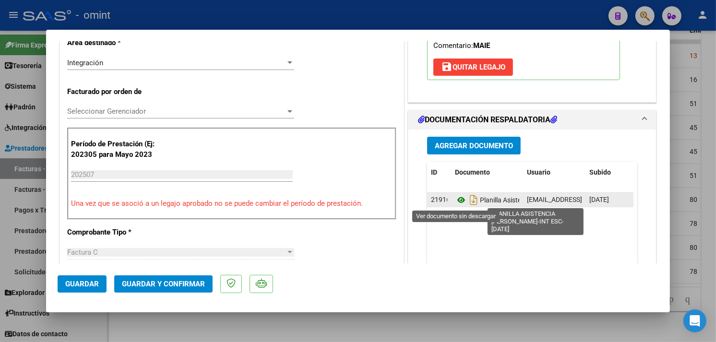
click at [460, 200] on icon at bounding box center [461, 200] width 12 height 12
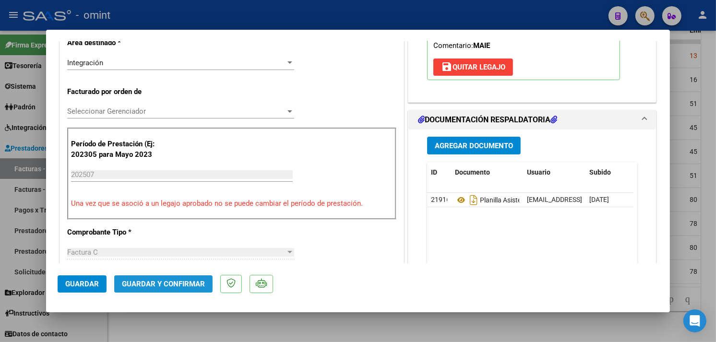
click at [164, 280] on span "Guardar y Confirmar" at bounding box center [163, 284] width 83 height 9
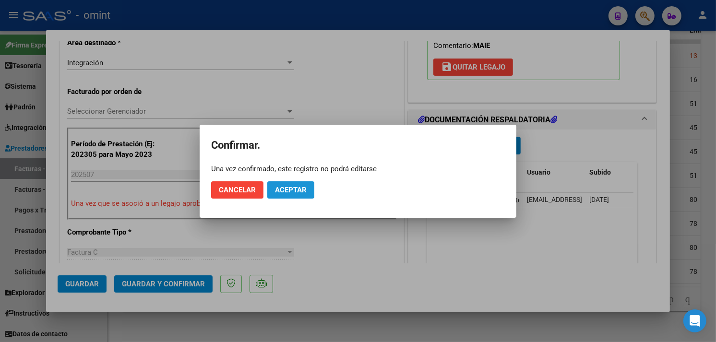
click at [294, 188] on span "Aceptar" at bounding box center [291, 190] width 32 height 9
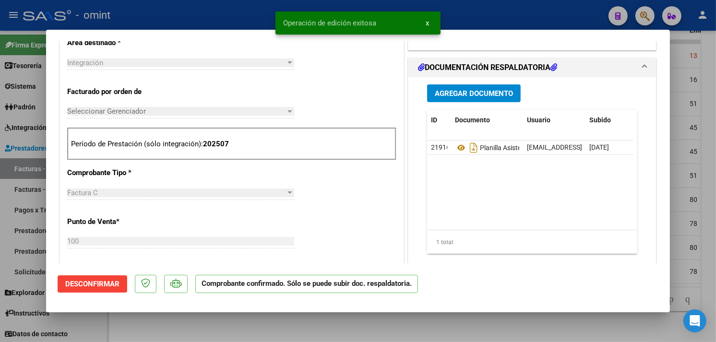
click at [190, 327] on div at bounding box center [358, 171] width 716 height 342
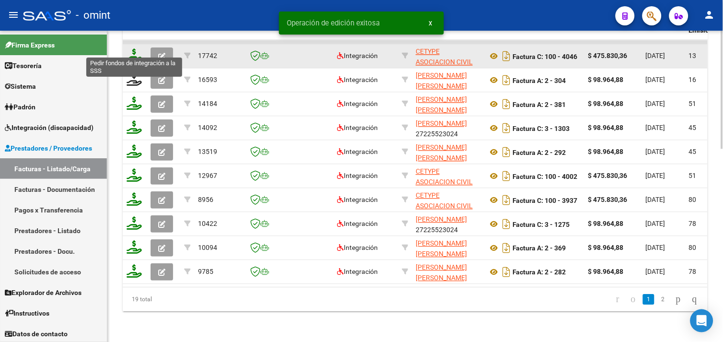
click at [137, 48] on icon at bounding box center [134, 54] width 15 height 13
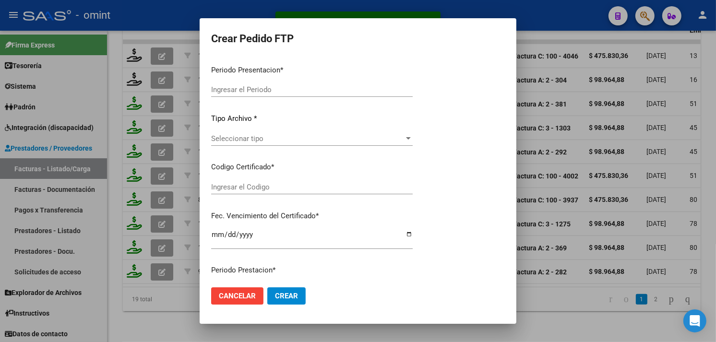
type input "202507"
type input "$ 475.830,36"
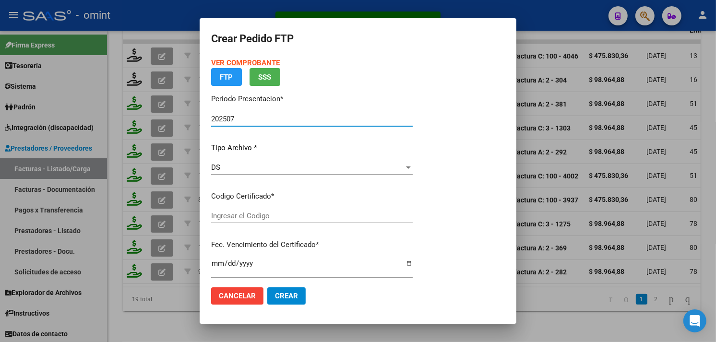
type input "9731960836"
type input "2025-10-31"
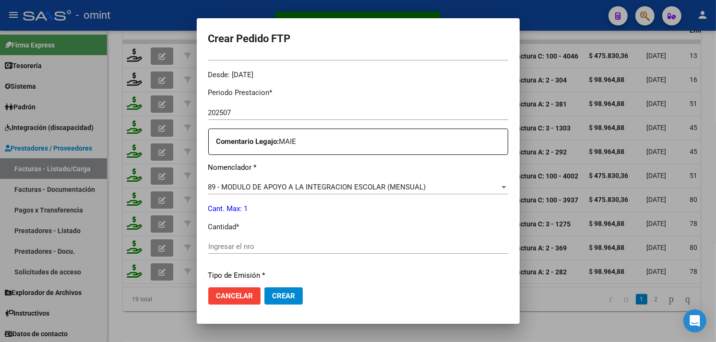
scroll to position [344, 0]
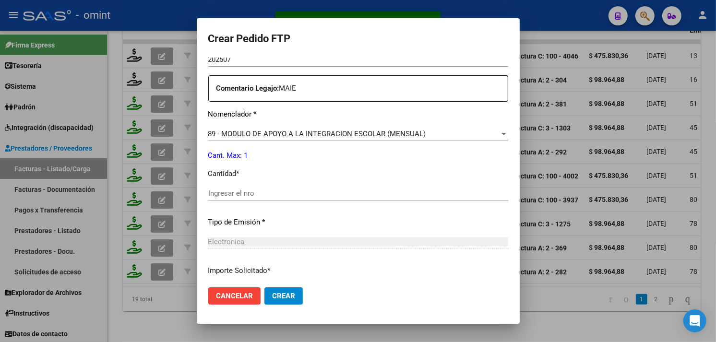
click at [270, 188] on div "Ingresar el nro" at bounding box center [358, 193] width 300 height 14
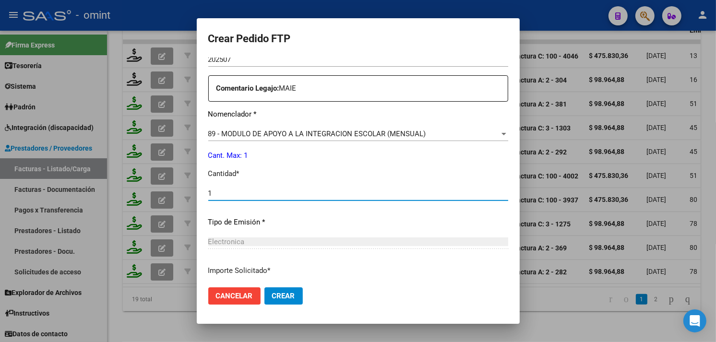
scroll to position [420, 0]
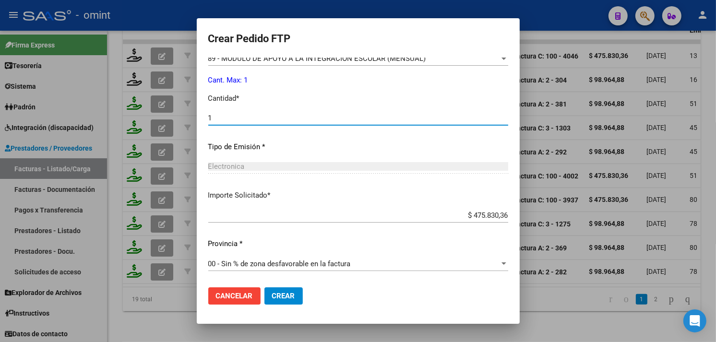
type input "1"
click at [284, 295] on span "Crear" at bounding box center [283, 296] width 23 height 9
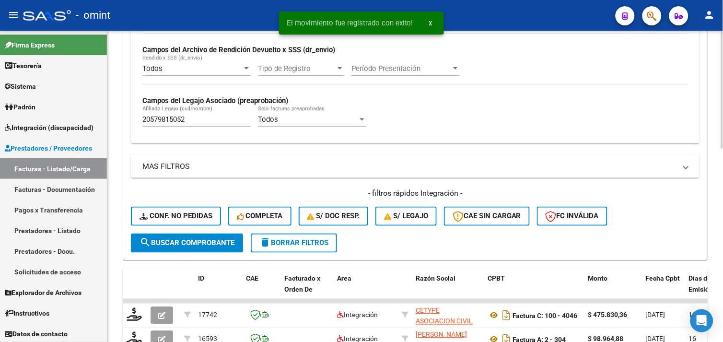
scroll to position [190, 0]
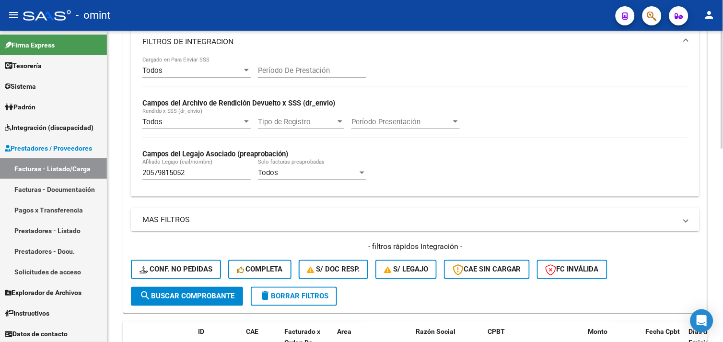
click at [169, 174] on input "20579815052" at bounding box center [196, 172] width 108 height 9
paste input "82103659"
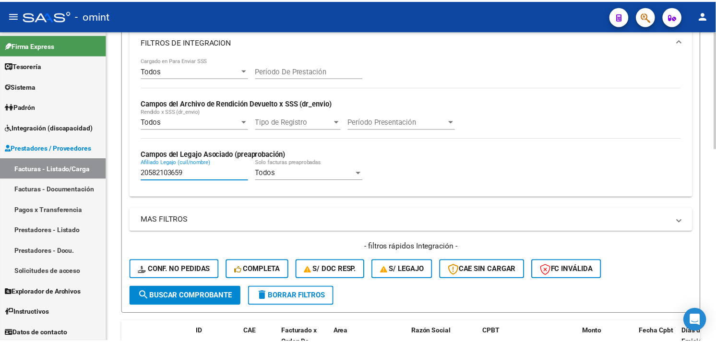
scroll to position [457, 0]
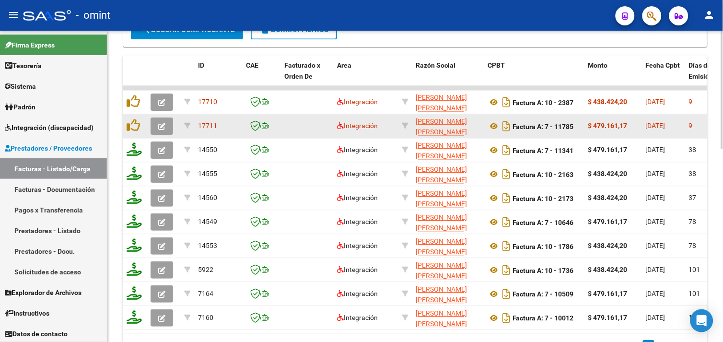
type input "20582103659"
click at [162, 128] on icon "button" at bounding box center [161, 126] width 7 height 7
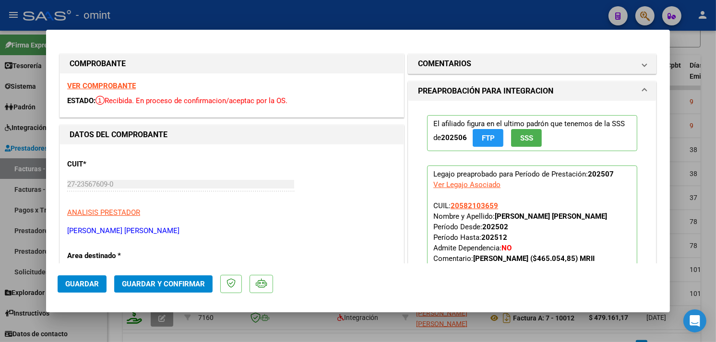
click at [103, 85] on strong "VER COMPROBANTE" at bounding box center [101, 86] width 69 height 9
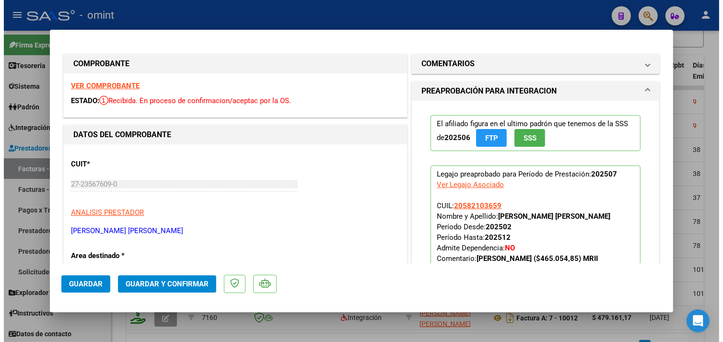
scroll to position [213, 0]
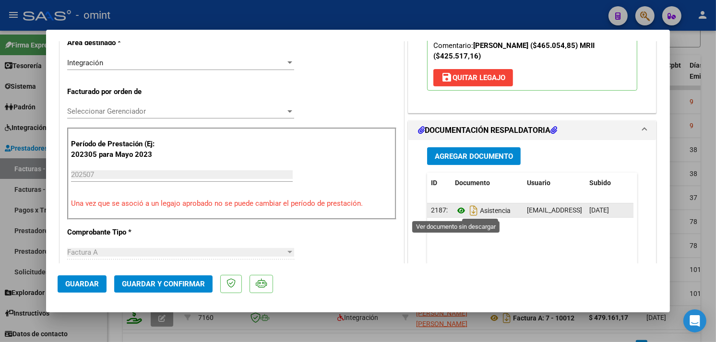
click at [458, 210] on icon at bounding box center [461, 211] width 12 height 12
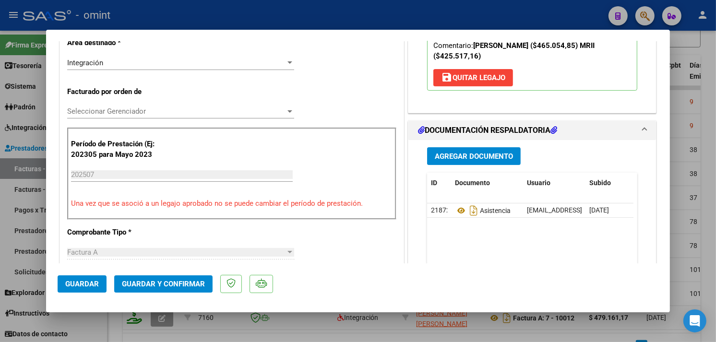
click at [165, 282] on span "Guardar y Confirmar" at bounding box center [163, 284] width 83 height 9
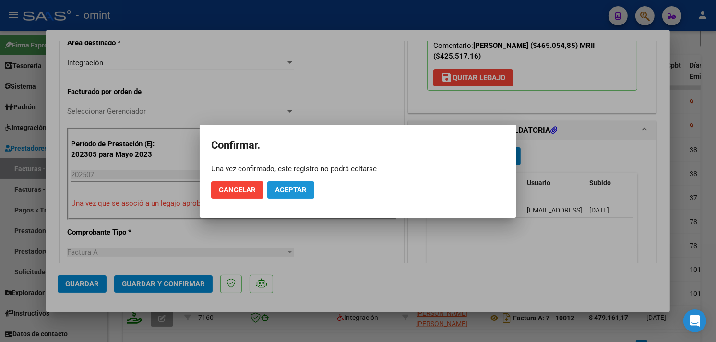
click at [291, 188] on span "Aceptar" at bounding box center [291, 190] width 32 height 9
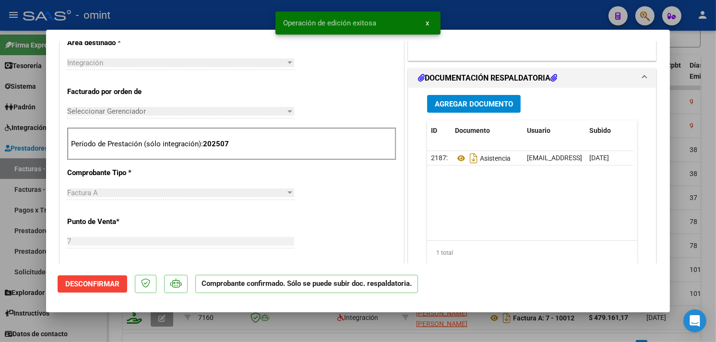
click at [229, 15] on div at bounding box center [358, 171] width 716 height 342
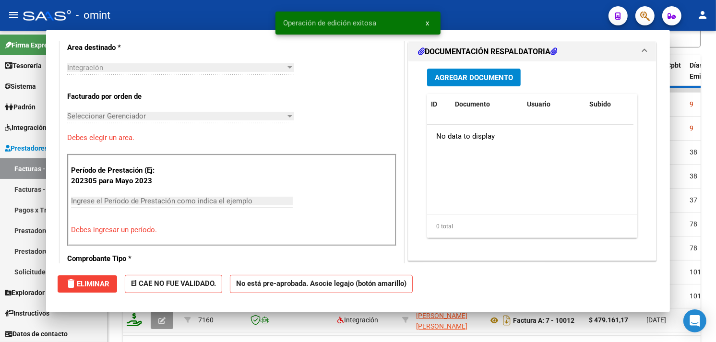
scroll to position [0, 0]
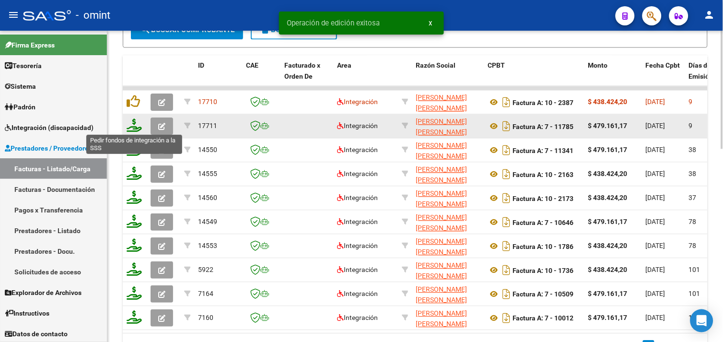
click at [136, 126] on icon at bounding box center [134, 124] width 15 height 13
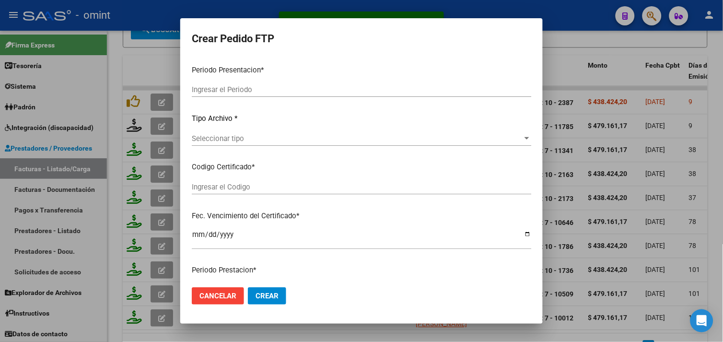
type input "202507"
type input "$ 479.161,17"
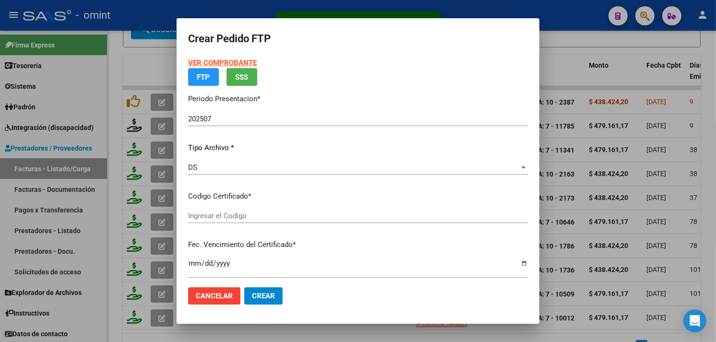
type input "7092490539"
type input "2026-09-06"
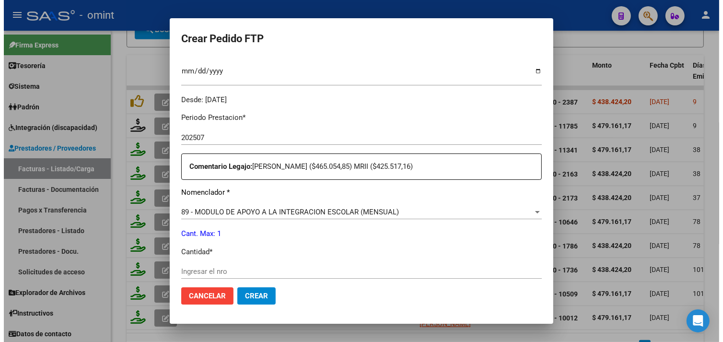
scroll to position [373, 0]
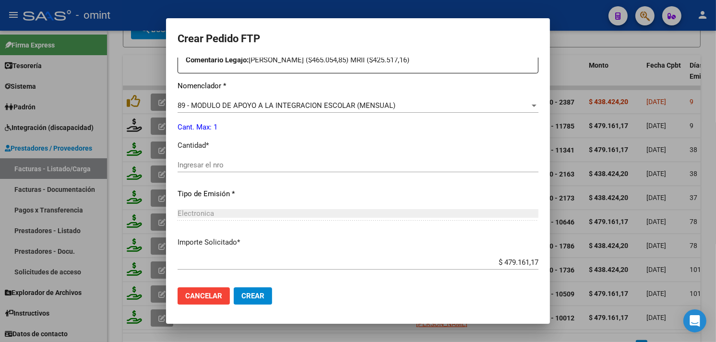
click at [232, 156] on div "Periodo Prestacion * 202507 Ingresar el Periodo Prestacion Comentario Legajo: M…" at bounding box center [357, 163] width 361 height 329
click at [224, 166] on input "Ingresar el nro" at bounding box center [357, 165] width 361 height 9
type input "1"
click at [248, 294] on span "Crear" at bounding box center [252, 296] width 23 height 9
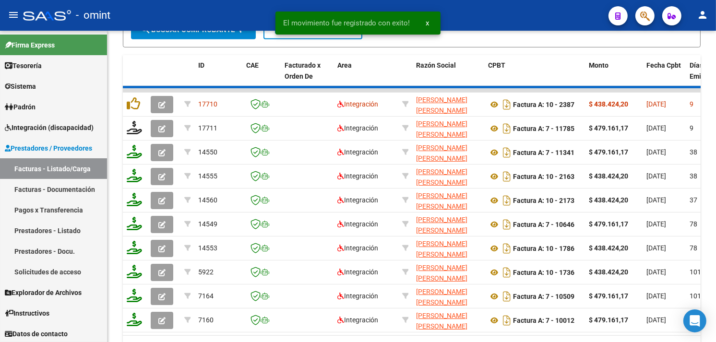
scroll to position [458, 0]
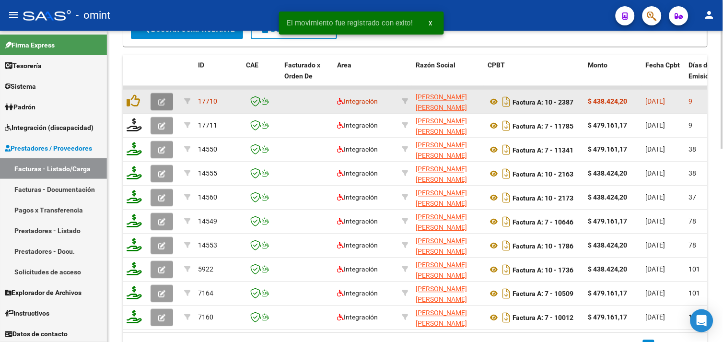
click at [153, 101] on button "button" at bounding box center [162, 101] width 23 height 17
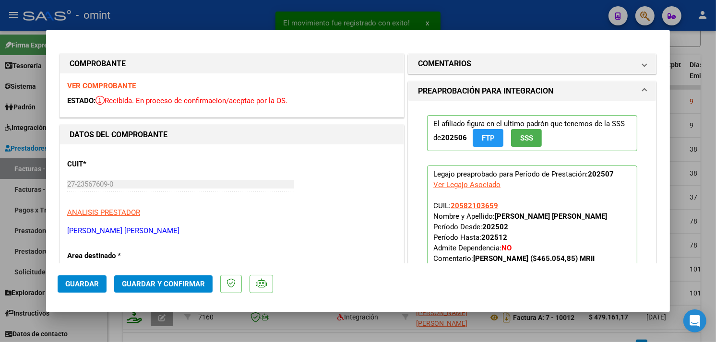
click at [121, 87] on strong "VER COMPROBANTE" at bounding box center [101, 86] width 69 height 9
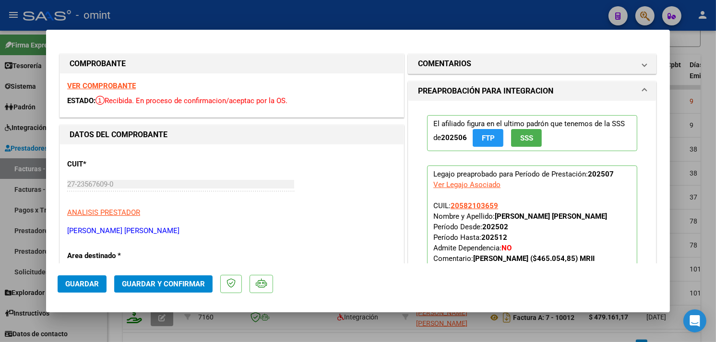
click at [228, 10] on div at bounding box center [358, 171] width 716 height 342
type input "$ 0,00"
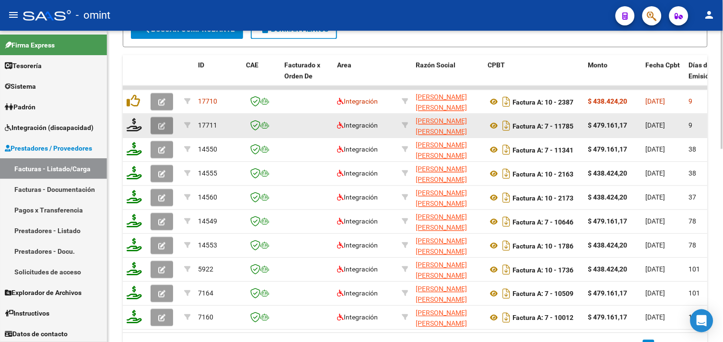
click at [160, 124] on icon "button" at bounding box center [161, 125] width 7 height 7
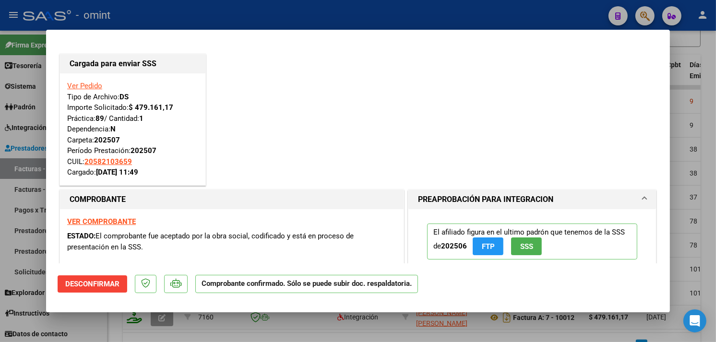
click at [215, 21] on div at bounding box center [358, 171] width 716 height 342
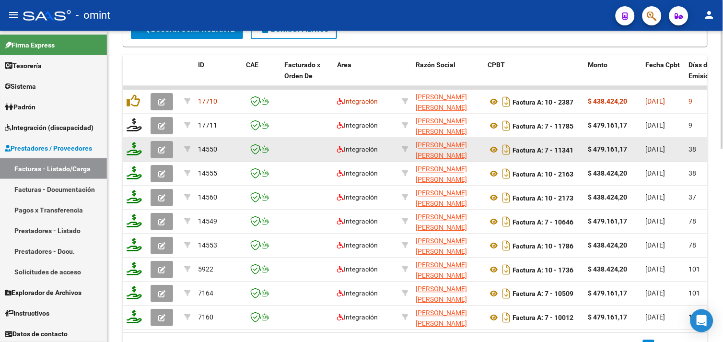
click at [160, 148] on icon "button" at bounding box center [161, 149] width 7 height 7
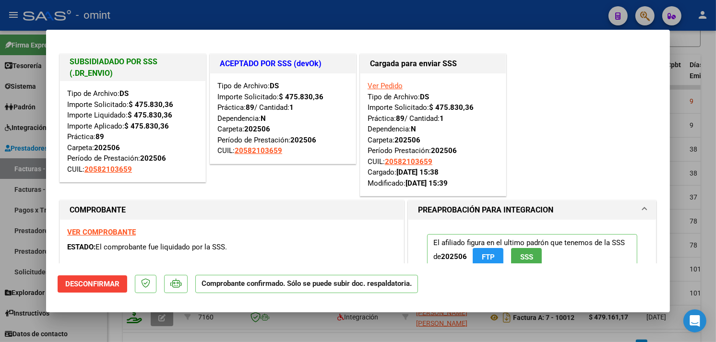
click at [172, 16] on div at bounding box center [358, 171] width 716 height 342
type input "$ 0,00"
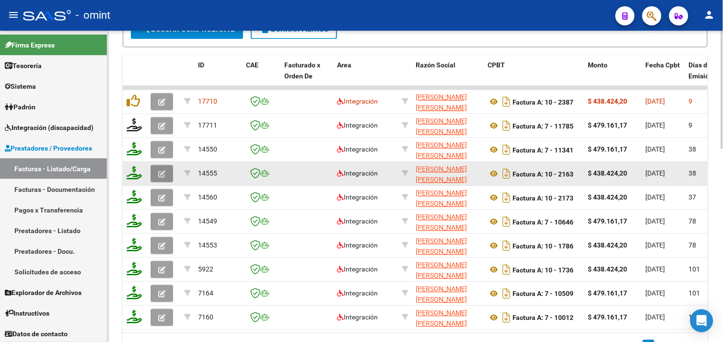
click at [164, 171] on icon "button" at bounding box center [161, 173] width 7 height 7
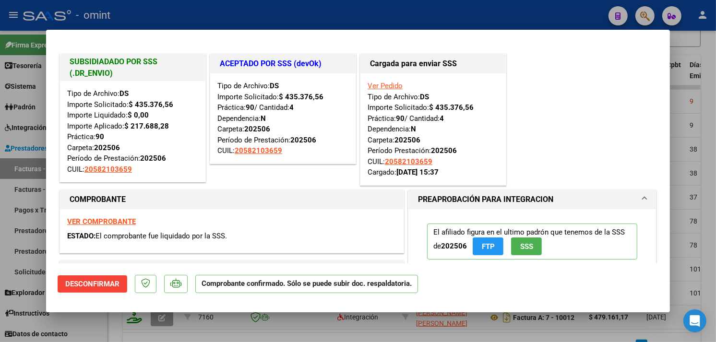
scroll to position [53, 0]
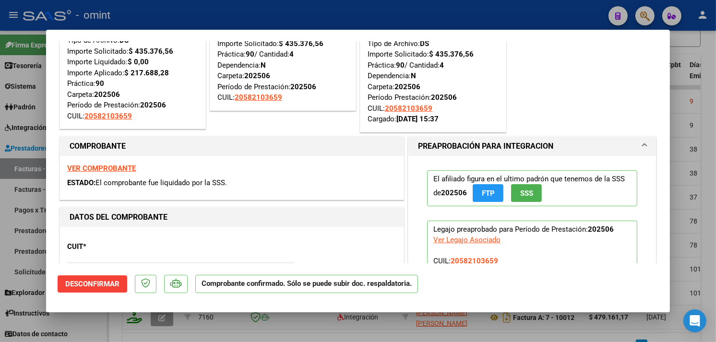
click at [103, 169] on strong "VER COMPROBANTE" at bounding box center [101, 168] width 69 height 9
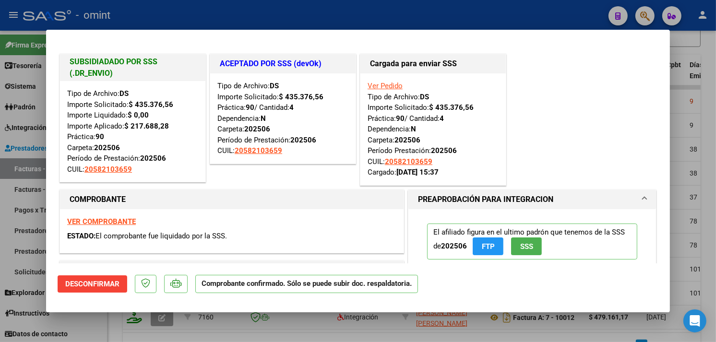
click at [250, 15] on div at bounding box center [358, 171] width 716 height 342
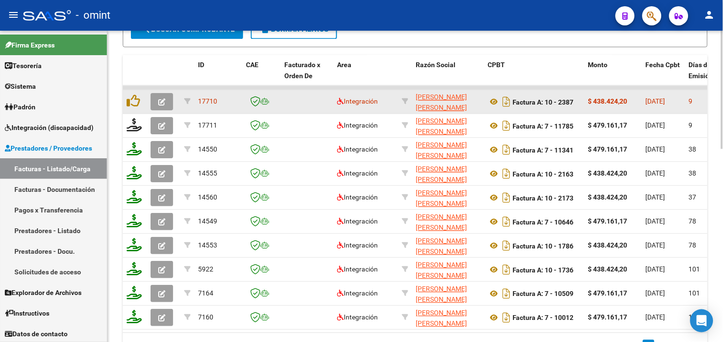
click at [162, 100] on icon "button" at bounding box center [161, 101] width 7 height 7
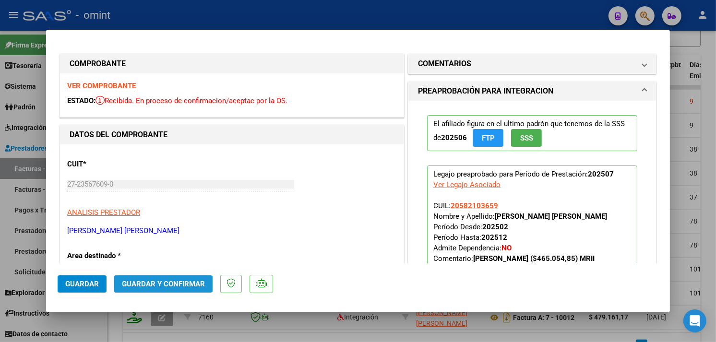
click at [175, 281] on span "Guardar y Confirmar" at bounding box center [163, 284] width 83 height 9
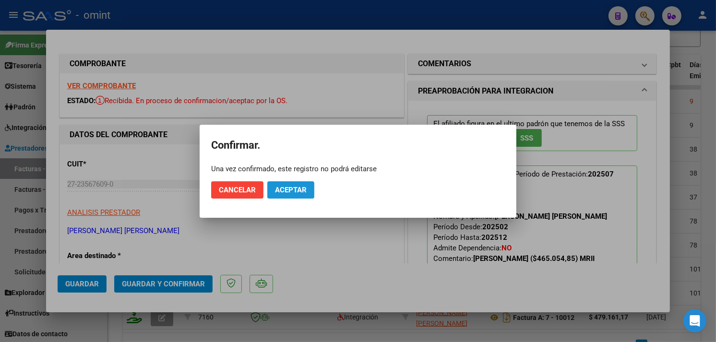
click at [307, 184] on button "Aceptar" at bounding box center [290, 189] width 47 height 17
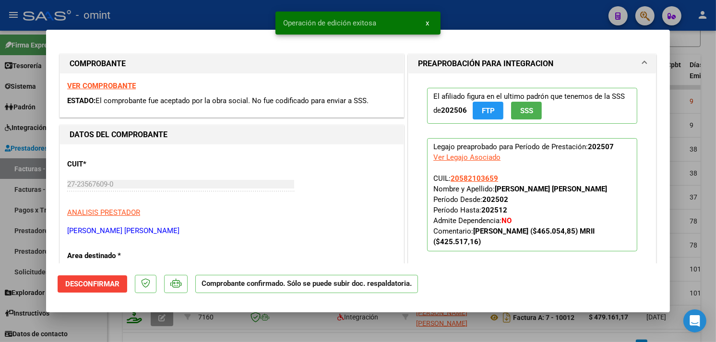
drag, startPoint x: 243, startPoint y: 11, endPoint x: 209, endPoint y: 22, distance: 35.8
click at [243, 10] on div at bounding box center [358, 171] width 716 height 342
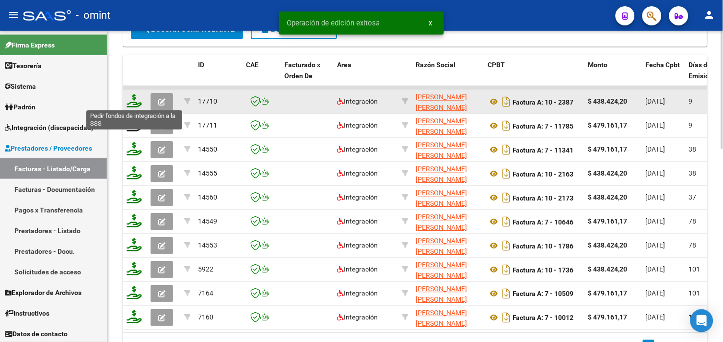
click at [133, 101] on icon at bounding box center [134, 100] width 15 height 13
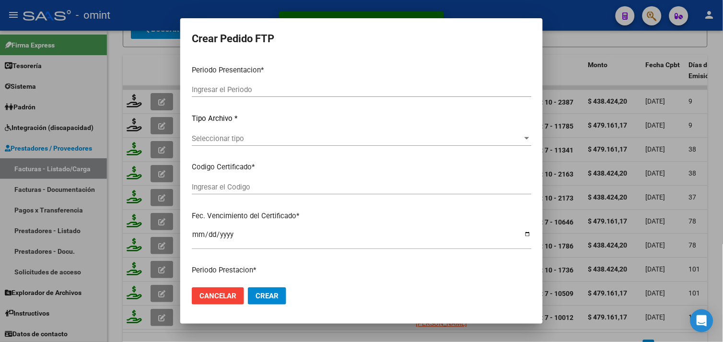
type input "202507"
type input "$ 438.424,20"
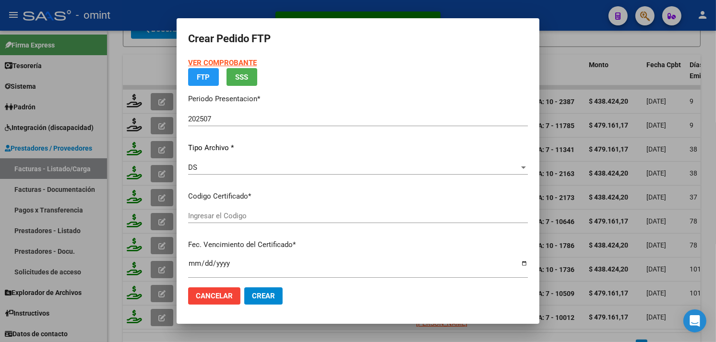
type input "7092490539"
type input "2026-09-06"
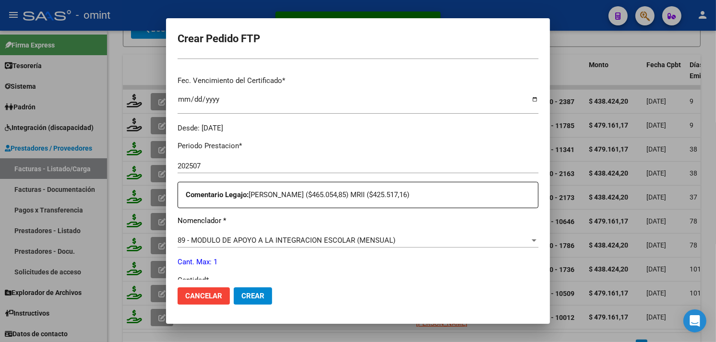
scroll to position [291, 0]
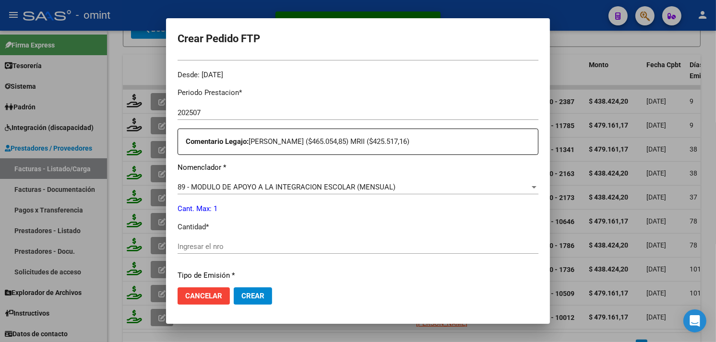
click at [242, 186] on span "89 - MODULO DE APOYO A LA INTEGRACION ESCOLAR (MENSUAL)" at bounding box center [286, 187] width 218 height 9
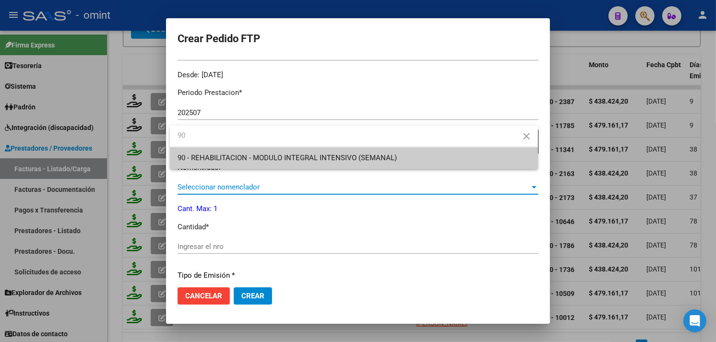
scroll to position [0, 0]
type input "90"
click at [248, 189] on div at bounding box center [358, 171] width 716 height 342
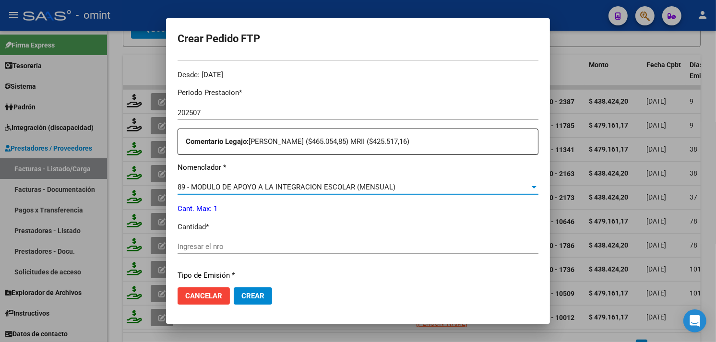
click at [269, 183] on span "89 - MODULO DE APOYO A LA INTEGRACION ESCOLAR (MENSUAL)" at bounding box center [286, 187] width 218 height 9
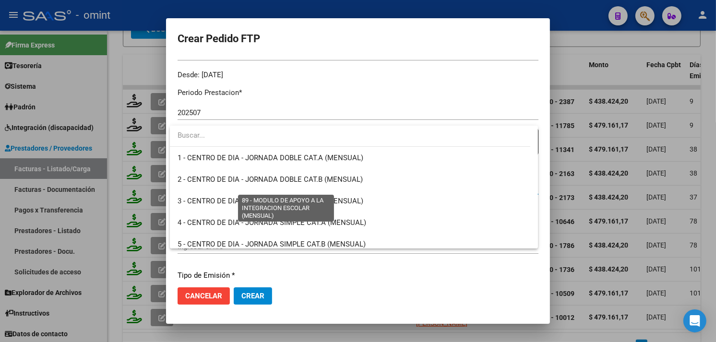
scroll to position [1870, 0]
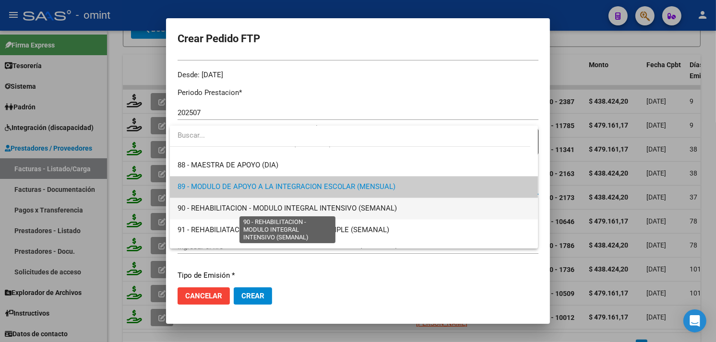
click at [249, 209] on span "90 - REHABILITACION - MODULO INTEGRAL INTENSIVO (SEMANAL)" at bounding box center [286, 208] width 219 height 9
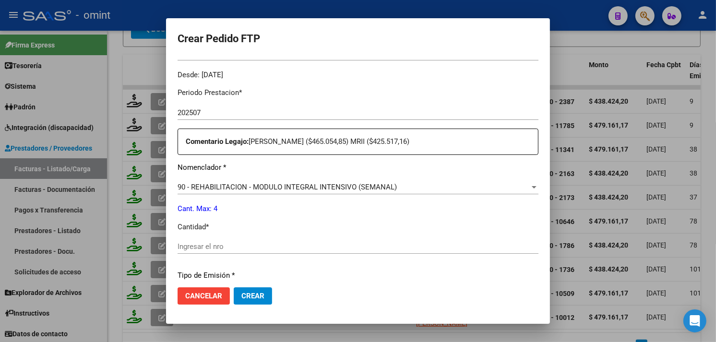
click at [248, 240] on div "Periodo Prestacion * 202507 Ingresar el Periodo Prestacion Comentario Legajo: M…" at bounding box center [357, 244] width 361 height 329
click at [248, 246] on input "Ingresar el nro" at bounding box center [357, 246] width 361 height 9
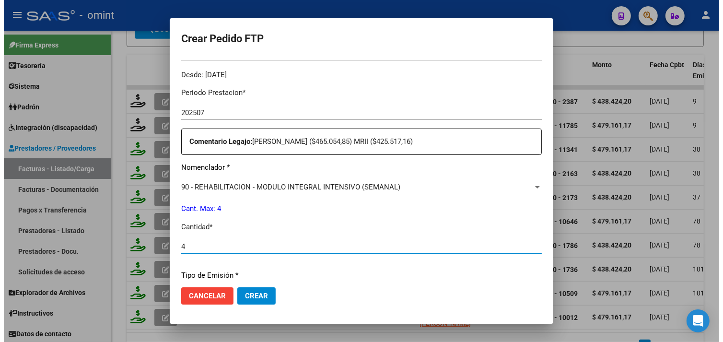
scroll to position [420, 0]
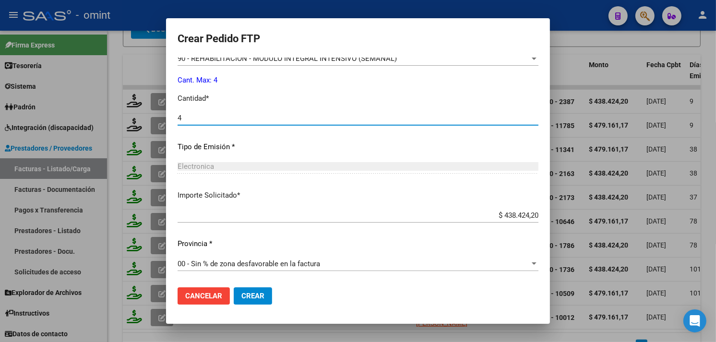
type input "4"
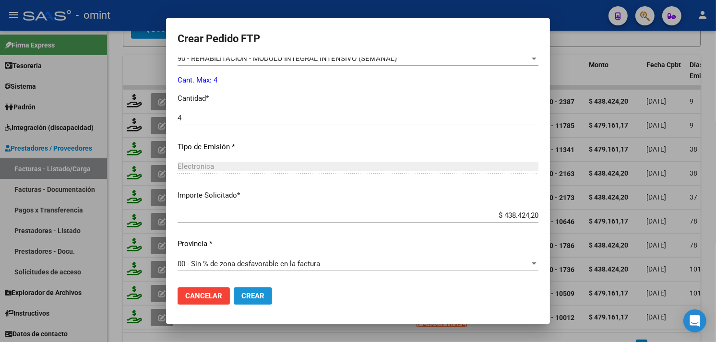
click at [260, 298] on span "Crear" at bounding box center [252, 296] width 23 height 9
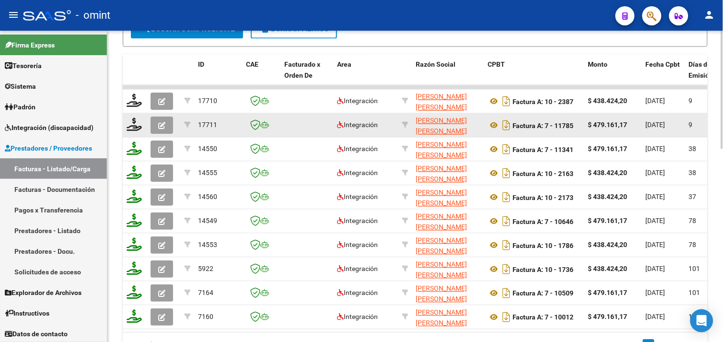
scroll to position [245, 0]
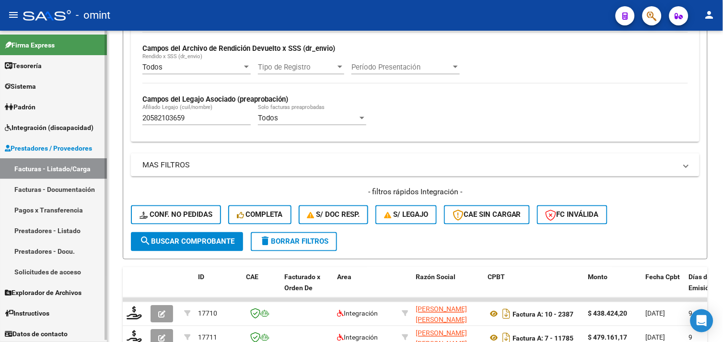
click at [103, 117] on mat-sidenav-container "Firma Express Tesorería Extractos Procesados (csv) Extractos Originales (pdf) S…" at bounding box center [361, 186] width 723 height 311
paste input "7535865332"
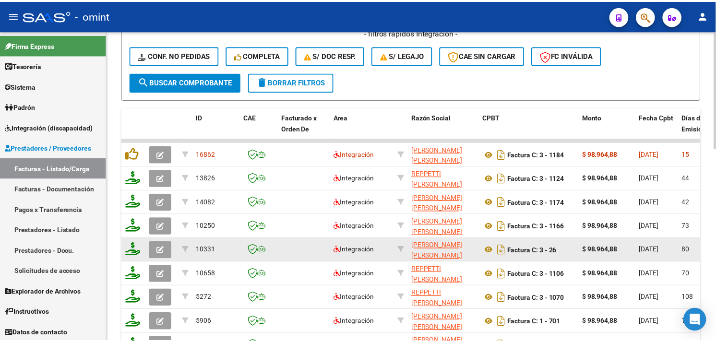
scroll to position [510, 0]
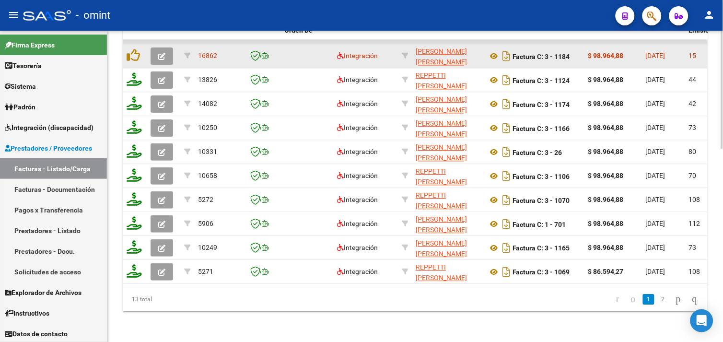
type input "27535865332"
click at [168, 47] on button "button" at bounding box center [162, 55] width 23 height 17
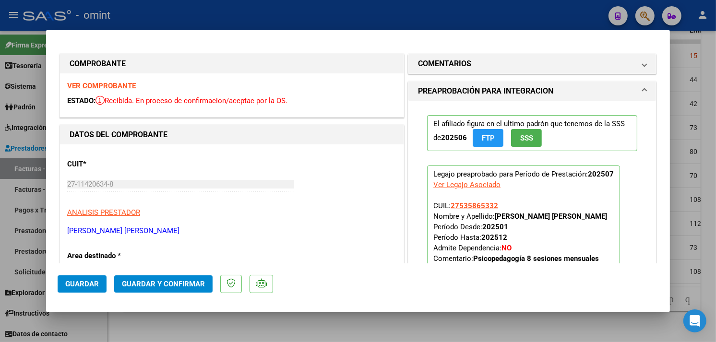
click at [120, 84] on strong "VER COMPROBANTE" at bounding box center [101, 86] width 69 height 9
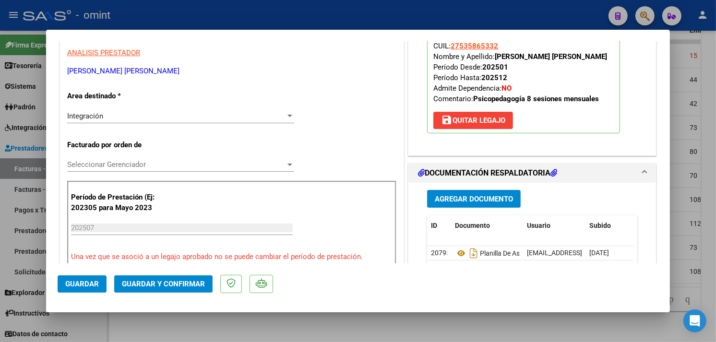
scroll to position [213, 0]
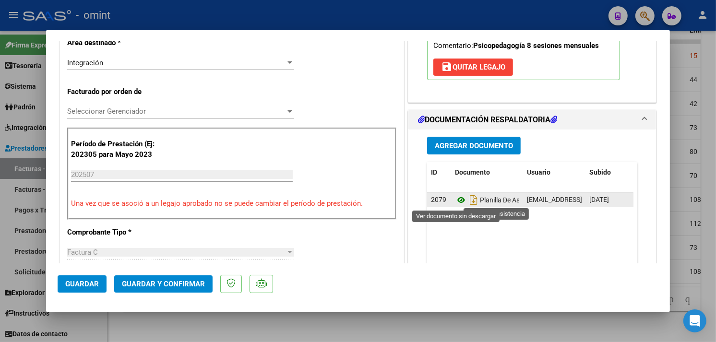
click at [457, 199] on icon at bounding box center [461, 200] width 12 height 12
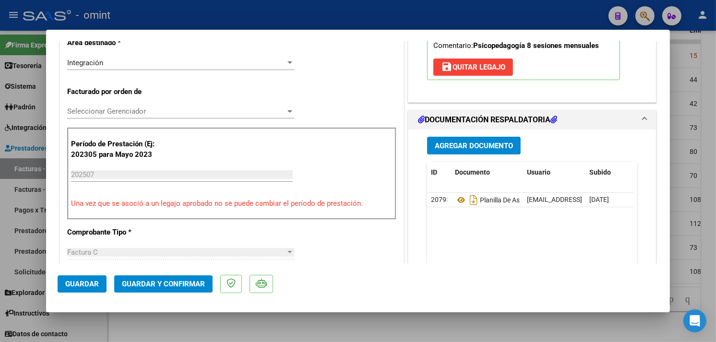
click at [170, 278] on button "Guardar y Confirmar" at bounding box center [163, 283] width 98 height 17
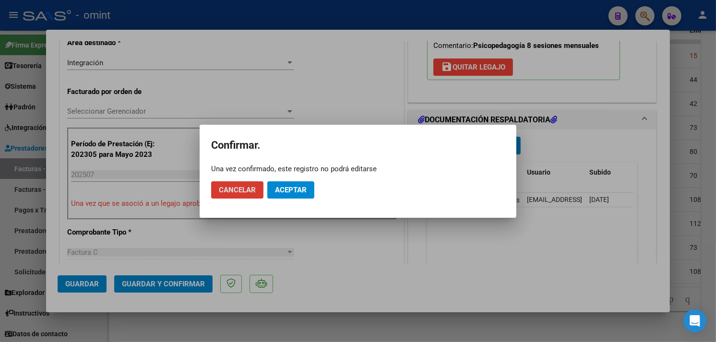
click at [295, 187] on span "Aceptar" at bounding box center [291, 190] width 32 height 9
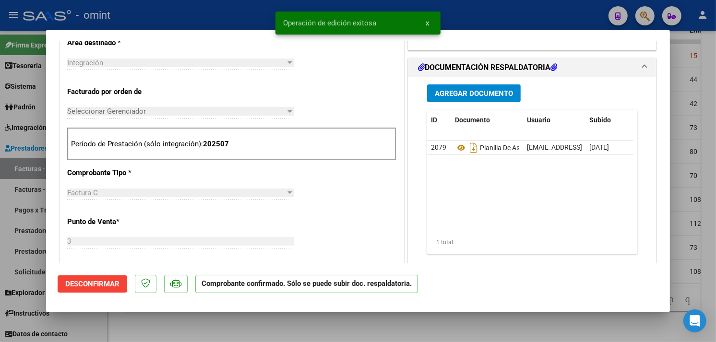
click at [219, 13] on div at bounding box center [358, 171] width 716 height 342
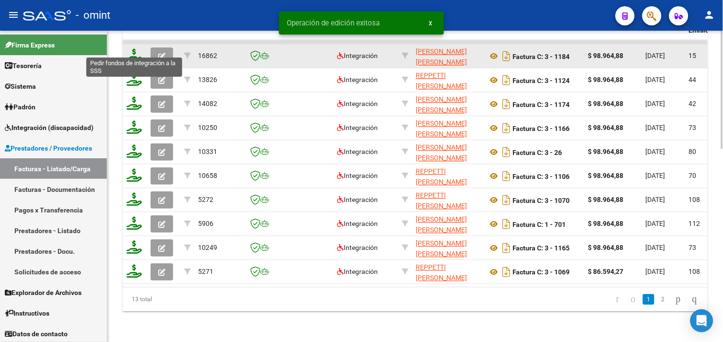
click at [135, 50] on icon at bounding box center [134, 54] width 15 height 13
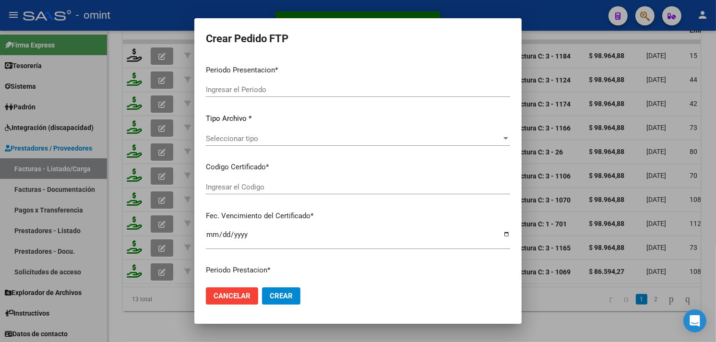
type input "202507"
type input "$ 98.964,88"
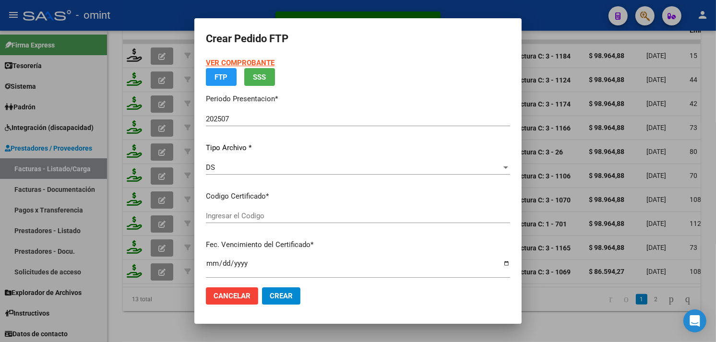
type input "8392206719"
type input "2028-02-01"
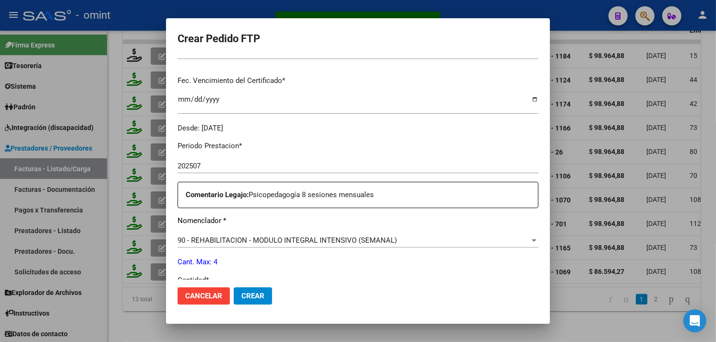
scroll to position [344, 0]
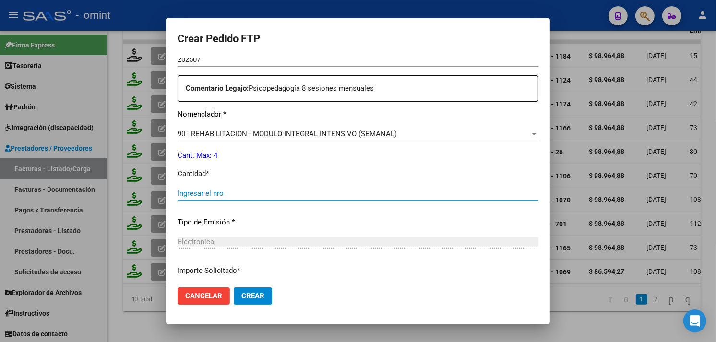
click at [277, 190] on input "Ingresar el nro" at bounding box center [357, 193] width 361 height 9
type input "4"
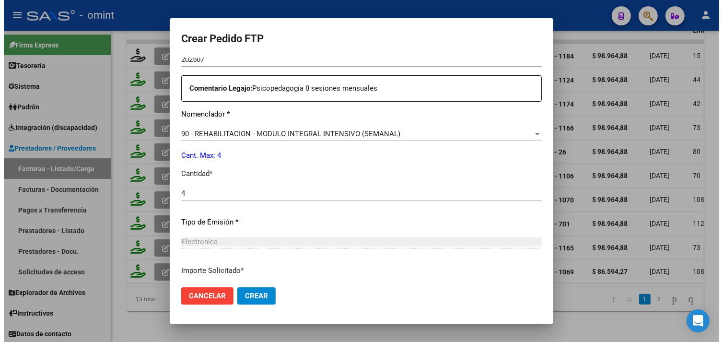
scroll to position [420, 0]
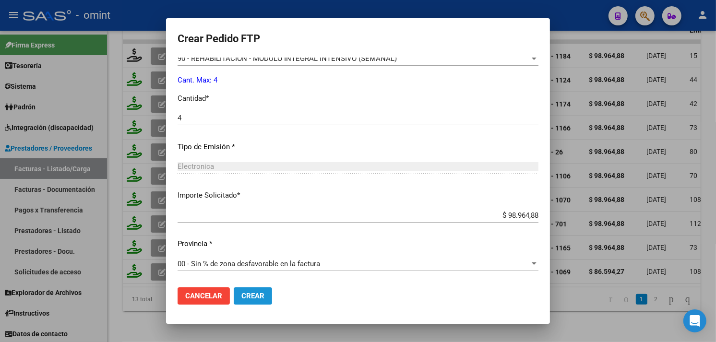
click at [253, 296] on span "Crear" at bounding box center [252, 296] width 23 height 9
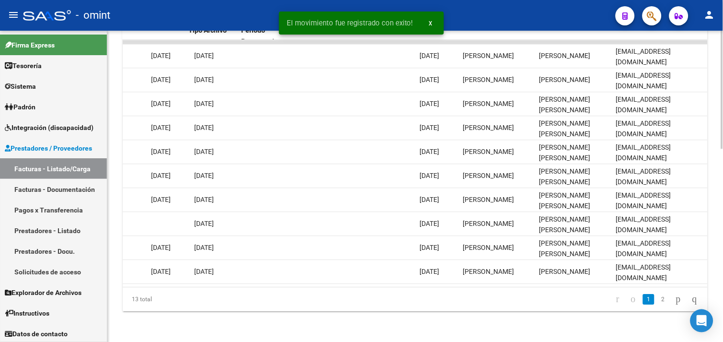
scroll to position [0, 0]
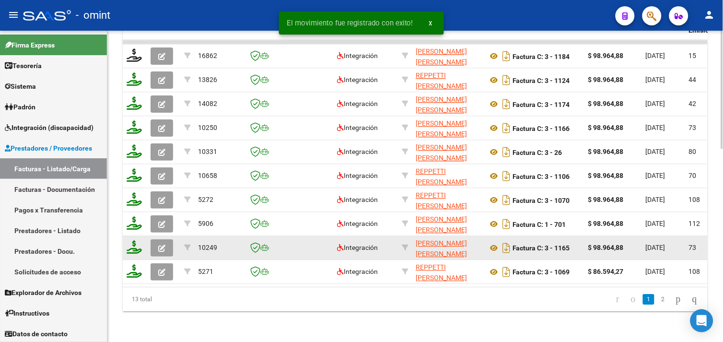
click at [164, 245] on icon "button" at bounding box center [161, 248] width 7 height 7
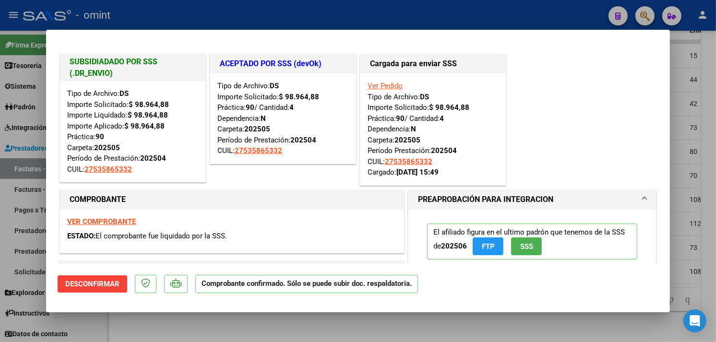
click at [255, 314] on div at bounding box center [358, 171] width 716 height 342
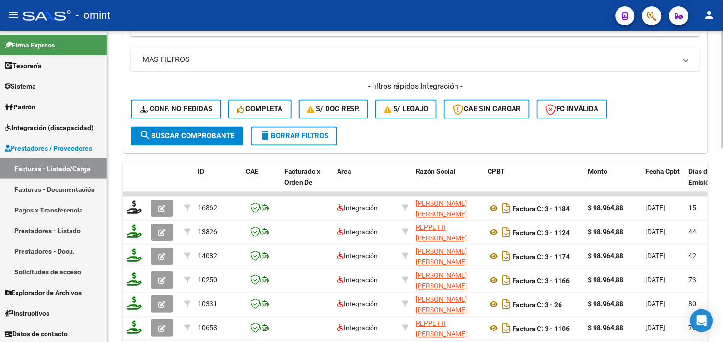
scroll to position [297, 0]
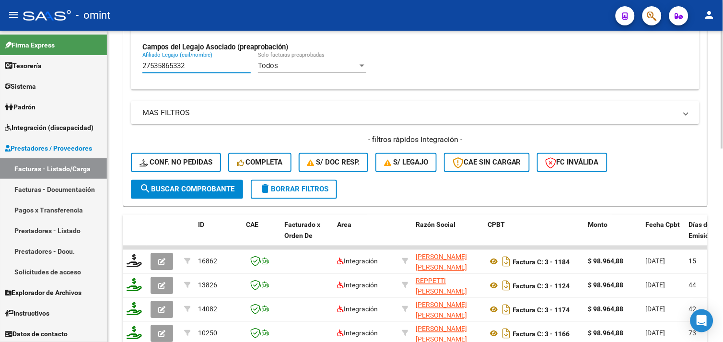
click at [169, 66] on input "27535865332" at bounding box center [196, 65] width 108 height 9
paste input "058208337"
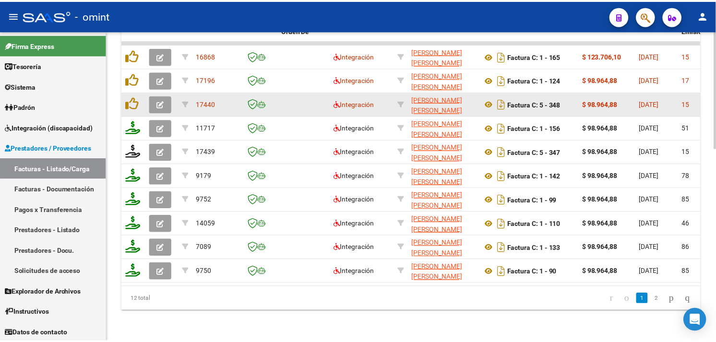
scroll to position [457, 0]
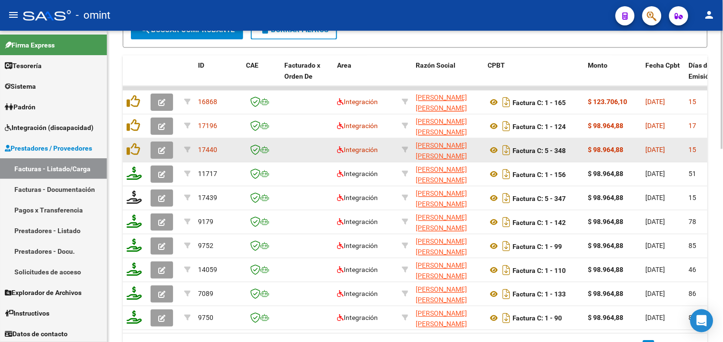
type input "20582083372"
click at [159, 152] on icon "button" at bounding box center [161, 150] width 7 height 7
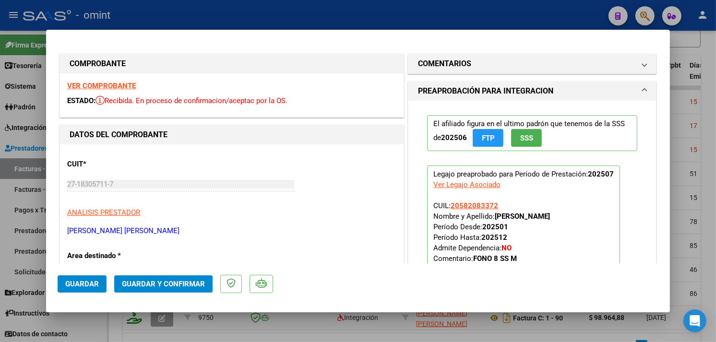
click at [107, 83] on strong "VER COMPROBANTE" at bounding box center [101, 86] width 69 height 9
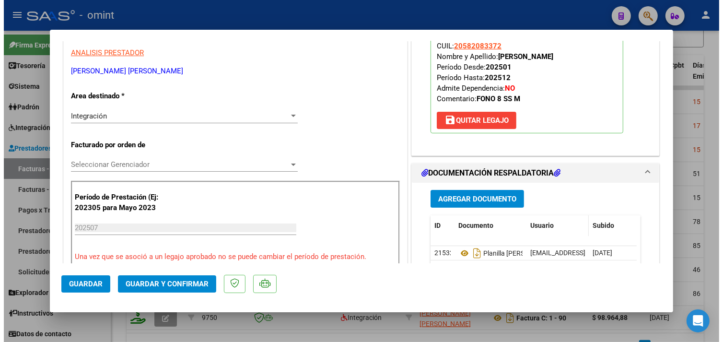
scroll to position [213, 0]
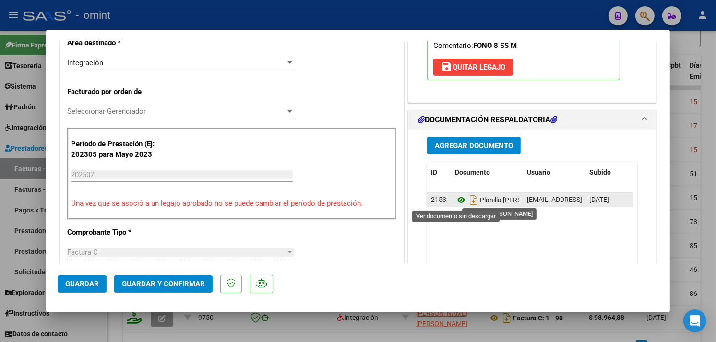
click at [456, 197] on icon at bounding box center [461, 200] width 12 height 12
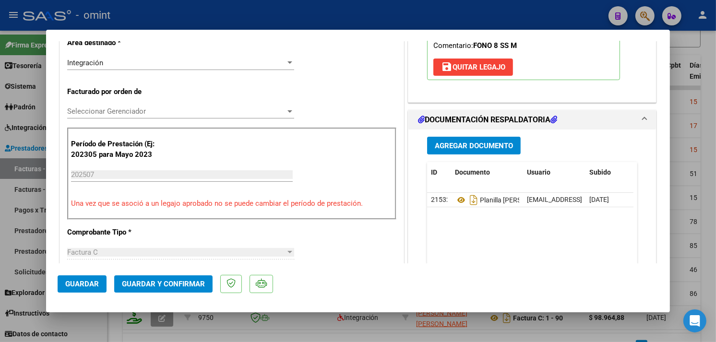
click at [193, 285] on span "Guardar y Confirmar" at bounding box center [163, 284] width 83 height 9
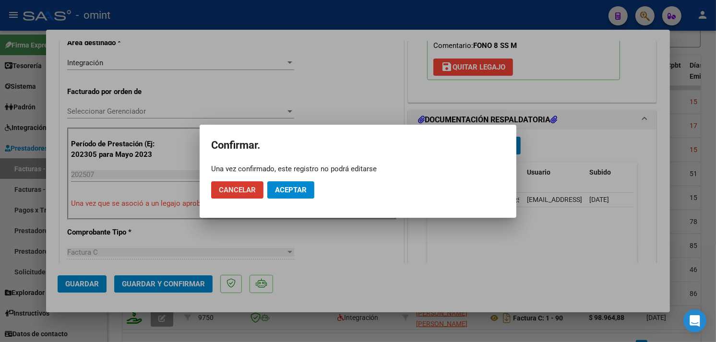
click at [274, 181] on button "Aceptar" at bounding box center [290, 189] width 47 height 17
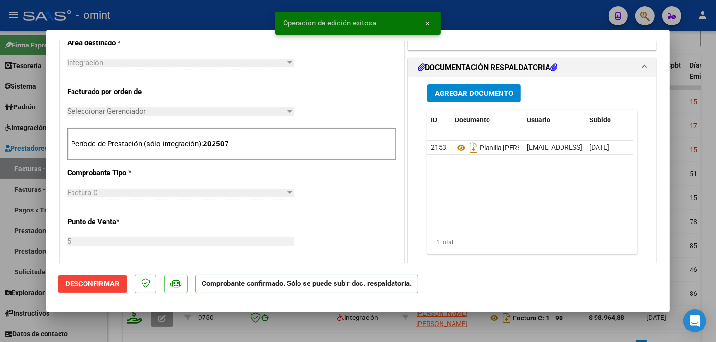
click at [228, 15] on div at bounding box center [358, 171] width 716 height 342
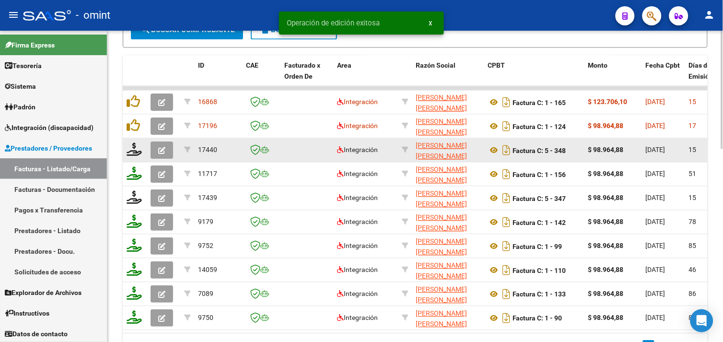
click at [160, 150] on icon "button" at bounding box center [161, 150] width 7 height 7
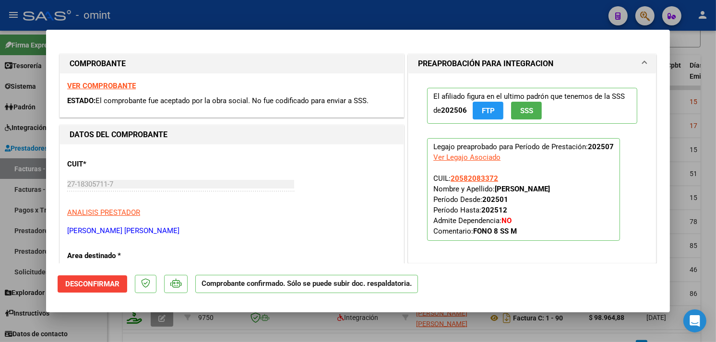
click at [177, 14] on div at bounding box center [358, 171] width 716 height 342
type input "$ 0,00"
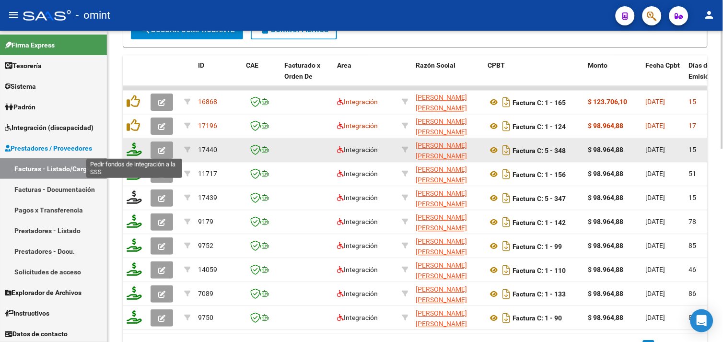
click at [134, 147] on icon at bounding box center [134, 148] width 15 height 13
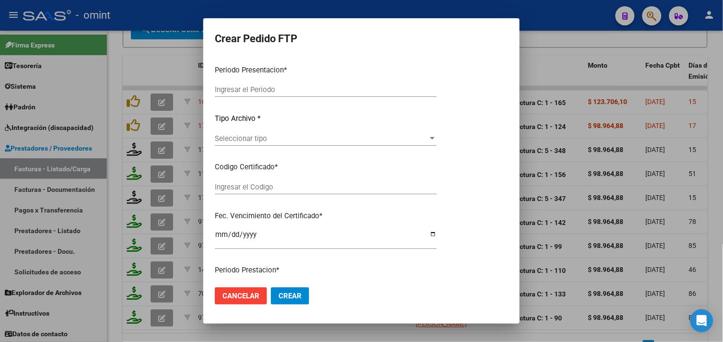
type input "202507"
type input "$ 98.964,88"
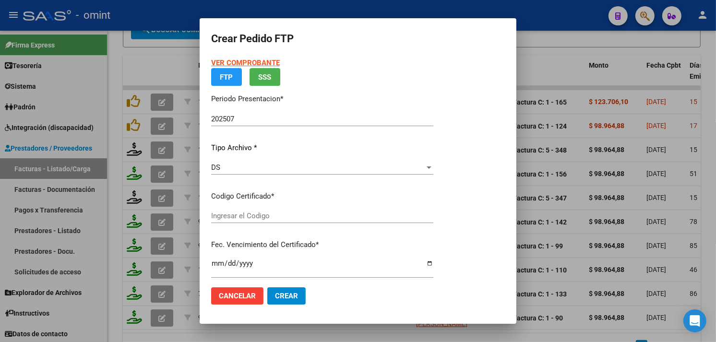
type input "3619897723"
type input "2030-01-31"
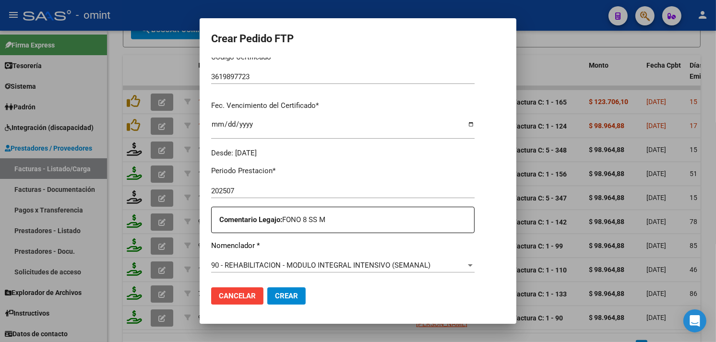
scroll to position [319, 0]
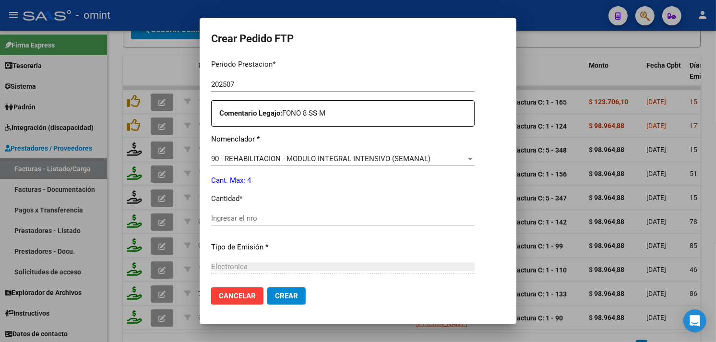
click at [290, 213] on div "Ingresar el nro" at bounding box center [342, 218] width 263 height 14
type input "4"
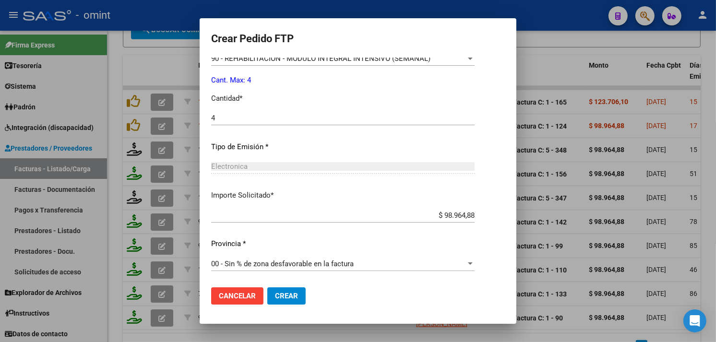
click at [288, 296] on span "Crear" at bounding box center [286, 296] width 23 height 9
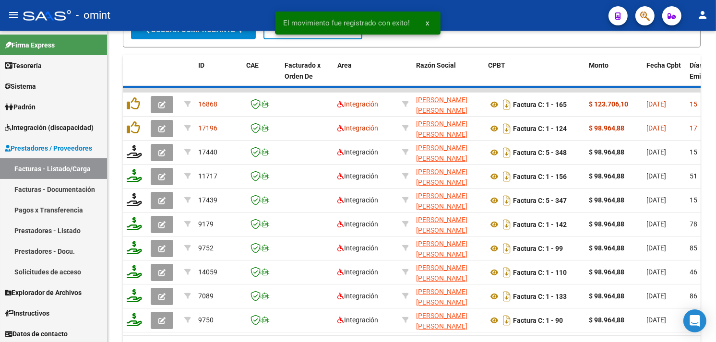
scroll to position [458, 0]
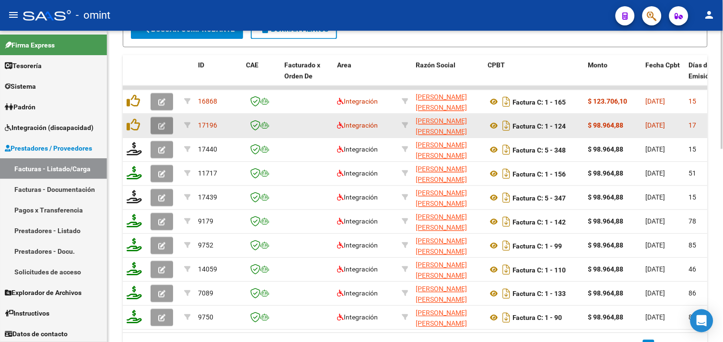
click at [165, 126] on button "button" at bounding box center [162, 125] width 23 height 17
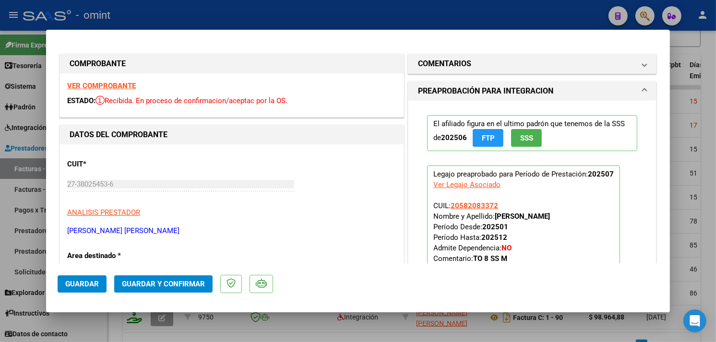
click at [127, 86] on strong "VER COMPROBANTE" at bounding box center [101, 86] width 69 height 9
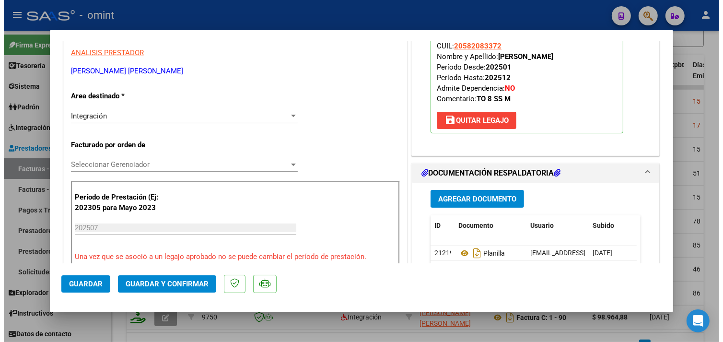
scroll to position [266, 0]
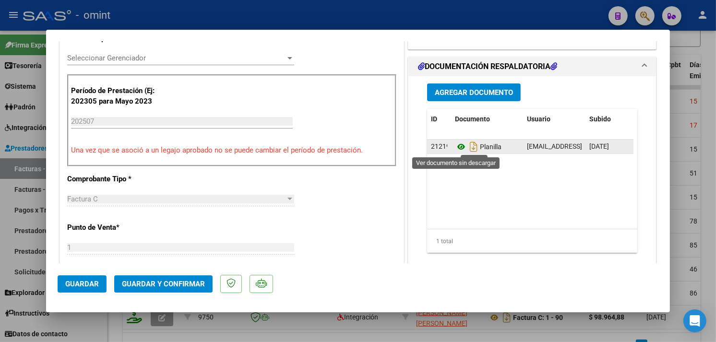
click at [455, 143] on icon at bounding box center [461, 147] width 12 height 12
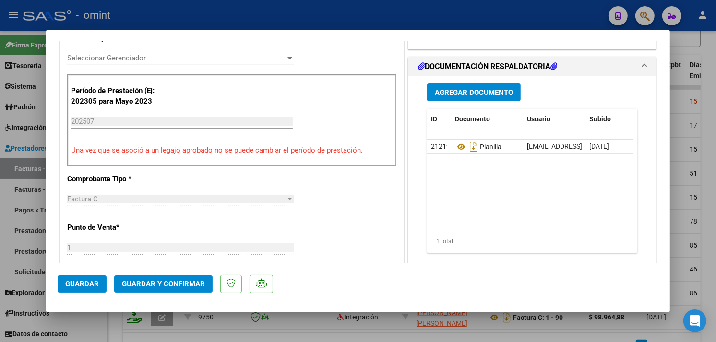
click at [178, 287] on span "Guardar y Confirmar" at bounding box center [163, 284] width 83 height 9
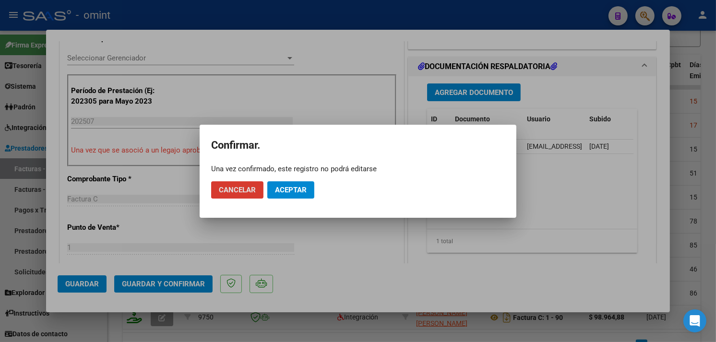
click at [292, 189] on span "Aceptar" at bounding box center [291, 190] width 32 height 9
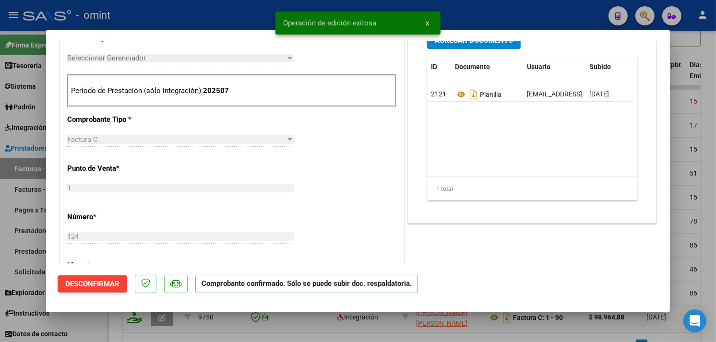
click at [237, 12] on div at bounding box center [358, 171] width 716 height 342
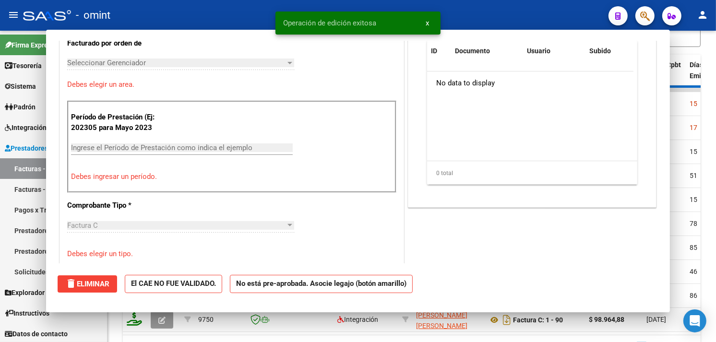
scroll to position [0, 0]
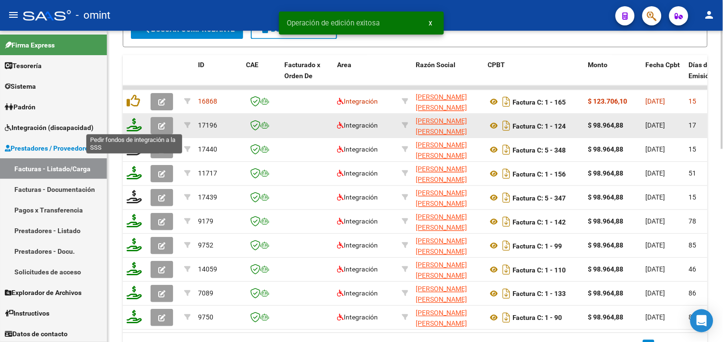
click at [131, 126] on icon at bounding box center [134, 124] width 15 height 13
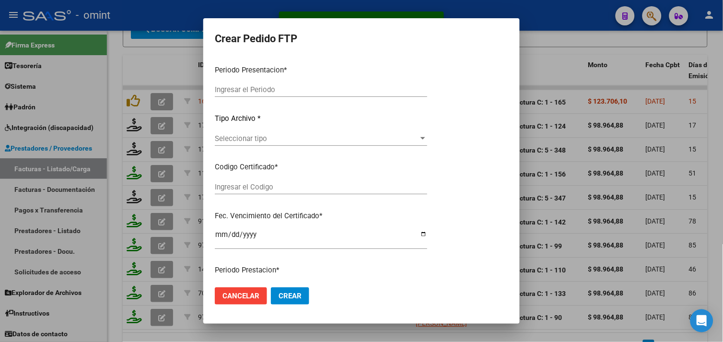
type input "202507"
type input "$ 98.964,88"
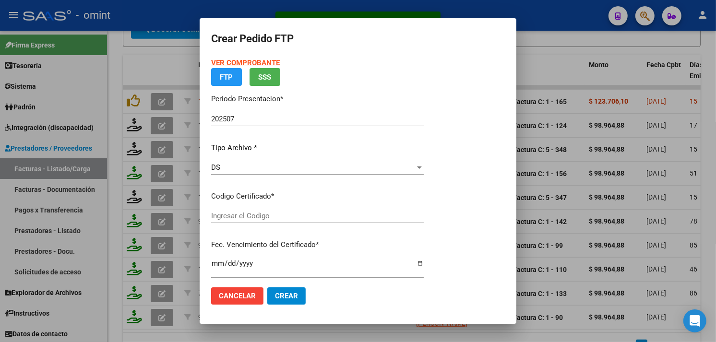
type input "3619897723"
type input "2030-01-31"
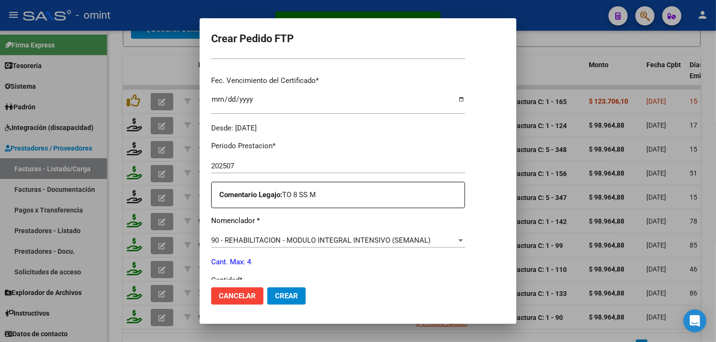
scroll to position [344, 0]
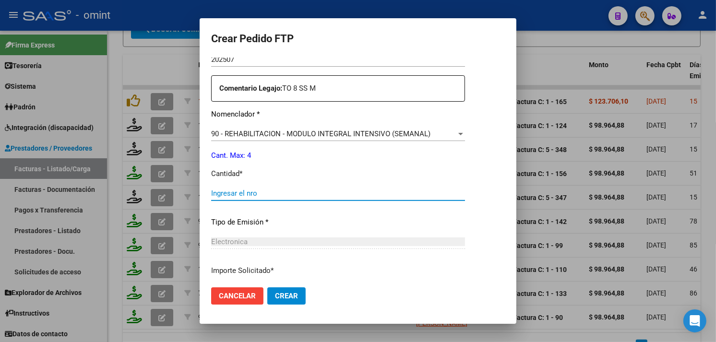
click at [272, 195] on input "Ingresar el nro" at bounding box center [338, 193] width 254 height 9
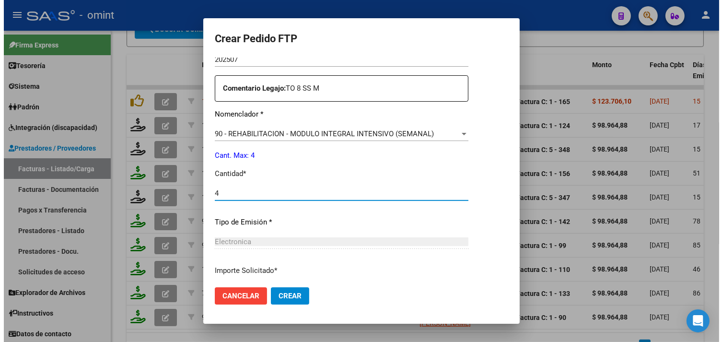
scroll to position [420, 0]
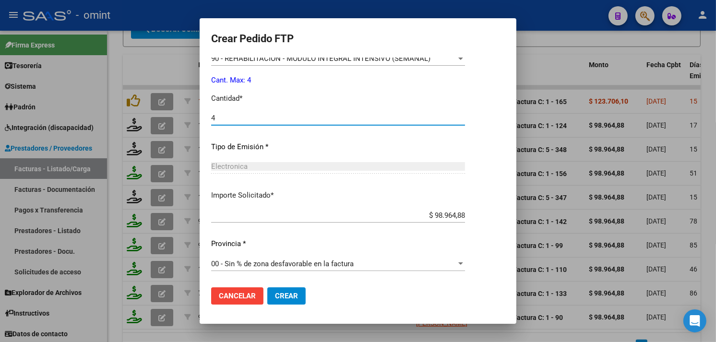
type input "4"
click at [277, 292] on span "Crear" at bounding box center [286, 296] width 23 height 9
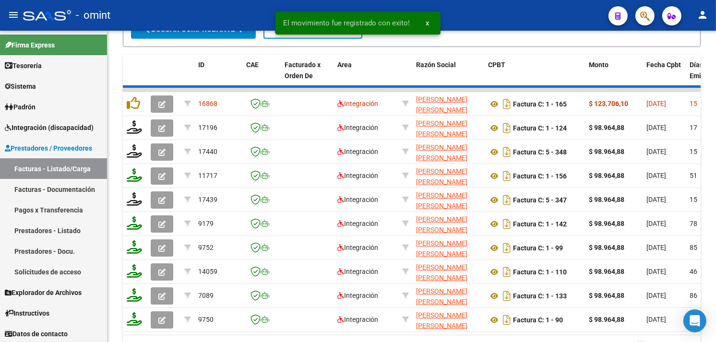
scroll to position [458, 0]
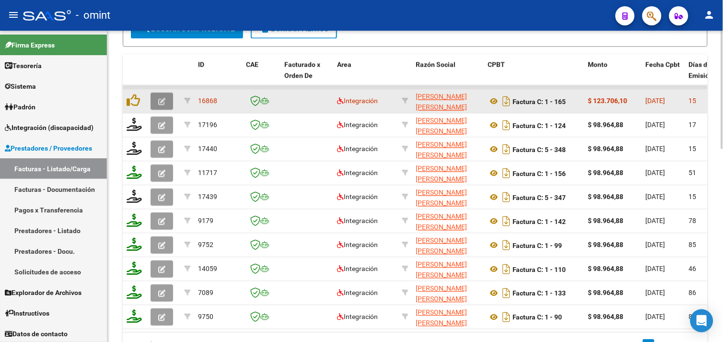
click at [158, 101] on icon "button" at bounding box center [161, 101] width 7 height 7
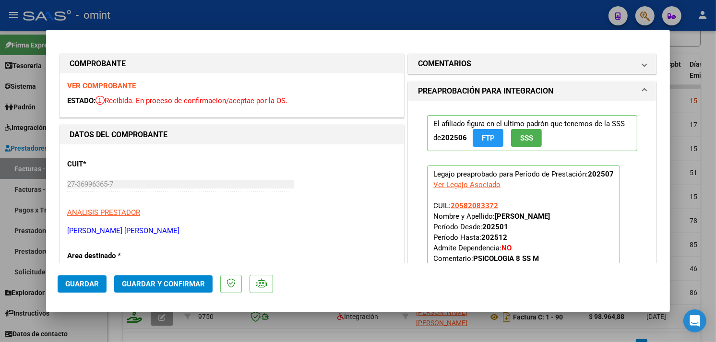
click at [113, 84] on strong "VER COMPROBANTE" at bounding box center [101, 86] width 69 height 9
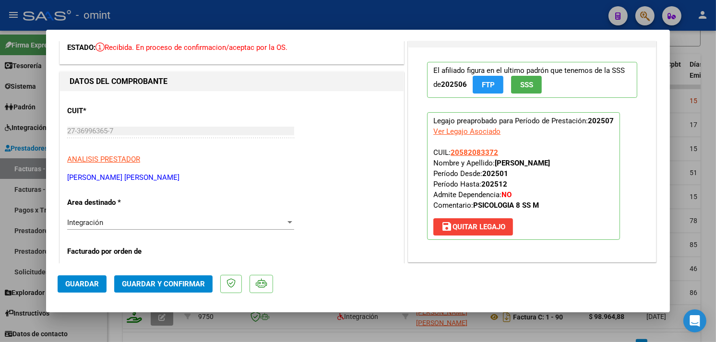
scroll to position [0, 0]
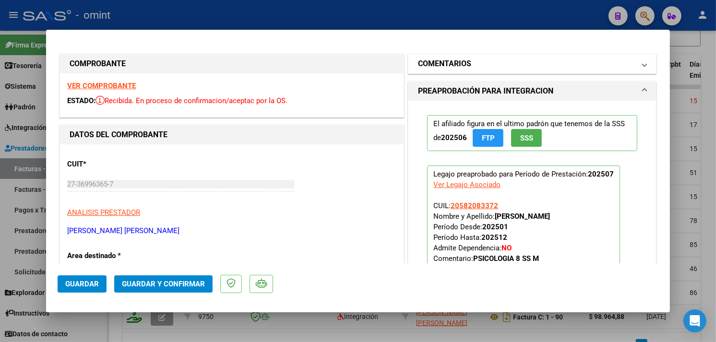
click at [449, 63] on h1 "COMENTARIOS" at bounding box center [444, 64] width 53 height 12
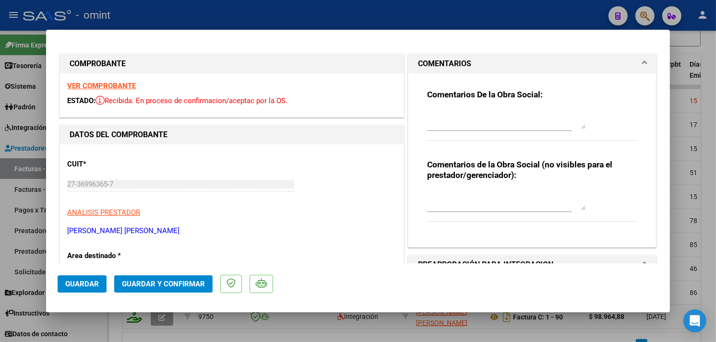
click at [447, 118] on textarea at bounding box center [506, 119] width 158 height 19
paste textarea "Factura emitida por 11 sesiones, prestación habilitada por 8 sesiones mensuales…"
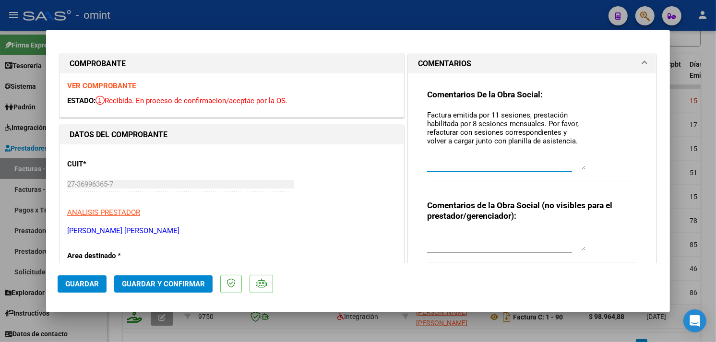
drag, startPoint x: 574, startPoint y: 125, endPoint x: 573, endPoint y: 165, distance: 40.8
click at [573, 165] on textarea "Factura emitida por 11 sesiones, prestación habilitada por 8 sesiones mensuales…" at bounding box center [506, 140] width 158 height 60
click at [491, 112] on textarea "Factura emitida por 11 sesiones, prestación habilitada por 8 sesiones mensuales…" at bounding box center [506, 140] width 158 height 60
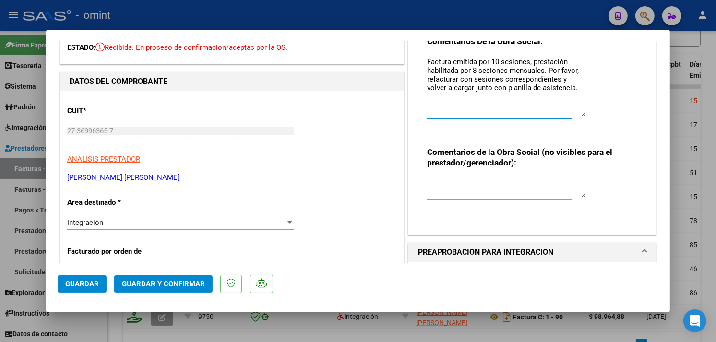
scroll to position [160, 0]
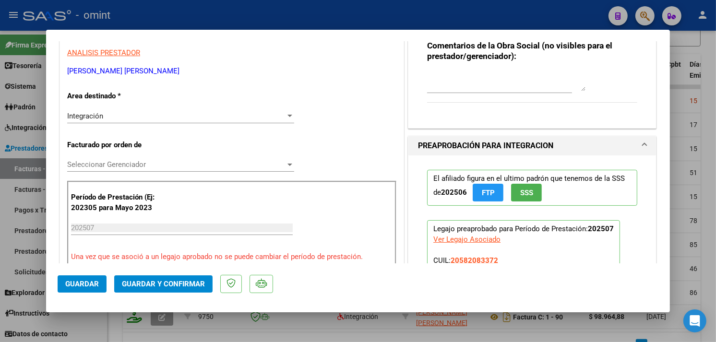
type textarea "Factura emitida por 10 sesiones, prestación habilitada por 8 sesiones mensuales…"
click at [141, 114] on div "Integración" at bounding box center [176, 116] width 218 height 9
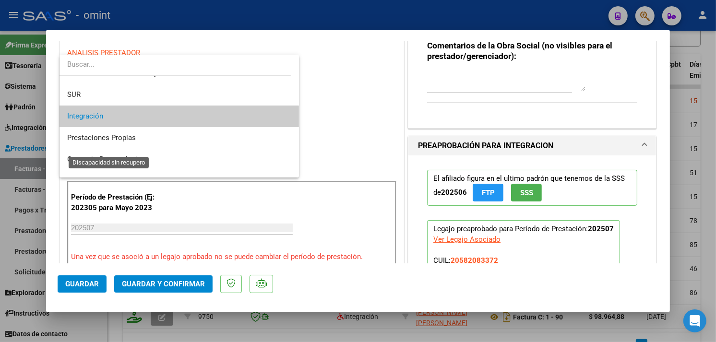
scroll to position [89, 0]
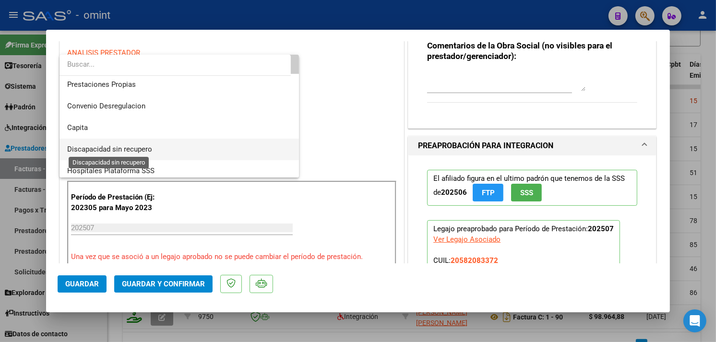
click at [116, 151] on span "Discapacidad sin recupero" at bounding box center [109, 149] width 85 height 9
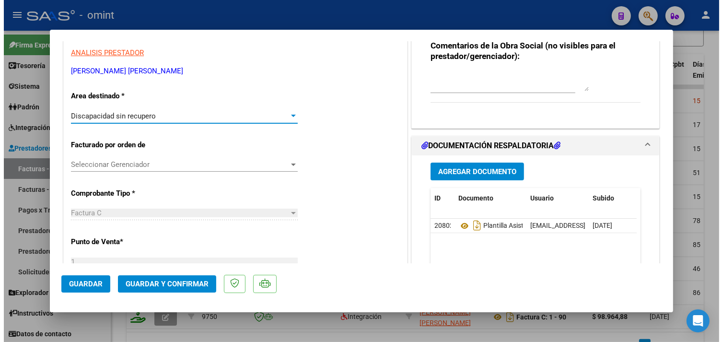
scroll to position [0, 0]
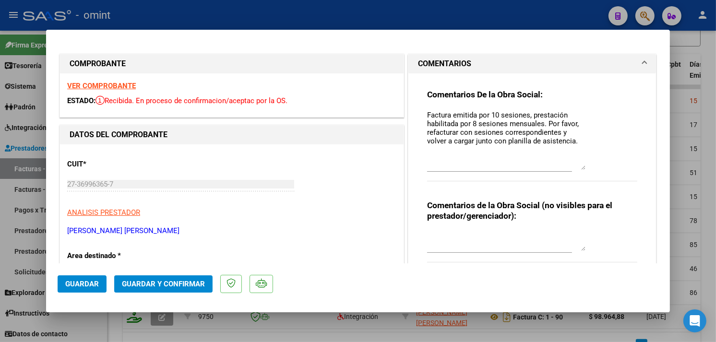
click at [170, 284] on span "Guardar y Confirmar" at bounding box center [163, 284] width 83 height 9
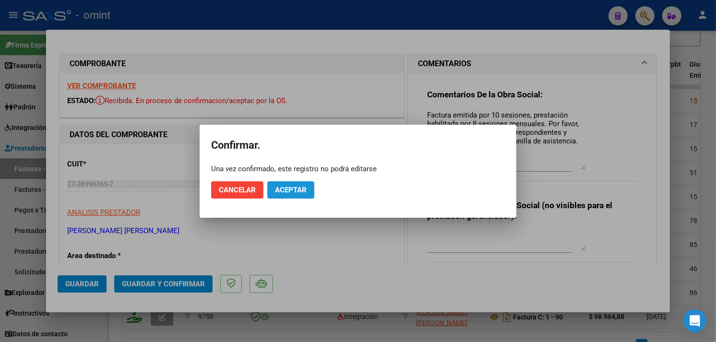
drag, startPoint x: 292, startPoint y: 188, endPoint x: 277, endPoint y: 181, distance: 16.5
click at [292, 189] on span "Aceptar" at bounding box center [291, 190] width 32 height 9
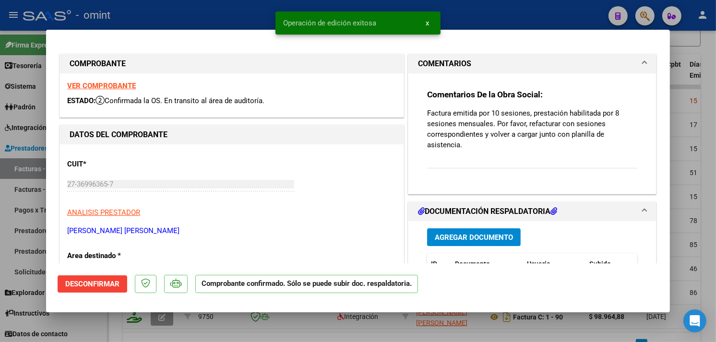
click at [215, 6] on div at bounding box center [358, 171] width 716 height 342
type input "$ 0,00"
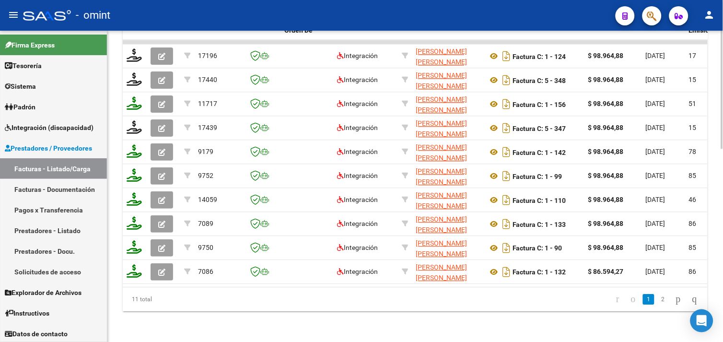
scroll to position [297, 0]
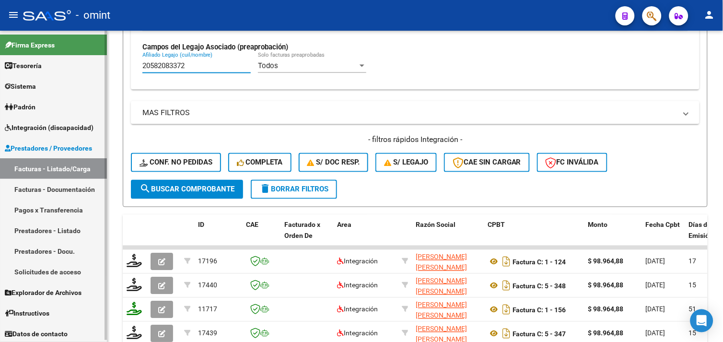
drag, startPoint x: 192, startPoint y: 70, endPoint x: 101, endPoint y: 71, distance: 90.6
click at [102, 70] on mat-sidenav-container "Firma Express Tesorería Extractos Procesados (csv) Extractos Originales (pdf) S…" at bounding box center [361, 186] width 723 height 311
paste input "7583827051"
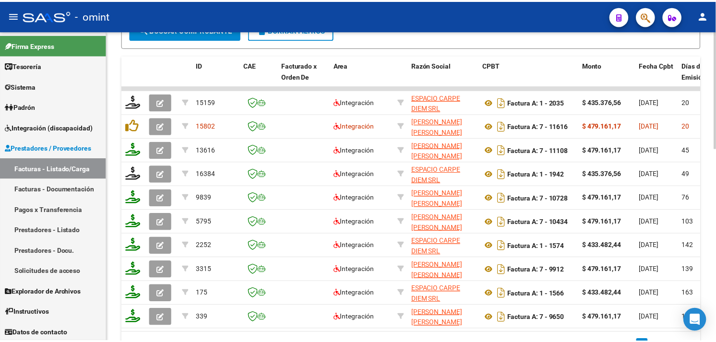
scroll to position [510, 0]
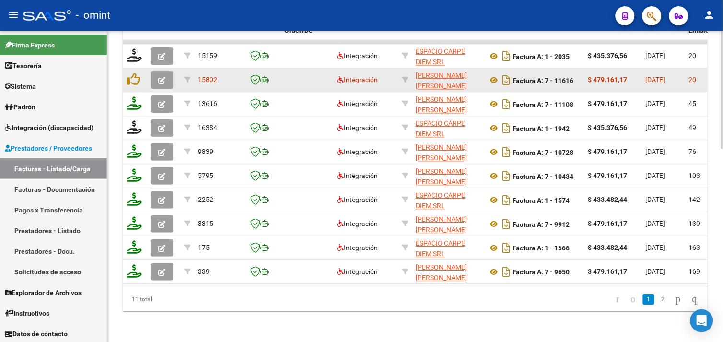
type input "27583827051"
click at [159, 71] on button "button" at bounding box center [162, 79] width 23 height 17
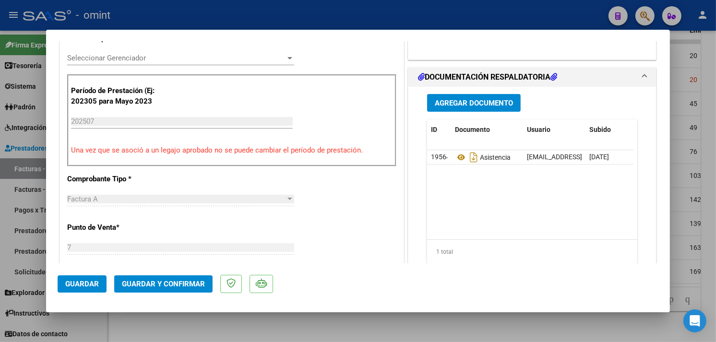
scroll to position [0, 0]
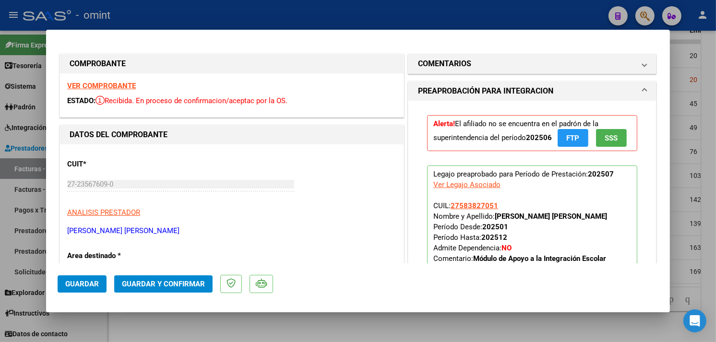
click at [121, 88] on strong "VER COMPROBANTE" at bounding box center [101, 86] width 69 height 9
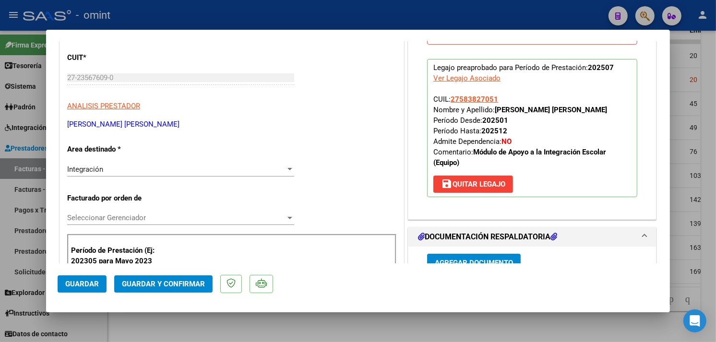
scroll to position [266, 0]
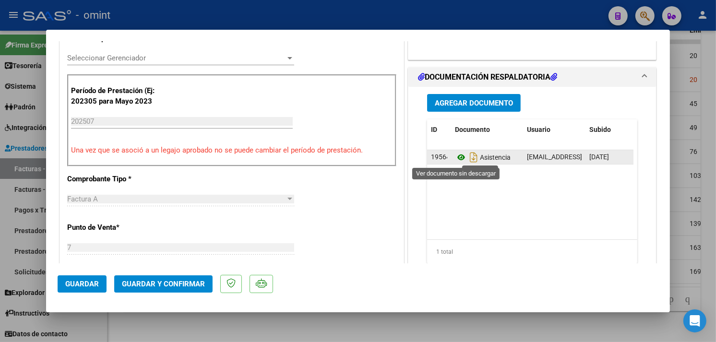
click at [458, 159] on icon at bounding box center [461, 158] width 12 height 12
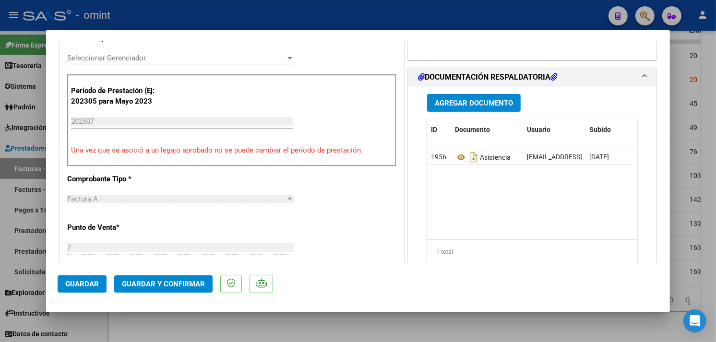
click at [163, 286] on span "Guardar y Confirmar" at bounding box center [163, 284] width 83 height 9
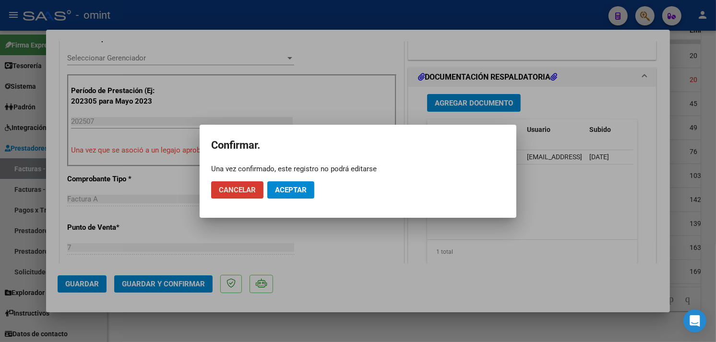
click at [278, 183] on button "Aceptar" at bounding box center [290, 189] width 47 height 17
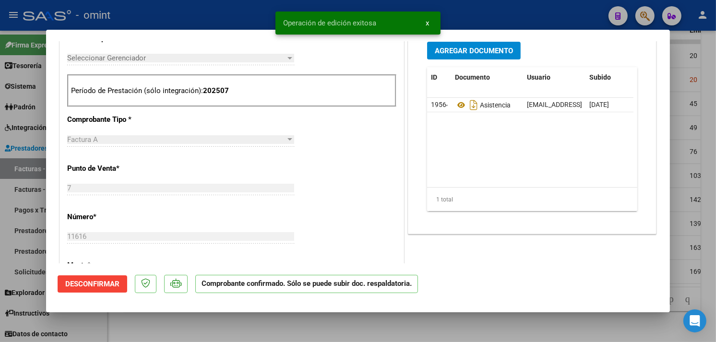
click at [181, 18] on div at bounding box center [358, 171] width 716 height 342
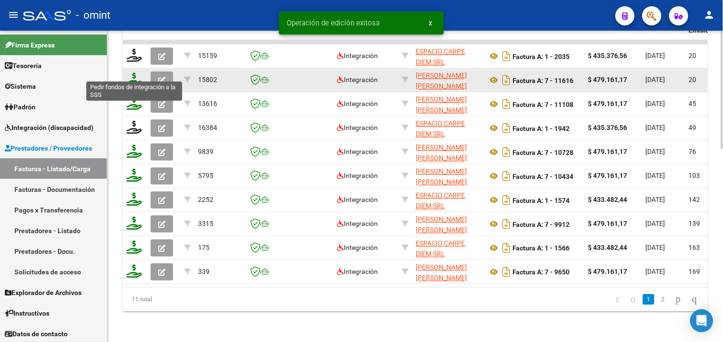
click at [135, 72] on icon at bounding box center [134, 78] width 15 height 13
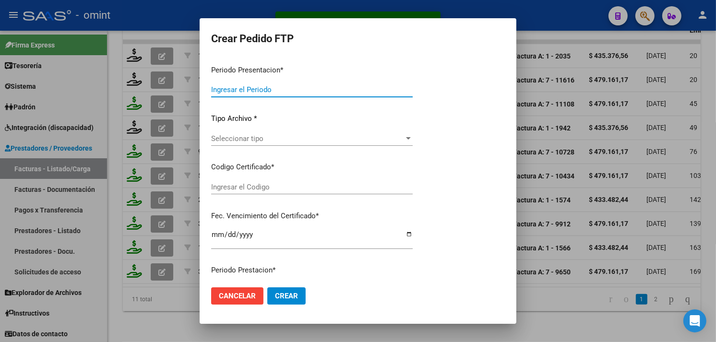
type input "202507"
type input "$ 479.161,17"
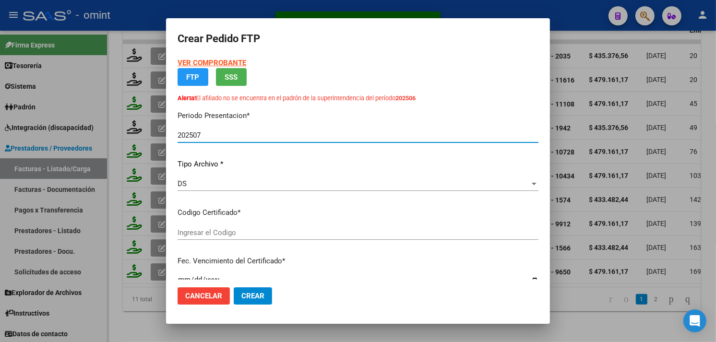
type input "7416537862"
type input "2026-03-31"
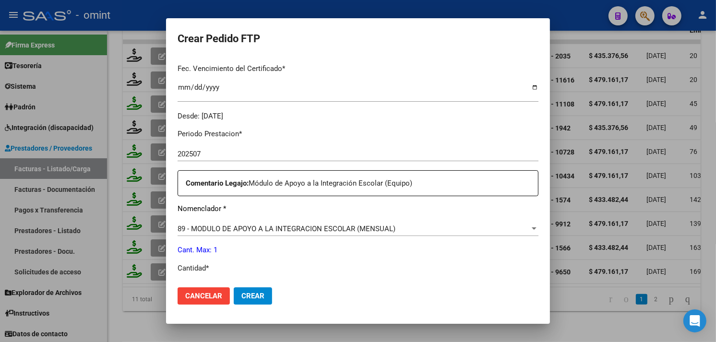
scroll to position [319, 0]
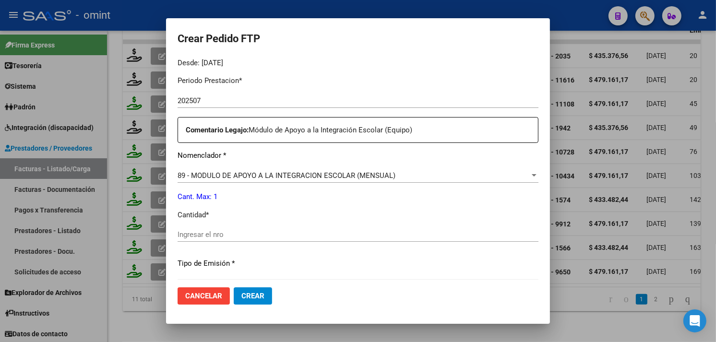
click at [290, 231] on input "Ingresar el nro" at bounding box center [357, 234] width 361 height 9
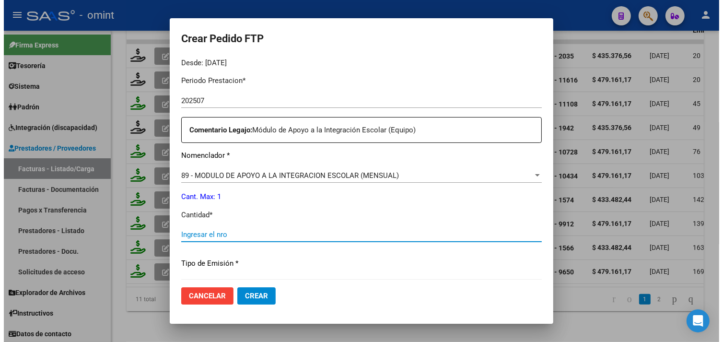
scroll to position [436, 0]
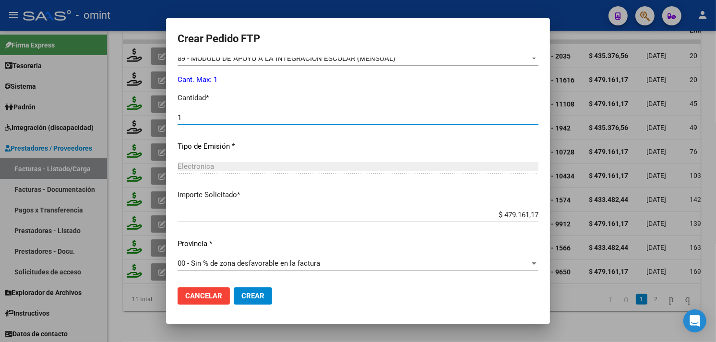
type input "1"
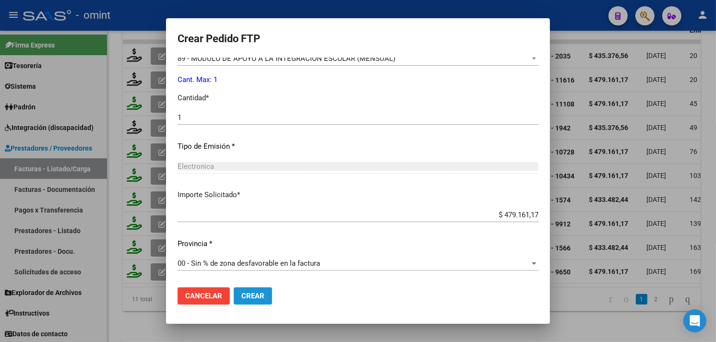
click at [260, 301] on button "Crear" at bounding box center [253, 295] width 38 height 17
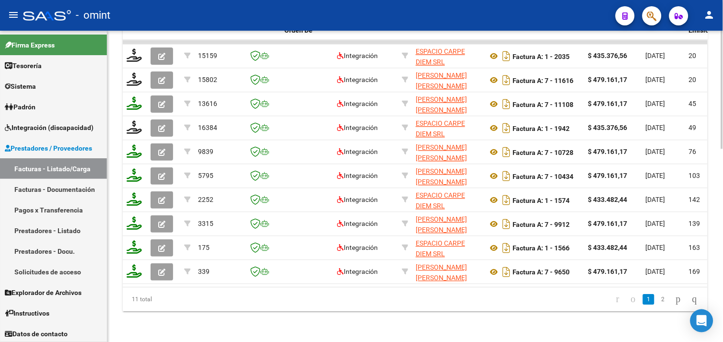
scroll to position [297, 0]
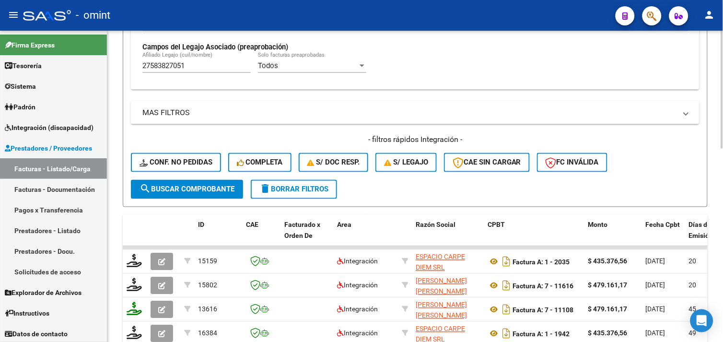
click at [175, 60] on div "27583827051 Afiliado Legajo (cuil/nombre)" at bounding box center [196, 62] width 108 height 21
click at [171, 67] on input "27583827051" at bounding box center [196, 65] width 108 height 9
paste input "0564935930"
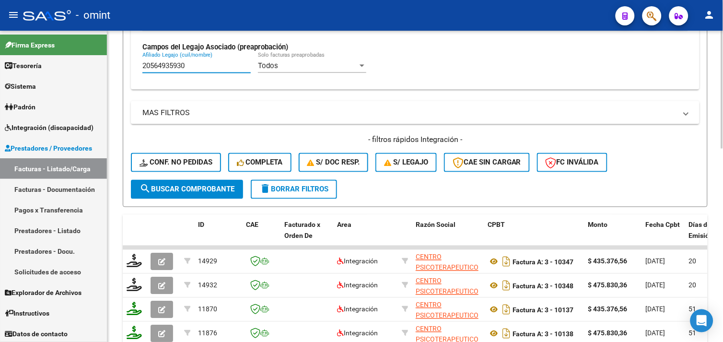
scroll to position [244, 0]
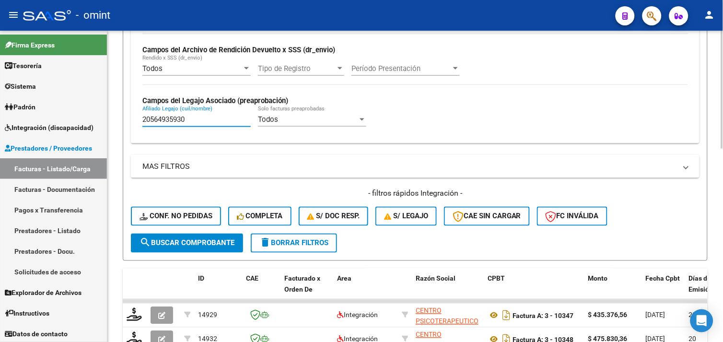
drag, startPoint x: 193, startPoint y: 122, endPoint x: 117, endPoint y: 122, distance: 75.8
click at [117, 122] on div "Video tutorial PRESTADORES -> Listado de CPBTs Emitidos por Prestadores / Prove…" at bounding box center [415, 194] width 616 height 814
paste input "85247473"
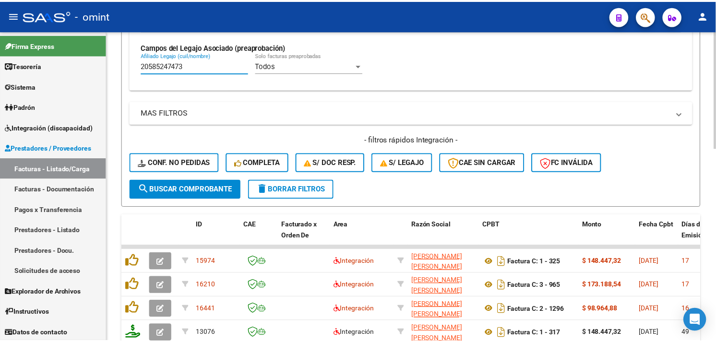
scroll to position [510, 0]
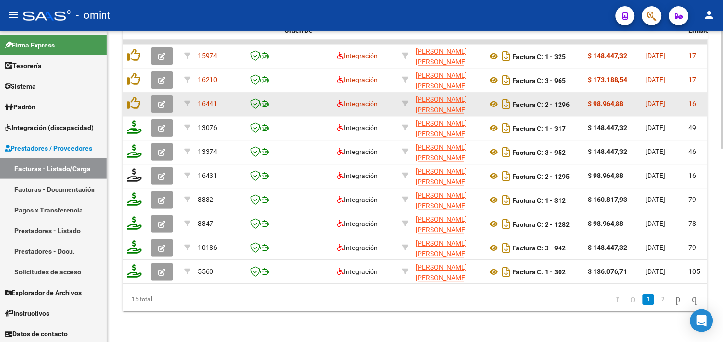
type input "20585247473"
click at [165, 101] on icon "button" at bounding box center [161, 104] width 7 height 7
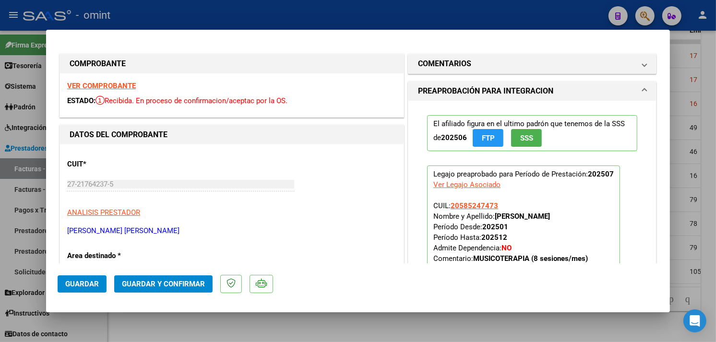
click at [103, 82] on strong "VER COMPROBANTE" at bounding box center [101, 86] width 69 height 9
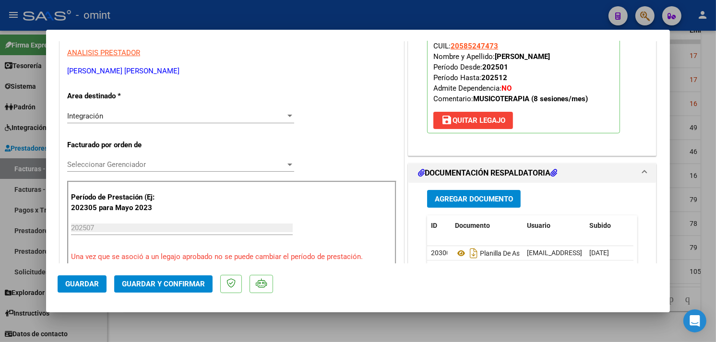
scroll to position [266, 0]
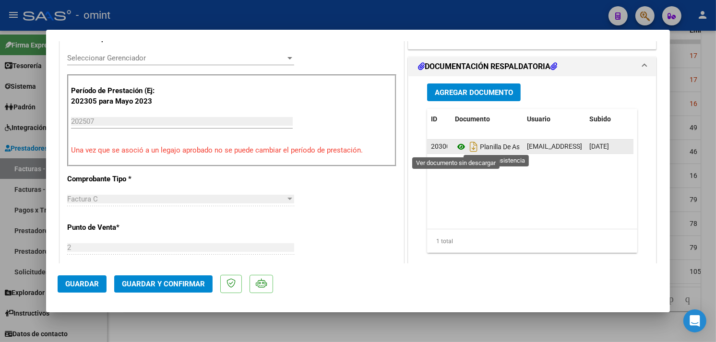
click at [456, 145] on icon at bounding box center [461, 147] width 12 height 12
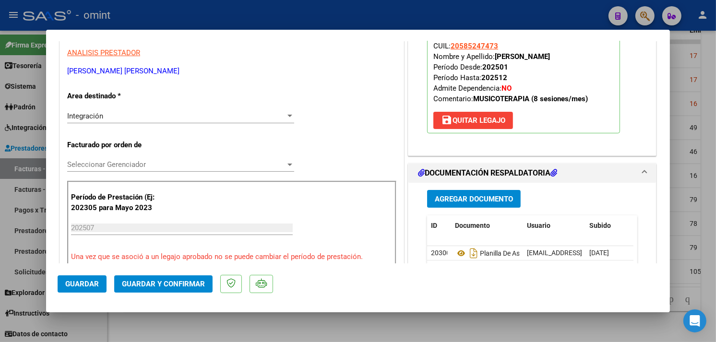
scroll to position [0, 0]
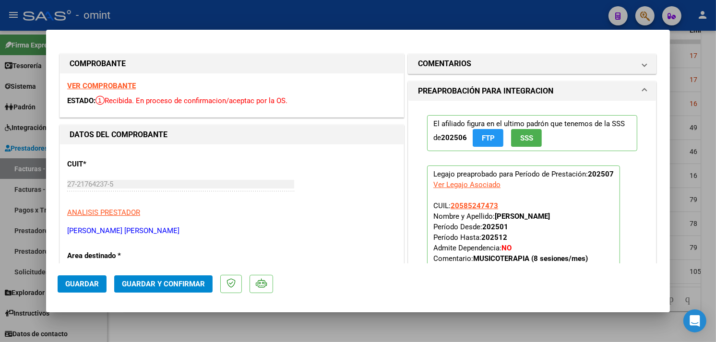
click at [179, 282] on span "Guardar y Confirmar" at bounding box center [163, 284] width 83 height 9
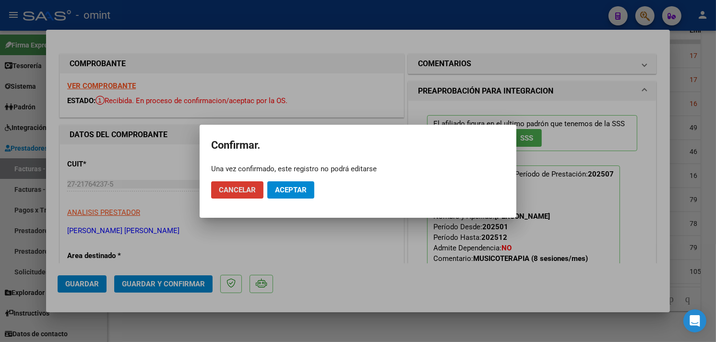
click at [289, 189] on span "Aceptar" at bounding box center [291, 190] width 32 height 9
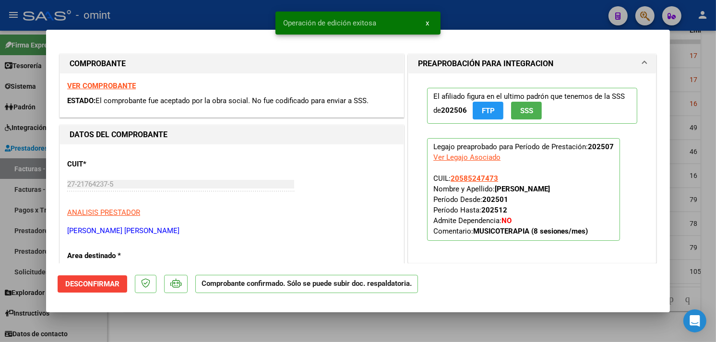
click at [150, 325] on div at bounding box center [358, 171] width 716 height 342
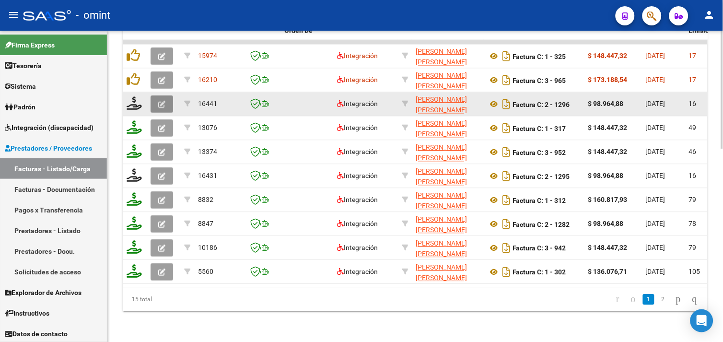
click at [158, 101] on icon "button" at bounding box center [161, 104] width 7 height 7
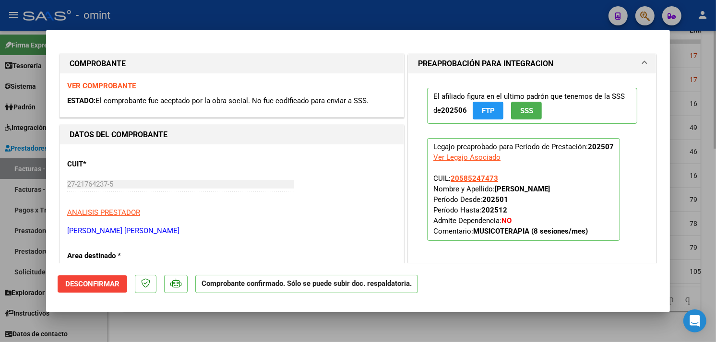
click at [199, 325] on div at bounding box center [358, 171] width 716 height 342
type input "$ 0,00"
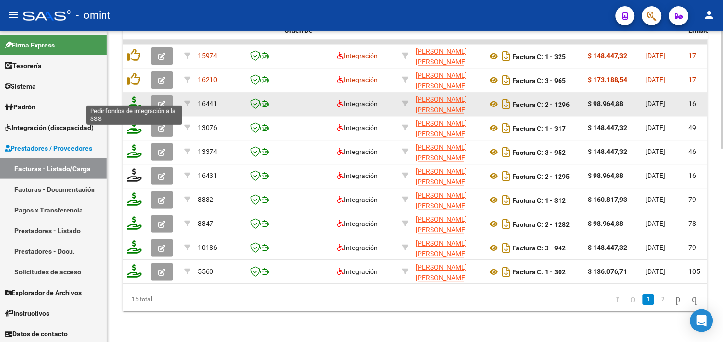
click at [130, 101] on icon at bounding box center [134, 102] width 15 height 13
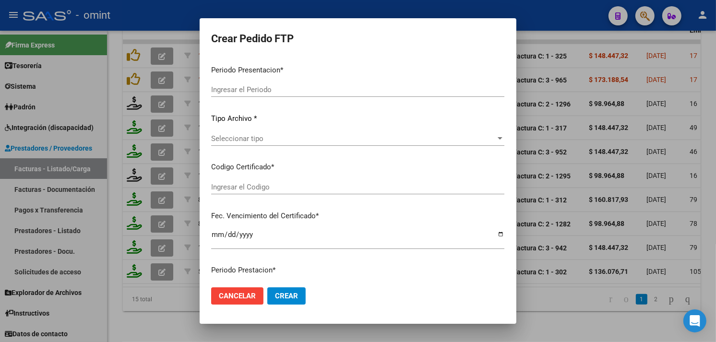
type input "202507"
type input "$ 98.964,88"
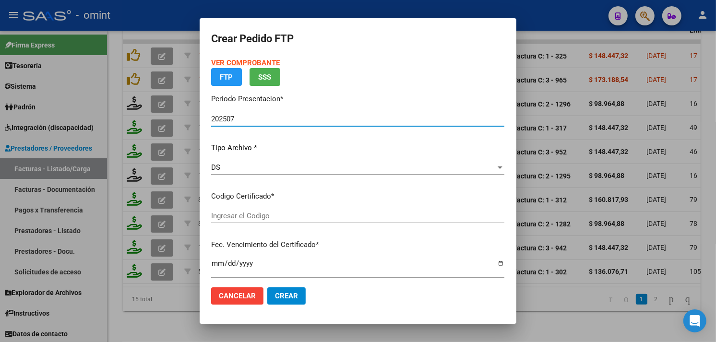
type input "2805998995"
type input "2024-03-14"
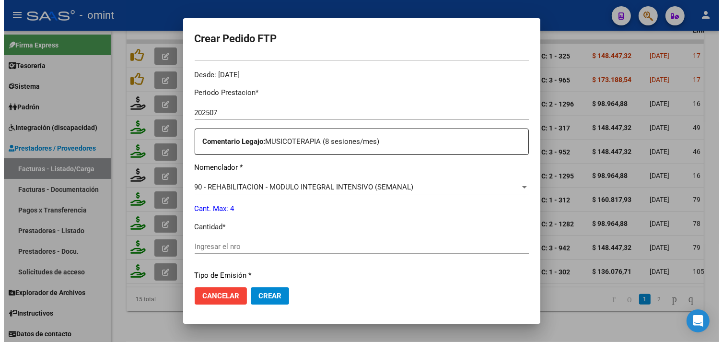
scroll to position [344, 0]
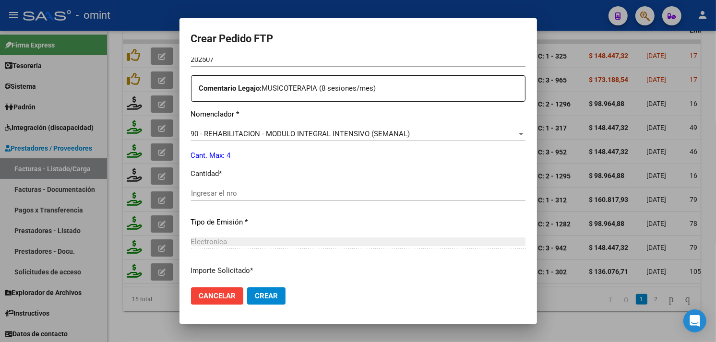
click at [220, 184] on div "Periodo Prestacion * 202507 Ingresar el Periodo Prestacion Comentario Legajo: M…" at bounding box center [358, 191] width 334 height 329
click at [219, 194] on input "Ingresar el nro" at bounding box center [358, 193] width 334 height 9
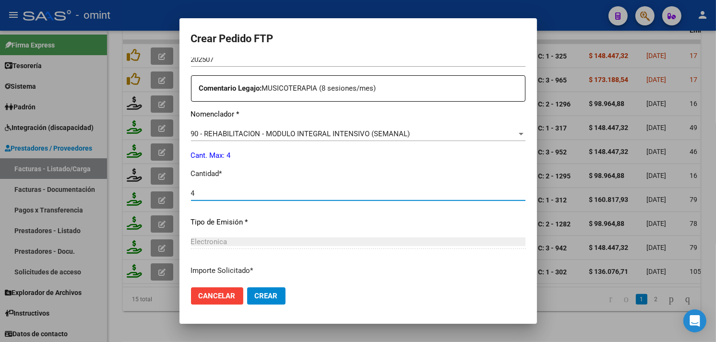
type input "4"
click at [254, 305] on mat-dialog-actions "Cancelar Crear" at bounding box center [358, 296] width 334 height 33
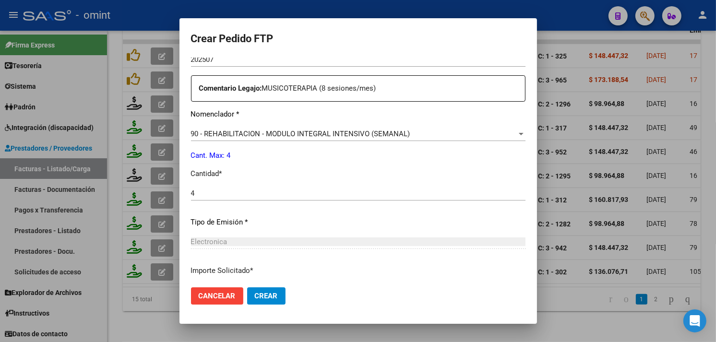
click at [254, 304] on button "Crear" at bounding box center [266, 295] width 38 height 17
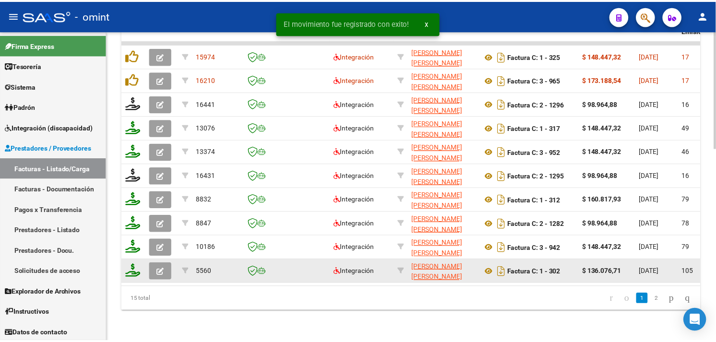
scroll to position [404, 0]
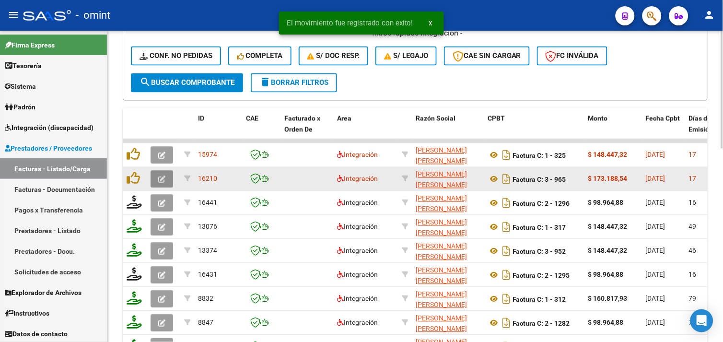
click at [158, 182] on icon "button" at bounding box center [161, 179] width 7 height 7
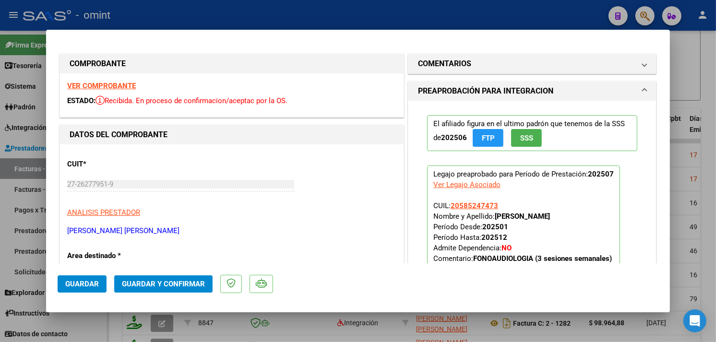
click at [97, 83] on strong "VER COMPROBANTE" at bounding box center [101, 86] width 69 height 9
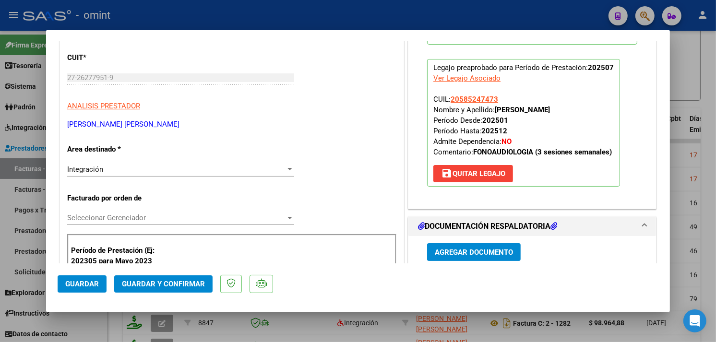
scroll to position [213, 0]
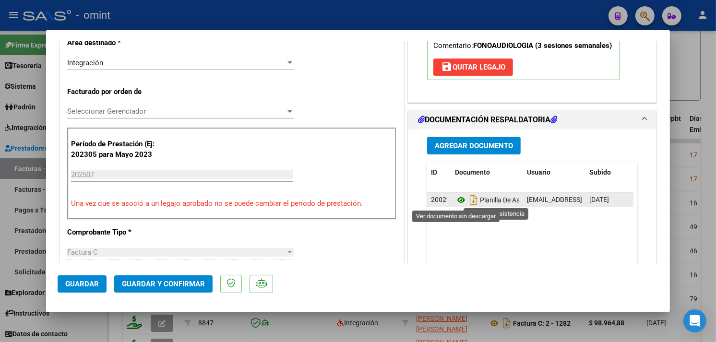
click at [457, 201] on icon at bounding box center [461, 200] width 12 height 12
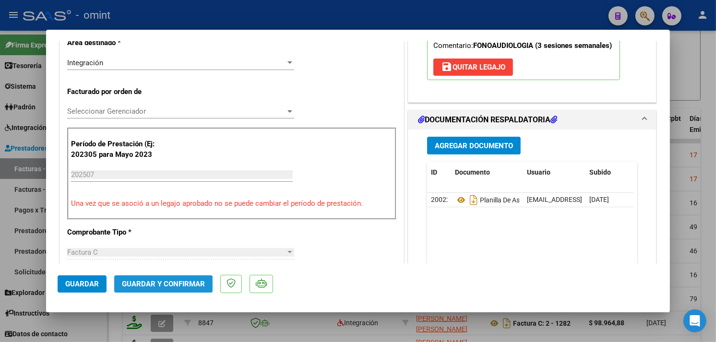
click at [165, 282] on span "Guardar y Confirmar" at bounding box center [163, 284] width 83 height 9
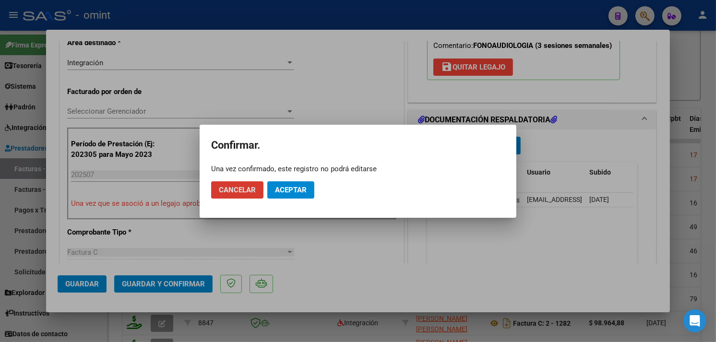
click at [286, 183] on button "Aceptar" at bounding box center [290, 189] width 47 height 17
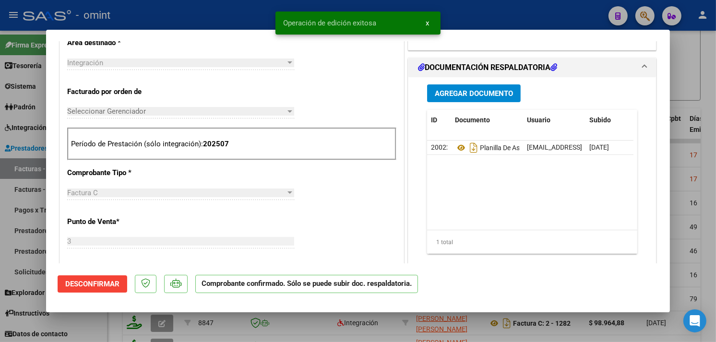
click at [208, 20] on div at bounding box center [358, 171] width 716 height 342
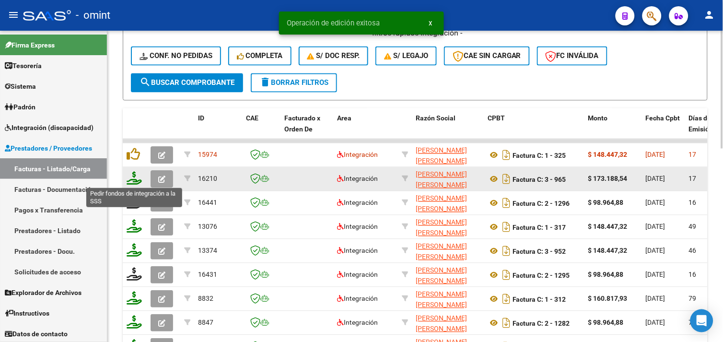
click at [135, 176] on icon at bounding box center [134, 178] width 15 height 13
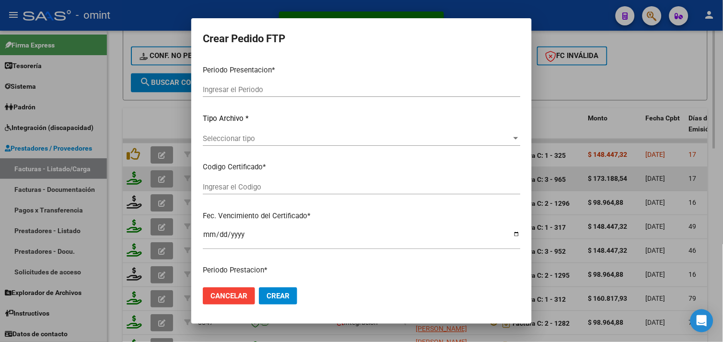
type input "202507"
type input "$ 173.188,54"
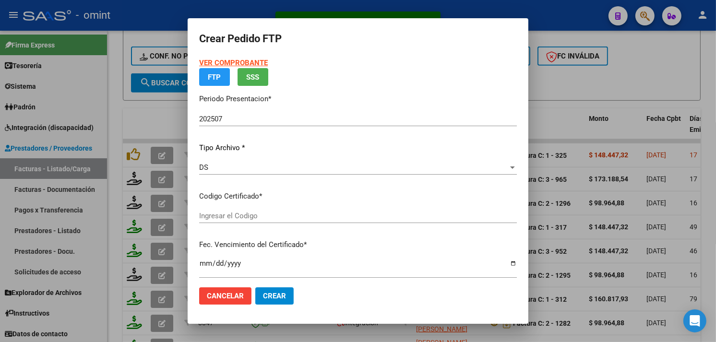
type input "2805998995"
type input "2024-03-14"
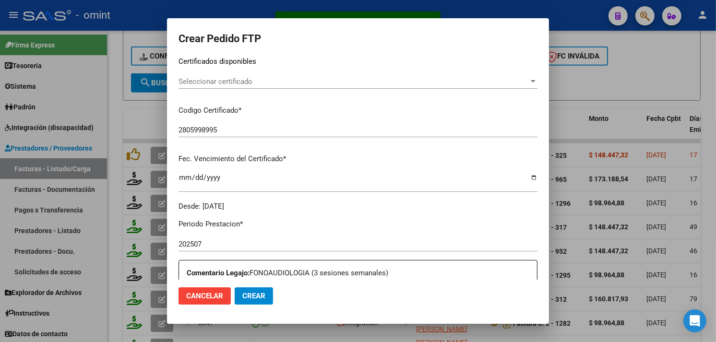
scroll to position [319, 0]
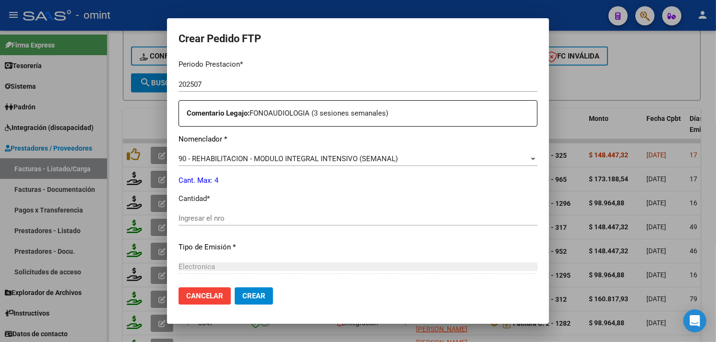
click at [270, 219] on input "Ingresar el nro" at bounding box center [357, 218] width 359 height 9
type input "4"
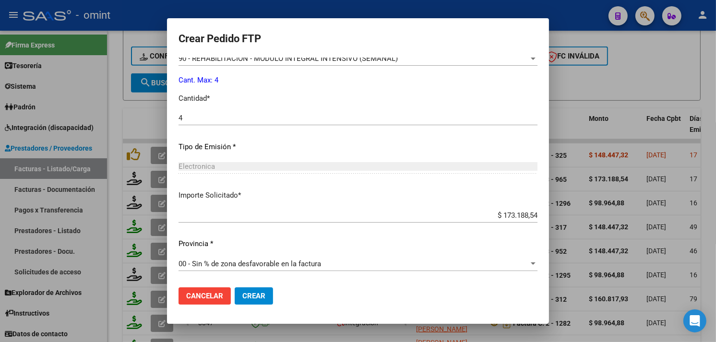
click at [267, 294] on button "Crear" at bounding box center [254, 295] width 38 height 17
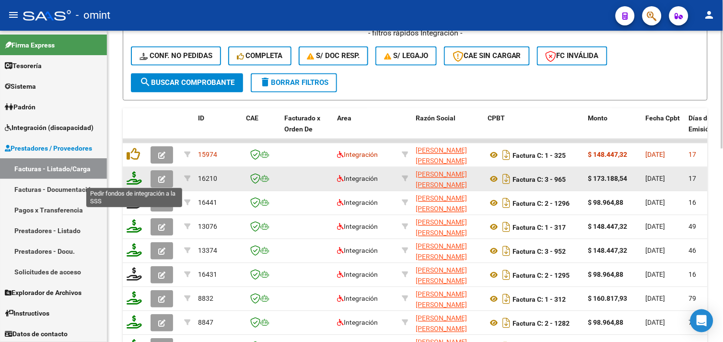
click at [135, 183] on icon at bounding box center [134, 178] width 15 height 13
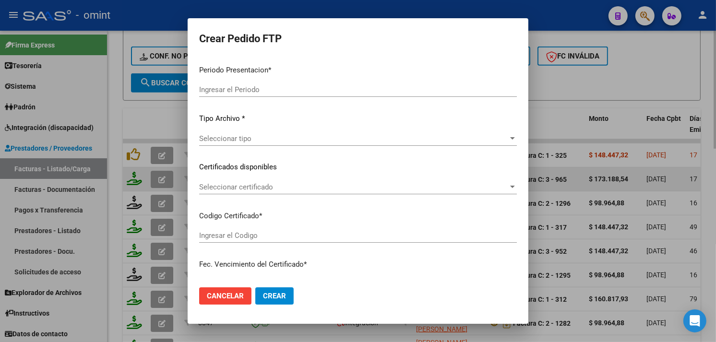
type input "202507"
type input "$ 173.188,54"
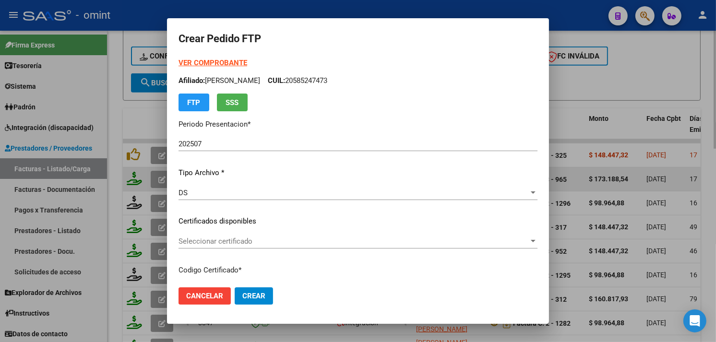
type input "2805998995"
type input "2024-03-14"
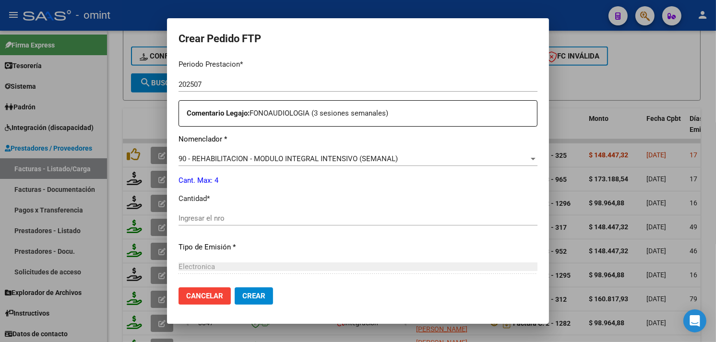
scroll to position [373, 0]
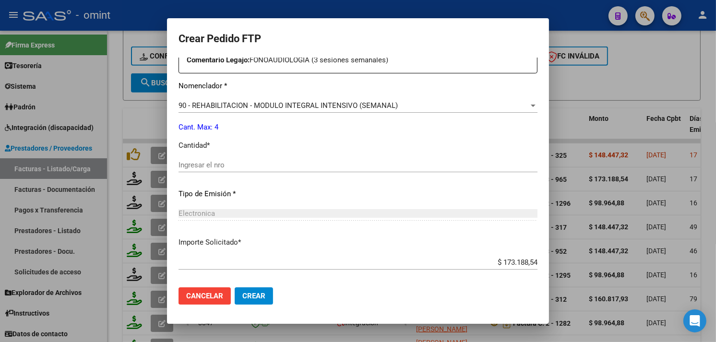
click at [246, 160] on div "Ingresar el nro" at bounding box center [357, 165] width 359 height 14
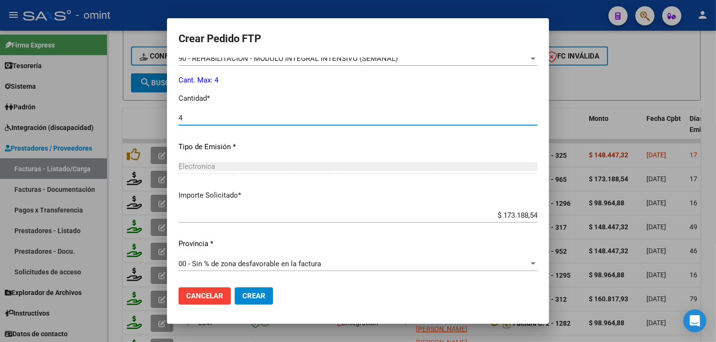
type input "4"
click at [242, 299] on span "Crear" at bounding box center [253, 296] width 23 height 9
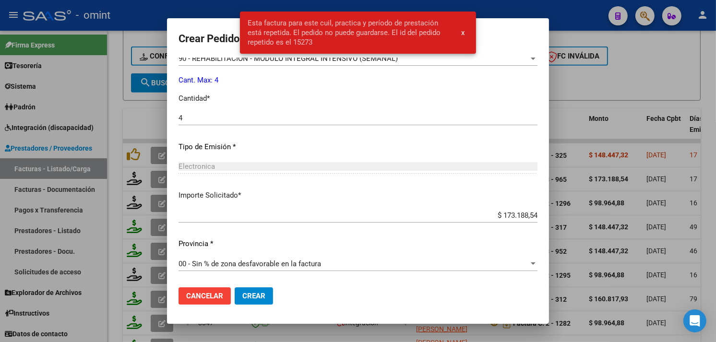
click at [139, 133] on div at bounding box center [358, 171] width 716 height 342
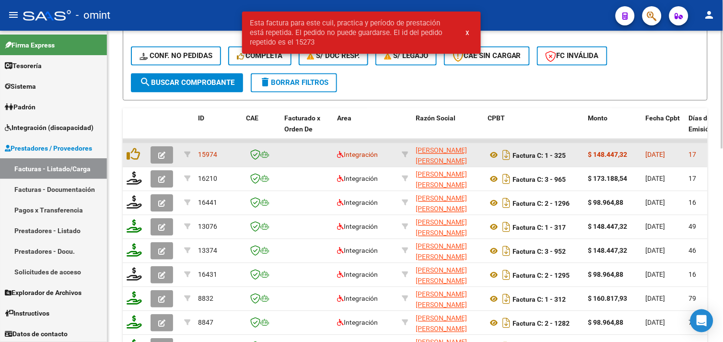
click at [158, 153] on icon "button" at bounding box center [161, 155] width 7 height 7
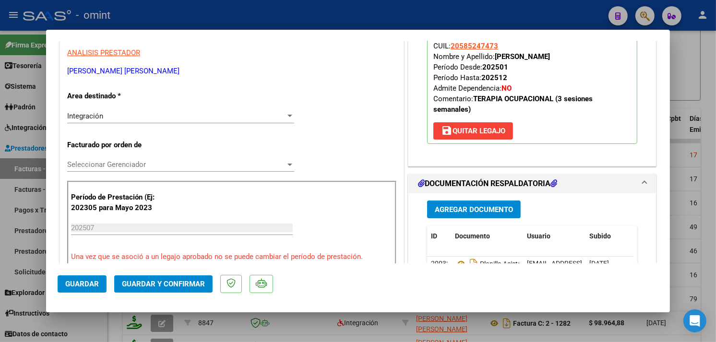
scroll to position [213, 0]
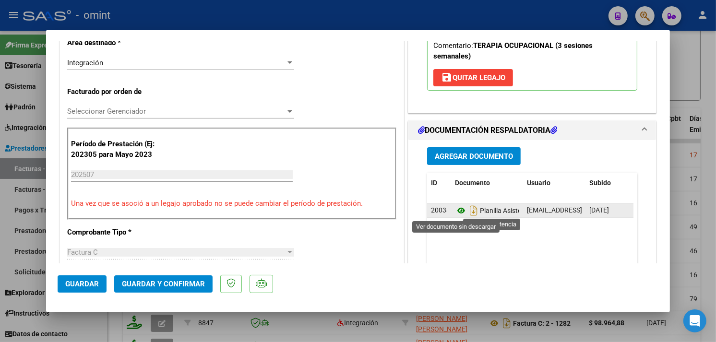
click at [458, 210] on icon at bounding box center [461, 211] width 12 height 12
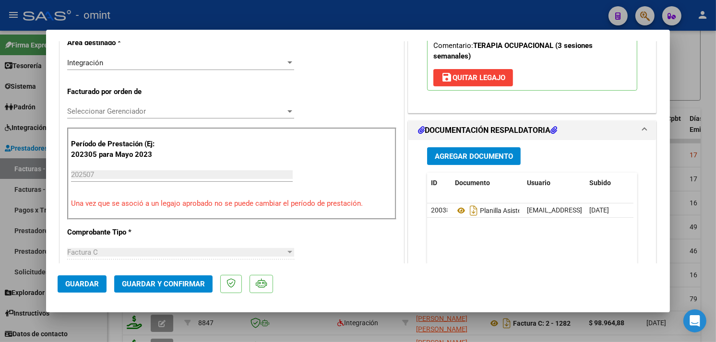
scroll to position [0, 0]
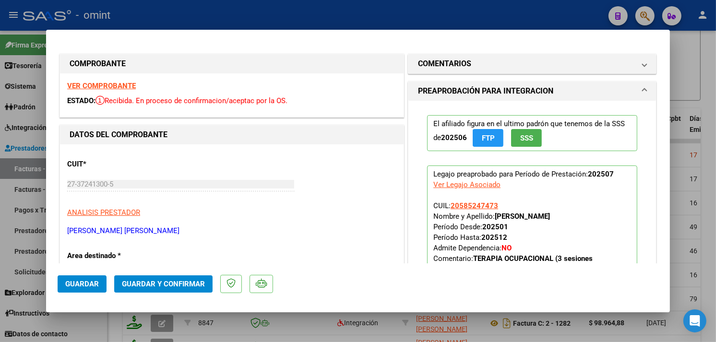
click at [112, 86] on strong "VER COMPROBANTE" at bounding box center [101, 86] width 69 height 9
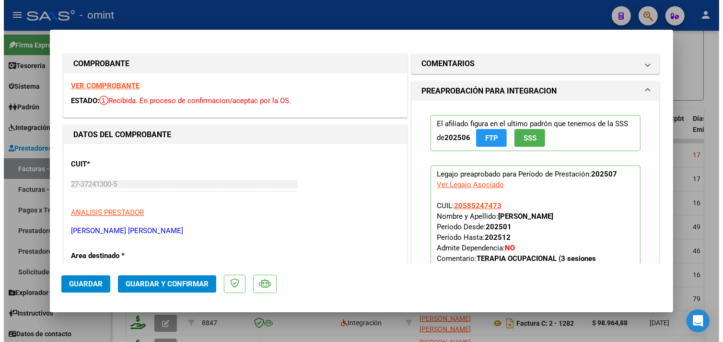
scroll to position [53, 0]
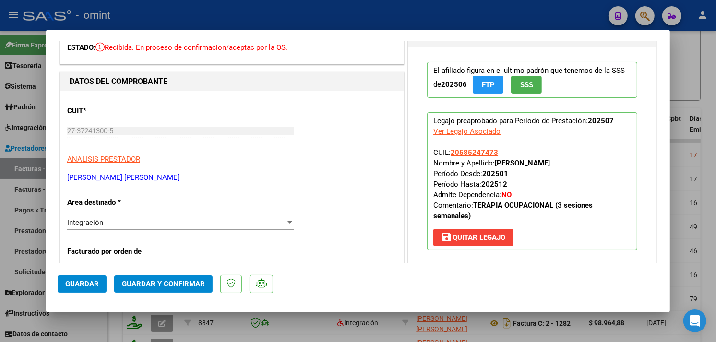
click at [181, 12] on div at bounding box center [358, 171] width 716 height 342
type input "$ 0,00"
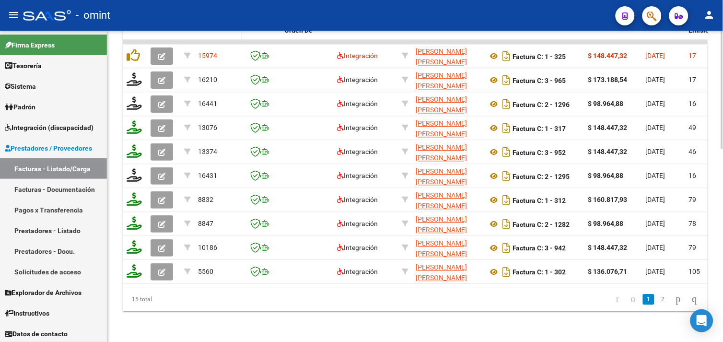
scroll to position [297, 0]
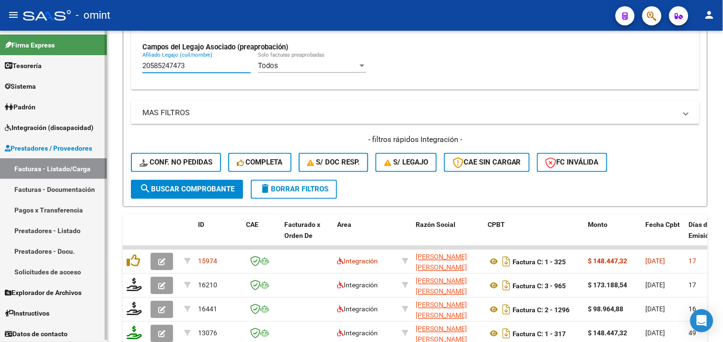
drag, startPoint x: 194, startPoint y: 68, endPoint x: 100, endPoint y: 67, distance: 94.0
click at [100, 67] on mat-sidenav-container "Firma Express Tesorería Extractos Procesados (csv) Extractos Originales (pdf) S…" at bounding box center [361, 186] width 723 height 311
paste input "7562499399"
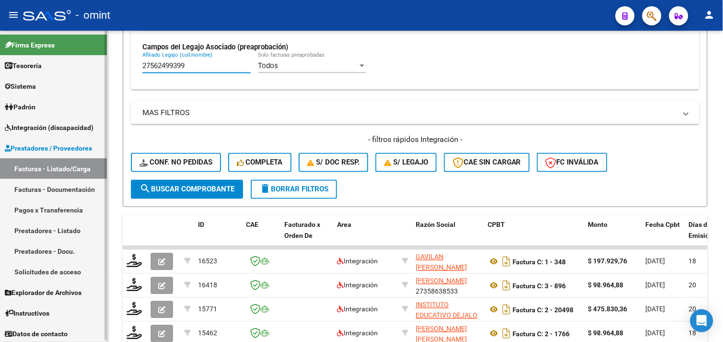
drag, startPoint x: 201, startPoint y: 65, endPoint x: 91, endPoint y: 64, distance: 110.3
click at [92, 64] on mat-sidenav-container "Firma Express Tesorería Extractos Procesados (csv) Extractos Originales (pdf) S…" at bounding box center [361, 186] width 723 height 311
paste input "76480666"
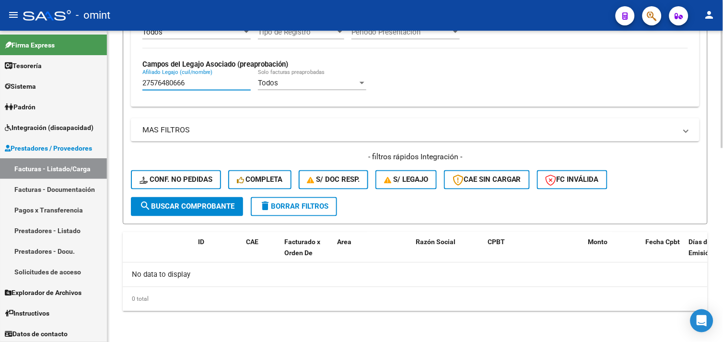
scroll to position [279, 0]
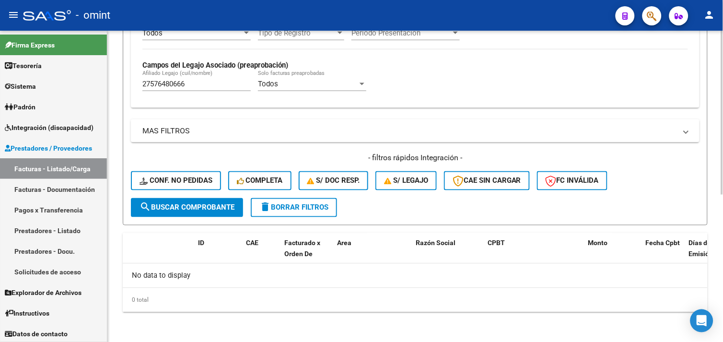
click at [199, 78] on div "27576480666 Afiliado Legajo (cuil/nombre)" at bounding box center [196, 81] width 108 height 21
drag, startPoint x: 198, startPoint y: 82, endPoint x: 129, endPoint y: 83, distance: 68.6
click at [130, 83] on form "Filtros Id Area Area Seleccionar Gerenciador Seleccionar Gerenciador Todos Conf…" at bounding box center [415, 30] width 585 height 391
paste input "0574687722"
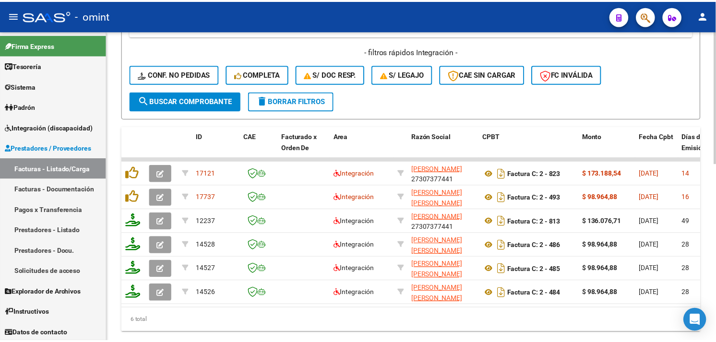
scroll to position [414, 0]
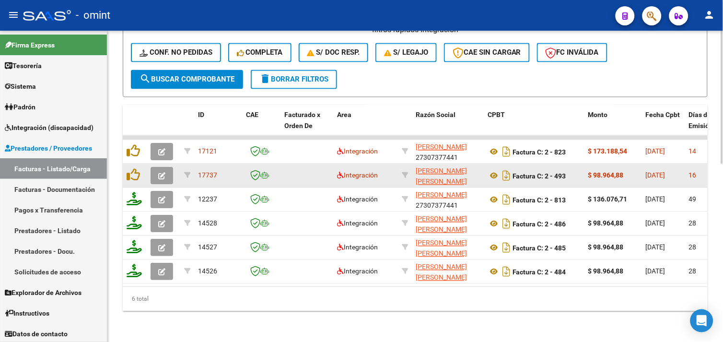
type input "20574687722"
click at [158, 173] on icon "button" at bounding box center [161, 176] width 7 height 7
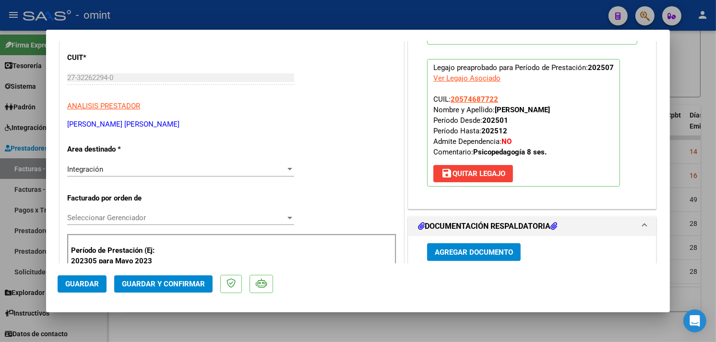
scroll to position [0, 0]
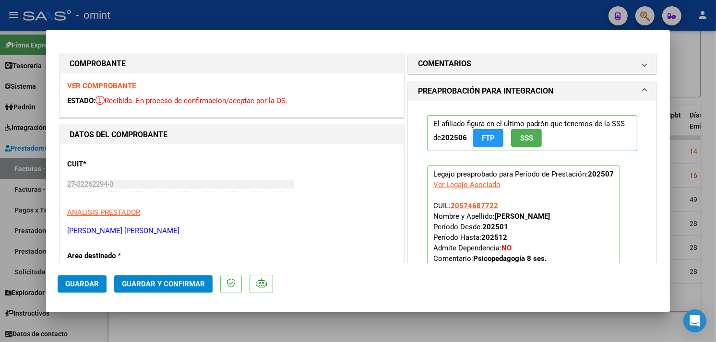
click at [123, 85] on strong "VER COMPROBANTE" at bounding box center [101, 86] width 69 height 9
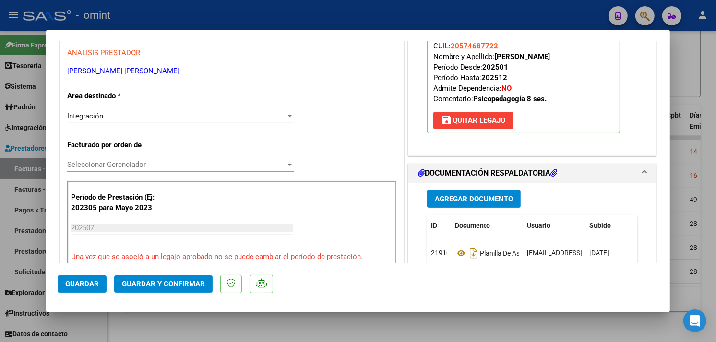
scroll to position [213, 0]
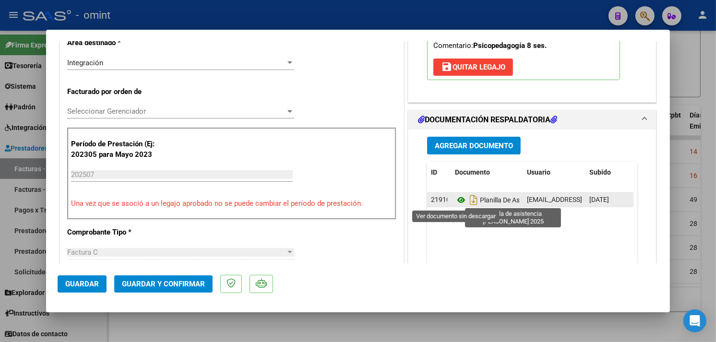
click at [456, 200] on icon at bounding box center [461, 200] width 12 height 12
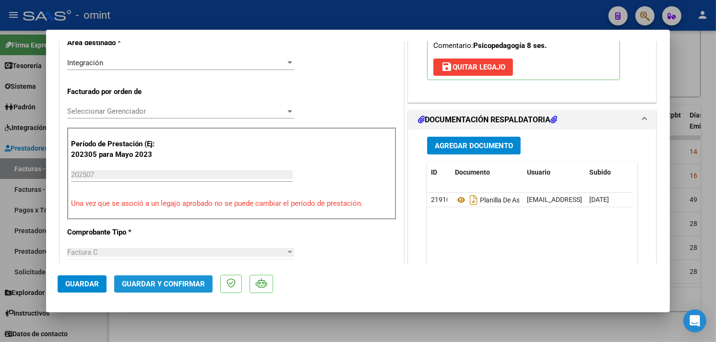
click at [159, 289] on button "Guardar y Confirmar" at bounding box center [163, 283] width 98 height 17
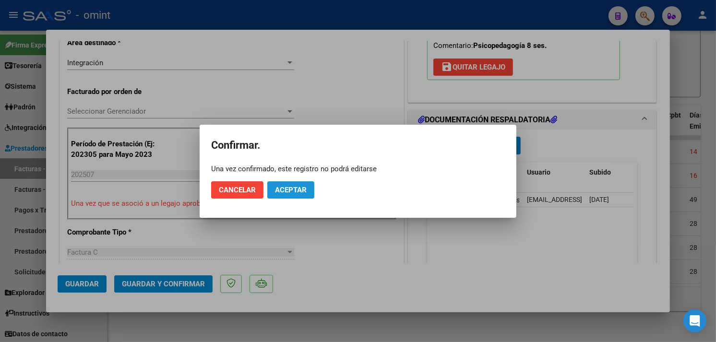
click at [289, 192] on span "Aceptar" at bounding box center [291, 190] width 32 height 9
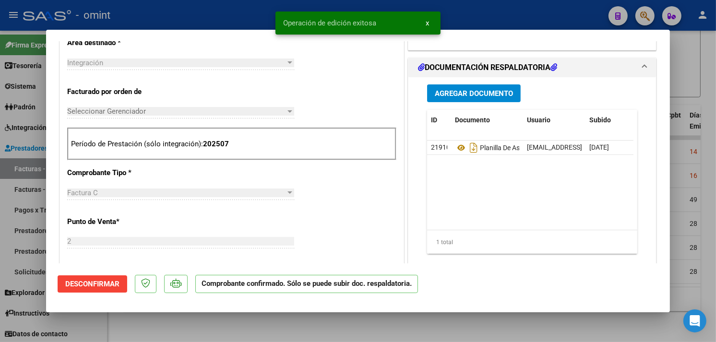
click at [181, 328] on div at bounding box center [358, 171] width 716 height 342
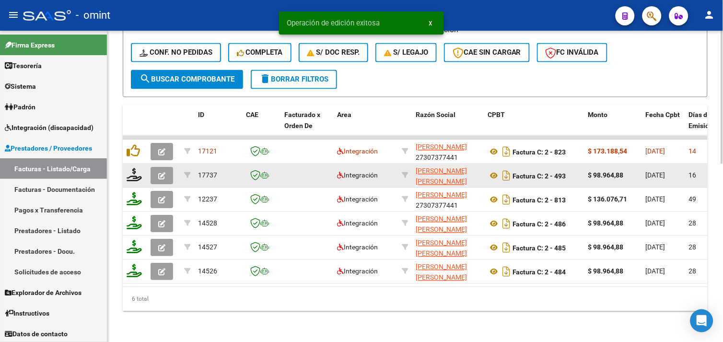
click at [155, 167] on button "button" at bounding box center [162, 175] width 23 height 17
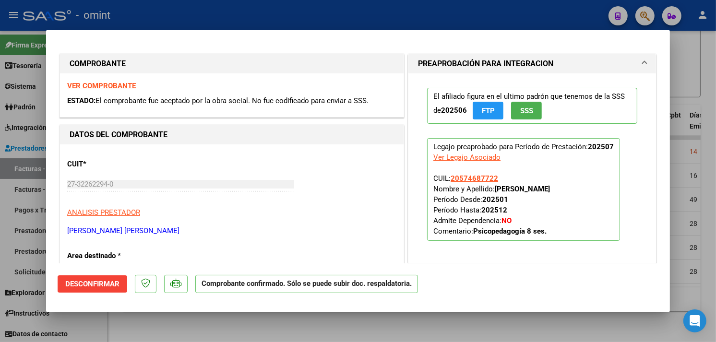
click at [198, 318] on div at bounding box center [358, 171] width 716 height 342
type input "$ 0,00"
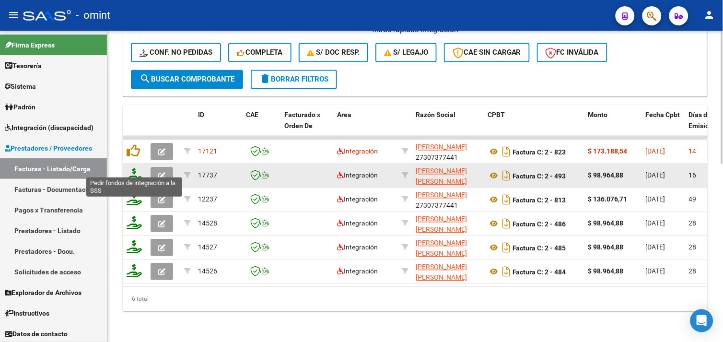
click at [133, 168] on icon at bounding box center [134, 174] width 15 height 13
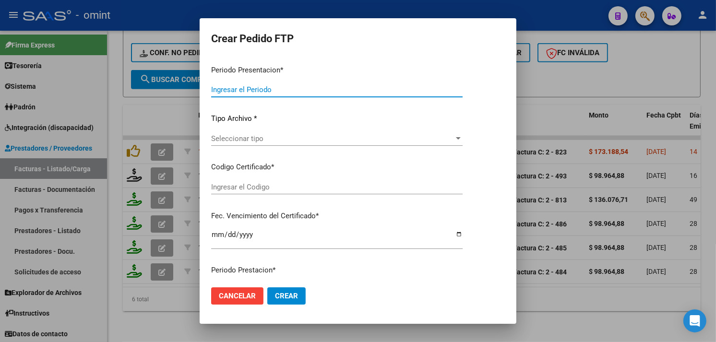
type input "202507"
type input "$ 98.964,88"
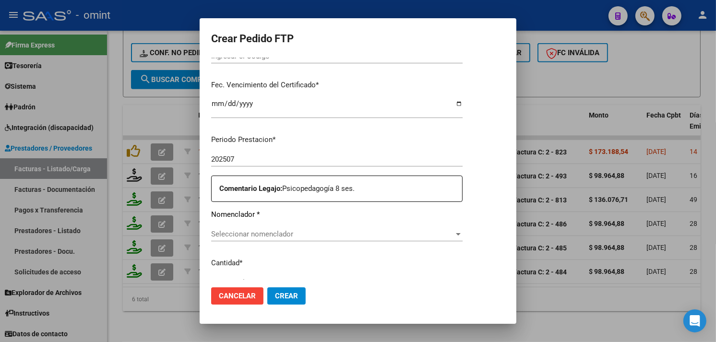
type input "2708906802"
type input "2028-03-01"
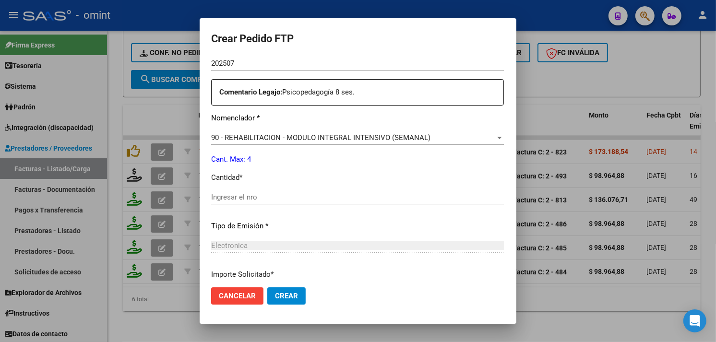
scroll to position [394, 0]
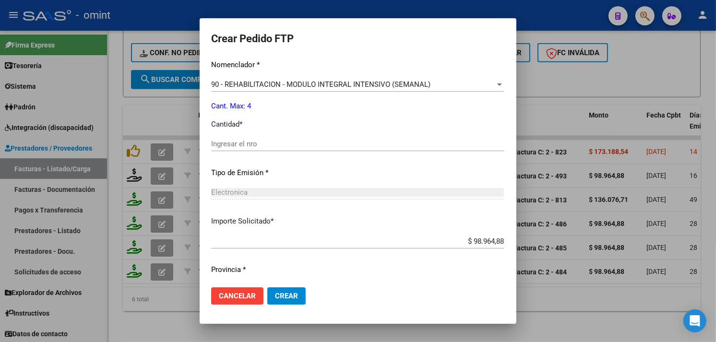
click at [254, 140] on div "Periodo Prestacion * 202507 Ingresar el Periodo Prestacion Comentario Legajo: P…" at bounding box center [357, 141] width 293 height 329
click at [254, 141] on input "Ingresar el nro" at bounding box center [357, 144] width 293 height 9
type input "4"
click at [275, 299] on span "Crear" at bounding box center [286, 296] width 23 height 9
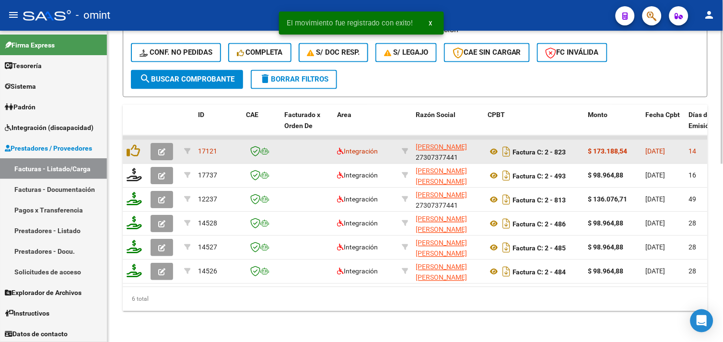
click at [163, 149] on icon "button" at bounding box center [161, 152] width 7 height 7
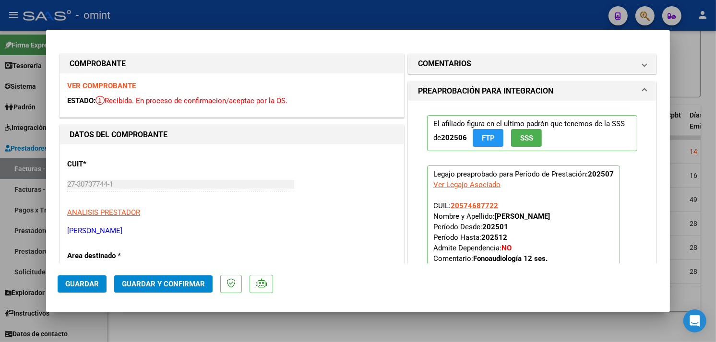
click at [118, 82] on strong "VER COMPROBANTE" at bounding box center [101, 86] width 69 height 9
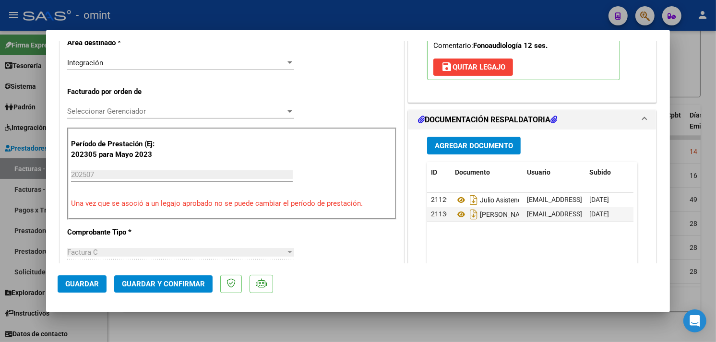
scroll to position [266, 0]
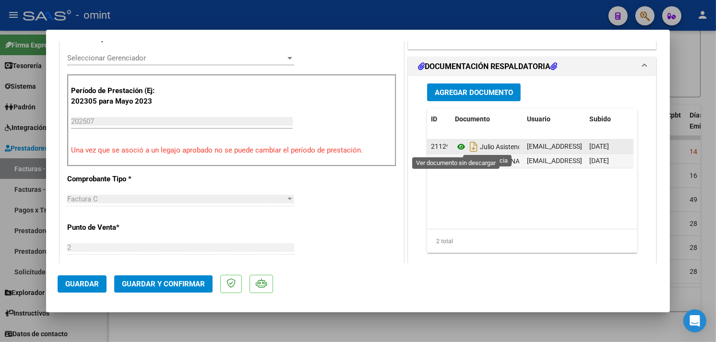
click at [459, 147] on icon at bounding box center [461, 147] width 12 height 12
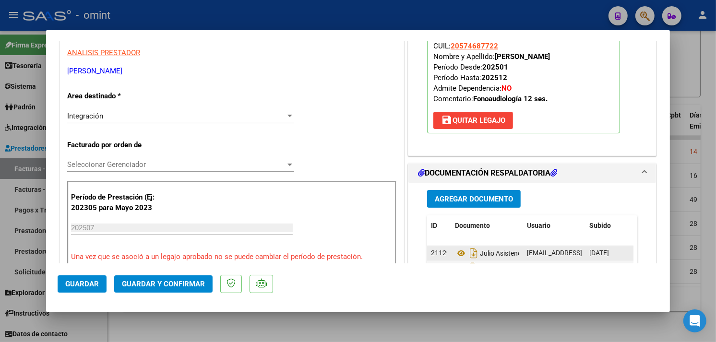
scroll to position [0, 0]
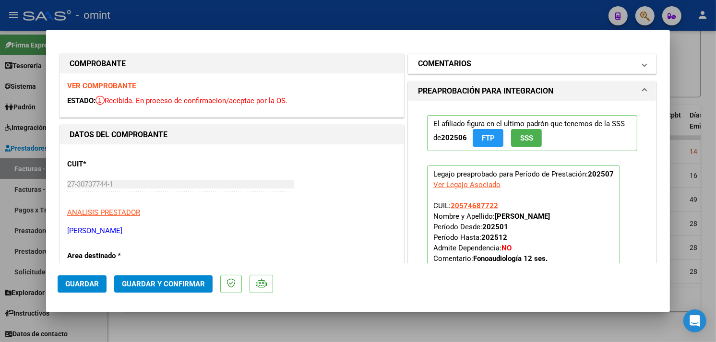
click at [478, 63] on mat-panel-title "COMENTARIOS" at bounding box center [526, 64] width 217 height 12
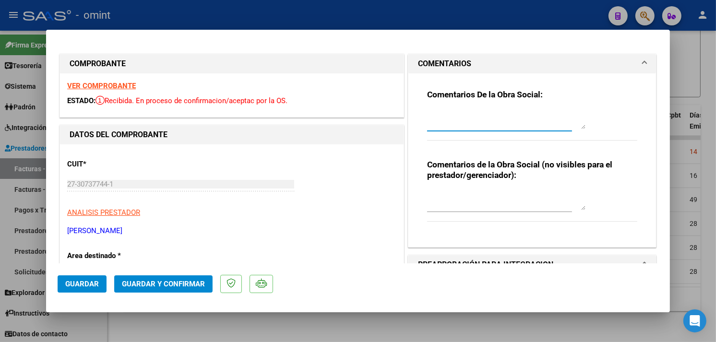
click at [464, 118] on textarea at bounding box center [506, 119] width 158 height 19
paste textarea "Factura emitida por 11 sesiones, prestación habilitada por 8 sesiones mensuales…"
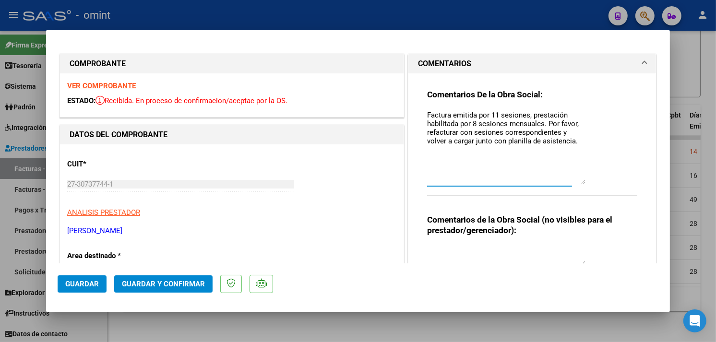
drag, startPoint x: 576, startPoint y: 127, endPoint x: 568, endPoint y: 182, distance: 56.2
click at [568, 182] on textarea "Factura emitida por 11 sesiones, prestación habilitada por 8 sesiones mensuales…" at bounding box center [506, 147] width 158 height 74
click at [492, 113] on textarea "Factura emitida por 11 sesiones, prestación habilitada por 8 sesiones mensuales…" at bounding box center [506, 147] width 158 height 74
click at [470, 123] on textarea "Factura emitida por 14 sesiones, prestación habilitada por 8 sesiones mensuales…" at bounding box center [506, 147] width 158 height 74
click at [471, 122] on textarea "Factura emitida por 14 sesiones, prestación habilitada por 8 sesiones mensuales…" at bounding box center [506, 147] width 158 height 74
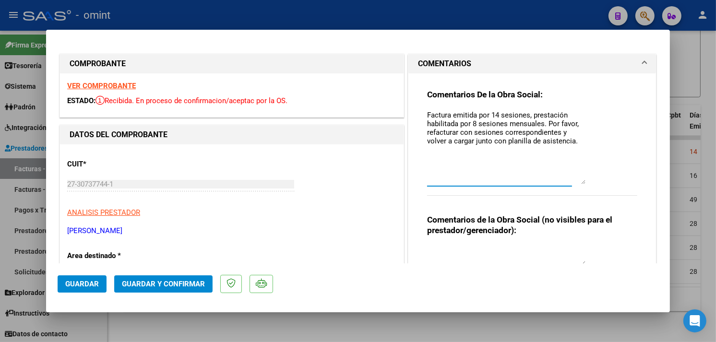
click at [468, 122] on textarea "Factura emitida por 14 sesiones, prestación habilitada por 8 sesiones mensuales…" at bounding box center [506, 147] width 158 height 74
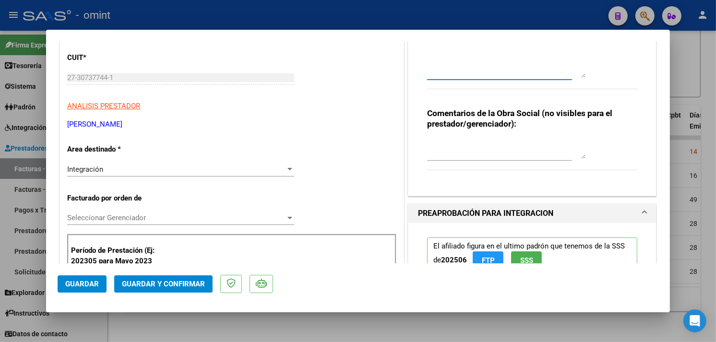
scroll to position [160, 0]
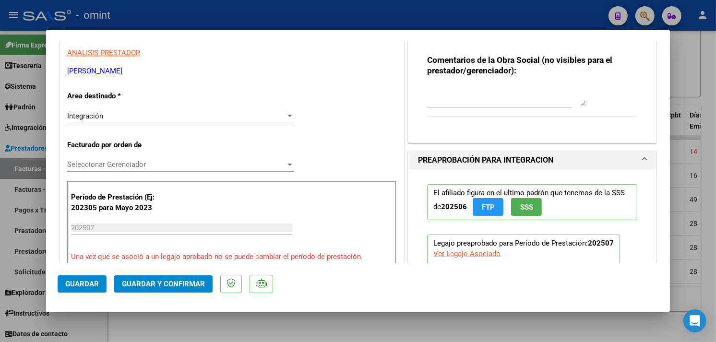
type textarea "Factura emitida por 14 sesiones, prestación habilitada por 12 sesiones mensuale…"
click at [140, 118] on div "Integración" at bounding box center [176, 116] width 218 height 9
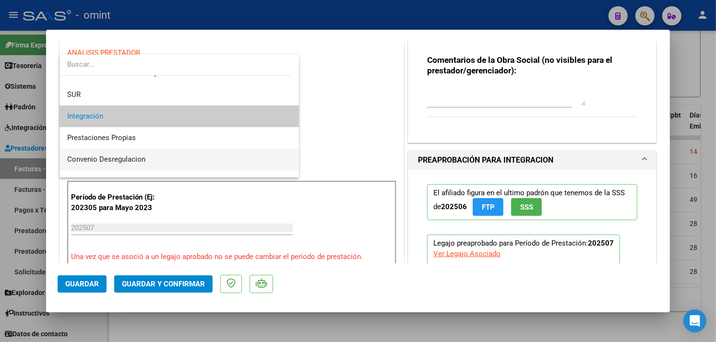
scroll to position [89, 0]
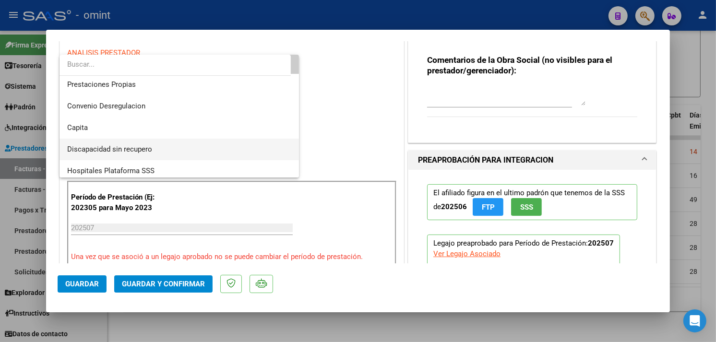
click at [119, 149] on span "Discapacidad sin recupero" at bounding box center [109, 149] width 85 height 9
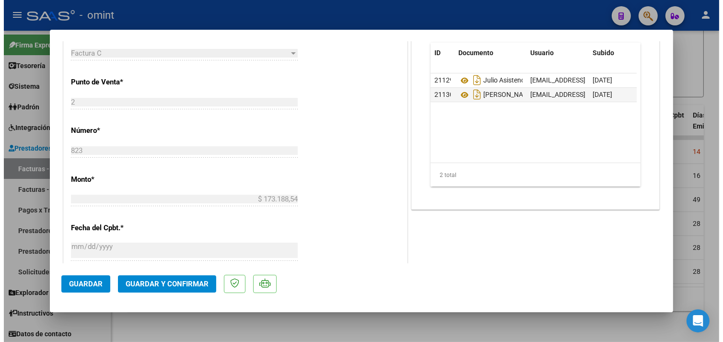
scroll to position [373, 0]
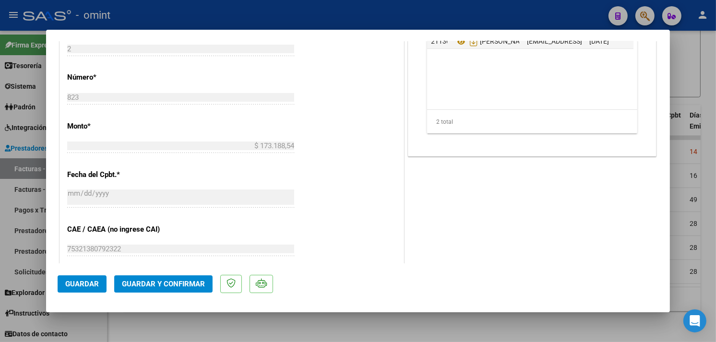
click at [192, 286] on span "Guardar y Confirmar" at bounding box center [163, 284] width 83 height 9
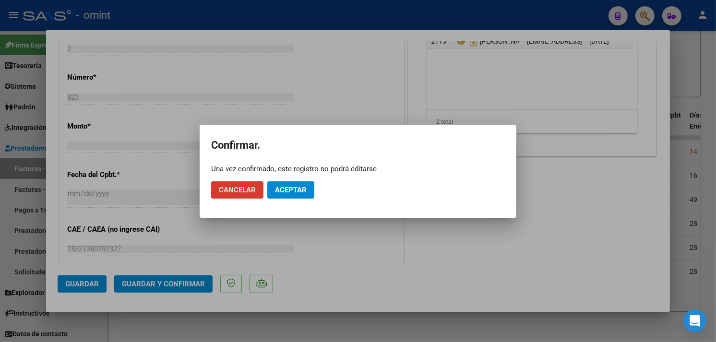
click at [295, 189] on span "Aceptar" at bounding box center [291, 190] width 32 height 9
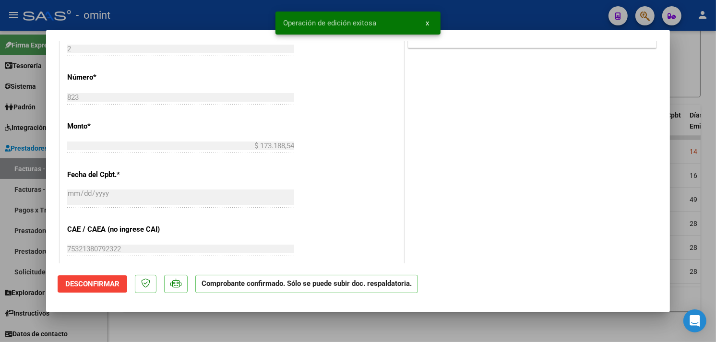
click at [203, 336] on div at bounding box center [358, 171] width 716 height 342
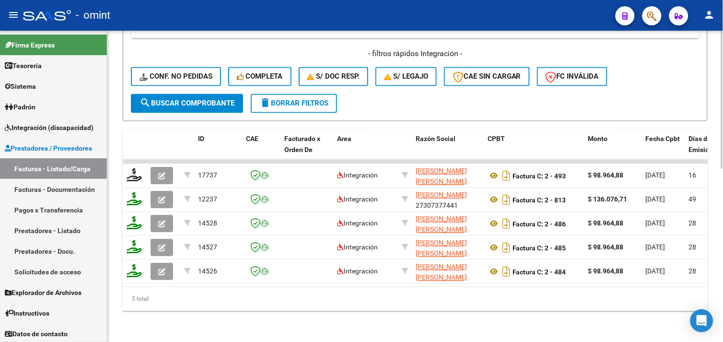
scroll to position [177, 0]
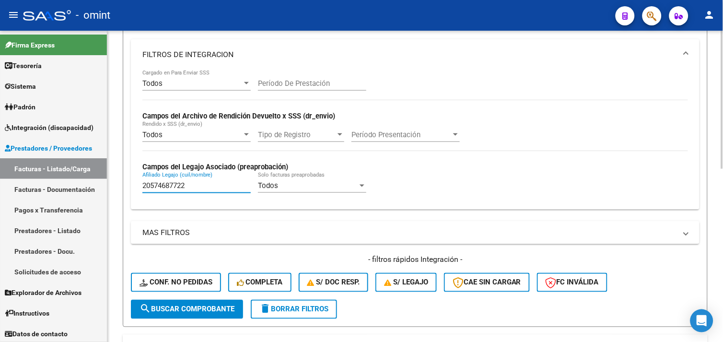
drag, startPoint x: 193, startPoint y: 188, endPoint x: 127, endPoint y: 186, distance: 66.2
click at [127, 186] on form "Filtros Id Area Area Seleccionar Gerenciador Seleccionar Gerenciador Todos Conf…" at bounding box center [415, 131] width 585 height 391
paste input "7545147071"
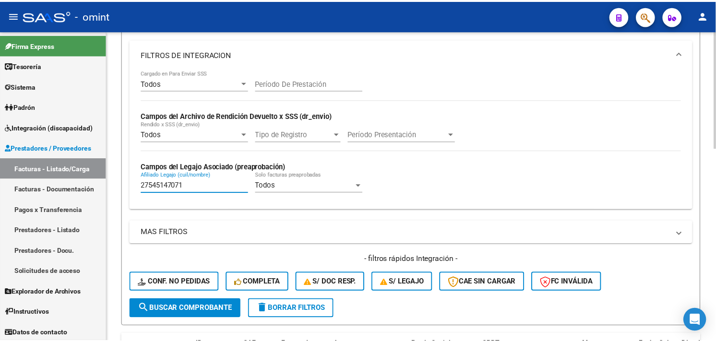
scroll to position [497, 0]
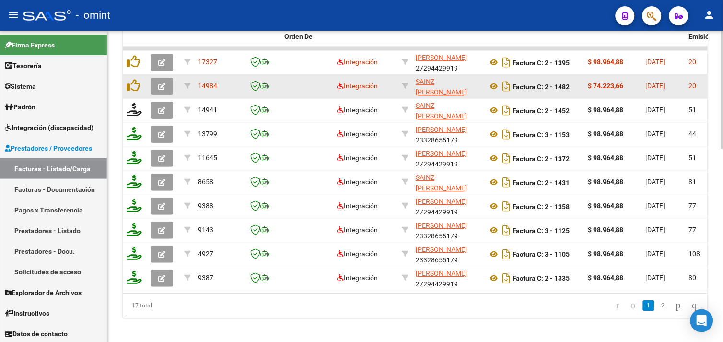
type input "27545147071"
click at [164, 85] on icon "button" at bounding box center [161, 86] width 7 height 7
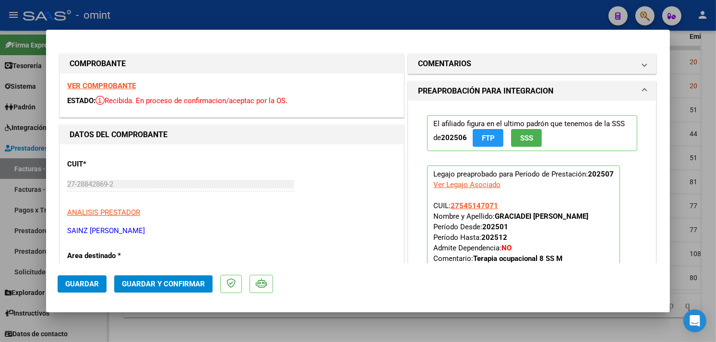
click at [116, 83] on strong "VER COMPROBANTE" at bounding box center [101, 86] width 69 height 9
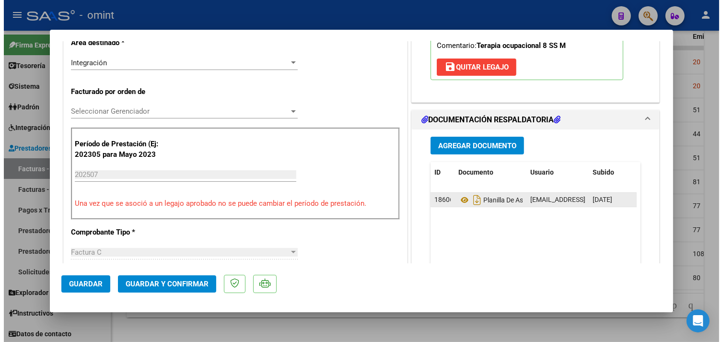
scroll to position [266, 0]
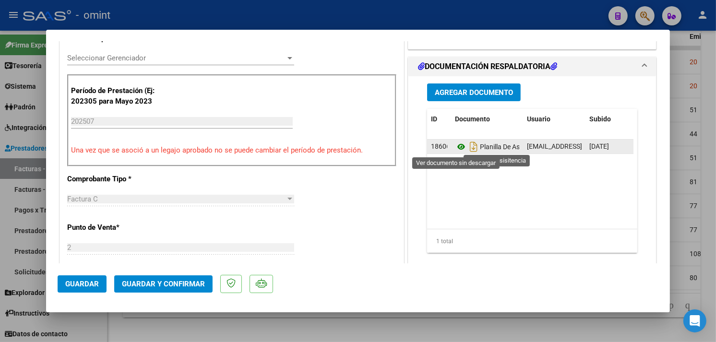
click at [457, 147] on icon at bounding box center [461, 147] width 12 height 12
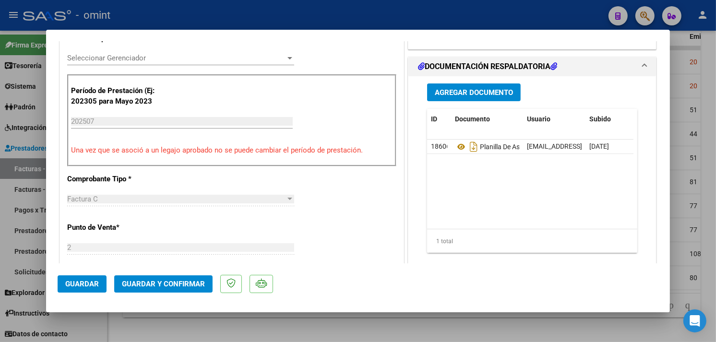
click at [172, 284] on span "Guardar y Confirmar" at bounding box center [163, 284] width 83 height 9
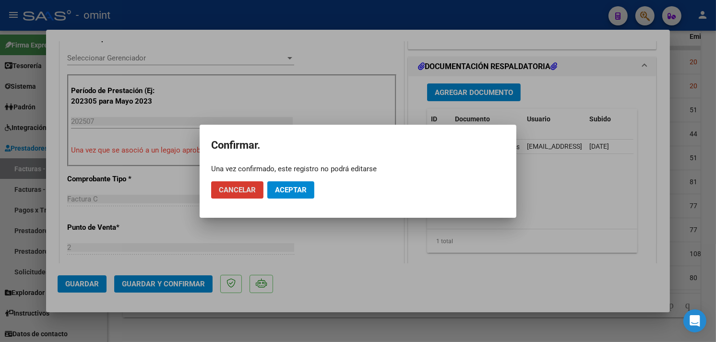
click at [291, 183] on button "Aceptar" at bounding box center [290, 189] width 47 height 17
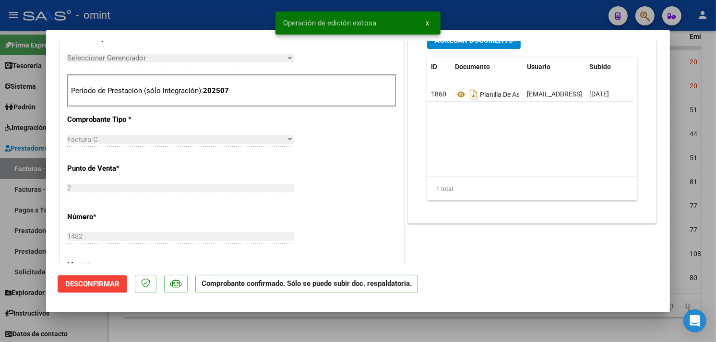
click at [176, 337] on div at bounding box center [358, 171] width 716 height 342
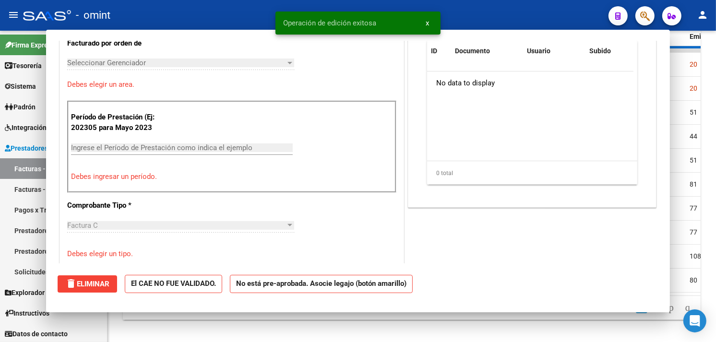
scroll to position [0, 0]
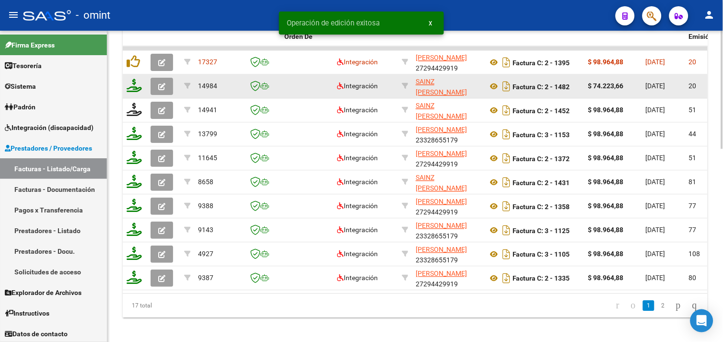
click at [137, 90] on icon at bounding box center [134, 85] width 15 height 13
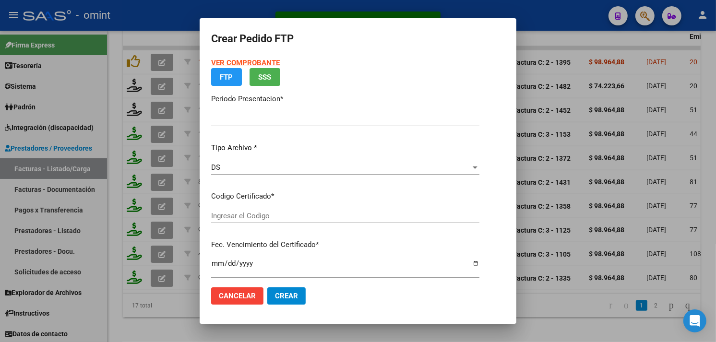
type input "202507"
type input "$ 74.223,66"
type input "8405964019"
type input "2025-08-21"
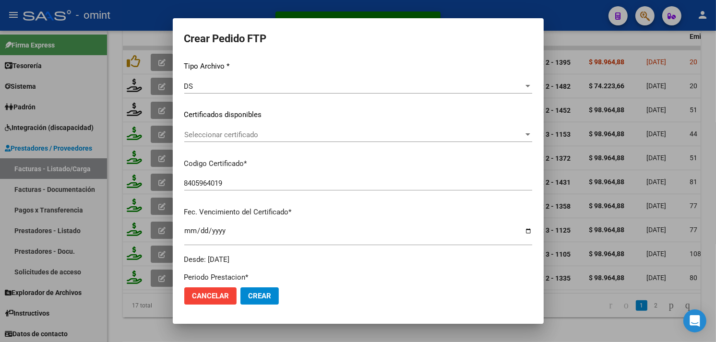
scroll to position [319, 0]
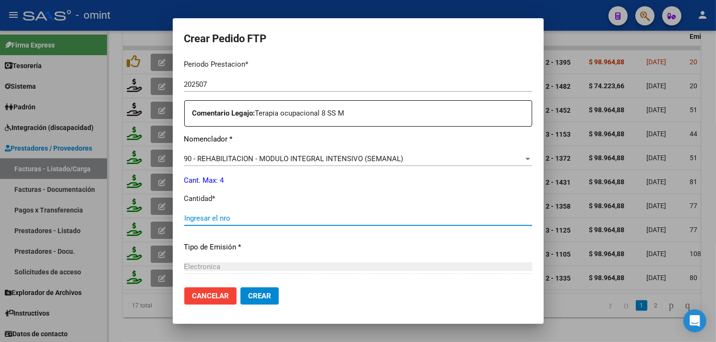
click at [238, 221] on input "Ingresar el nro" at bounding box center [358, 218] width 348 height 9
type input "4"
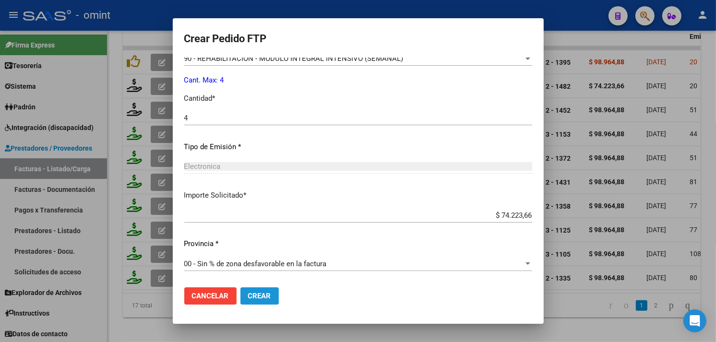
click at [253, 296] on span "Crear" at bounding box center [259, 296] width 23 height 9
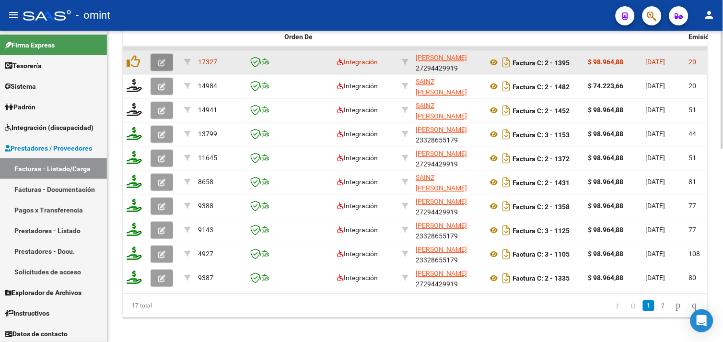
click at [163, 61] on icon "button" at bounding box center [161, 62] width 7 height 7
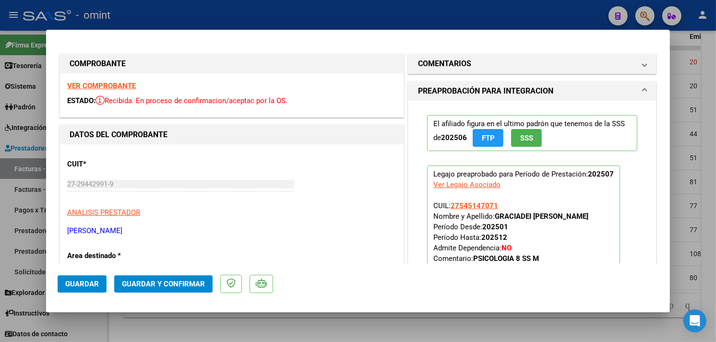
click at [129, 83] on strong "VER COMPROBANTE" at bounding box center [101, 86] width 69 height 9
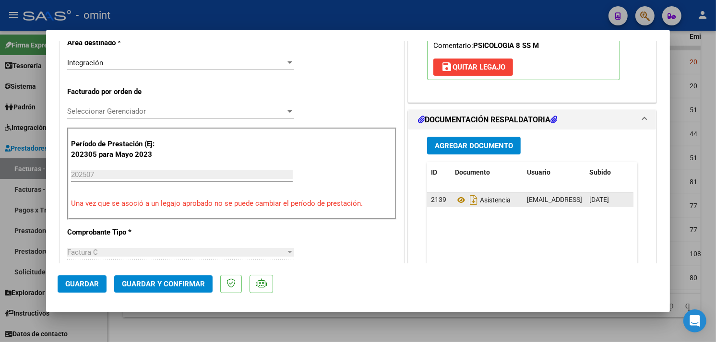
scroll to position [266, 0]
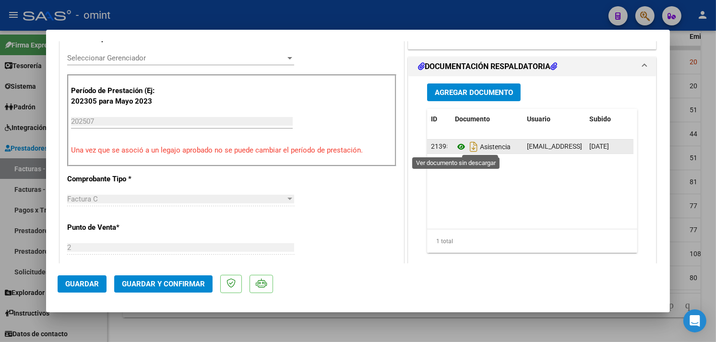
click at [455, 146] on icon at bounding box center [461, 147] width 12 height 12
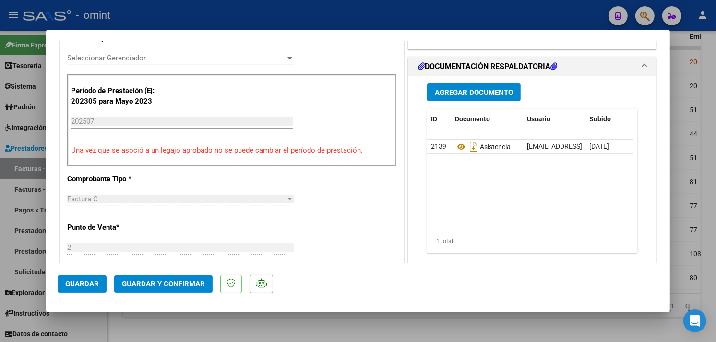
scroll to position [0, 0]
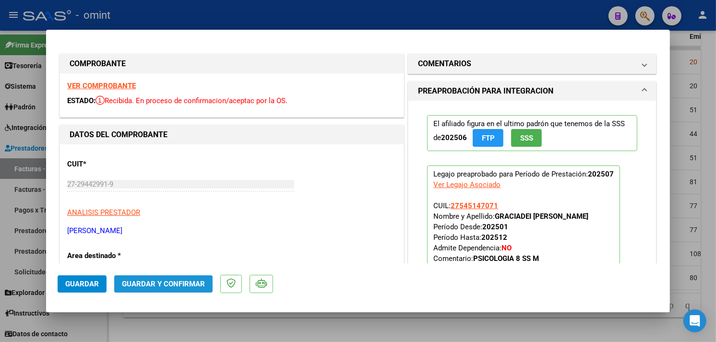
click at [175, 284] on span "Guardar y Confirmar" at bounding box center [163, 284] width 83 height 9
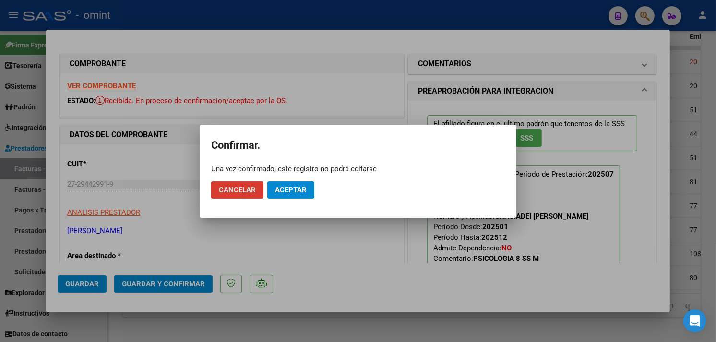
click at [280, 188] on span "Aceptar" at bounding box center [291, 190] width 32 height 9
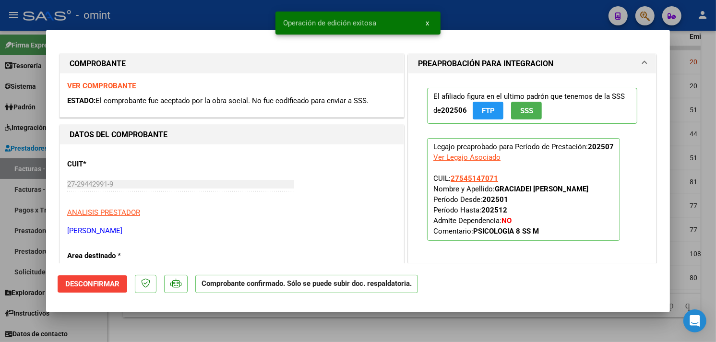
click at [225, 12] on div at bounding box center [358, 171] width 716 height 342
type input "$ 0,00"
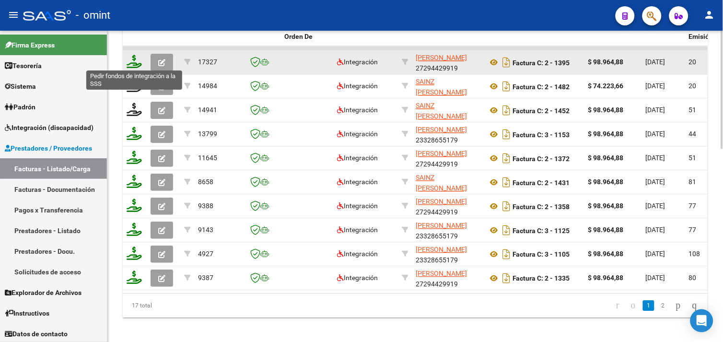
click at [136, 61] on icon at bounding box center [134, 61] width 15 height 13
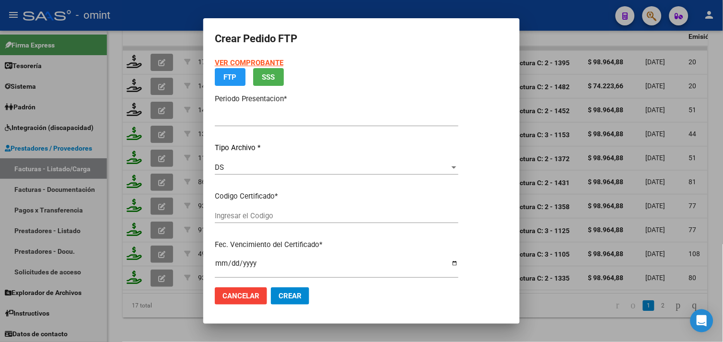
type input "202507"
type input "$ 98.964,88"
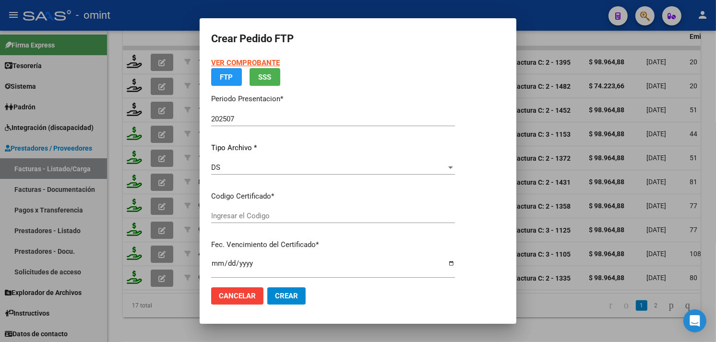
type input "8405964019"
type input "2025-08-21"
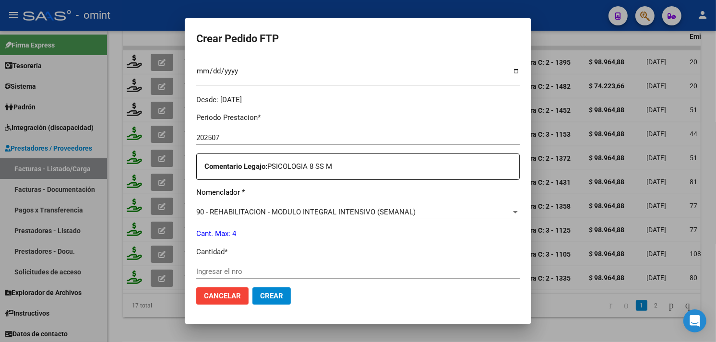
scroll to position [319, 0]
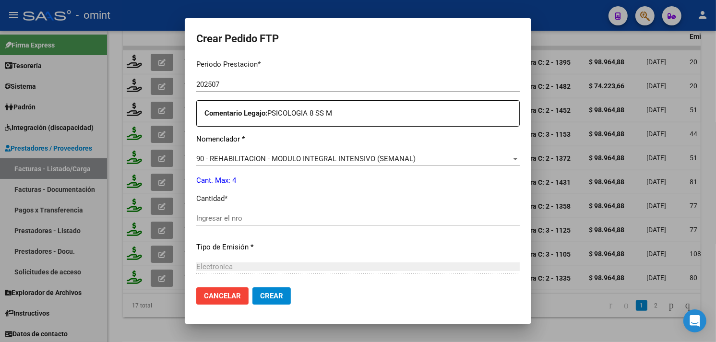
click at [261, 218] on input "Ingresar el nro" at bounding box center [357, 218] width 323 height 9
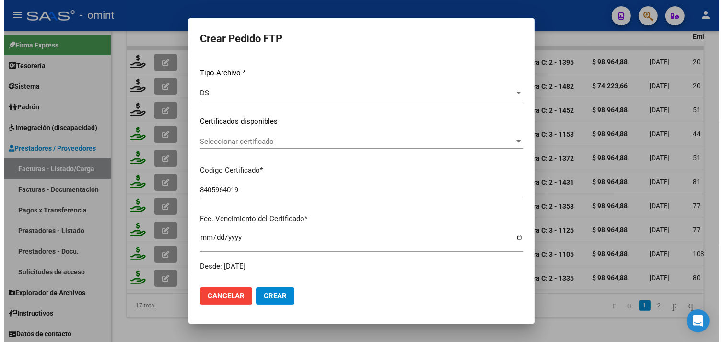
scroll to position [0, 0]
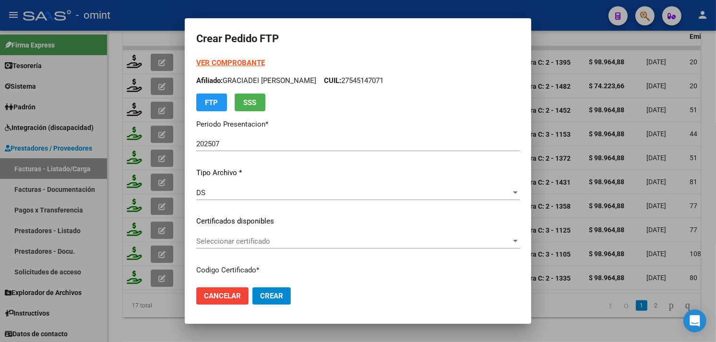
type input "4"
click at [260, 296] on span "Crear" at bounding box center [271, 296] width 23 height 9
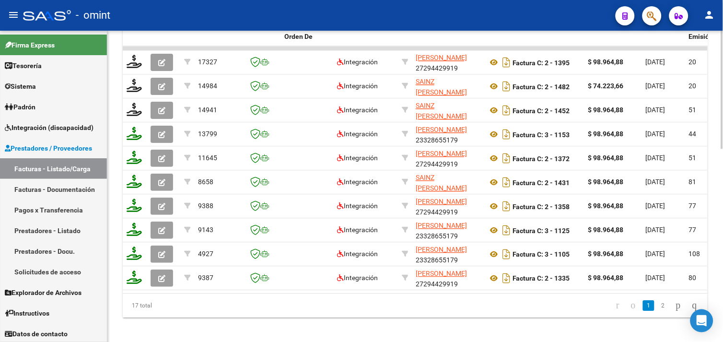
scroll to position [124, 0]
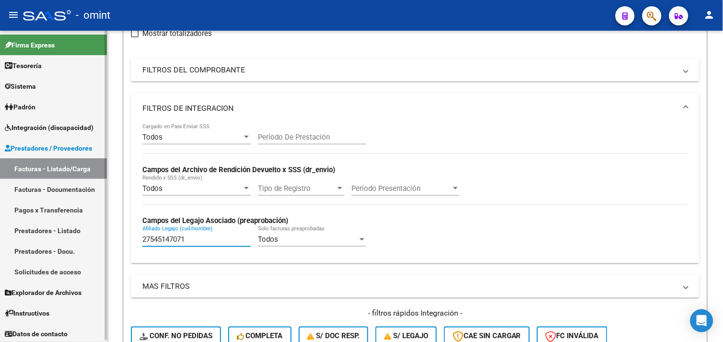
drag, startPoint x: 190, startPoint y: 242, endPoint x: 88, endPoint y: 217, distance: 105.6
click at [59, 230] on mat-sidenav-container "Firma Express Tesorería Extractos Procesados (csv) Extractos Originales (pdf) S…" at bounding box center [361, 186] width 723 height 311
paste input "0568121032"
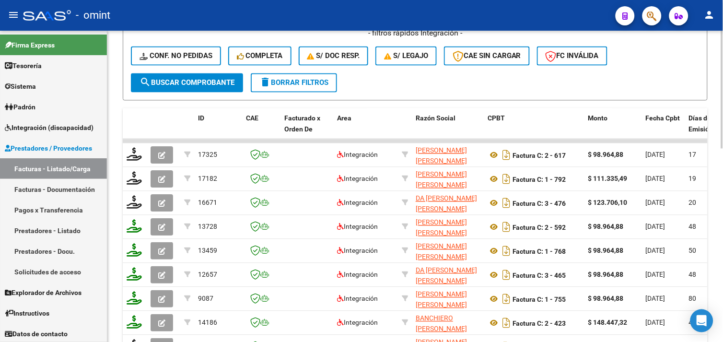
scroll to position [297, 0]
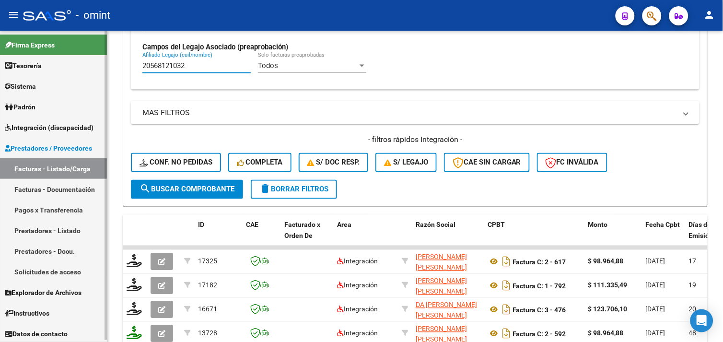
drag, startPoint x: 198, startPoint y: 63, endPoint x: 95, endPoint y: 65, distance: 102.7
click at [97, 66] on mat-sidenav-container "Firma Express Tesorería Extractos Procesados (csv) Extractos Originales (pdf) S…" at bounding box center [361, 186] width 723 height 311
paste input "7-54958839-0"
click at [193, 66] on input "27-54958839-0" at bounding box center [196, 65] width 108 height 9
click at [189, 66] on input "27-54958839-0" at bounding box center [196, 65] width 108 height 9
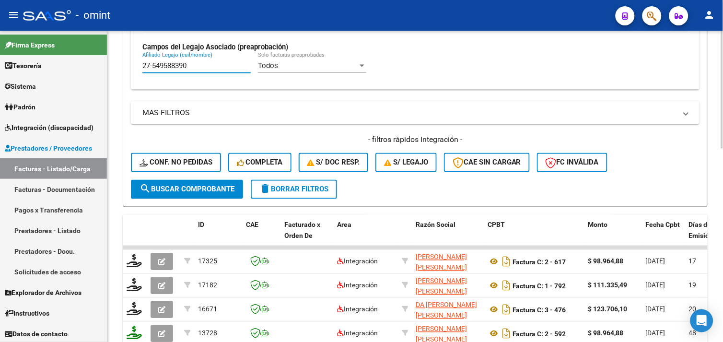
click at [154, 67] on input "27-549588390" at bounding box center [196, 65] width 108 height 9
type input "27549588390"
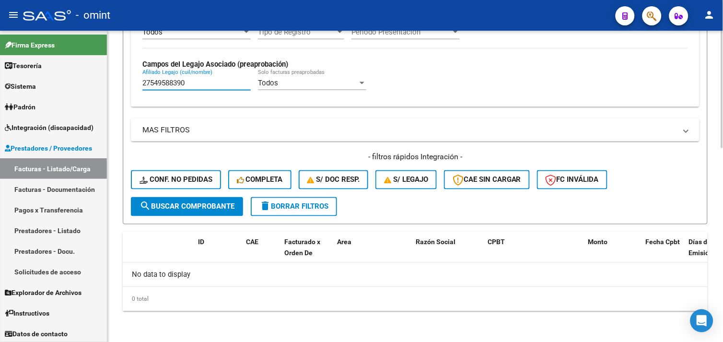
scroll to position [279, 0]
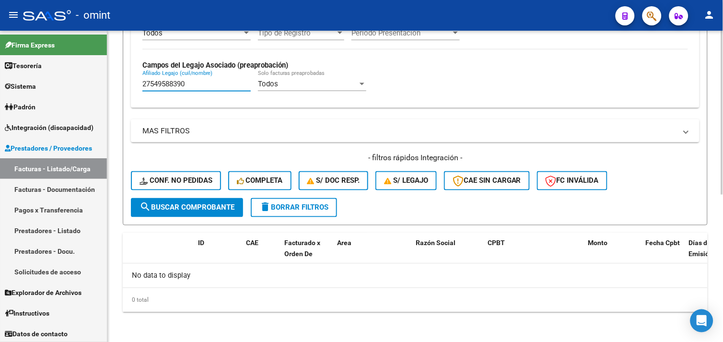
click at [173, 87] on input "27549588390" at bounding box center [196, 84] width 108 height 9
paste input "27493143781"
drag, startPoint x: 189, startPoint y: 83, endPoint x: 98, endPoint y: 83, distance: 91.6
click at [99, 83] on mat-sidenav-container "Firma Express Tesorería Extractos Procesados (csv) Extractos Originales (pdf) S…" at bounding box center [361, 186] width 723 height 311
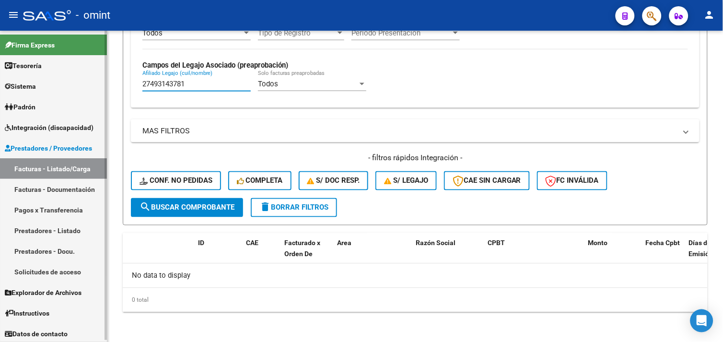
paste input "0542953064"
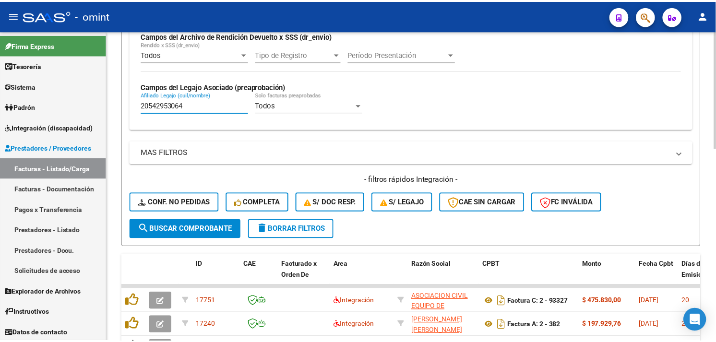
scroll to position [297, 0]
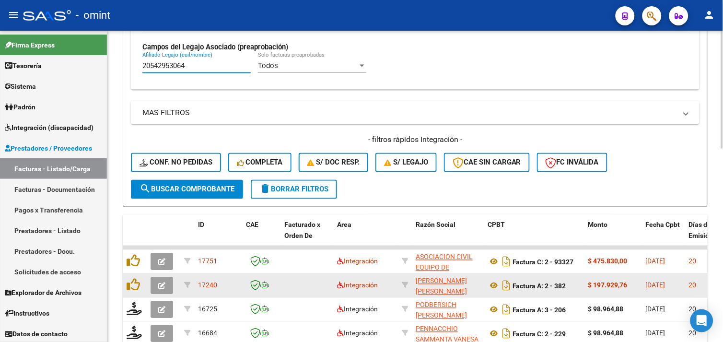
type input "20542953064"
click at [163, 288] on icon "button" at bounding box center [161, 285] width 7 height 7
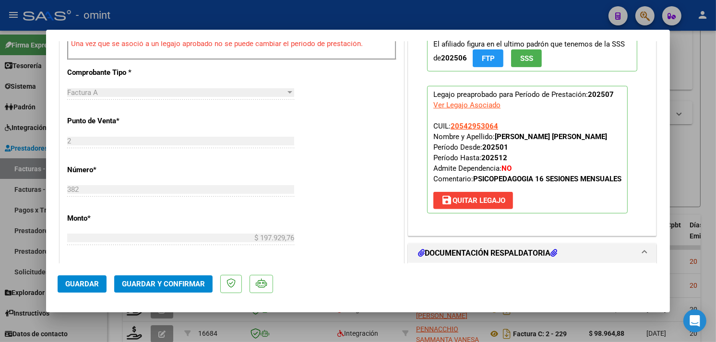
scroll to position [480, 0]
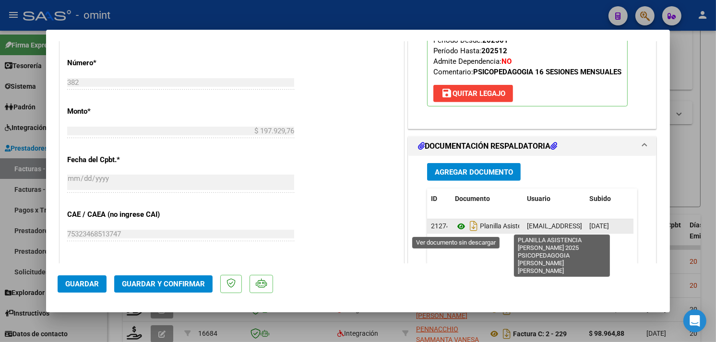
click at [455, 226] on icon at bounding box center [461, 227] width 12 height 12
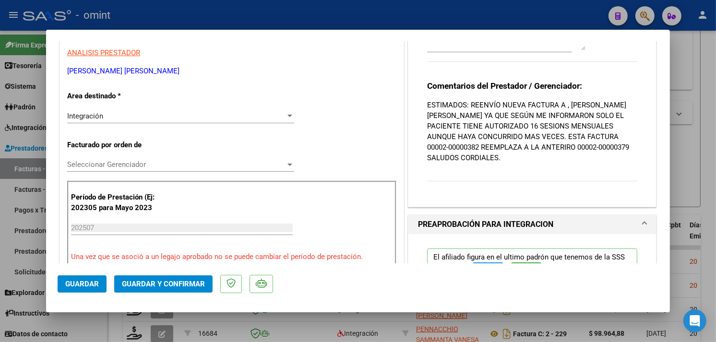
scroll to position [0, 0]
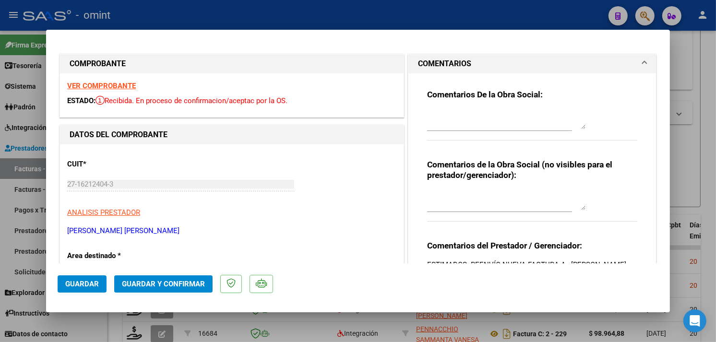
click at [108, 88] on strong "VER COMPROBANTE" at bounding box center [101, 86] width 69 height 9
click at [181, 281] on span "Guardar y Confirmar" at bounding box center [163, 284] width 83 height 9
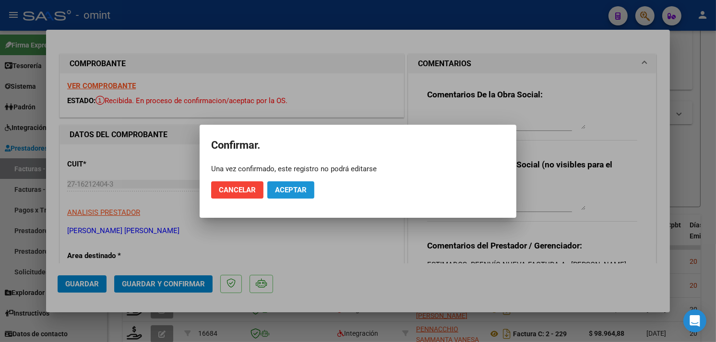
click at [304, 184] on button "Aceptar" at bounding box center [290, 189] width 47 height 17
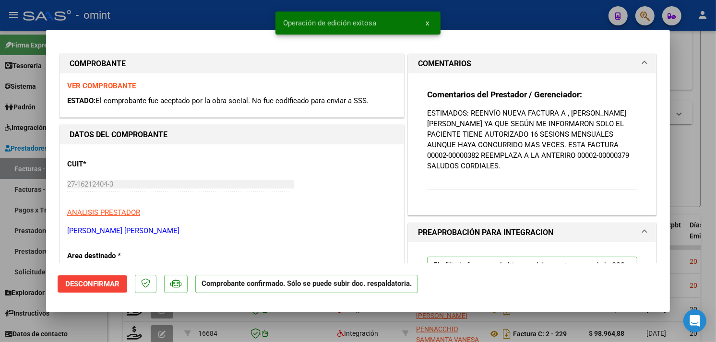
click at [210, 22] on div at bounding box center [358, 171] width 716 height 342
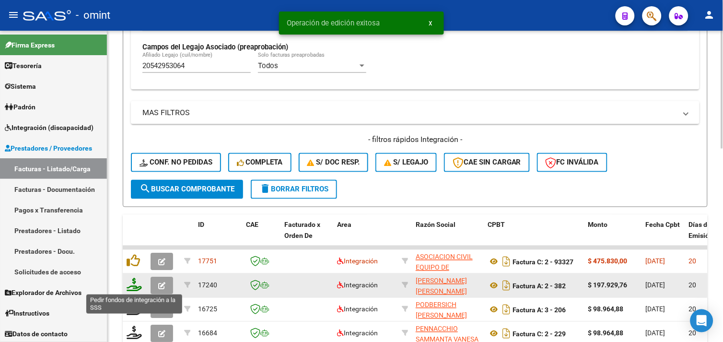
click at [132, 290] on icon at bounding box center [134, 284] width 15 height 13
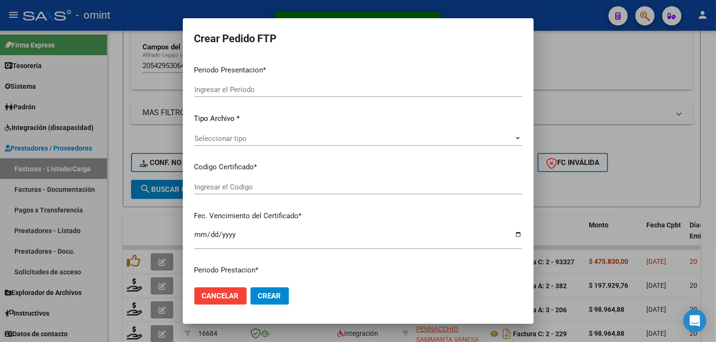
type input "202507"
type input "$ 197.929,76"
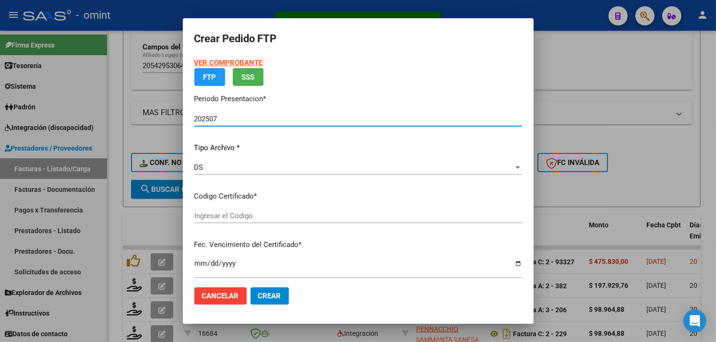
type input "912460257"
type input "2032-10-19"
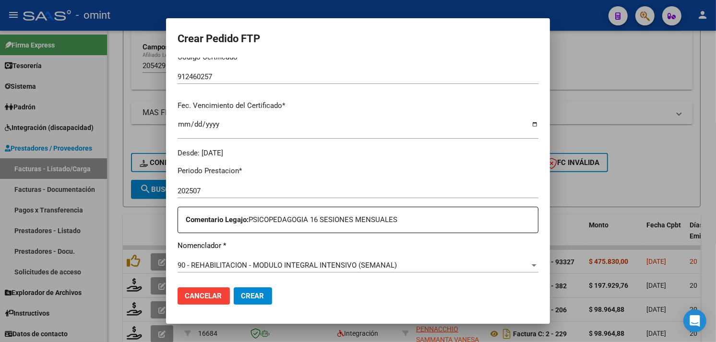
scroll to position [319, 0]
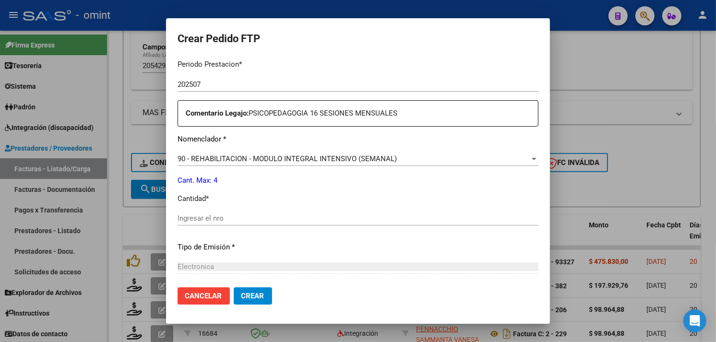
click at [241, 214] on input "Ingresar el nro" at bounding box center [357, 218] width 361 height 9
type input "4"
click at [241, 301] on button "Crear" at bounding box center [253, 295] width 38 height 17
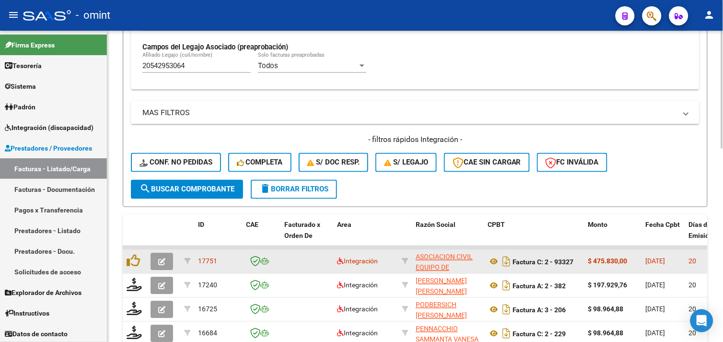
click at [168, 260] on button "button" at bounding box center [162, 261] width 23 height 17
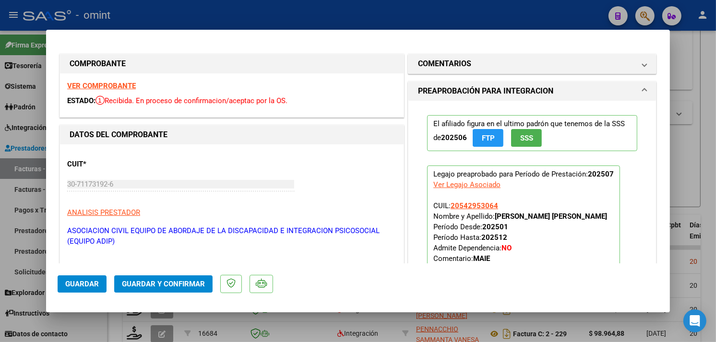
click at [98, 89] on strong "VER COMPROBANTE" at bounding box center [101, 86] width 69 height 9
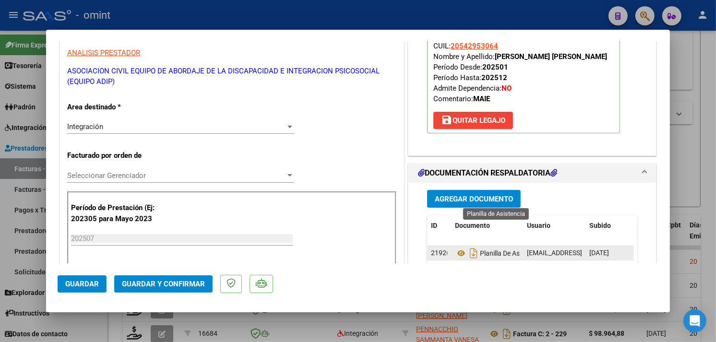
scroll to position [213, 0]
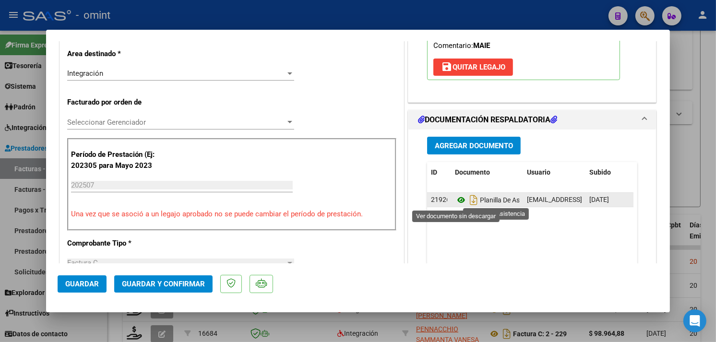
click at [455, 200] on icon at bounding box center [461, 200] width 12 height 12
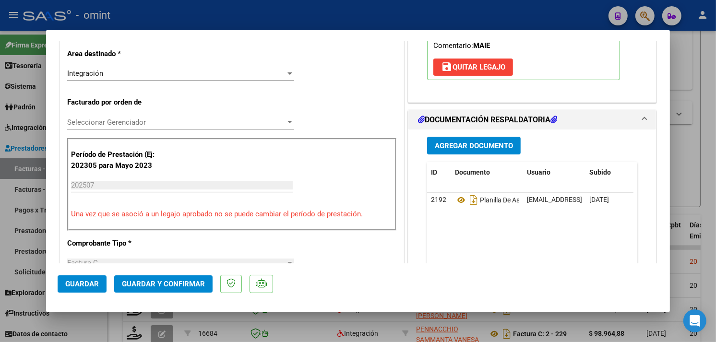
click at [179, 282] on span "Guardar y Confirmar" at bounding box center [163, 284] width 83 height 9
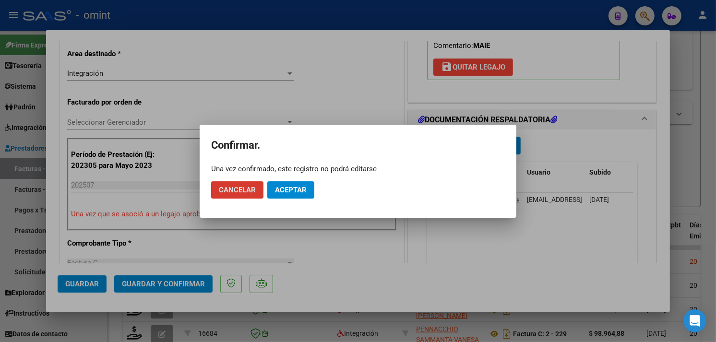
click at [283, 189] on span "Aceptar" at bounding box center [291, 190] width 32 height 9
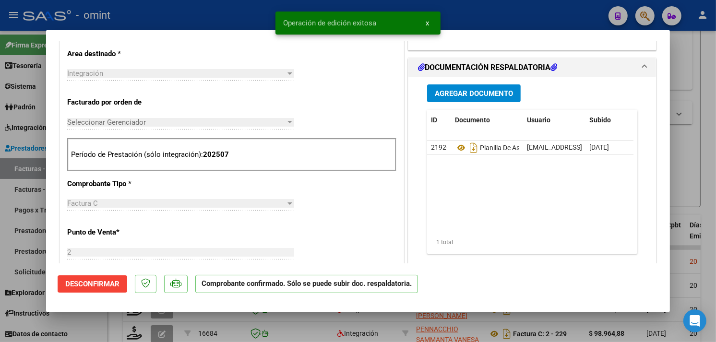
click at [224, 18] on div at bounding box center [358, 171] width 716 height 342
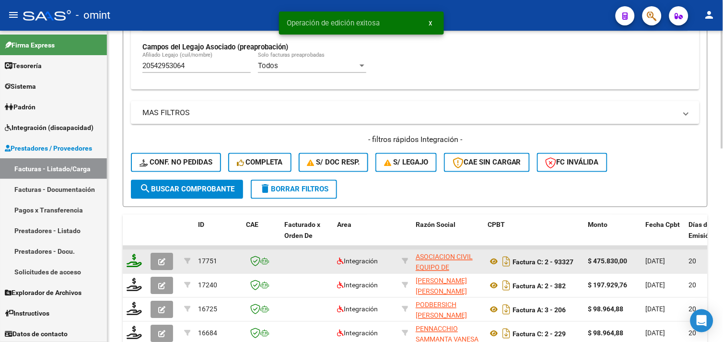
click at [133, 264] on icon at bounding box center [134, 260] width 15 height 13
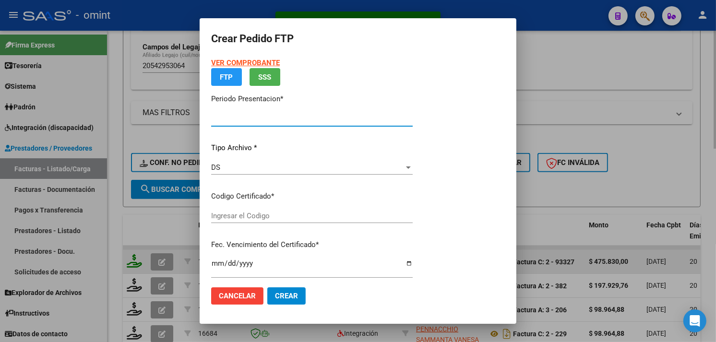
type input "202507"
type input "$ 475.830,00"
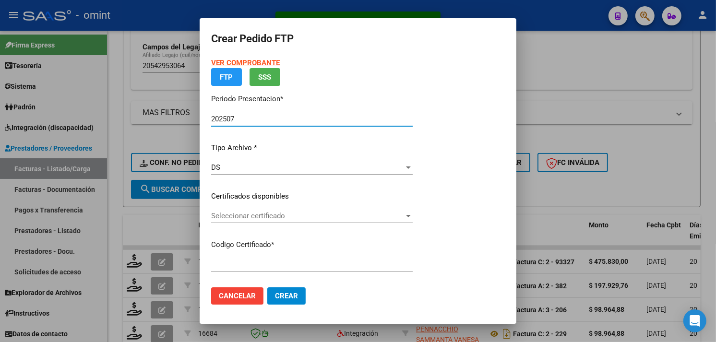
type input "912460257"
type input "2032-10-19"
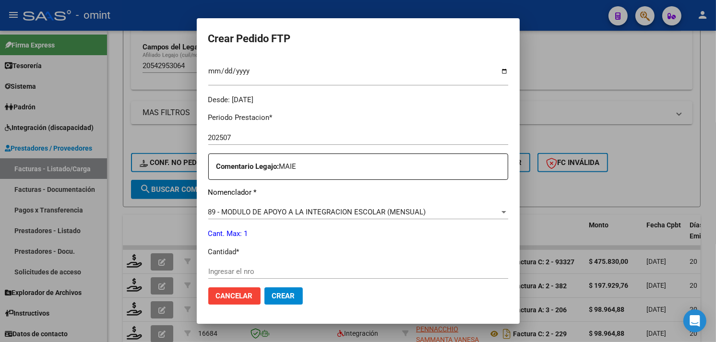
scroll to position [319, 0]
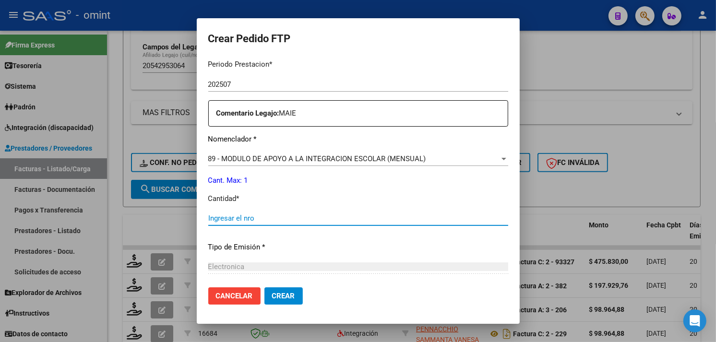
click at [255, 216] on input "Ingresar el nro" at bounding box center [358, 218] width 300 height 9
type input "1"
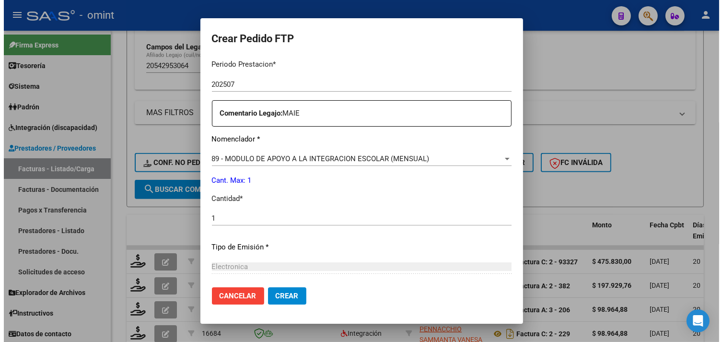
scroll to position [420, 0]
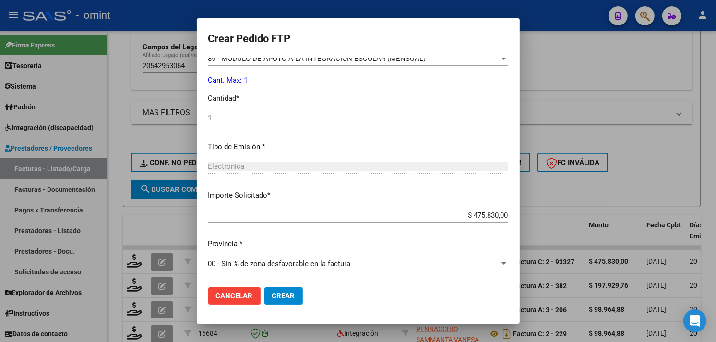
click at [272, 296] on span "Crear" at bounding box center [283, 296] width 23 height 9
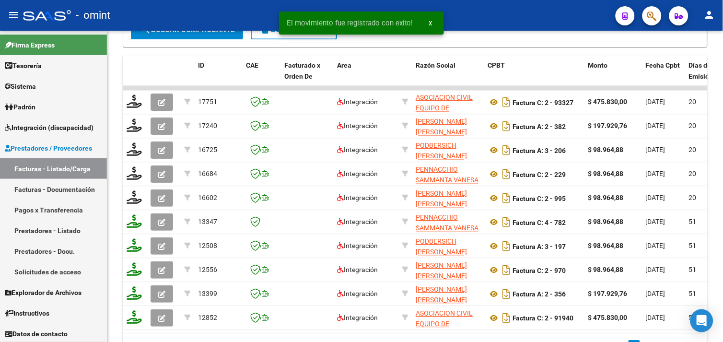
scroll to position [510, 0]
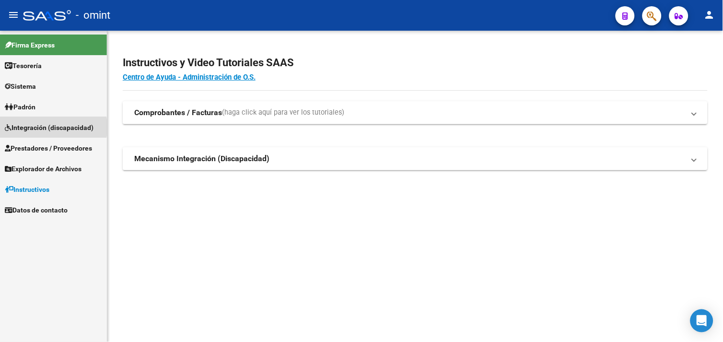
click at [34, 127] on span "Integración (discapacidad)" at bounding box center [49, 127] width 89 height 11
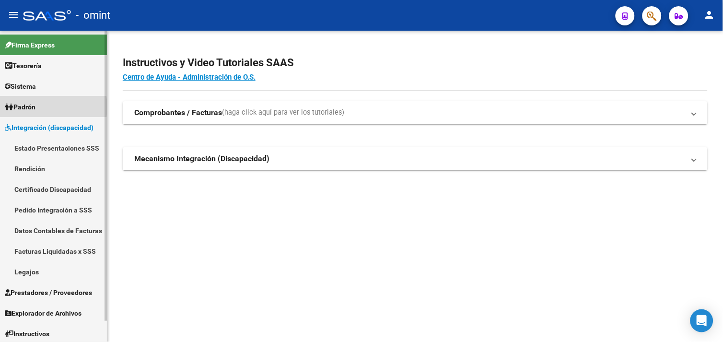
click at [32, 107] on span "Padrón" at bounding box center [20, 107] width 31 height 11
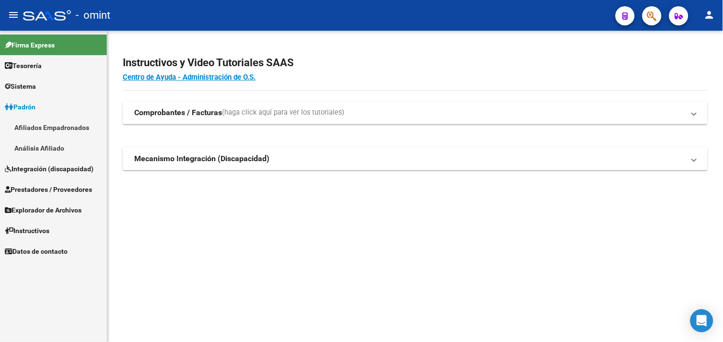
click at [70, 128] on link "Afiliados Empadronados" at bounding box center [53, 127] width 107 height 21
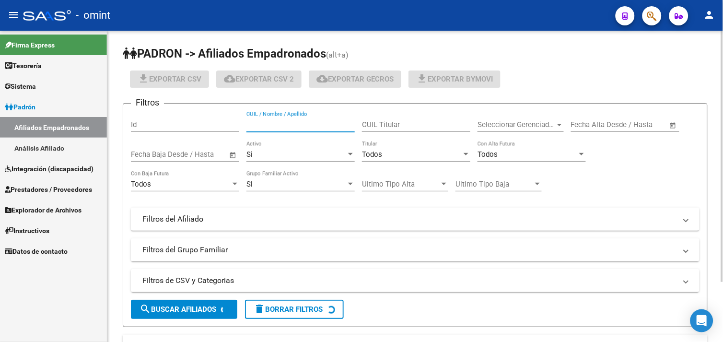
drag, startPoint x: 319, startPoint y: 122, endPoint x: 324, endPoint y: 122, distance: 4.8
click at [319, 122] on input "CUIL / Nombre / Apellido" at bounding box center [301, 124] width 108 height 9
paste input "MARTINI,"
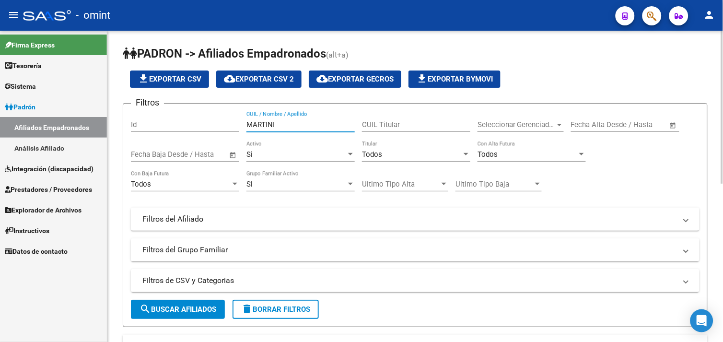
click at [247, 124] on input "MARTINI" at bounding box center [301, 124] width 108 height 9
drag, startPoint x: 321, startPoint y: 122, endPoint x: 271, endPoint y: 134, distance: 51.8
click at [271, 134] on div "gonzalo de MARTINI CUIL / Nombre / Apellido" at bounding box center [301, 126] width 108 height 30
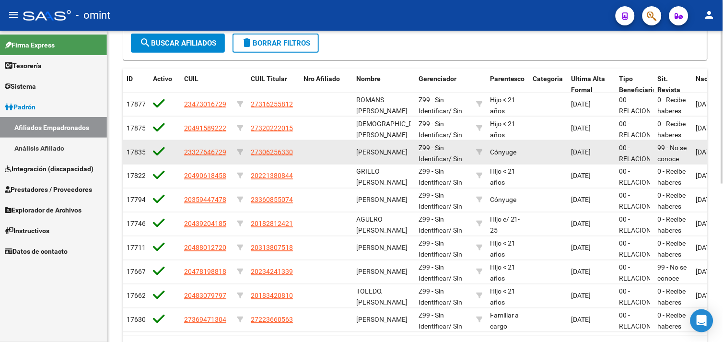
scroll to position [213, 0]
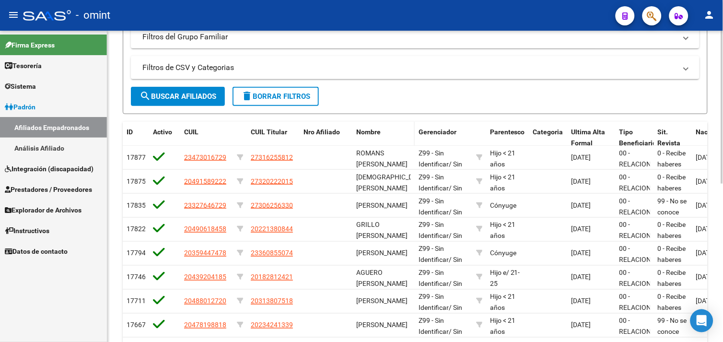
click at [371, 133] on span "Nombre" at bounding box center [368, 132] width 24 height 8
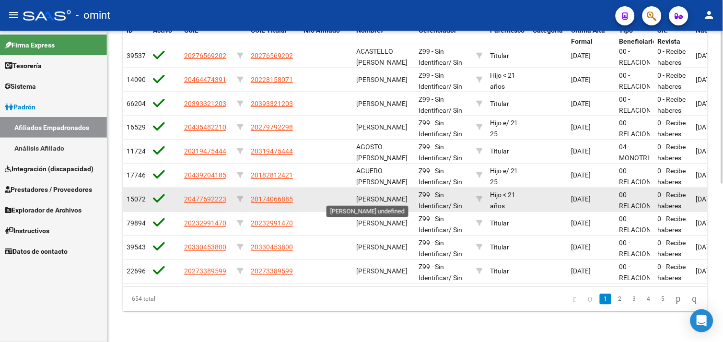
scroll to position [0, 0]
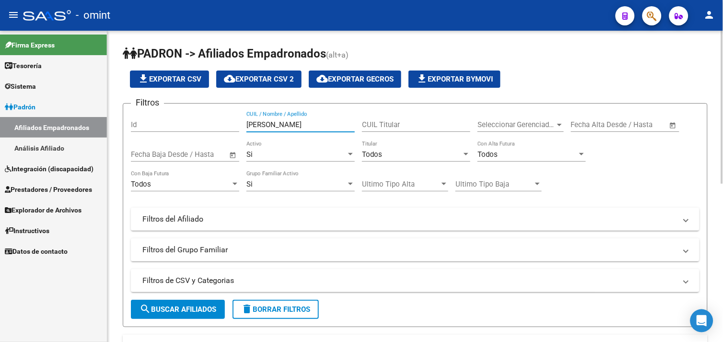
click at [298, 122] on input "gonzalo" at bounding box center [301, 124] width 108 height 9
type input "gonzalo de"
